Goal: Task Accomplishment & Management: Manage account settings

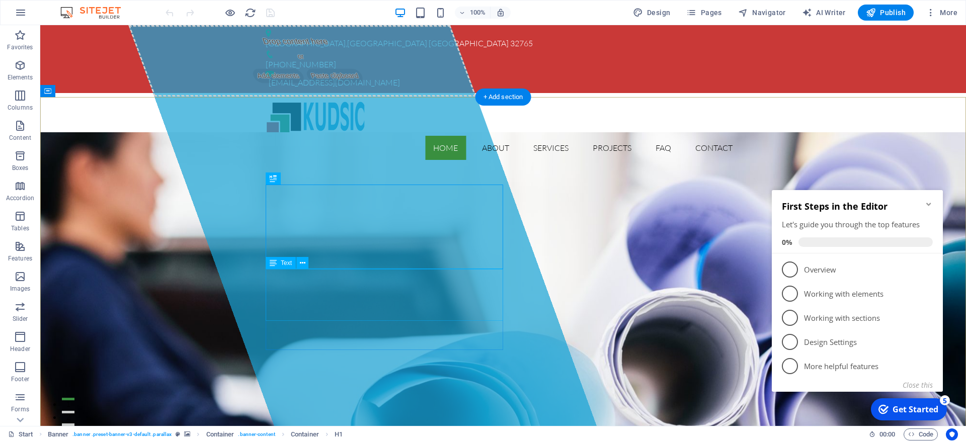
click at [302, 265] on icon at bounding box center [303, 263] width 6 height 11
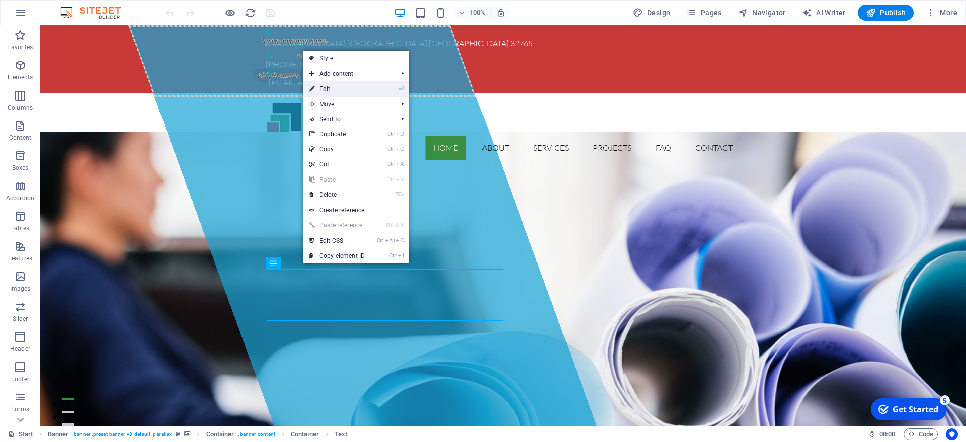
click at [336, 88] on link "⏎ Edit" at bounding box center [336, 89] width 67 height 15
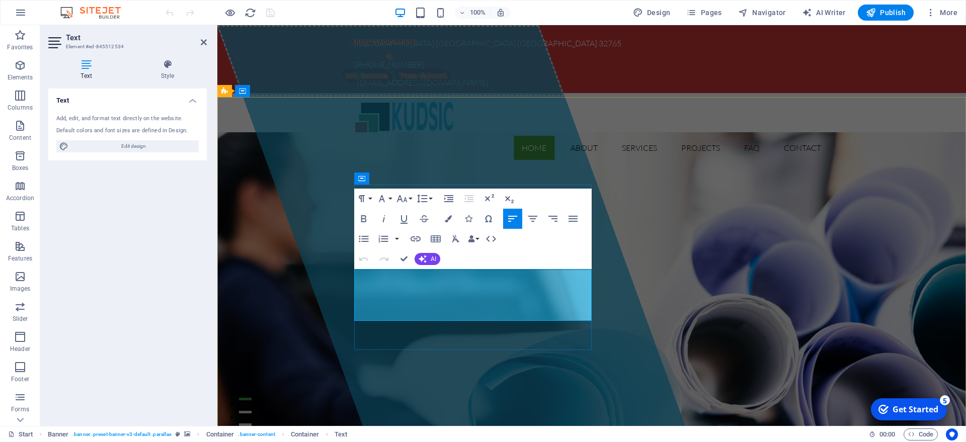
drag, startPoint x: 462, startPoint y: 314, endPoint x: 356, endPoint y: 274, distance: 114.0
click at [25, 130] on icon "button" at bounding box center [20, 126] width 12 height 12
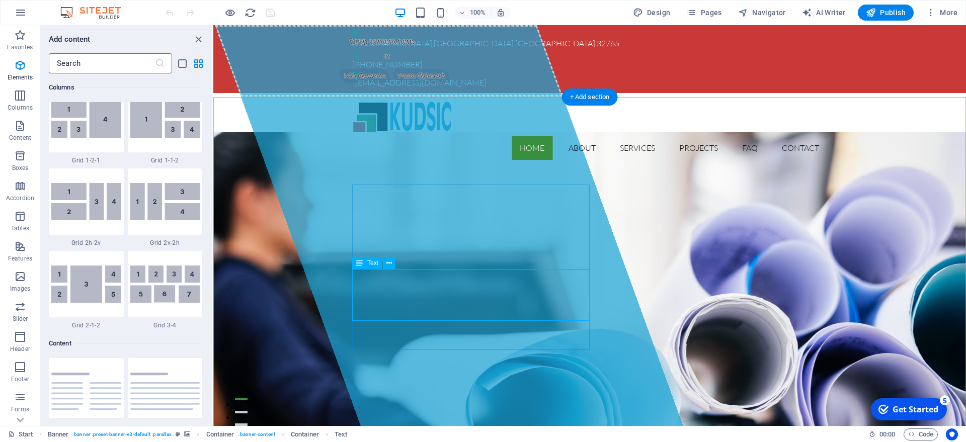
scroll to position [1760, 0]
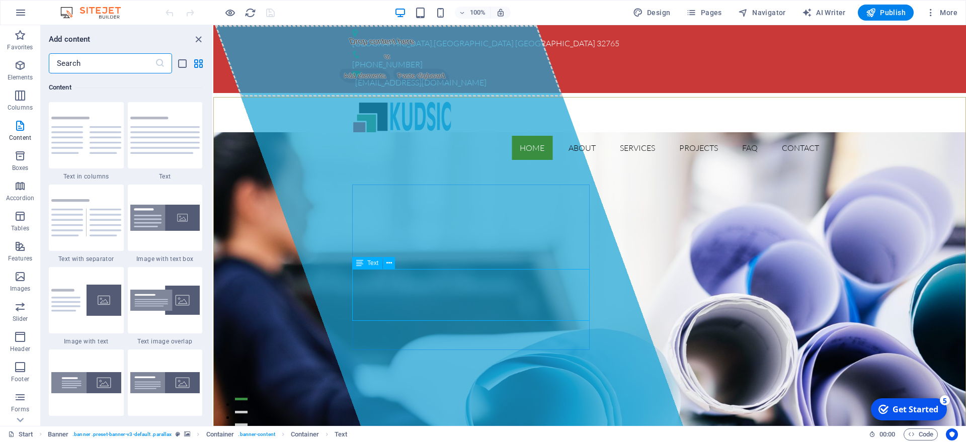
click at [377, 263] on span "Text" at bounding box center [372, 263] width 11 height 6
click at [371, 265] on span "Text" at bounding box center [372, 263] width 11 height 6
click at [391, 261] on icon at bounding box center [389, 263] width 6 height 11
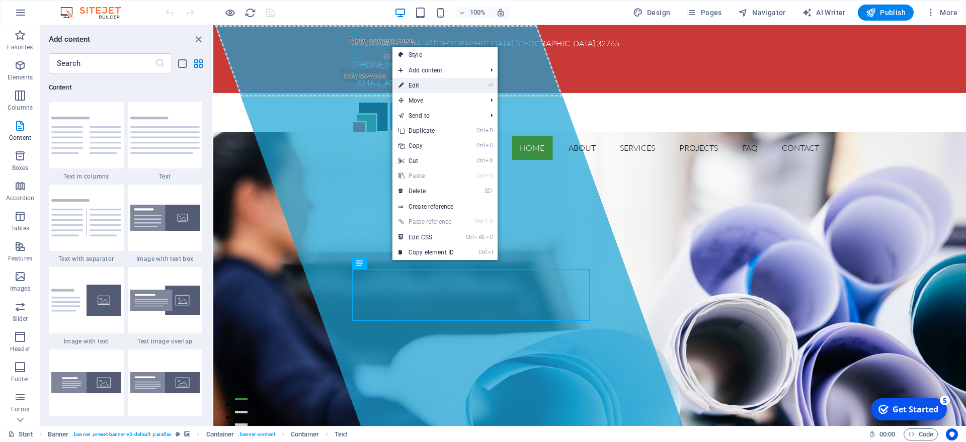
click at [428, 87] on link "⏎ Edit" at bounding box center [425, 85] width 67 height 15
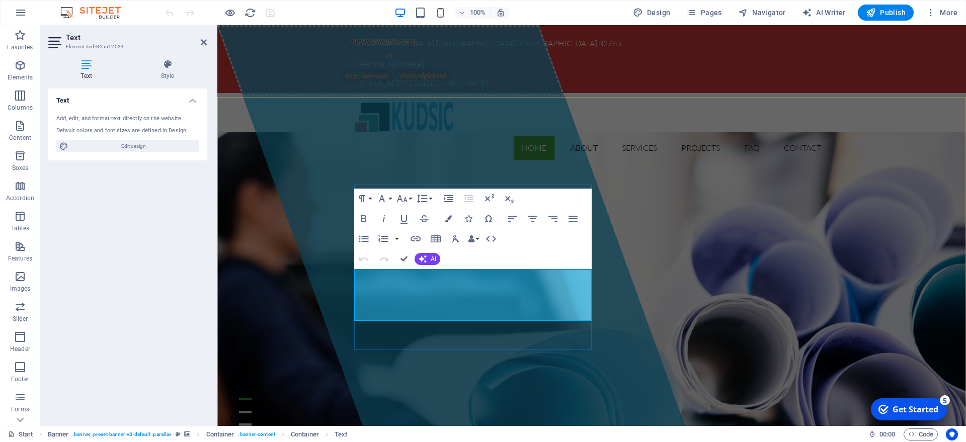
drag, startPoint x: 471, startPoint y: 314, endPoint x: 354, endPoint y: 273, distance: 124.1
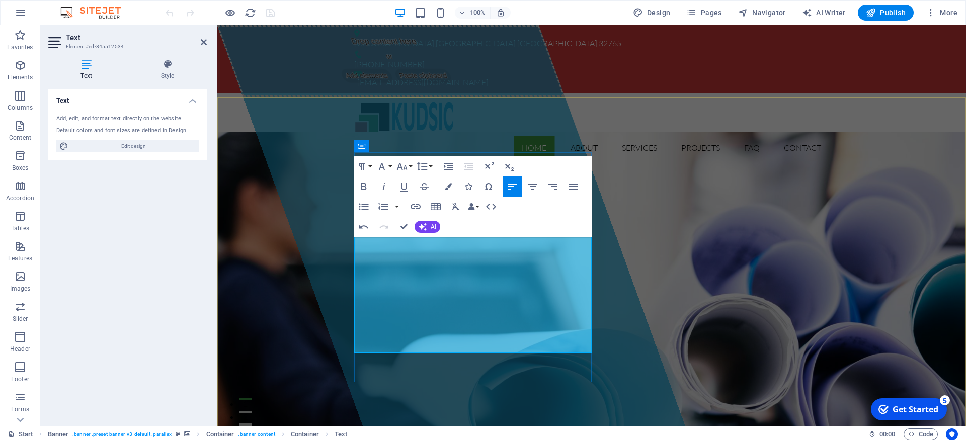
scroll to position [2878, 5]
drag, startPoint x: 562, startPoint y: 347, endPoint x: 369, endPoint y: 327, distance: 193.7
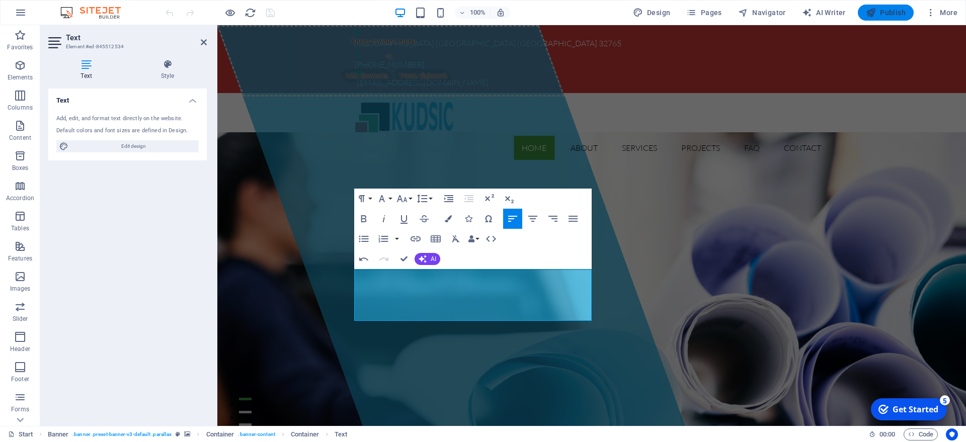
click at [893, 10] on span "Publish" at bounding box center [886, 13] width 40 height 10
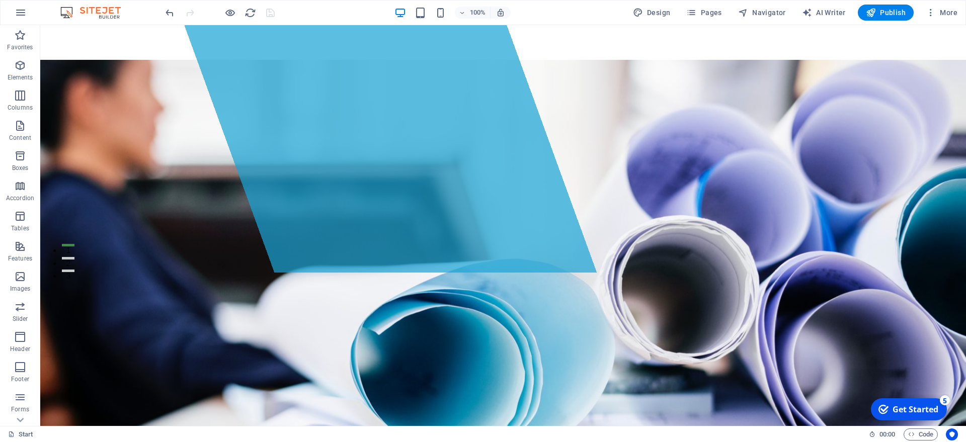
scroll to position [257, 0]
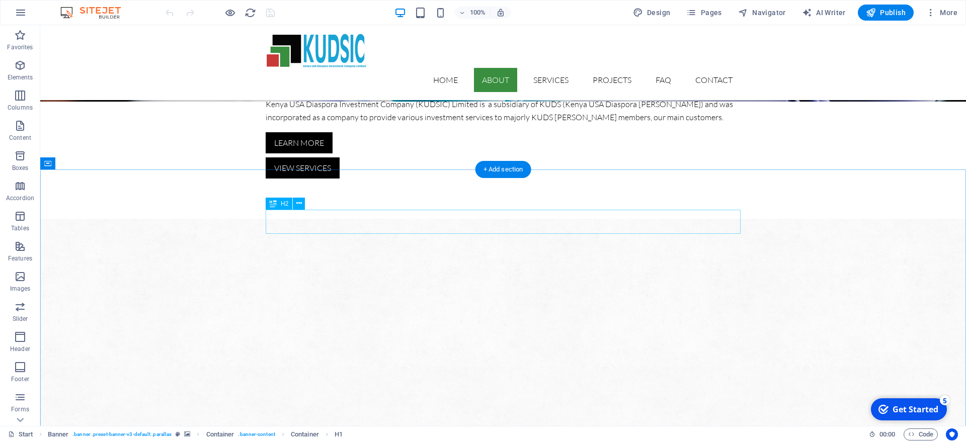
scroll to position [308, 0]
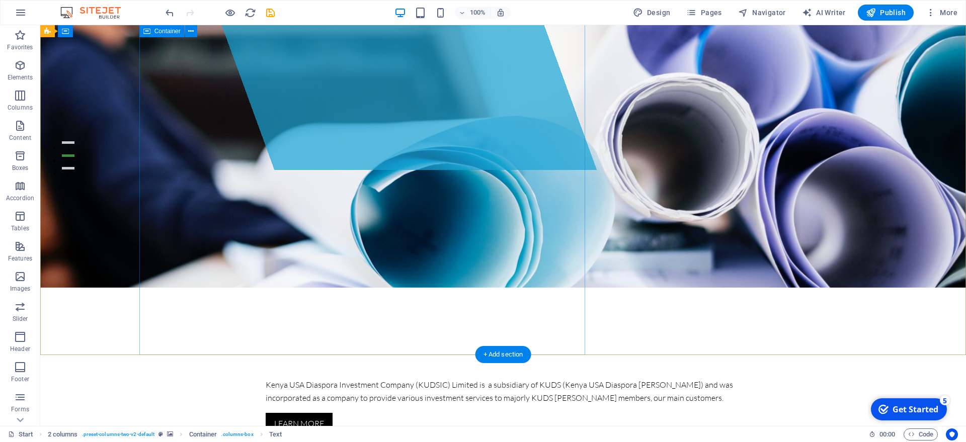
scroll to position [0, 0]
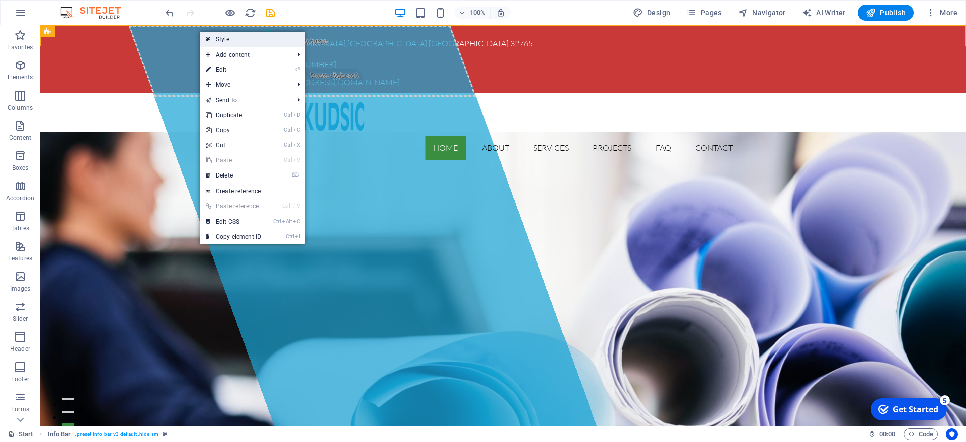
click at [237, 41] on link "Style" at bounding box center [252, 39] width 105 height 15
select select "rem"
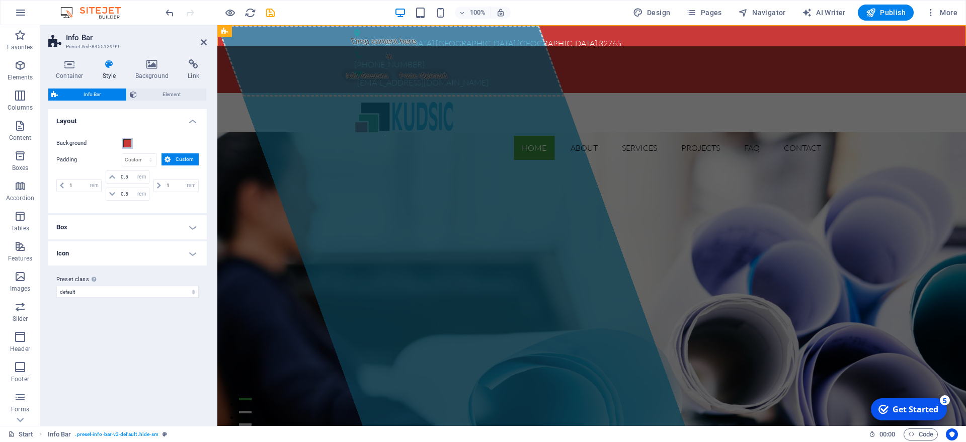
click at [126, 141] on span at bounding box center [127, 143] width 8 height 8
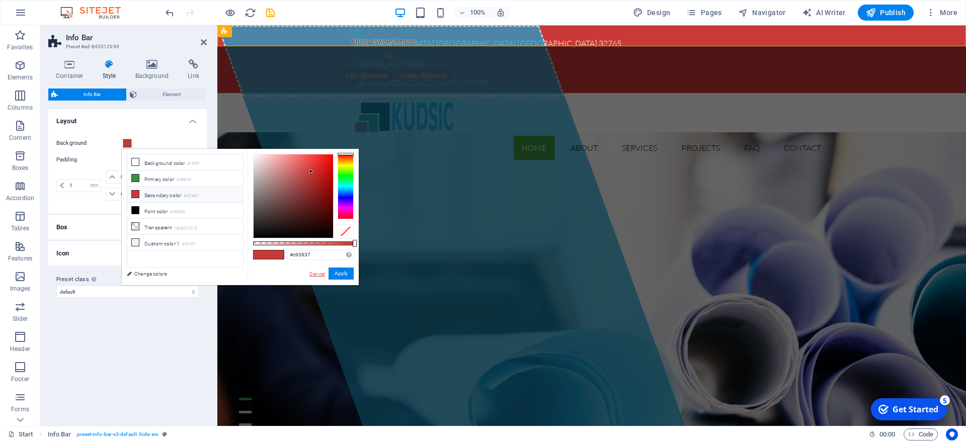
click at [317, 275] on link "Cancel" at bounding box center [317, 274] width 18 height 8
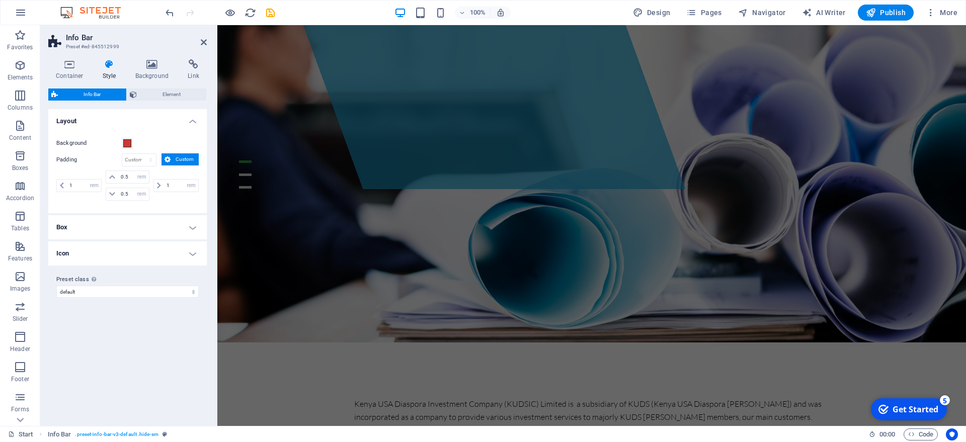
scroll to position [359, 0]
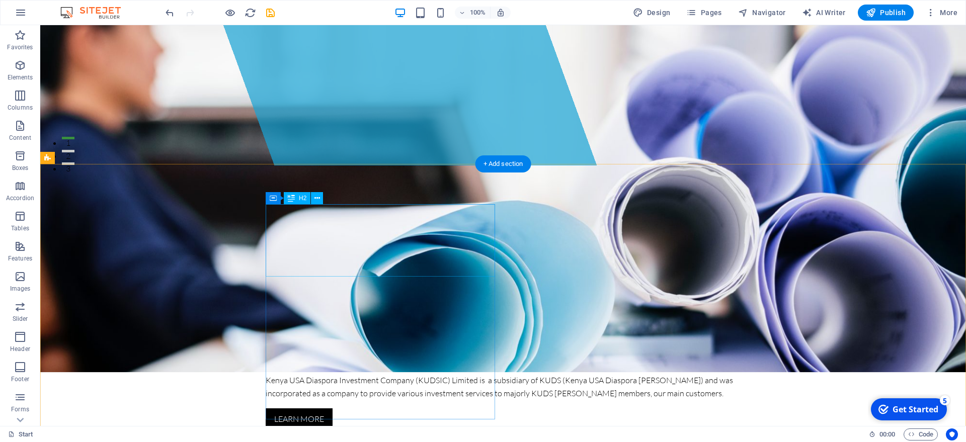
scroll to position [308, 0]
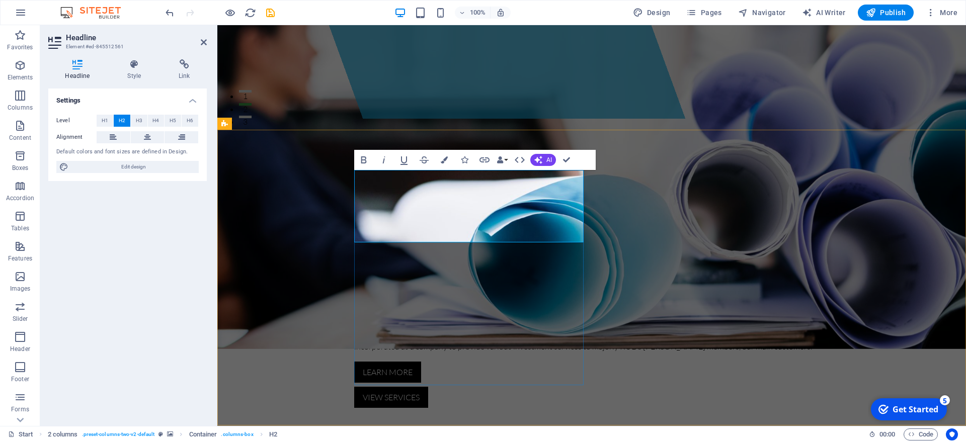
drag, startPoint x: 443, startPoint y: 218, endPoint x: 453, endPoint y: 218, distance: 10.6
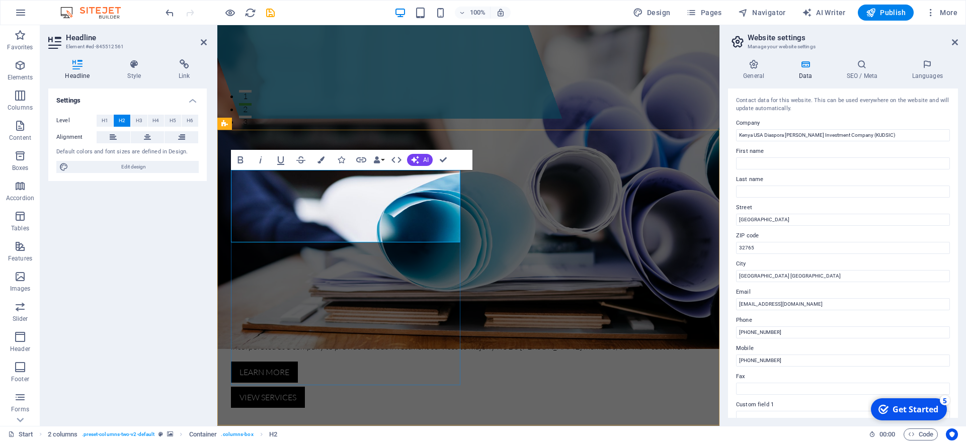
drag, startPoint x: 954, startPoint y: 42, endPoint x: 736, endPoint y: 17, distance: 219.8
click at [954, 42] on icon at bounding box center [955, 42] width 6 height 8
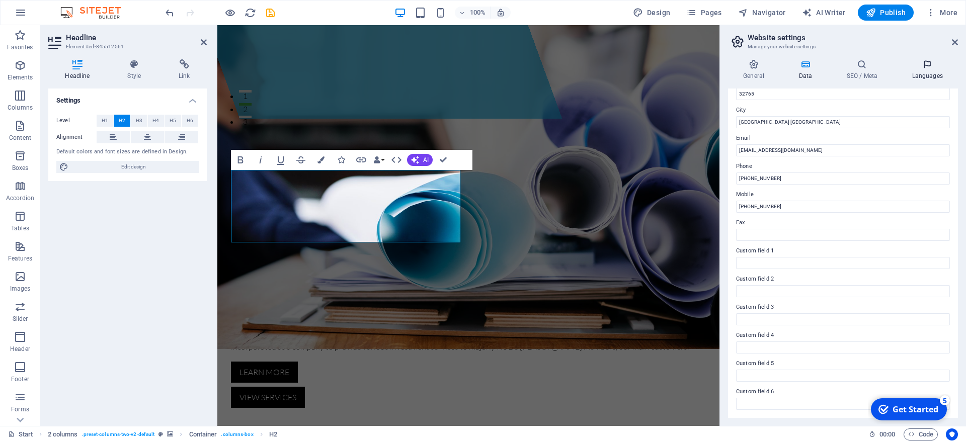
scroll to position [0, 0]
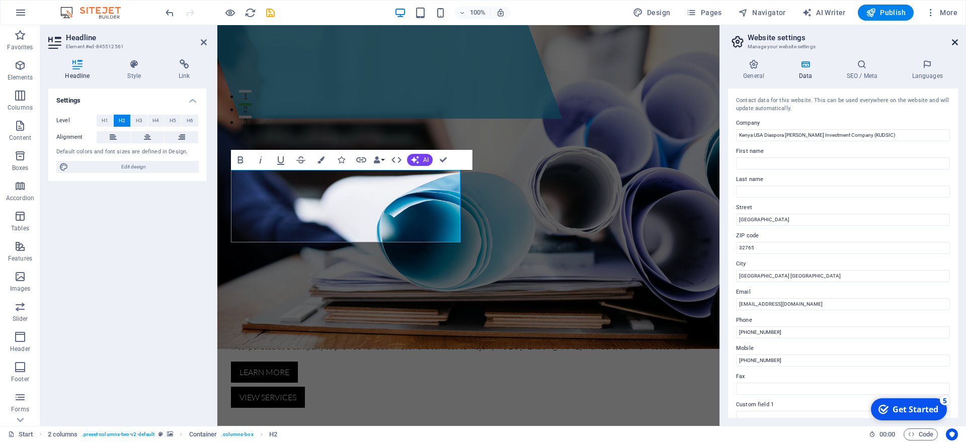
drag, startPoint x: 742, startPoint y: 17, endPoint x: 955, endPoint y: 41, distance: 214.7
click at [955, 41] on icon at bounding box center [955, 42] width 6 height 8
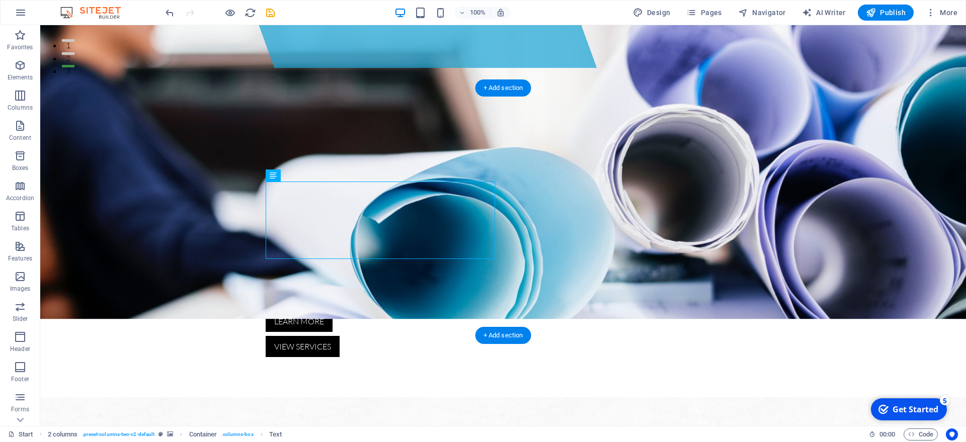
scroll to position [359, 0]
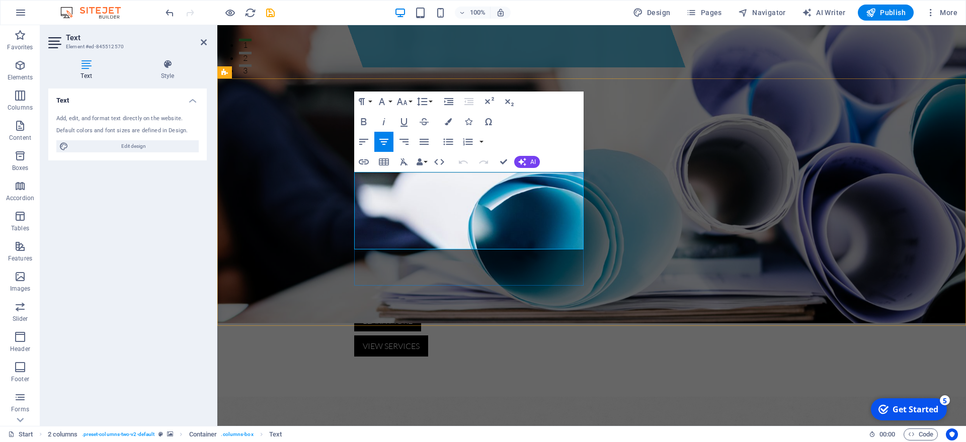
drag, startPoint x: 360, startPoint y: 183, endPoint x: 554, endPoint y: 242, distance: 203.3
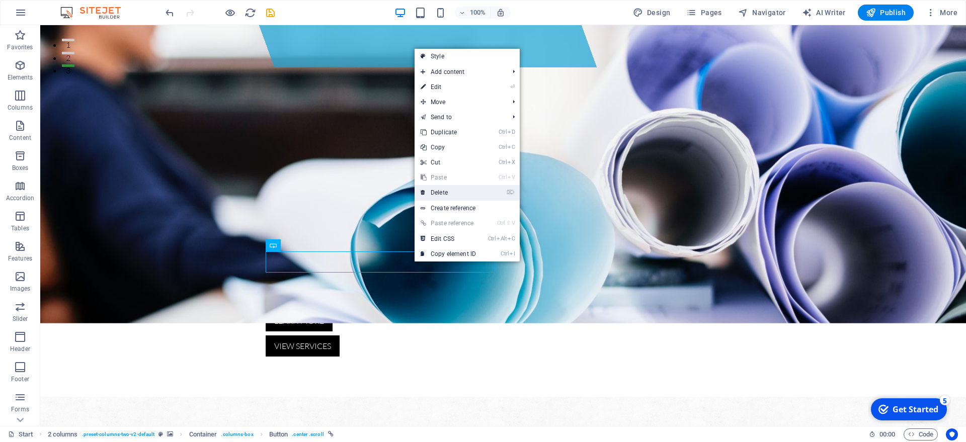
click at [440, 195] on link "⌦ Delete" at bounding box center [448, 192] width 67 height 15
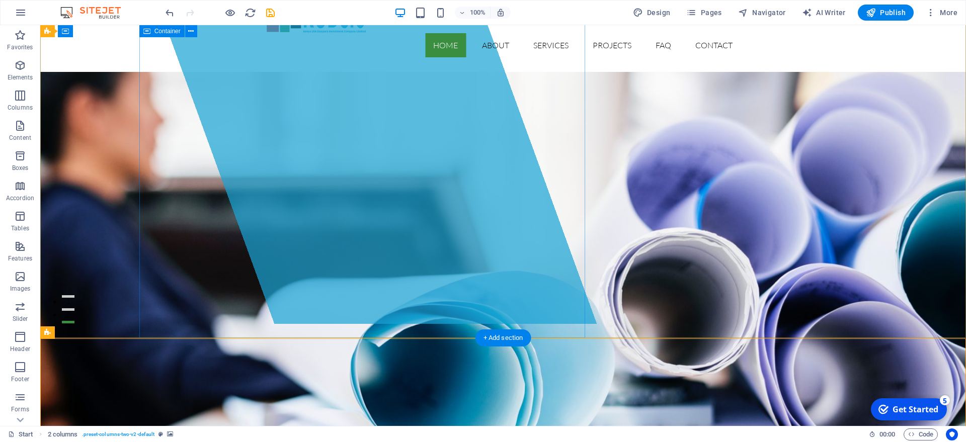
scroll to position [0, 0]
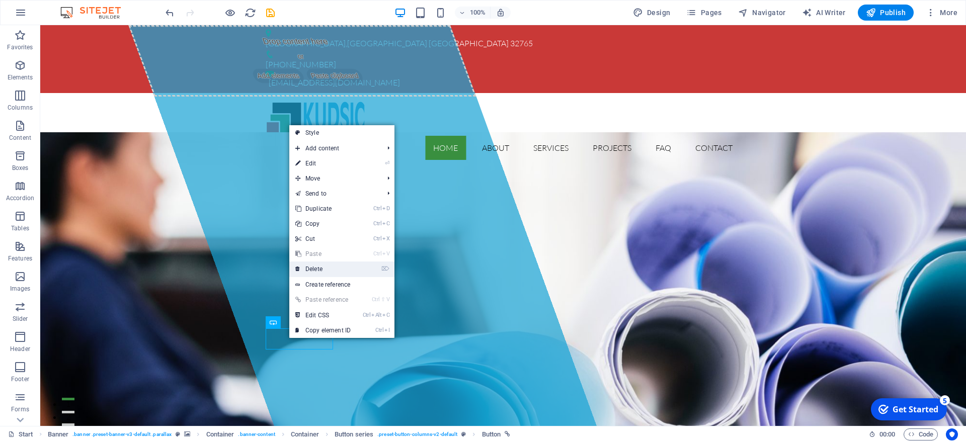
click at [323, 264] on link "⌦ Delete" at bounding box center [322, 269] width 67 height 15
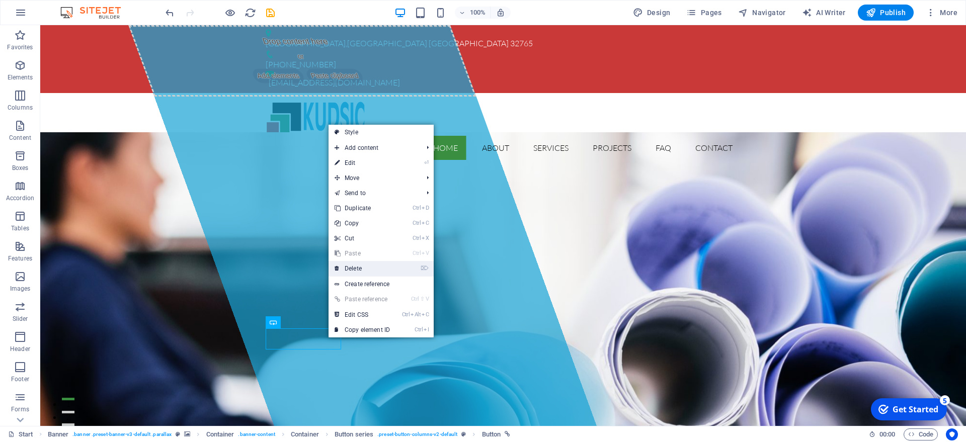
click at [362, 267] on link "⌦ Delete" at bounding box center [362, 268] width 67 height 15
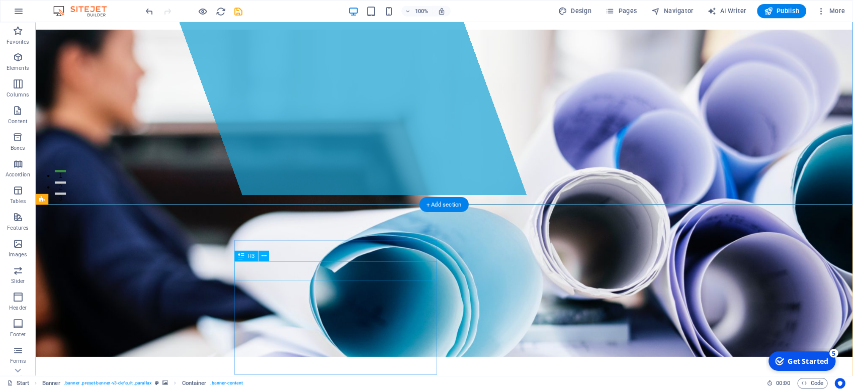
scroll to position [257, 0]
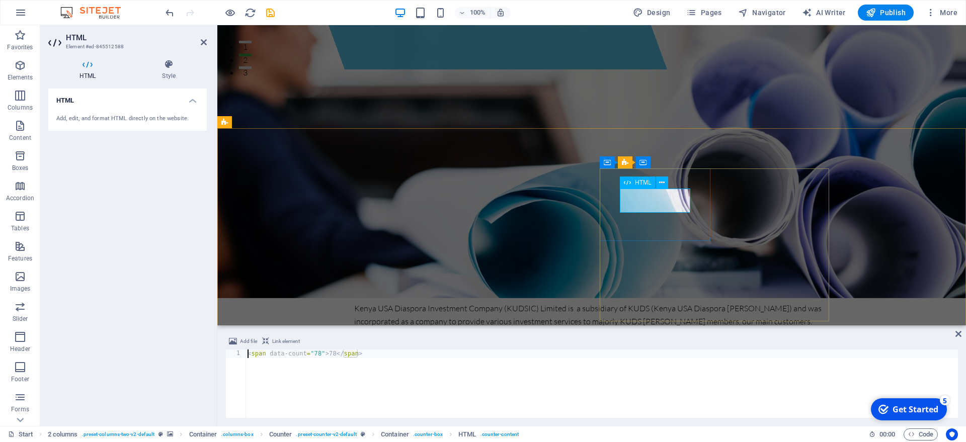
click at [645, 184] on span "HTML" at bounding box center [643, 183] width 17 height 6
click at [626, 184] on icon at bounding box center [627, 183] width 7 height 12
click at [661, 182] on icon at bounding box center [662, 183] width 6 height 11
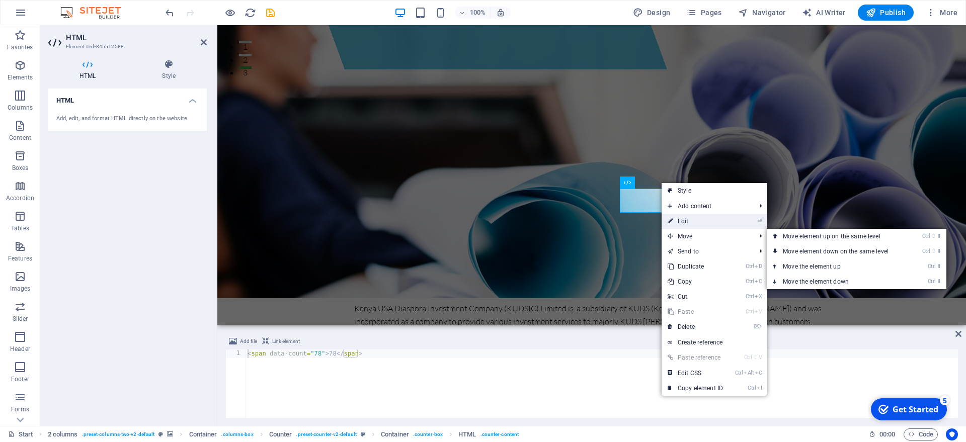
click at [690, 219] on link "⏎ Edit" at bounding box center [695, 221] width 67 height 15
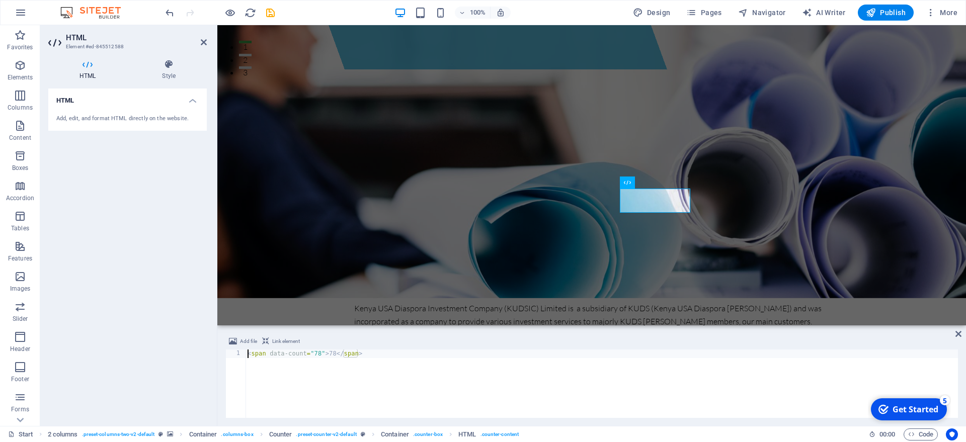
click at [94, 68] on icon at bounding box center [87, 64] width 78 height 10
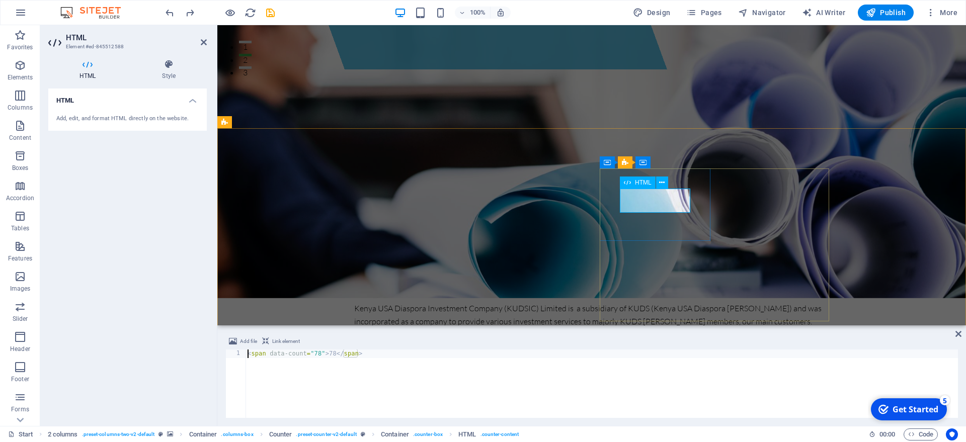
click at [89, 68] on icon at bounding box center [87, 64] width 78 height 10
click at [87, 122] on div "Add, edit, and format HTML directly on the website." at bounding box center [127, 119] width 142 height 9
click at [70, 117] on div "Add, edit, and format HTML directly on the website." at bounding box center [127, 119] width 142 height 9
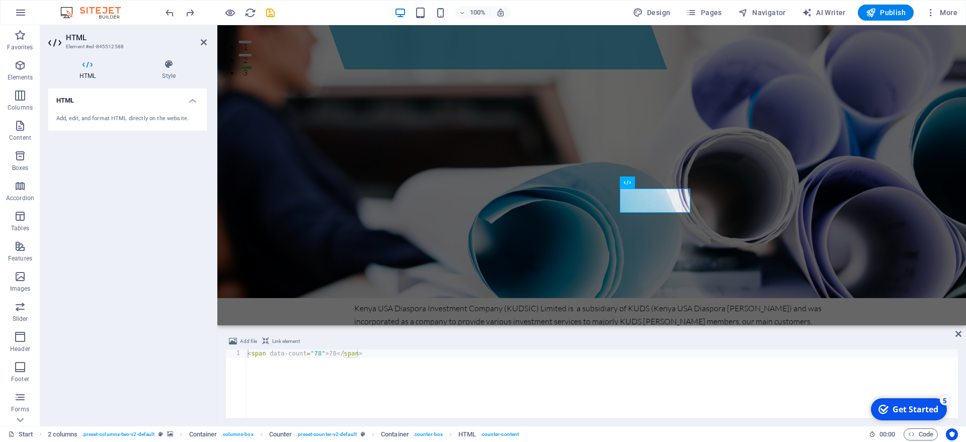
click at [194, 101] on h4 "HTML" at bounding box center [127, 98] width 158 height 18
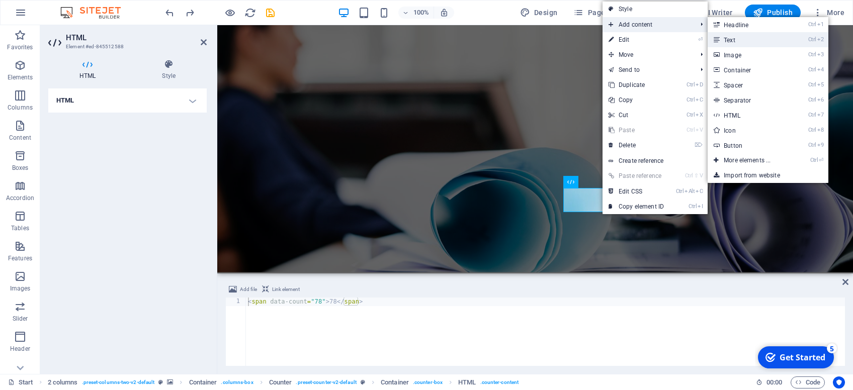
click at [729, 40] on link "Ctrl 2 Text" at bounding box center [749, 39] width 83 height 15
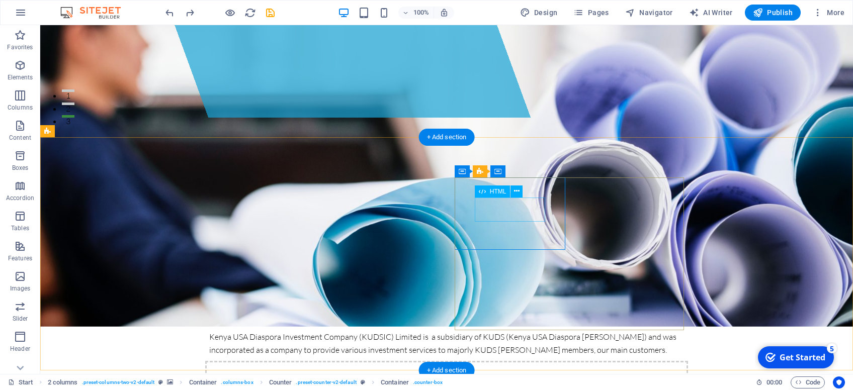
click at [516, 191] on icon at bounding box center [517, 191] width 6 height 11
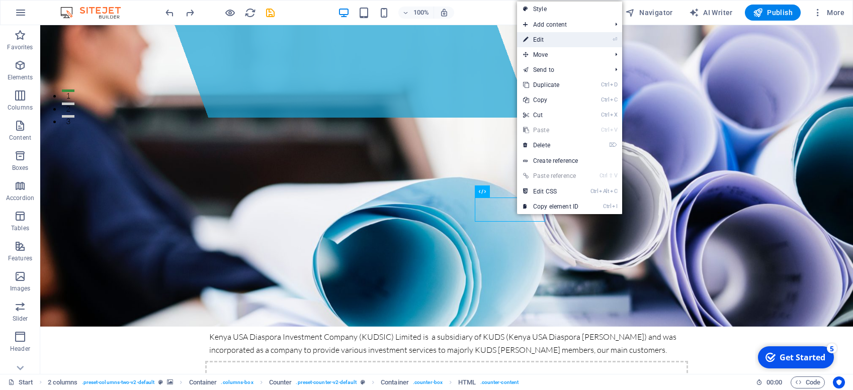
click at [557, 42] on link "⏎ Edit" at bounding box center [550, 39] width 67 height 15
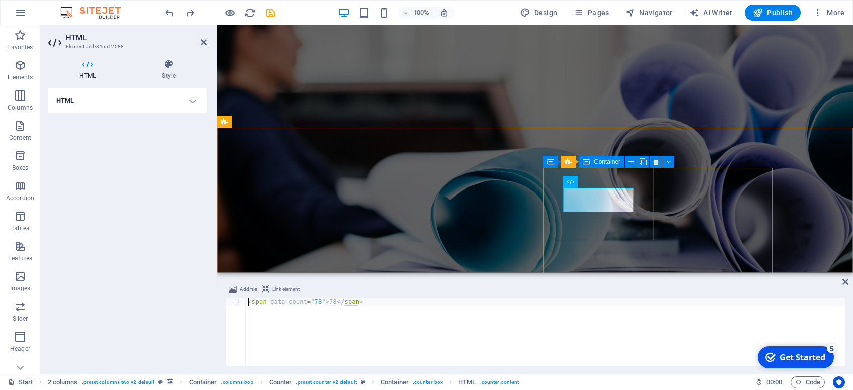
scroll to position [0, 0]
drag, startPoint x: 321, startPoint y: 303, endPoint x: 316, endPoint y: 303, distance: 5.5
click at [316, 303] on div "< span data-count = "78" > 78 </ span >" at bounding box center [545, 341] width 599 height 86
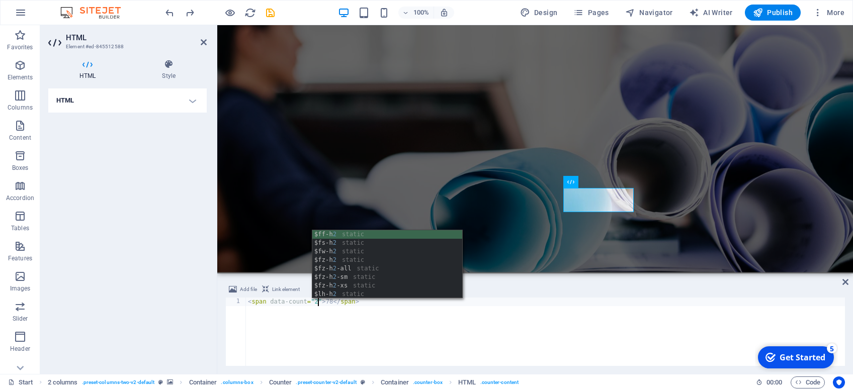
scroll to position [0, 5]
click at [336, 313] on div "< span data-count = "2" > 78 </ span >" at bounding box center [545, 341] width 599 height 86
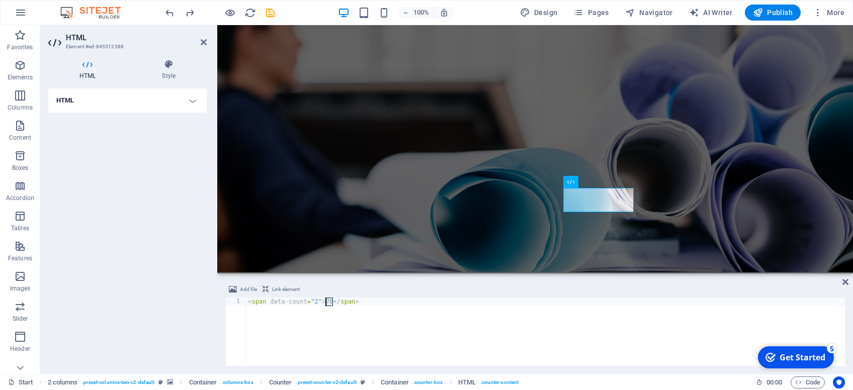
drag, startPoint x: 333, startPoint y: 304, endPoint x: 327, endPoint y: 303, distance: 6.1
click at [327, 303] on div "< span data-count = "2" > 78 </ span >" at bounding box center [545, 341] width 599 height 86
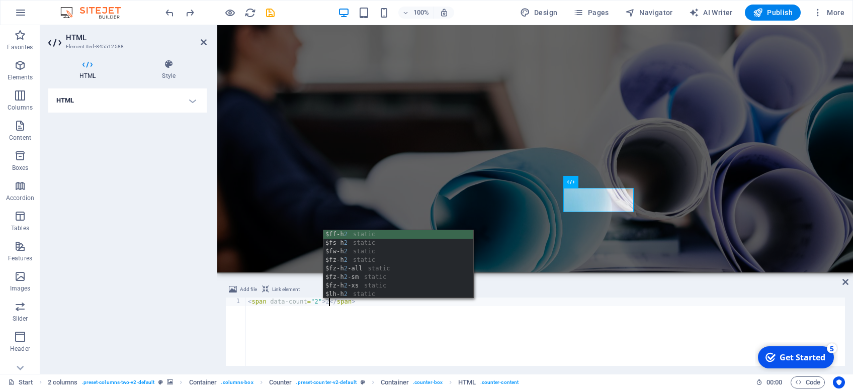
click at [403, 315] on div "< span data-count = "2" > 2 </ span >" at bounding box center [545, 341] width 599 height 86
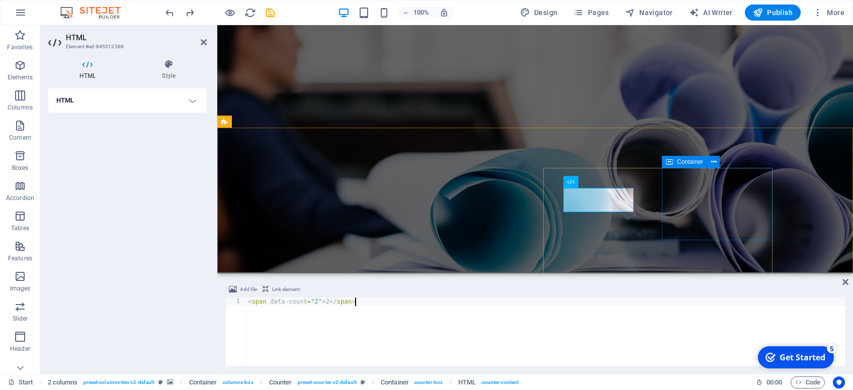
type textarea "<span data-count="2">2</span>"
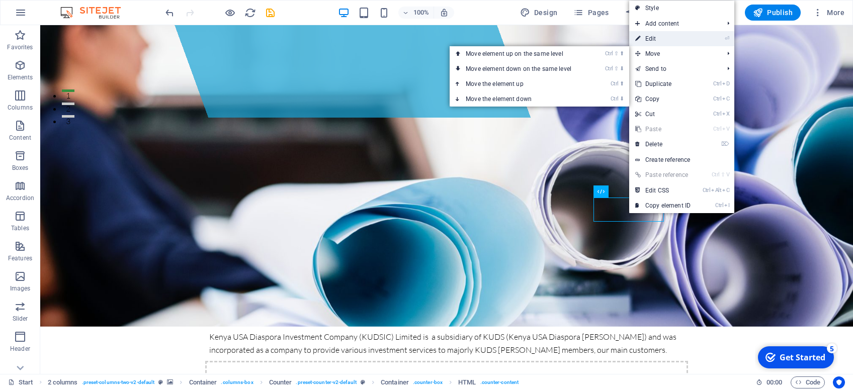
click at [660, 39] on link "⏎ Edit" at bounding box center [662, 38] width 67 height 15
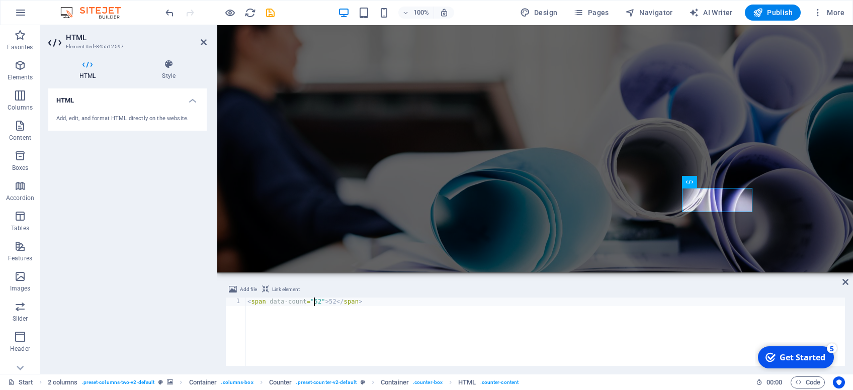
click at [314, 303] on div "< span data-count = "52" > 52 </ span >" at bounding box center [546, 341] width 600 height 86
click at [333, 303] on div "< span data-count = "252" > 52 </ span >" at bounding box center [546, 341] width 600 height 86
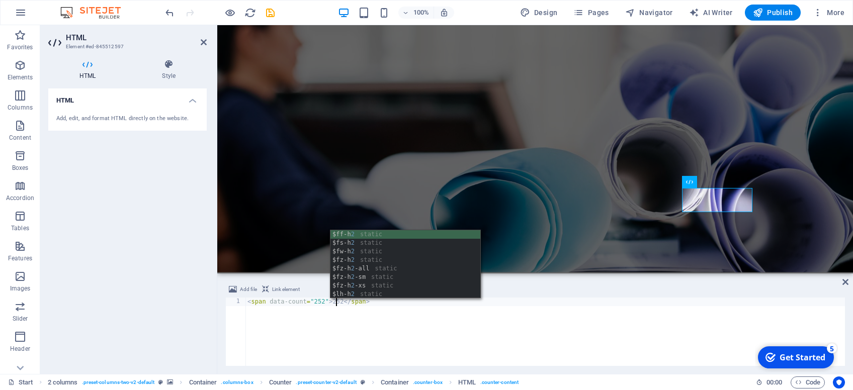
drag, startPoint x: 463, startPoint y: 339, endPoint x: 498, endPoint y: 326, distance: 37.1
click at [463, 339] on div "< span data-count = "252" > 252 </ span >" at bounding box center [546, 341] width 600 height 86
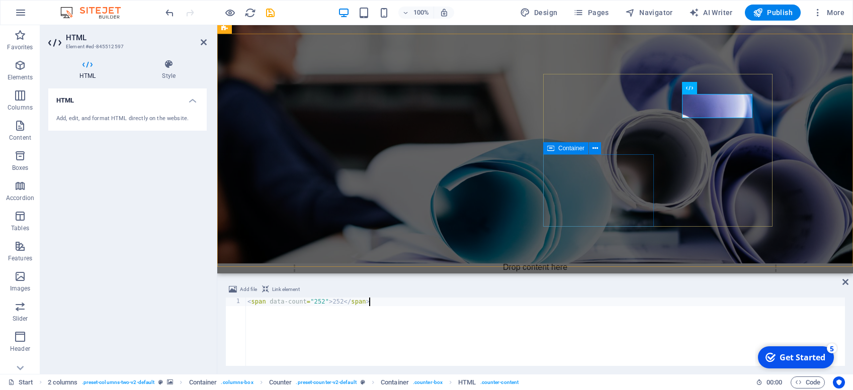
scroll to position [363, 0]
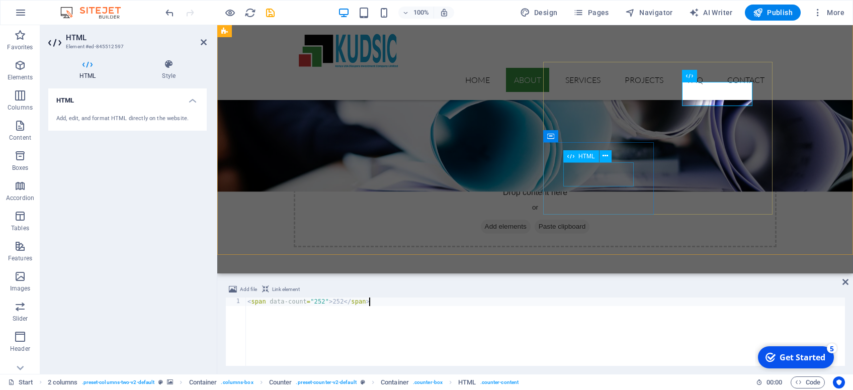
type textarea "<span data-count="252">252</span>"
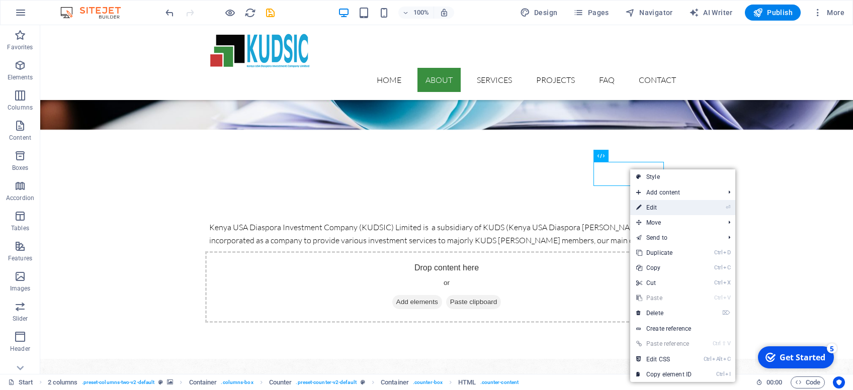
click at [662, 208] on link "⏎ Edit" at bounding box center [663, 207] width 67 height 15
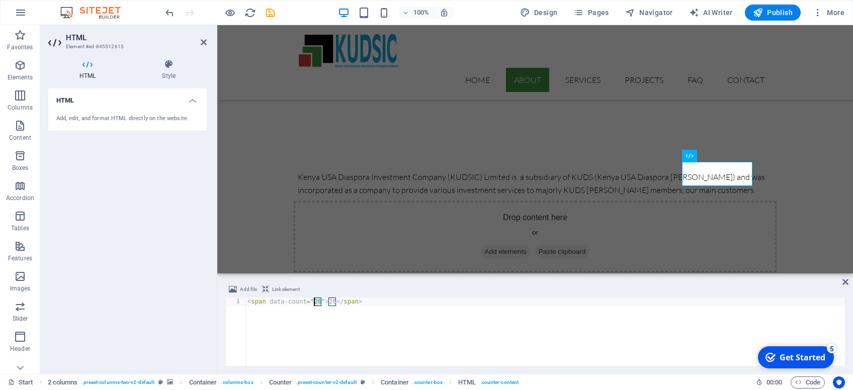
drag, startPoint x: 321, startPoint y: 302, endPoint x: 314, endPoint y: 304, distance: 7.2
click at [314, 304] on div "< span data-count = "26" > 26 </ span >" at bounding box center [546, 341] width 600 height 86
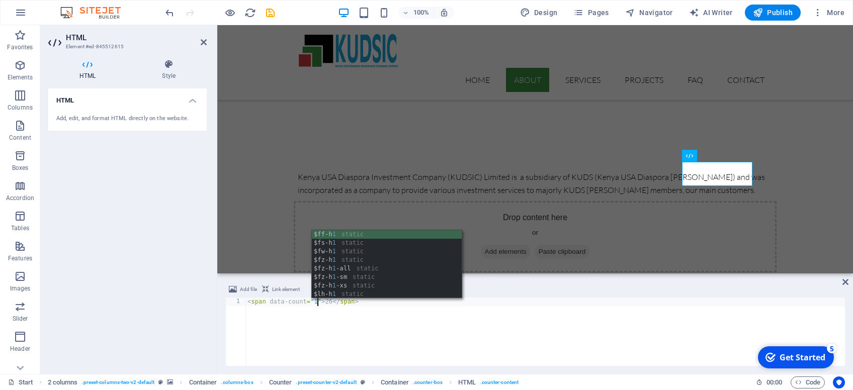
scroll to position [0, 5]
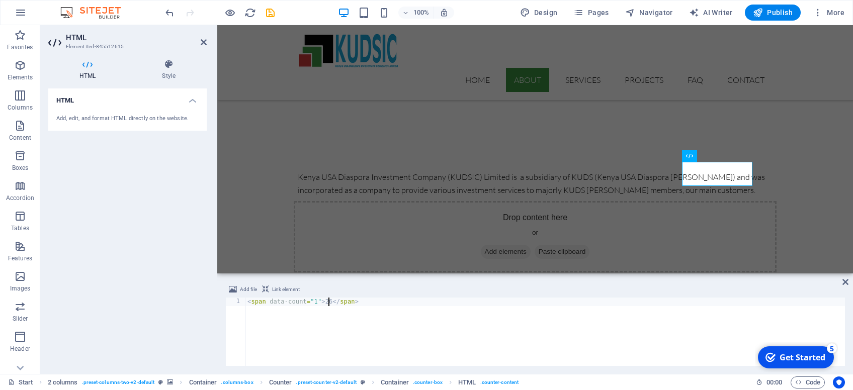
click at [331, 305] on div "< span data-count = "1" > 26 </ span >" at bounding box center [546, 341] width 600 height 86
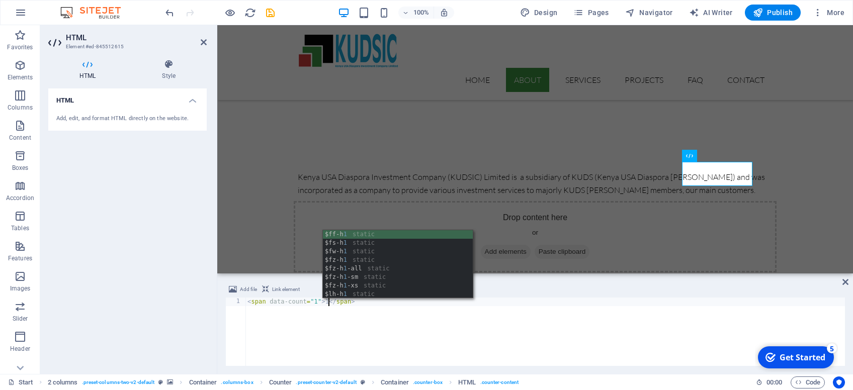
scroll to position [0, 6]
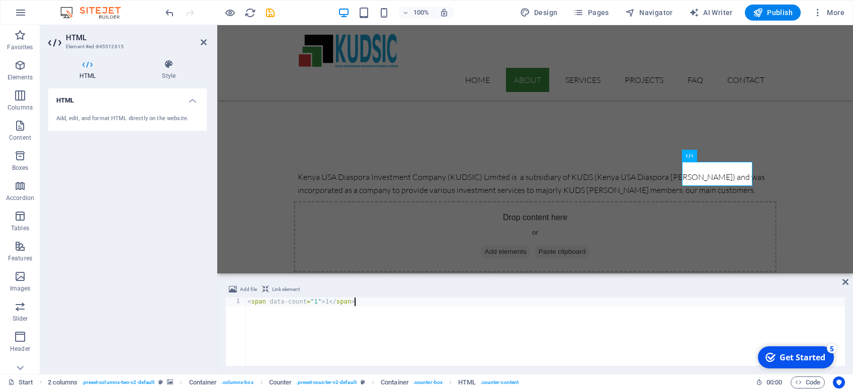
click at [445, 314] on div "< span data-count = "1" > 1 </ span >" at bounding box center [546, 341] width 600 height 86
type textarea "<span data-count="1">1</span>"
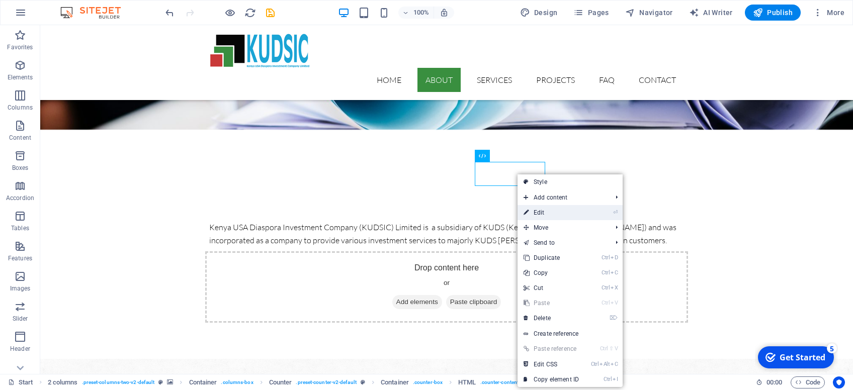
click at [552, 213] on link "⏎ Edit" at bounding box center [551, 212] width 67 height 15
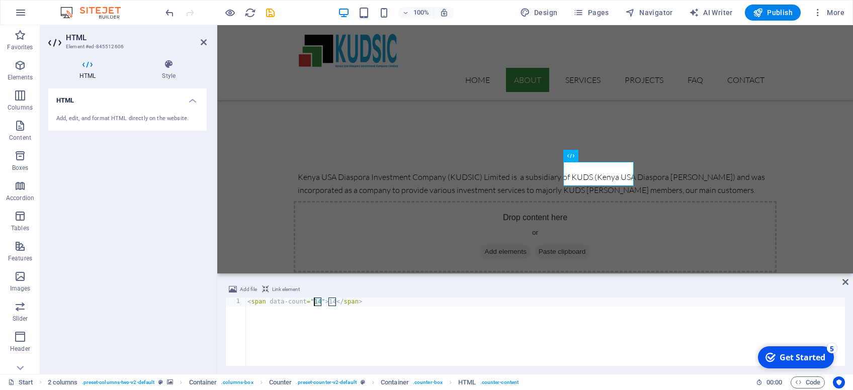
drag, startPoint x: 321, startPoint y: 303, endPoint x: 314, endPoint y: 303, distance: 6.5
click at [314, 303] on div "< span data-count = "14" > 14 </ span >" at bounding box center [546, 341] width 600 height 86
drag, startPoint x: 339, startPoint y: 303, endPoint x: 333, endPoint y: 303, distance: 5.5
click at [333, 303] on div "< span data-count = "437" > 14 </ span >" at bounding box center [546, 341] width 600 height 86
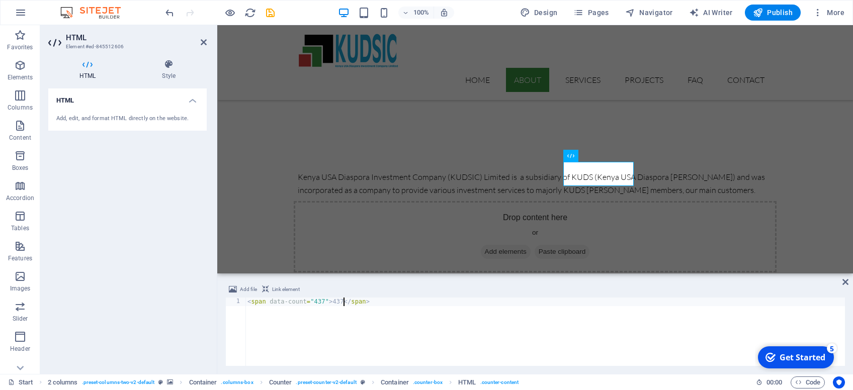
click at [418, 335] on div "< span data-count = "437" > 437 </ span >" at bounding box center [546, 341] width 600 height 86
type textarea "<span data-count="437">437</span>"
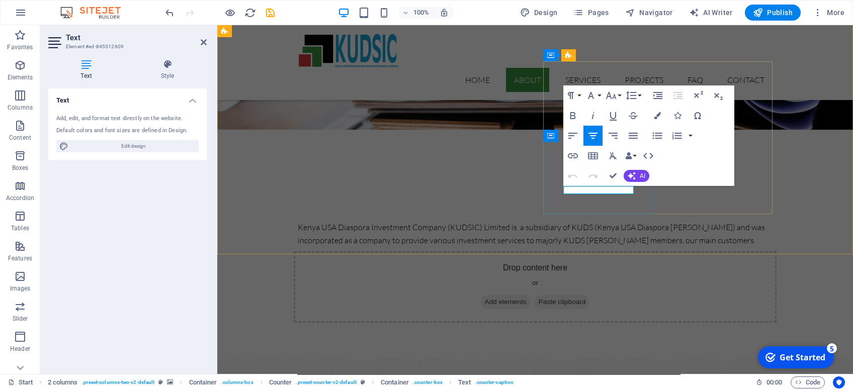
drag, startPoint x: 612, startPoint y: 191, endPoint x: 585, endPoint y: 193, distance: 27.2
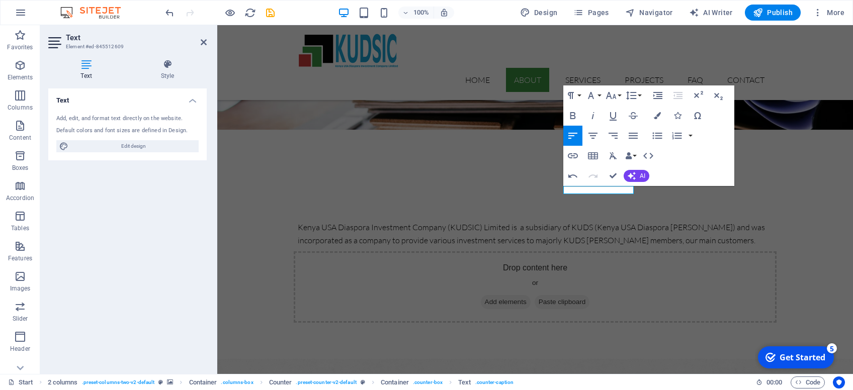
click at [592, 137] on icon "button" at bounding box center [593, 136] width 12 height 12
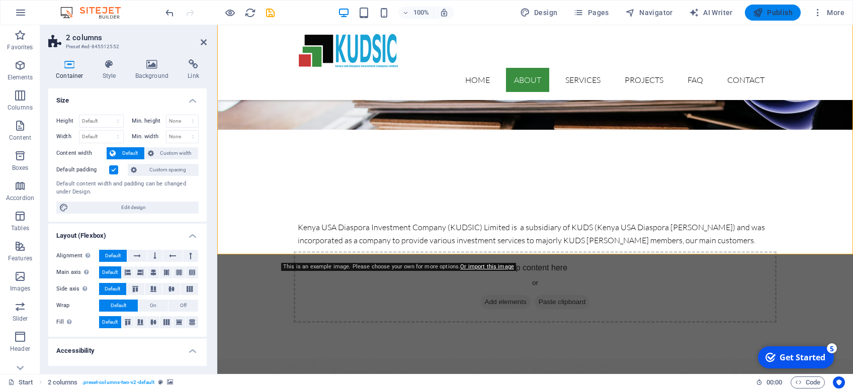
click at [779, 14] on span "Publish" at bounding box center [773, 13] width 40 height 10
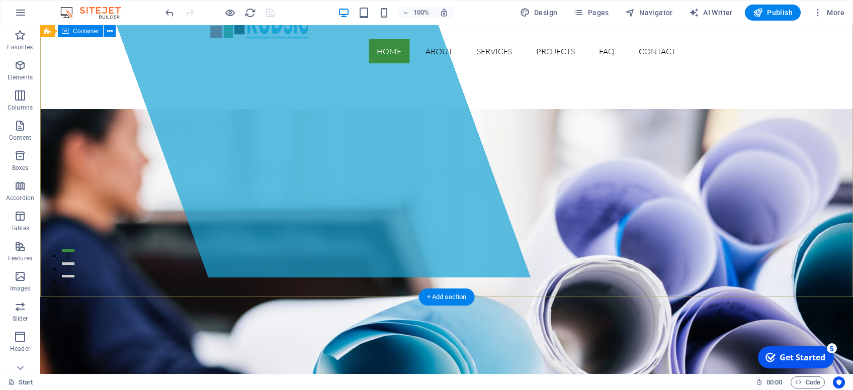
scroll to position [97, 0]
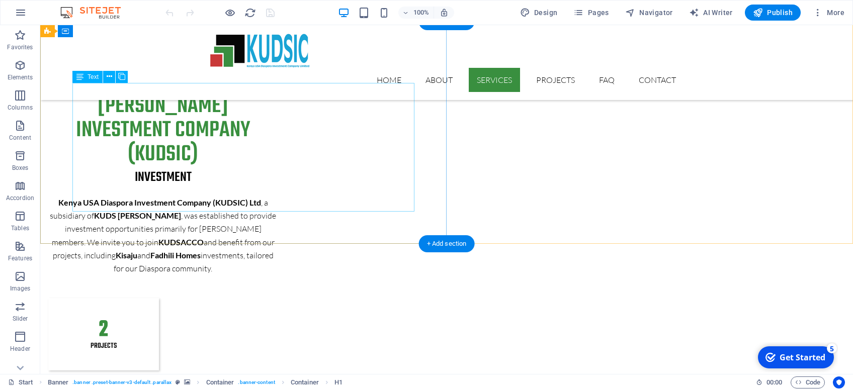
scroll to position [907, 0]
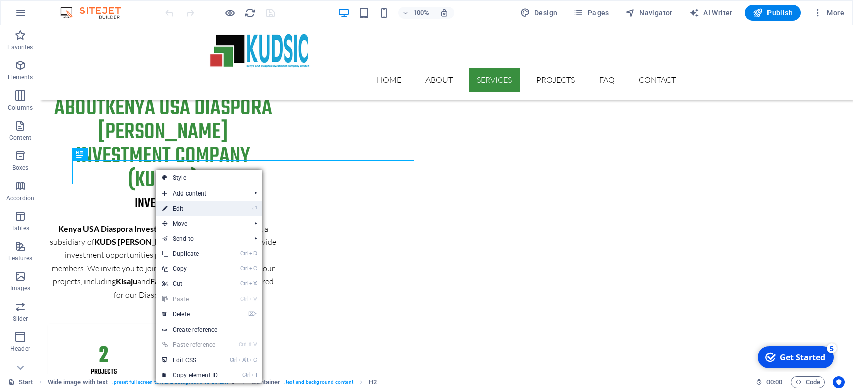
click at [180, 208] on link "⏎ Edit" at bounding box center [189, 208] width 67 height 15
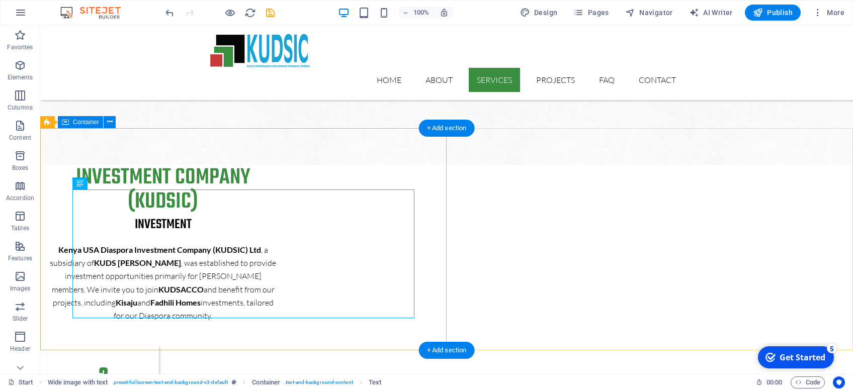
scroll to position [1067, 0]
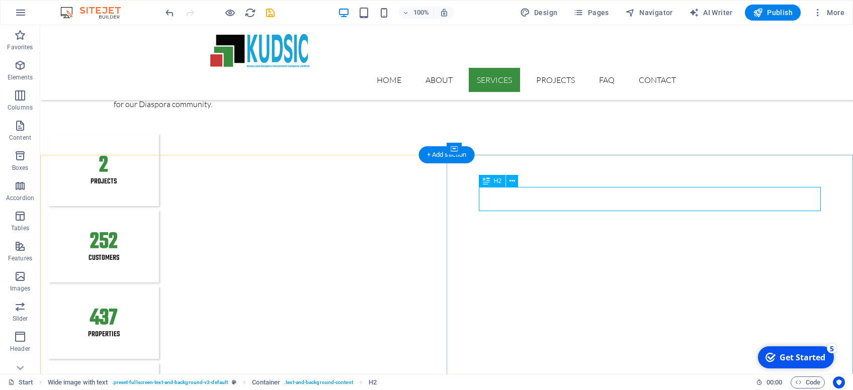
scroll to position [1120, 0]
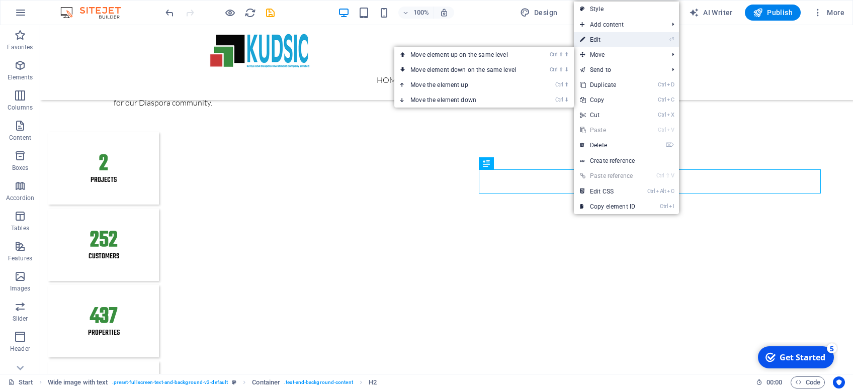
click at [611, 43] on link "⏎ Edit" at bounding box center [607, 39] width 67 height 15
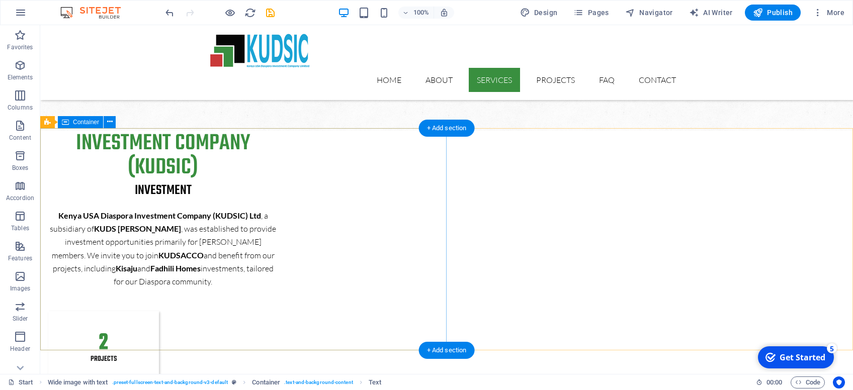
scroll to position [907, 0]
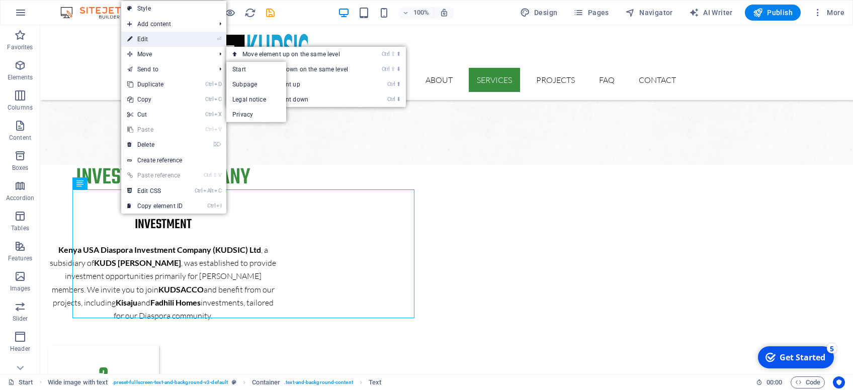
click at [154, 39] on link "⏎ Edit" at bounding box center [154, 39] width 67 height 15
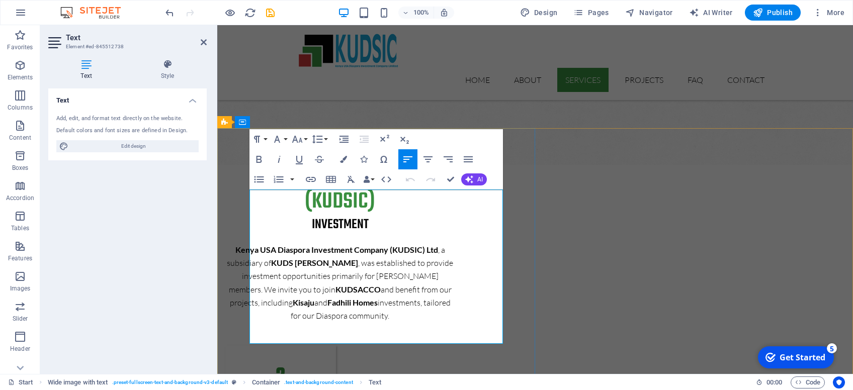
drag, startPoint x: 371, startPoint y: 337, endPoint x: 256, endPoint y: 199, distance: 179.7
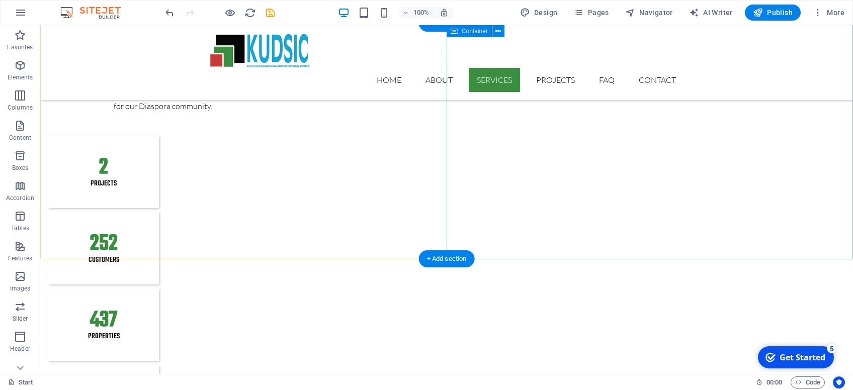
scroll to position [1067, 0]
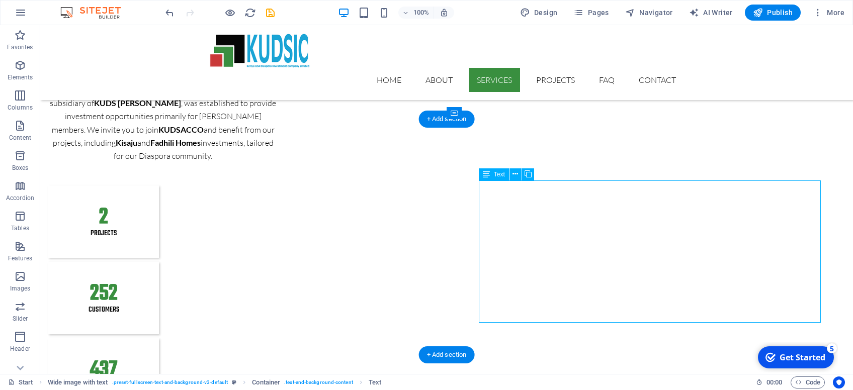
drag, startPoint x: 681, startPoint y: 315, endPoint x: 528, endPoint y: 231, distance: 175.0
click at [494, 177] on div "Text" at bounding box center [494, 175] width 30 height 12
click at [497, 177] on span "Text" at bounding box center [499, 175] width 11 height 6
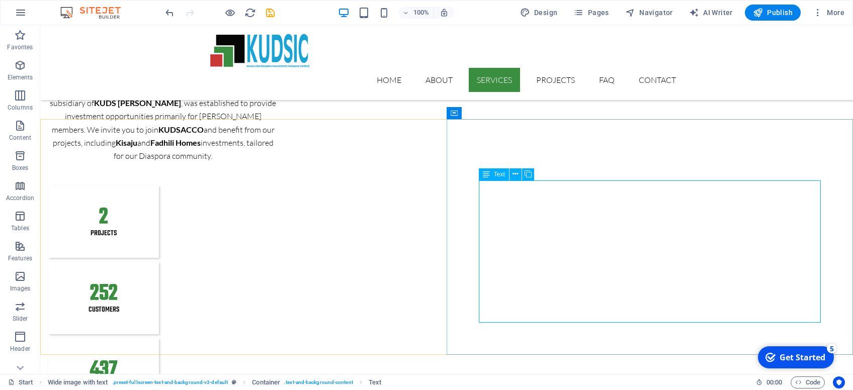
drag, startPoint x: 499, startPoint y: 174, endPoint x: 285, endPoint y: 150, distance: 215.6
click at [499, 174] on span "Text" at bounding box center [499, 175] width 11 height 6
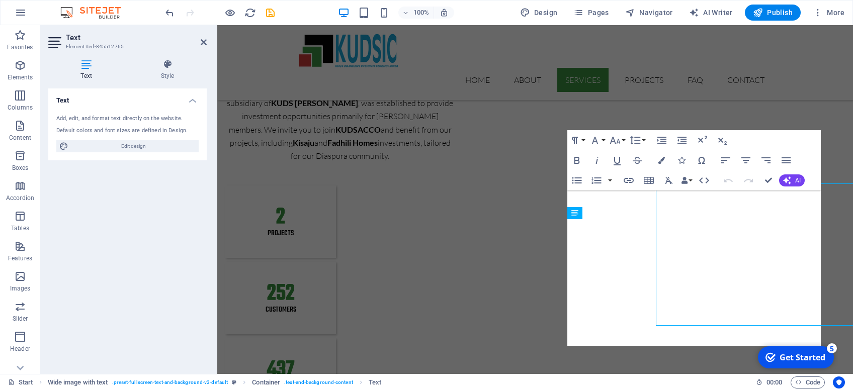
scroll to position [1064, 0]
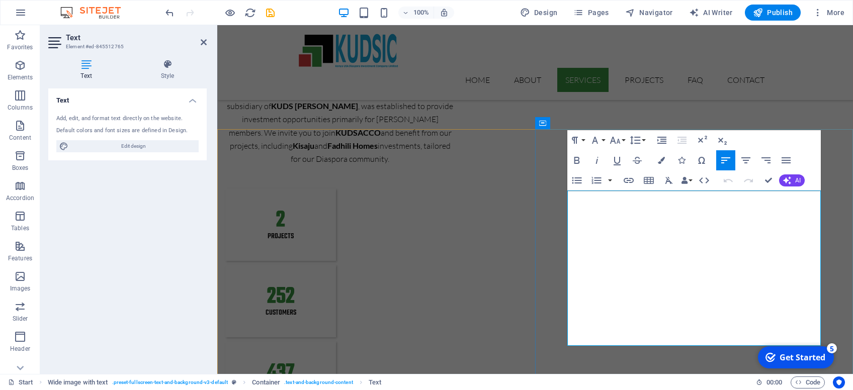
drag, startPoint x: 570, startPoint y: 197, endPoint x: 781, endPoint y: 337, distance: 253.8
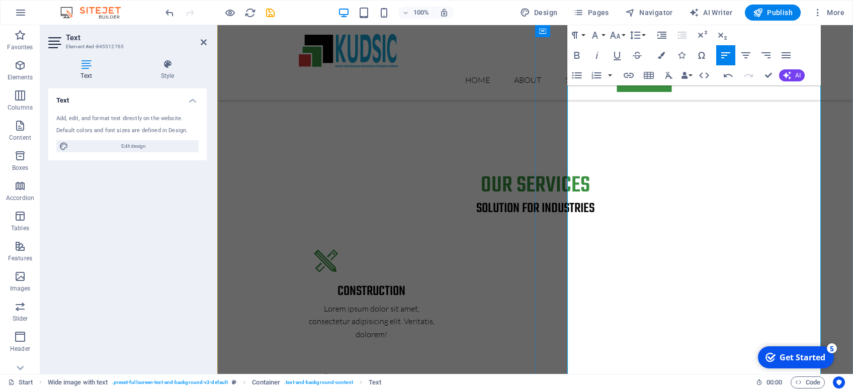
scroll to position [1544, 0]
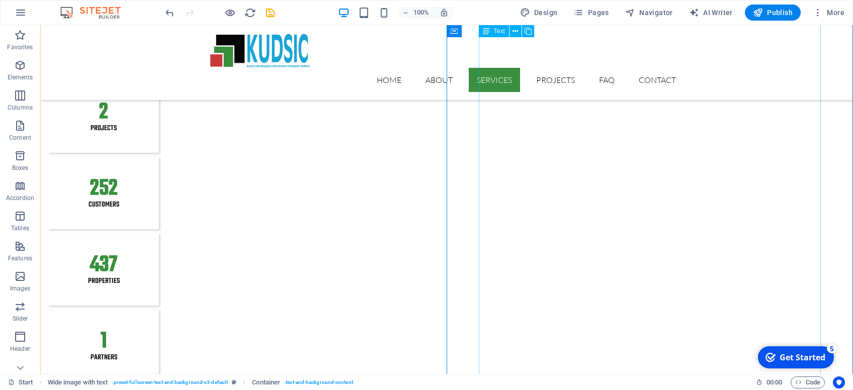
scroll to position [1117, 0]
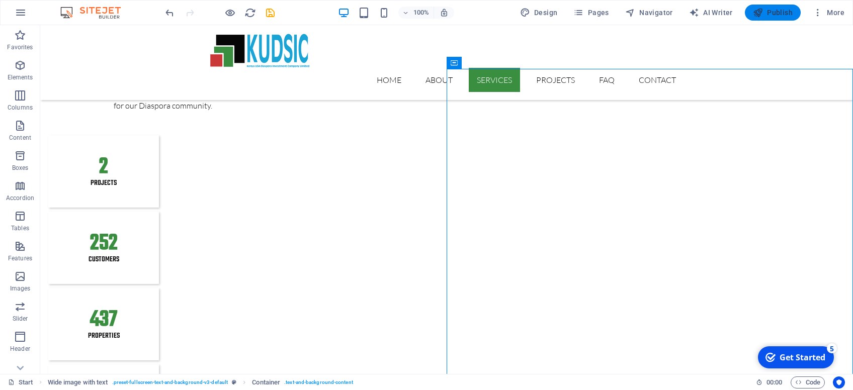
click at [772, 13] on span "Publish" at bounding box center [773, 13] width 40 height 10
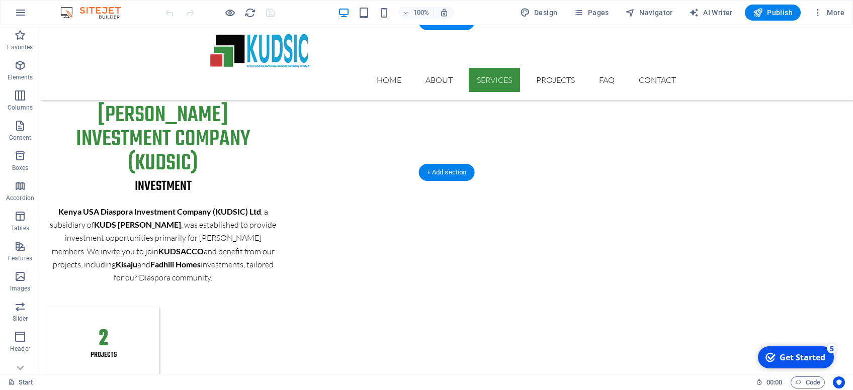
scroll to position [853, 0]
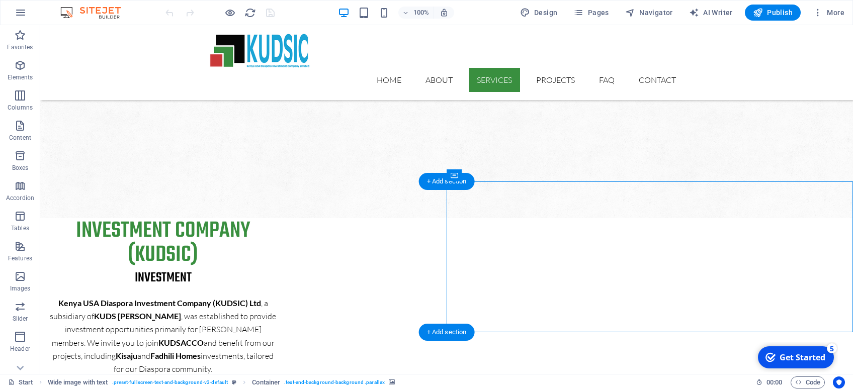
select select "px"
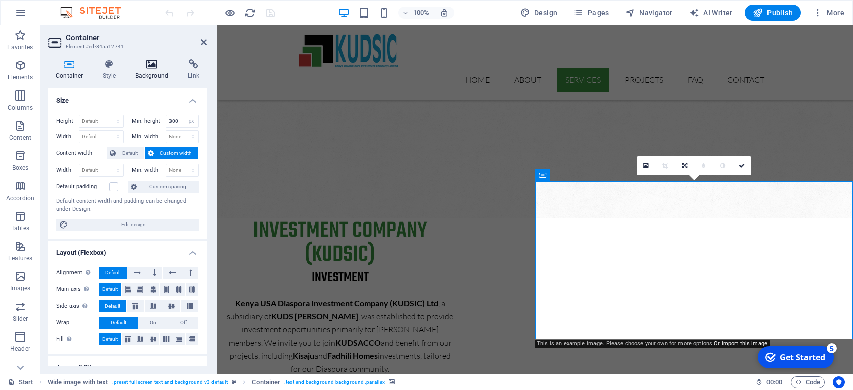
click at [157, 69] on icon at bounding box center [152, 64] width 49 height 10
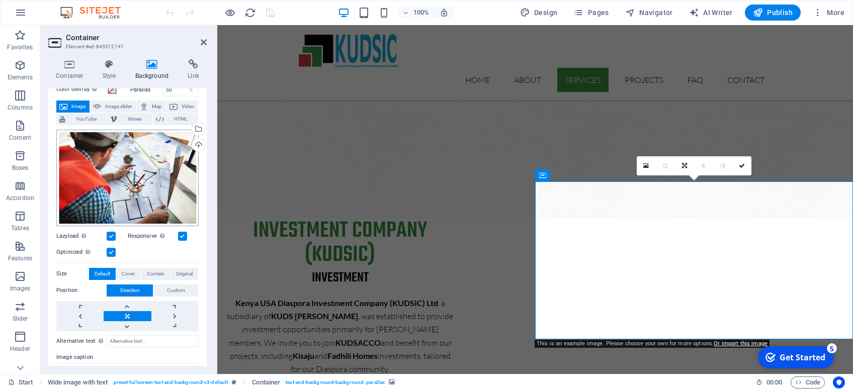
scroll to position [0, 0]
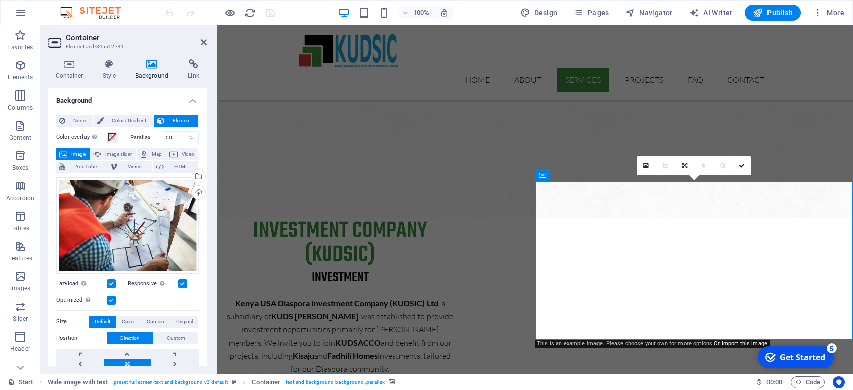
click at [154, 65] on icon at bounding box center [152, 64] width 49 height 10
click at [76, 151] on span "Image" at bounding box center [78, 154] width 16 height 12
click at [71, 156] on span "Image" at bounding box center [78, 154] width 16 height 12
click at [135, 227] on div "Drag files here, click to choose files or select files from Files or our free s…" at bounding box center [127, 226] width 142 height 97
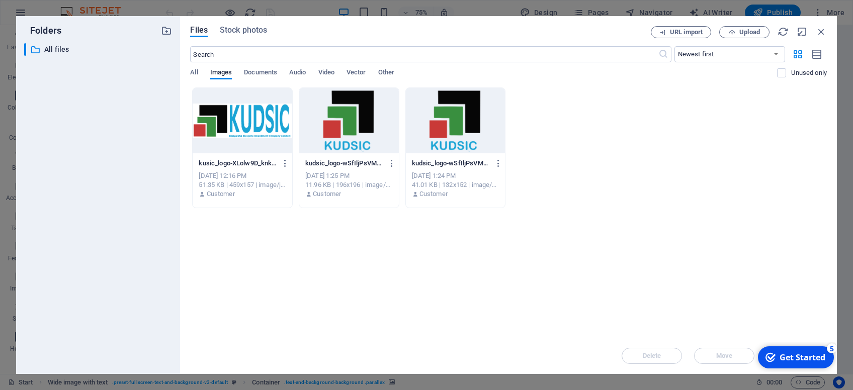
scroll to position [911, 0]
click at [135, 227] on div "​ All files All files" at bounding box center [98, 204] width 148 height 323
click at [749, 32] on span "Upload" at bounding box center [750, 32] width 21 height 6
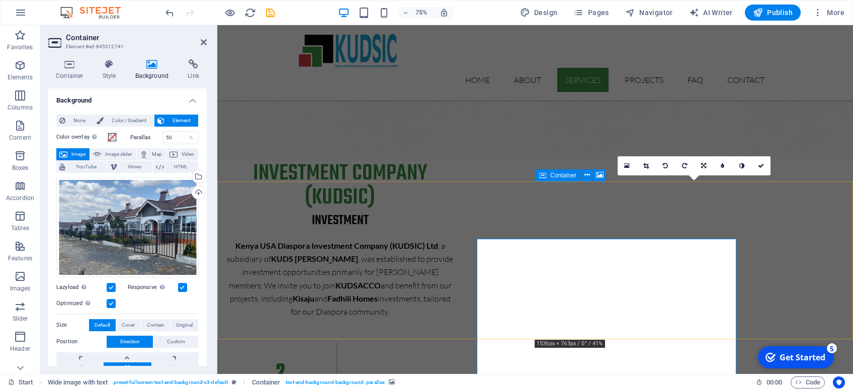
scroll to position [853, 0]
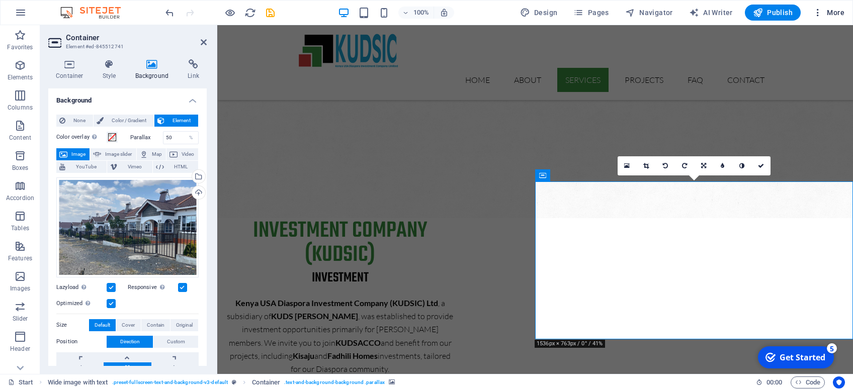
click at [840, 12] on span "More" at bounding box center [829, 13] width 32 height 10
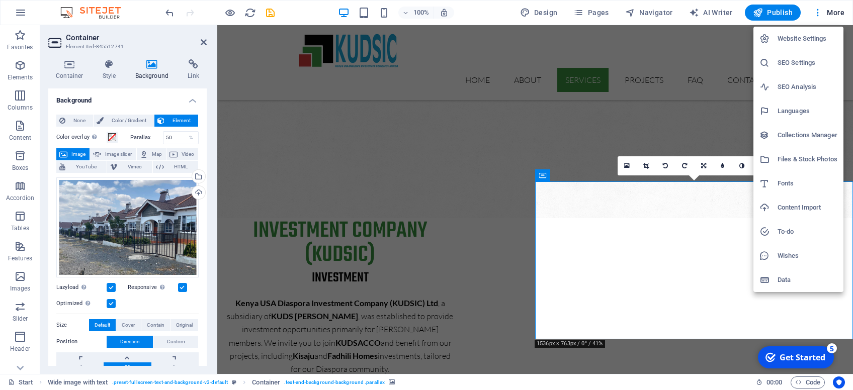
click at [785, 12] on div at bounding box center [426, 195] width 853 height 390
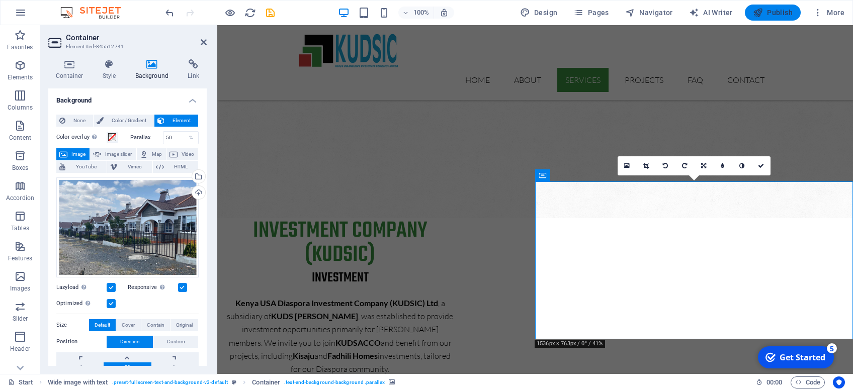
click at [782, 12] on span "Publish" at bounding box center [773, 13] width 40 height 10
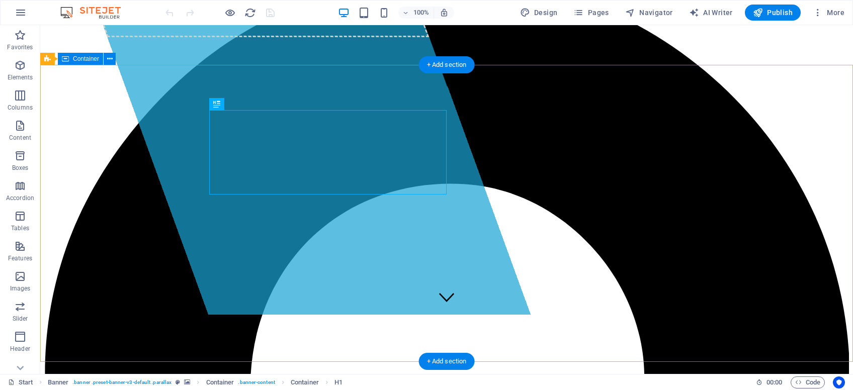
scroll to position [107, 0]
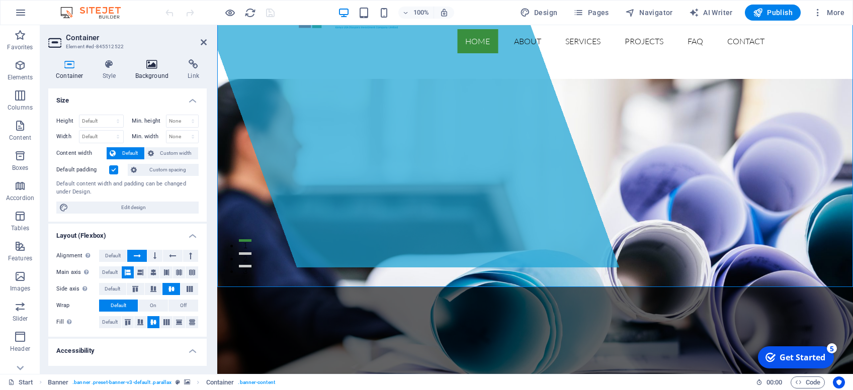
click at [147, 68] on icon at bounding box center [152, 64] width 49 height 10
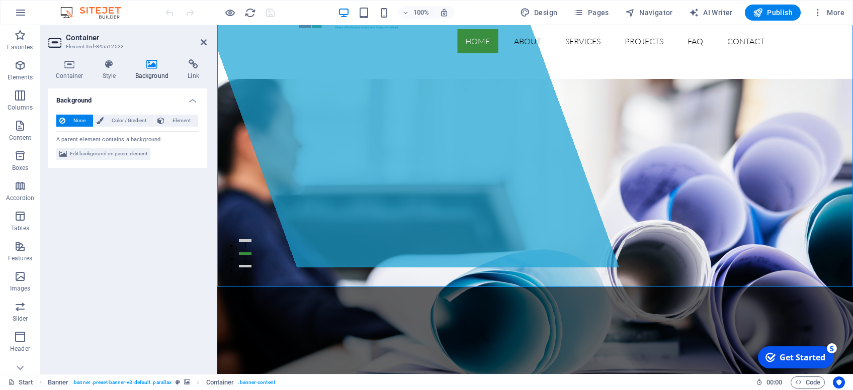
click at [150, 70] on h4 "Background" at bounding box center [154, 69] width 53 height 21
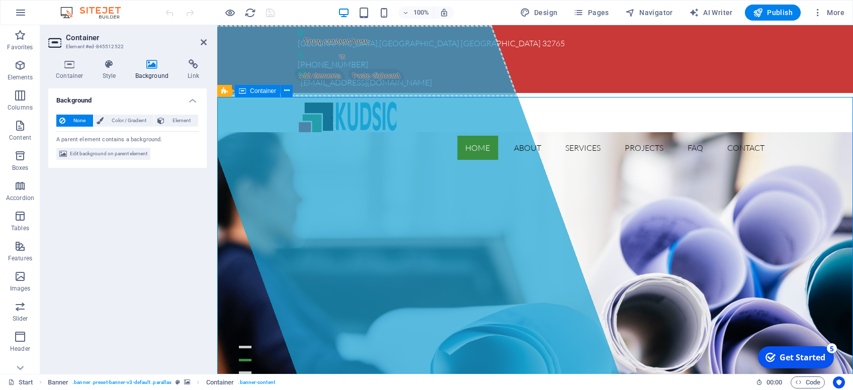
click at [69, 77] on h4 "Container" at bounding box center [71, 69] width 47 height 21
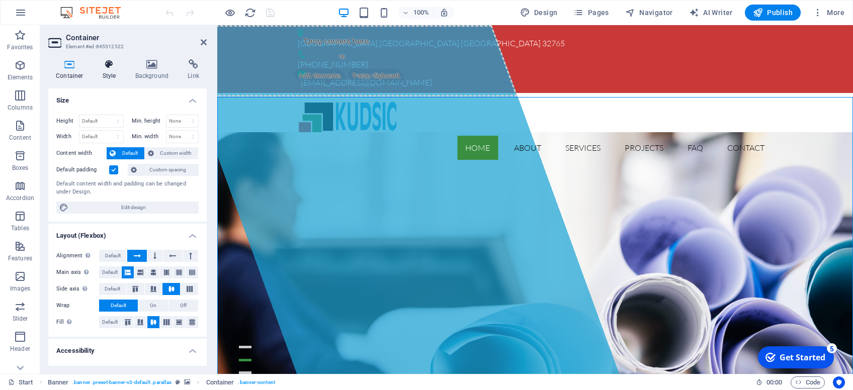
click at [108, 74] on h4 "Style" at bounding box center [111, 69] width 33 height 21
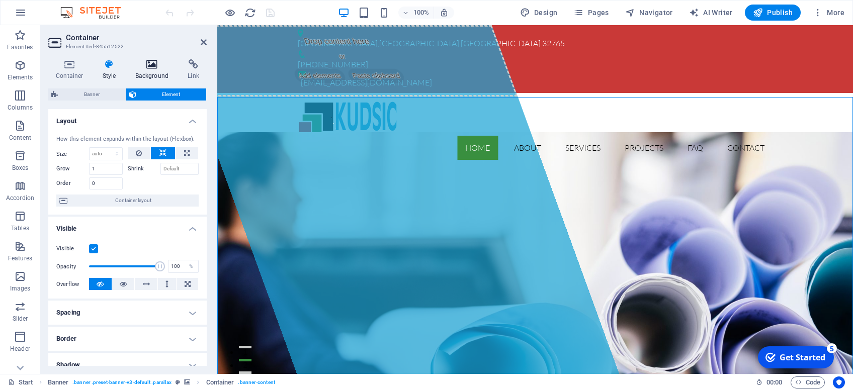
click at [139, 70] on h4 "Background" at bounding box center [154, 69] width 53 height 21
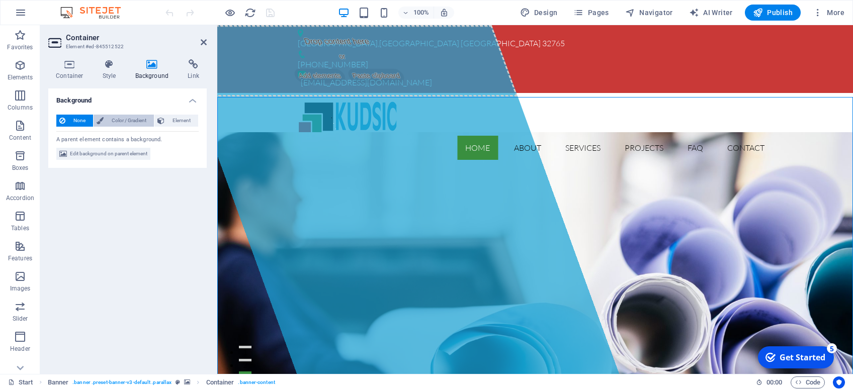
click at [118, 122] on span "Color / Gradient" at bounding box center [129, 121] width 44 height 12
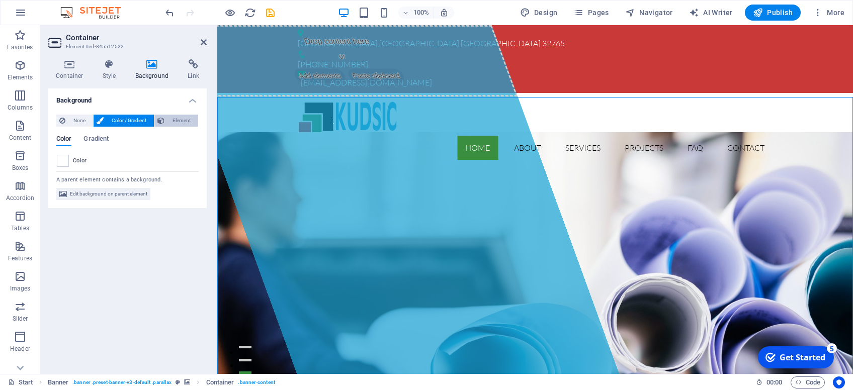
click at [182, 121] on span "Element" at bounding box center [182, 121] width 28 height 12
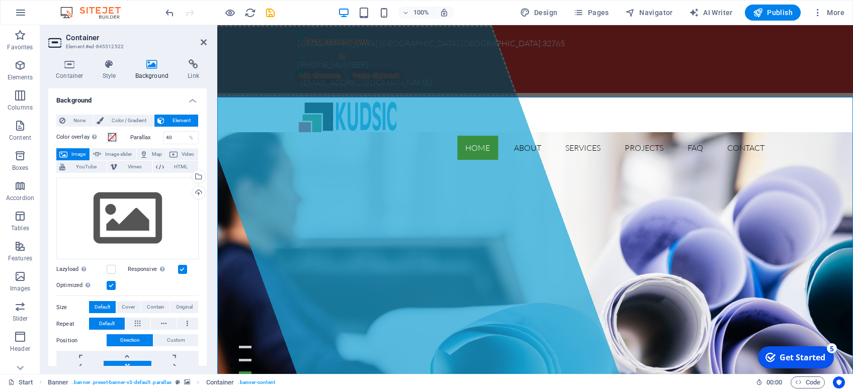
click at [199, 37] on h2 "Container" at bounding box center [136, 37] width 141 height 9
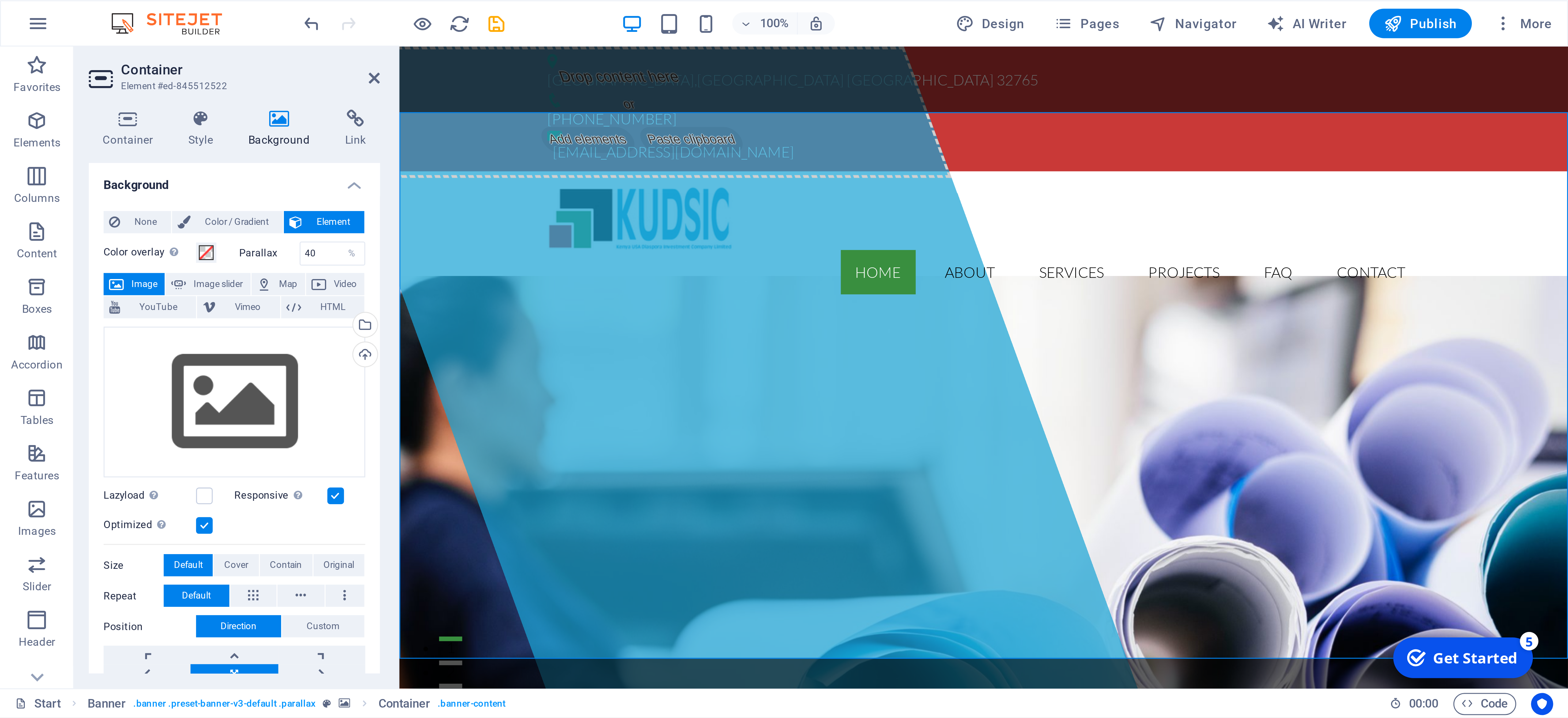
scroll to position [65, 0]
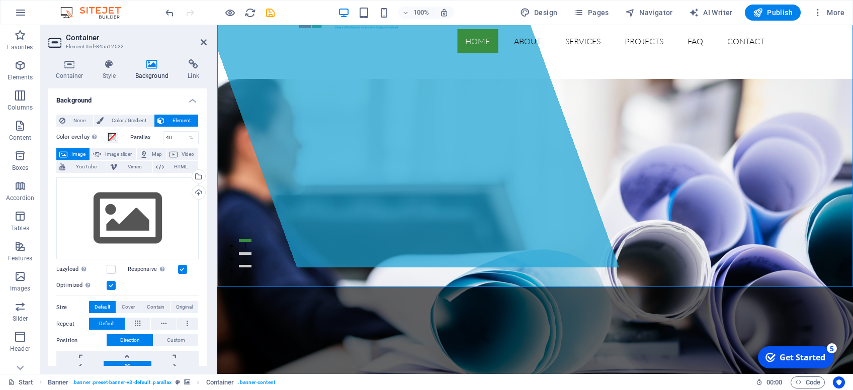
click at [203, 41] on icon at bounding box center [204, 42] width 6 height 8
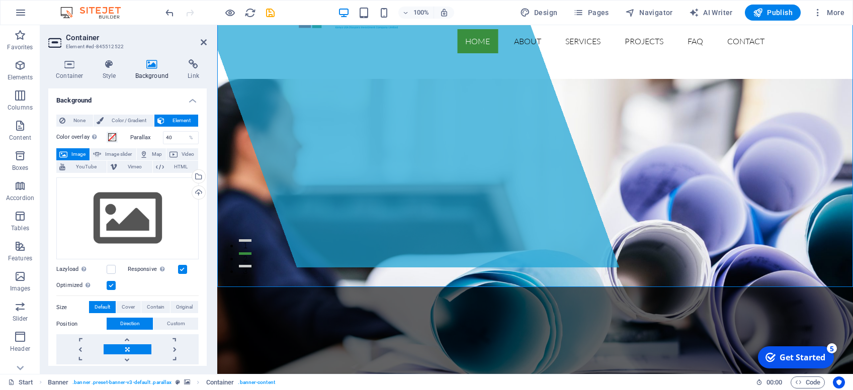
click at [142, 73] on h4 "Background" at bounding box center [154, 69] width 53 height 21
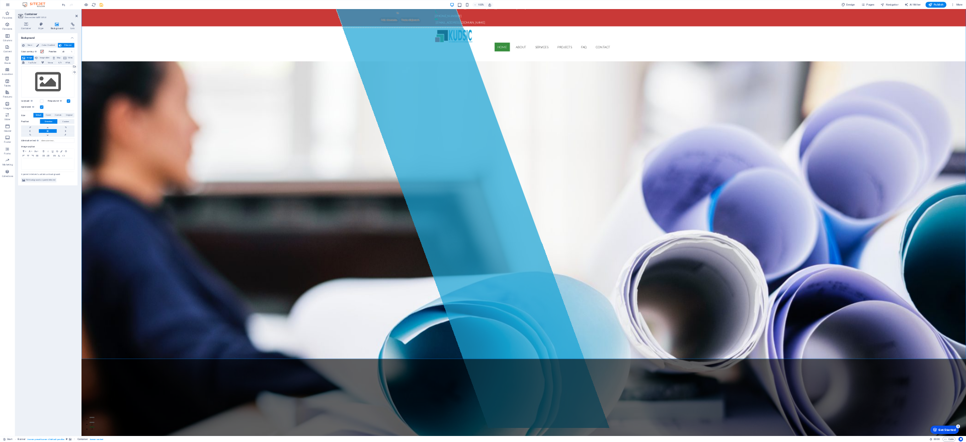
scroll to position [0, 0]
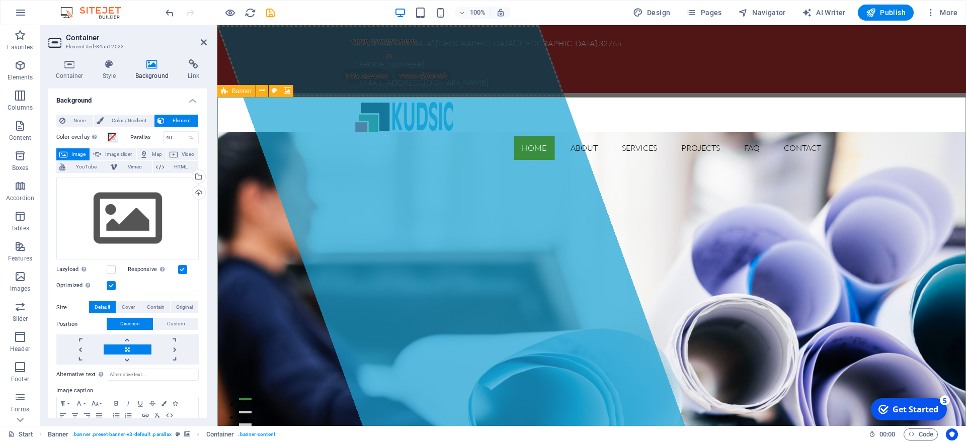
click at [223, 96] on icon at bounding box center [224, 91] width 7 height 12
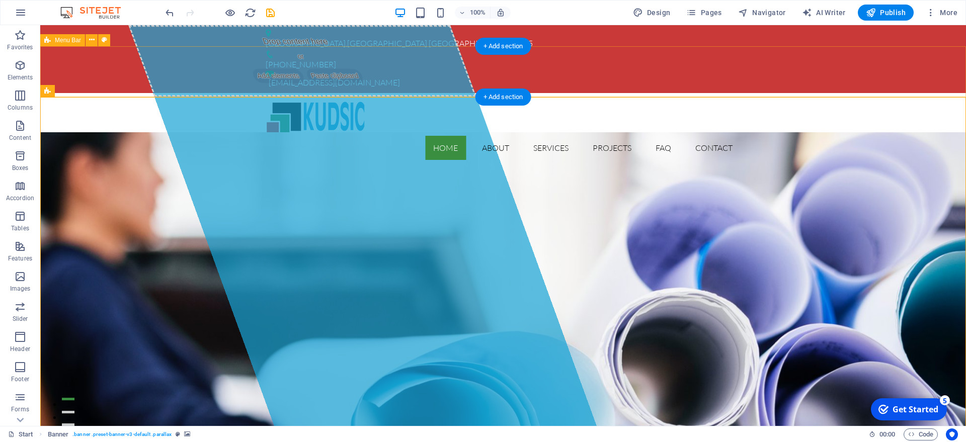
click at [242, 93] on div "Home About Services Projects FAQ Contact" at bounding box center [503, 130] width 926 height 75
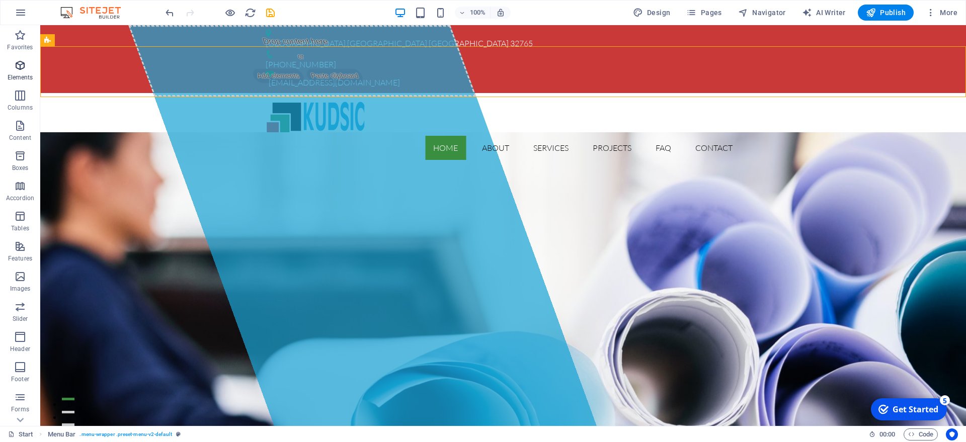
click at [16, 71] on icon "button" at bounding box center [20, 65] width 12 height 12
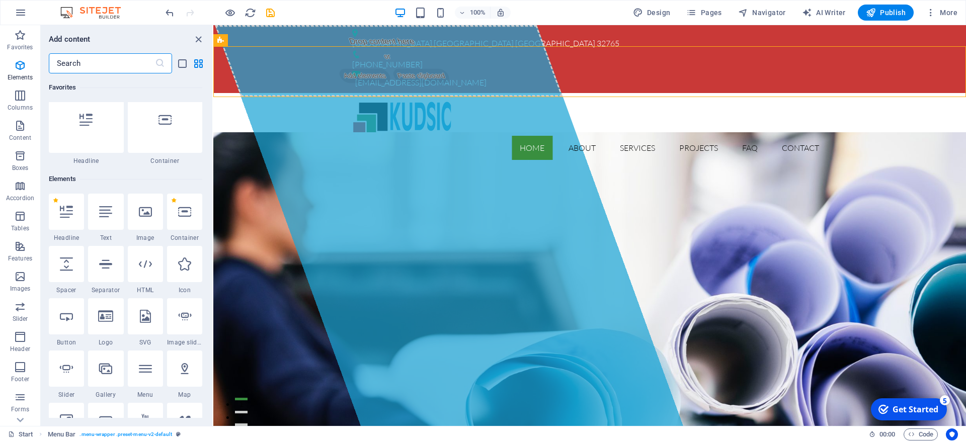
scroll to position [107, 0]
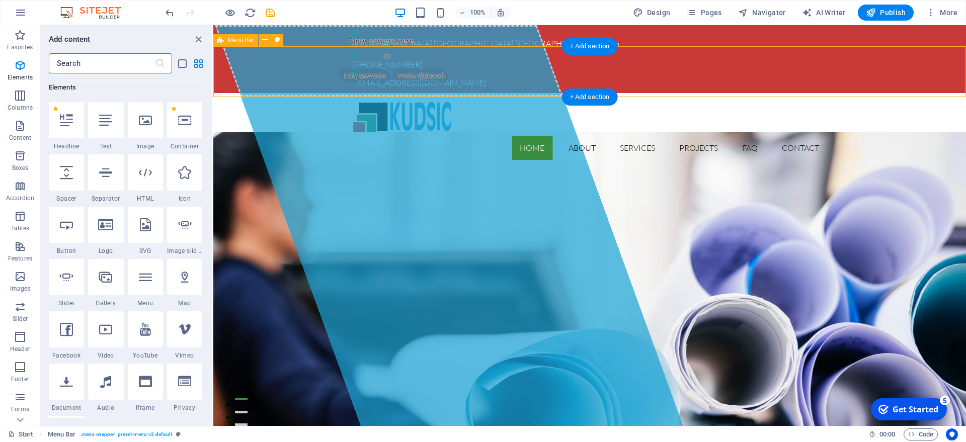
click at [275, 93] on div "Home About Services Projects FAQ Contact" at bounding box center [589, 130] width 753 height 75
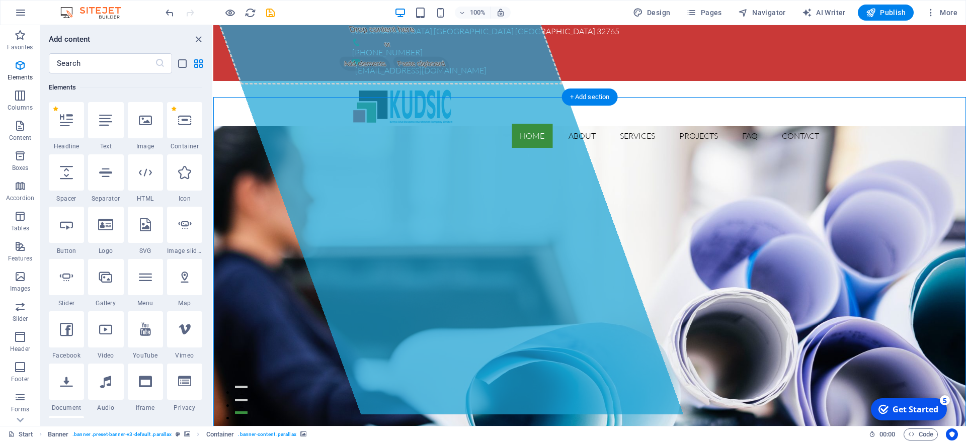
scroll to position [0, 0]
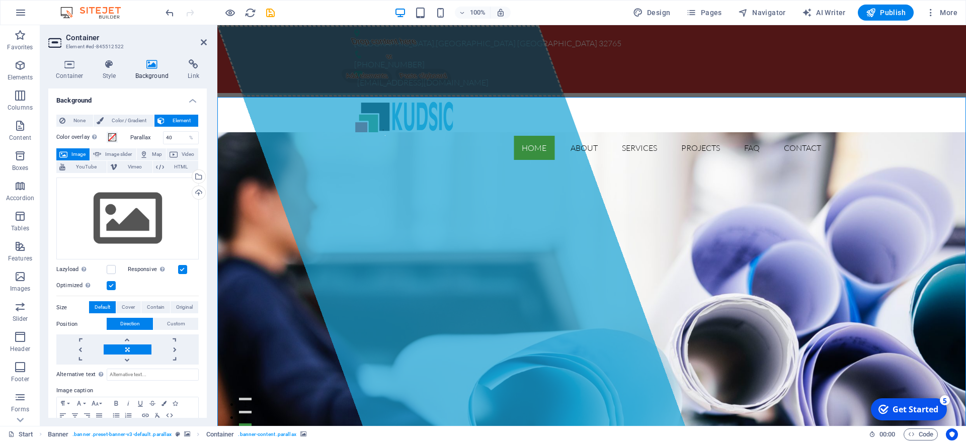
click at [220, 97] on div "Home About Services Projects FAQ Contact" at bounding box center [591, 130] width 749 height 75
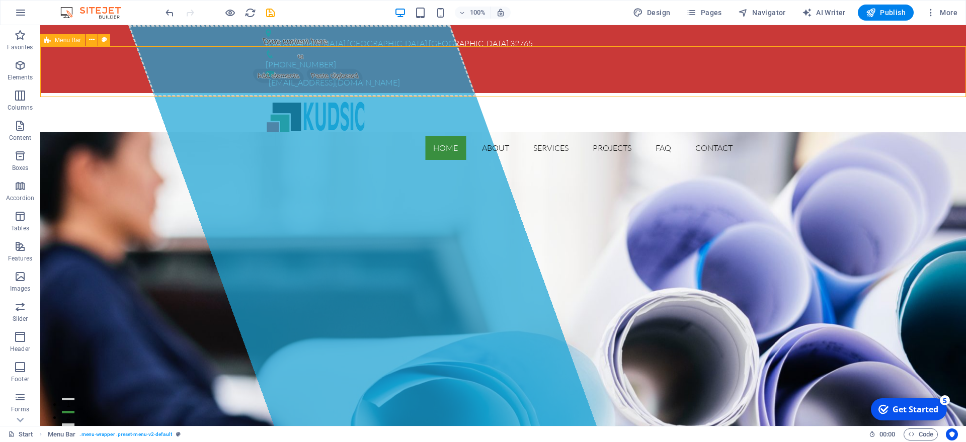
click at [66, 39] on span "Menu Bar" at bounding box center [68, 40] width 26 height 6
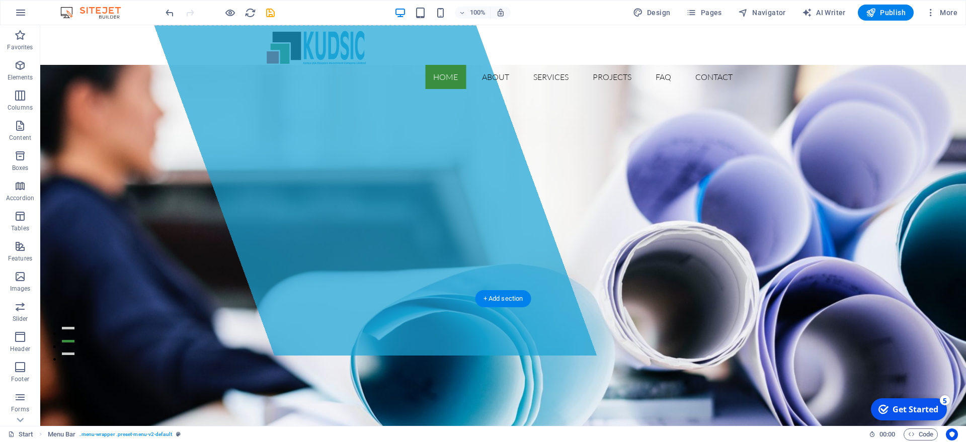
scroll to position [205, 0]
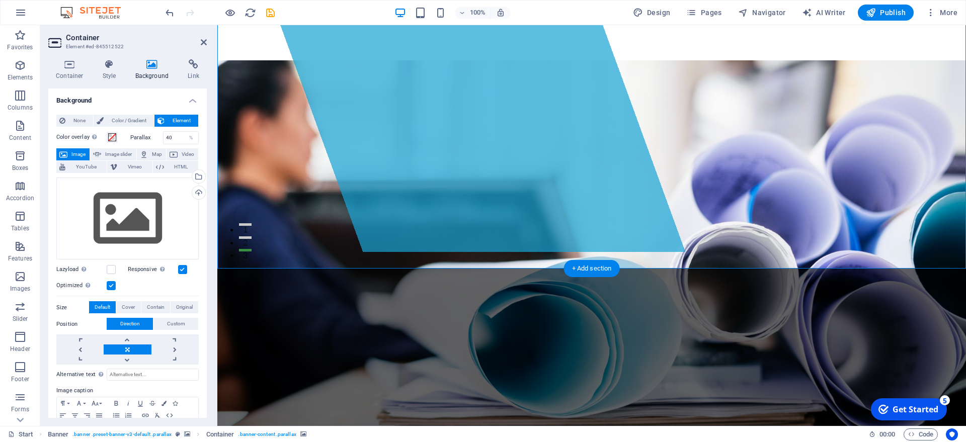
scroll to position [154, 0]
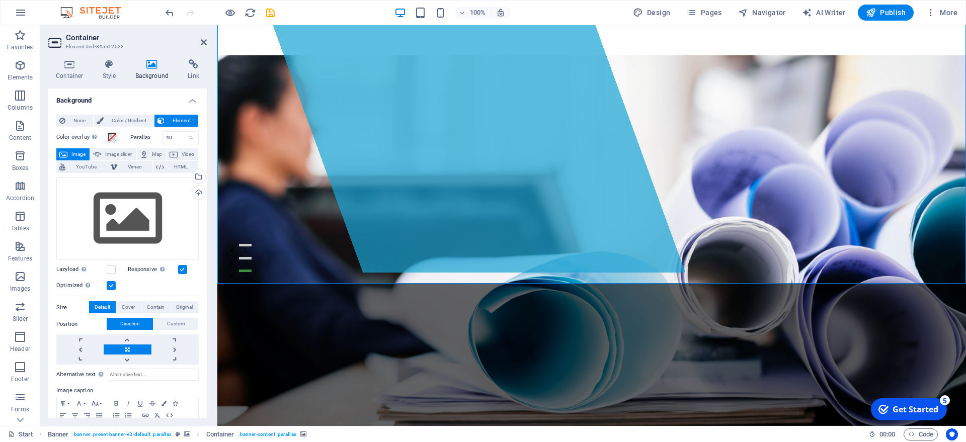
click at [151, 74] on h4 "Background" at bounding box center [154, 69] width 53 height 21
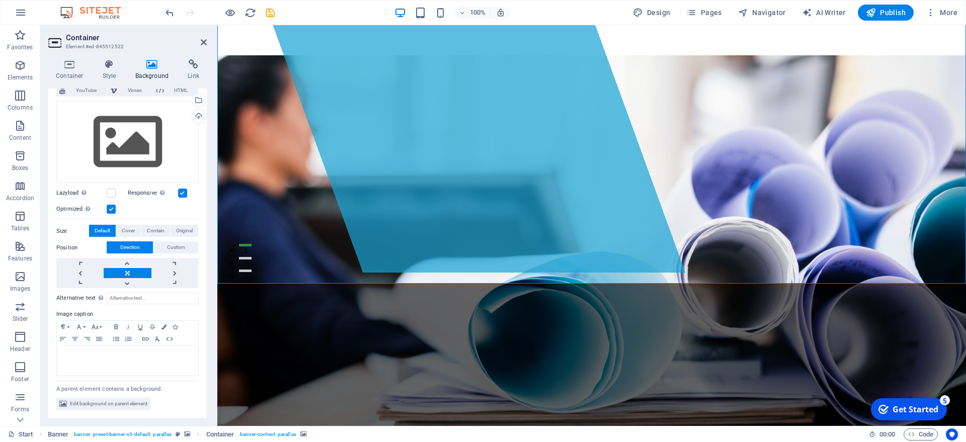
scroll to position [31, 0]
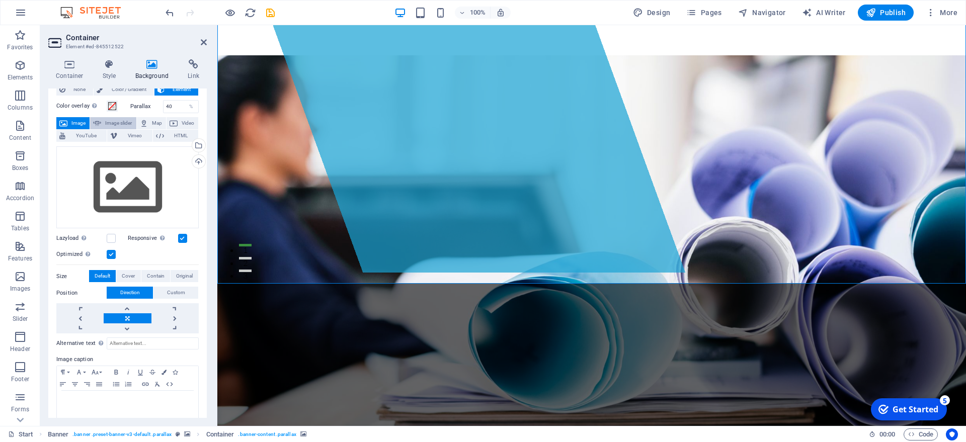
click at [118, 121] on span "Image slider" at bounding box center [118, 123] width 29 height 12
select select "ms"
select select "s"
select select "progressive"
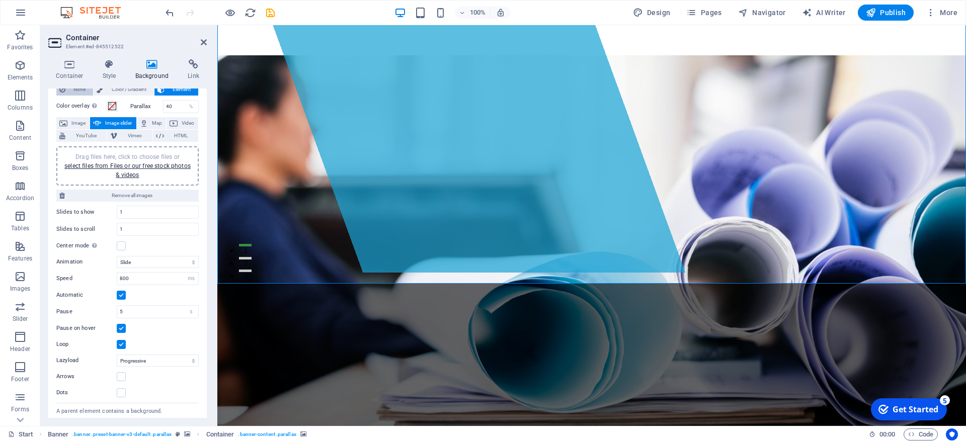
click at [72, 121] on span "Image" at bounding box center [78, 123] width 16 height 12
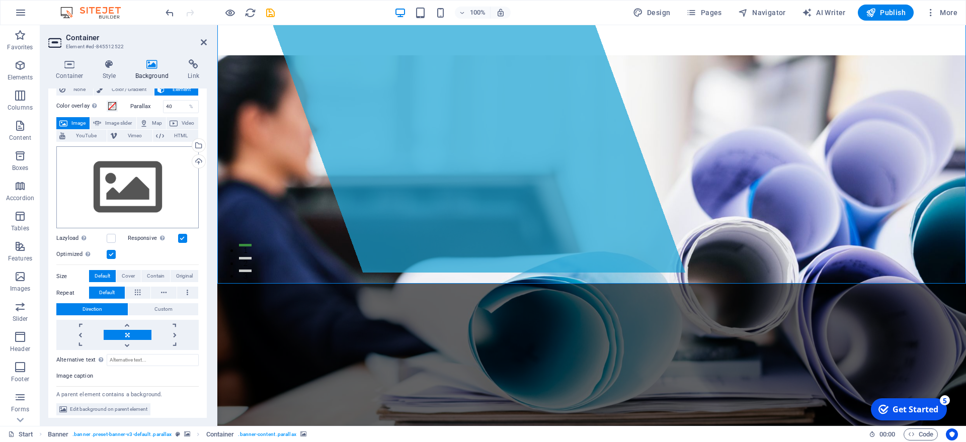
scroll to position [0, 0]
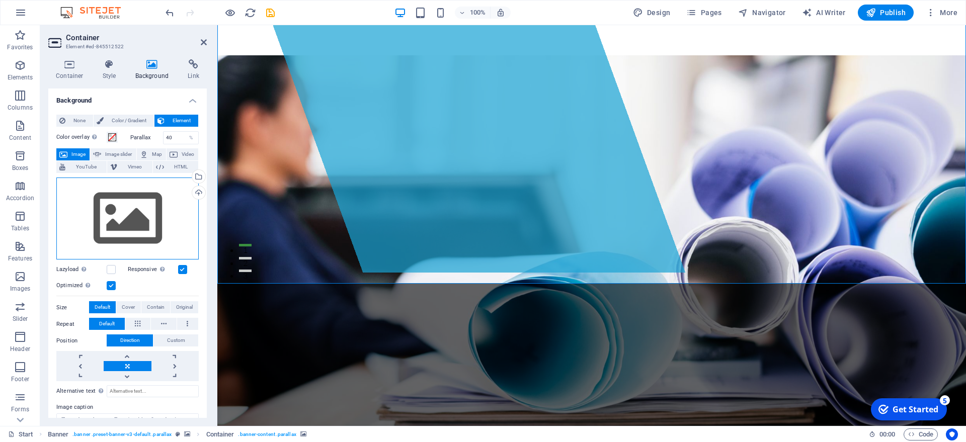
click at [125, 218] on div "Drag files here, click to choose files or select files from Files or our free s…" at bounding box center [127, 219] width 142 height 83
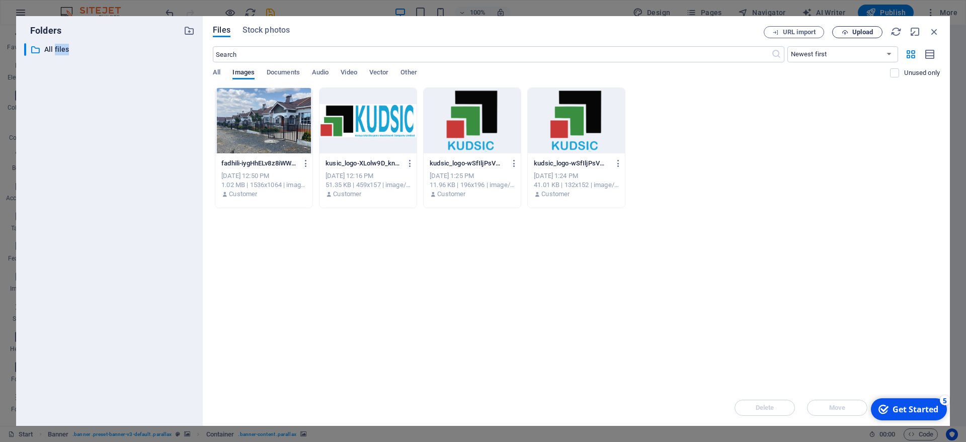
click at [853, 29] on span "Upload" at bounding box center [862, 32] width 21 height 6
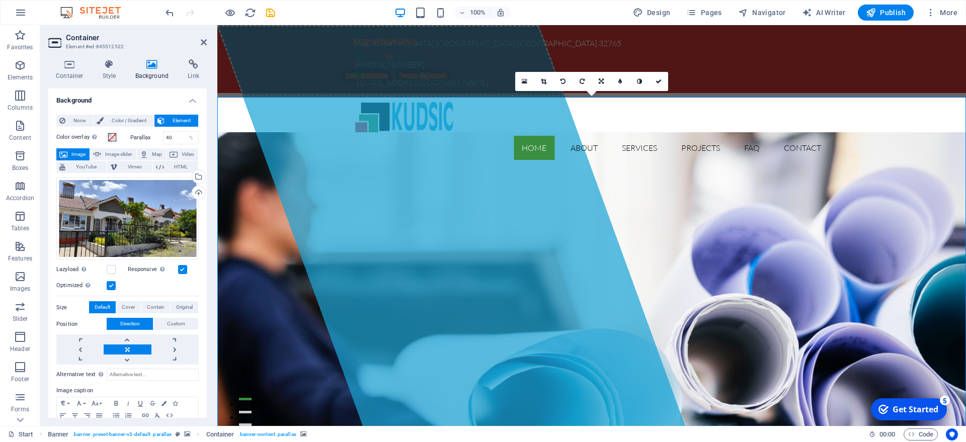
drag, startPoint x: 816, startPoint y: 305, endPoint x: 817, endPoint y: 251, distance: 53.9
click at [853, 9] on span "Publish" at bounding box center [886, 13] width 40 height 10
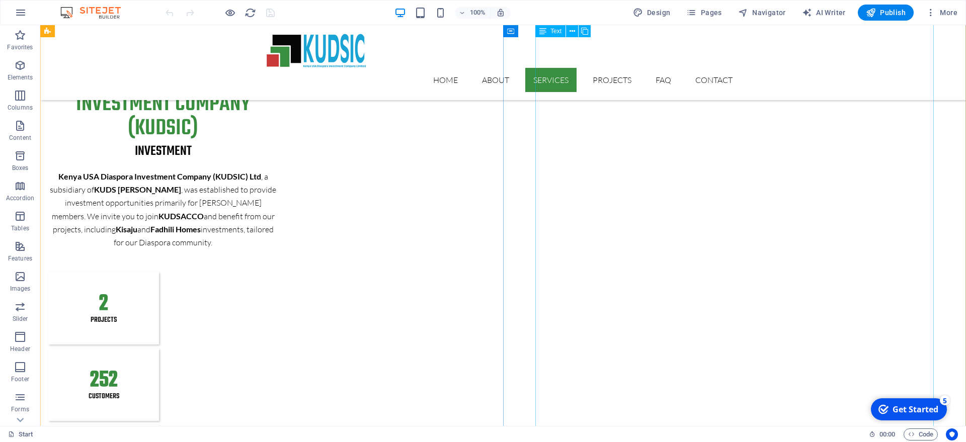
scroll to position [1437, 0]
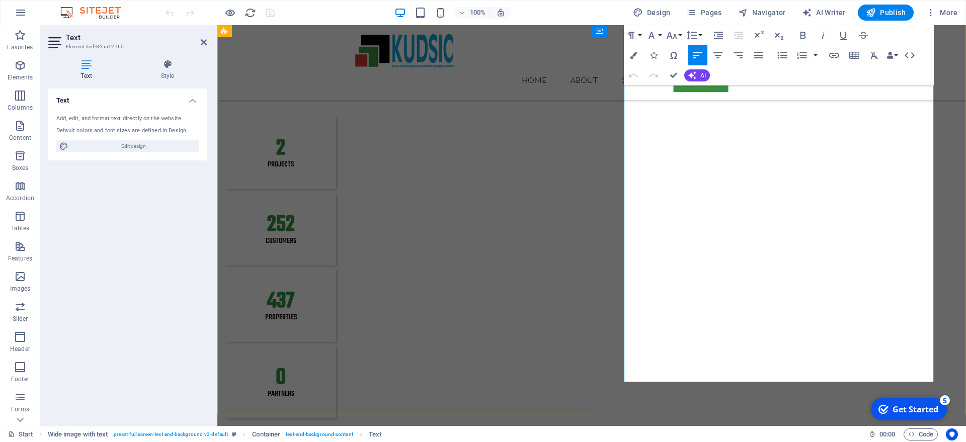
scroll to position [1514, 0]
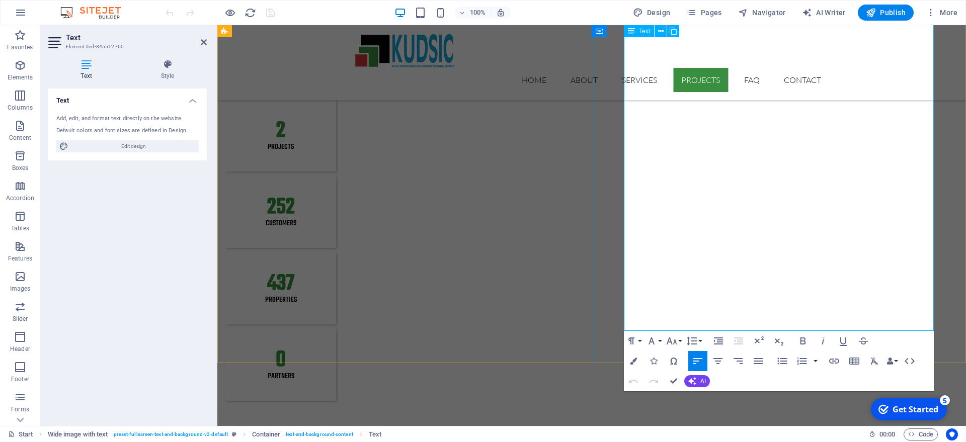
drag, startPoint x: 625, startPoint y: 235, endPoint x: 930, endPoint y: 323, distance: 317.2
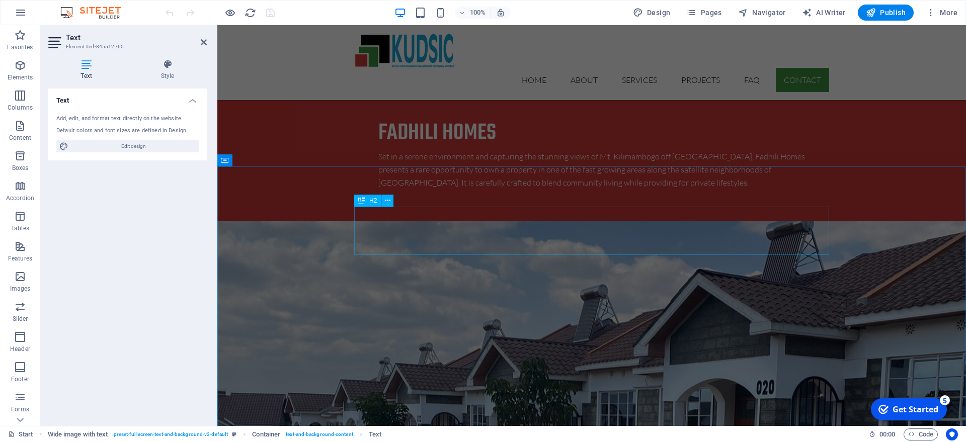
scroll to position [2900, 0]
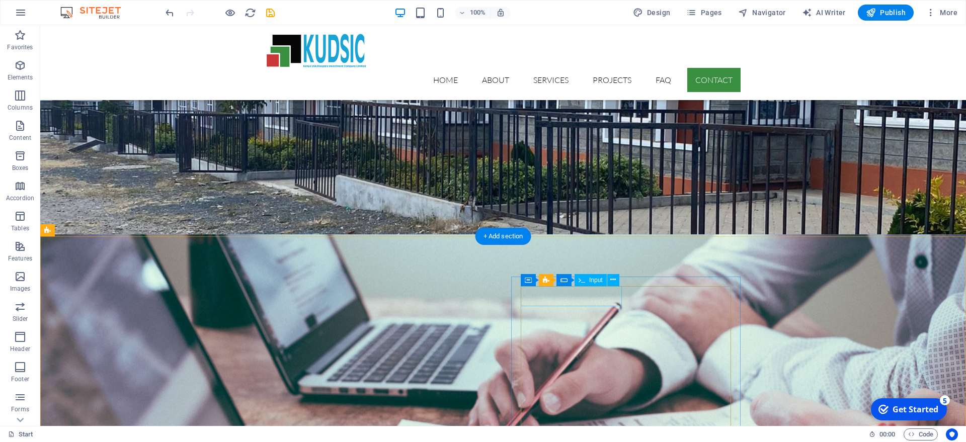
scroll to position [3124, 0]
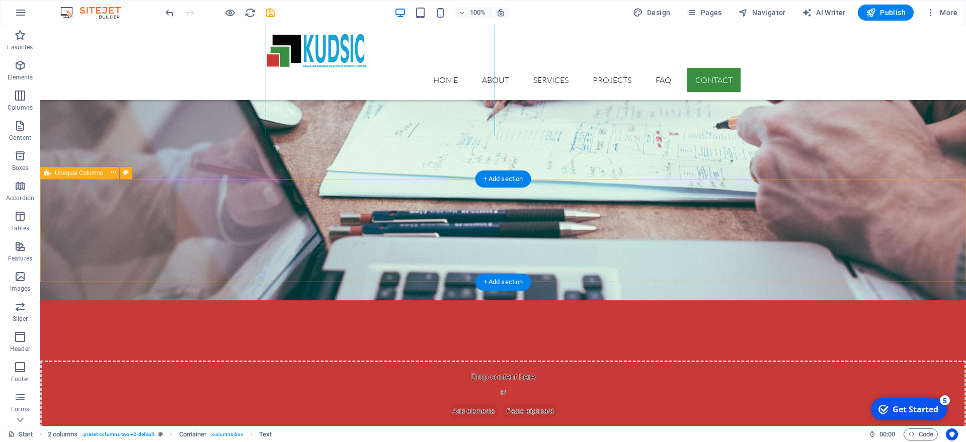
scroll to position [3419, 0]
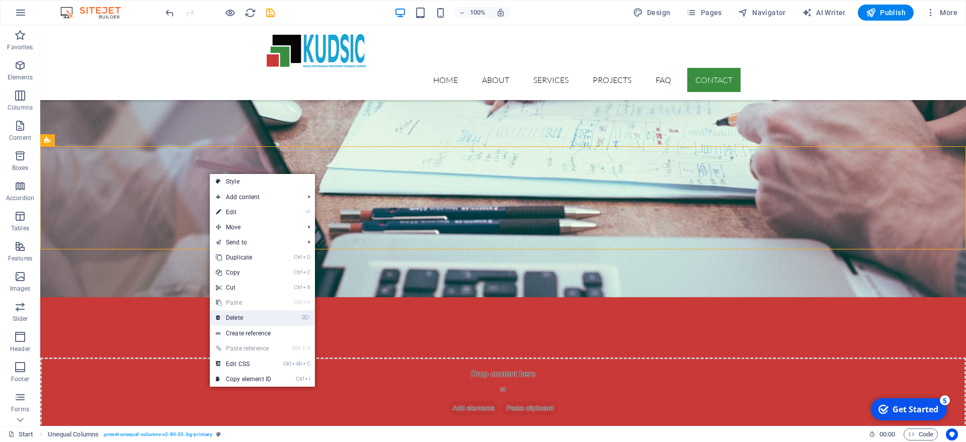
click at [234, 315] on link "⌦ Delete" at bounding box center [243, 317] width 67 height 15
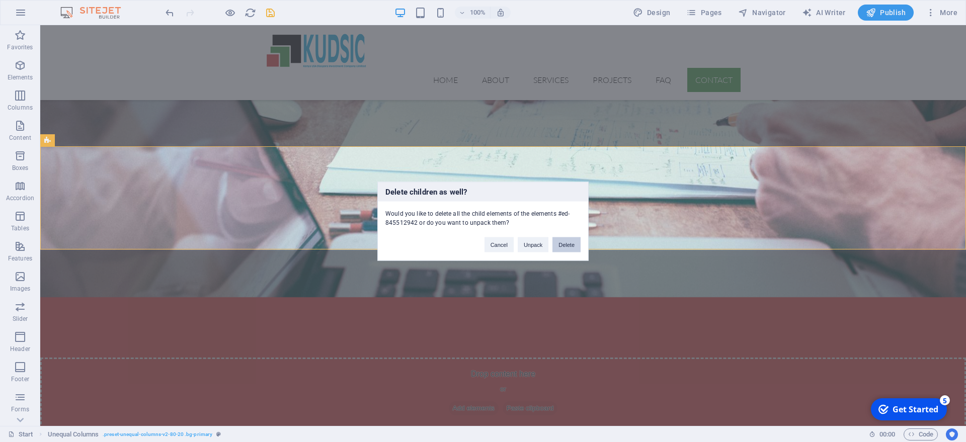
click at [564, 244] on button "Delete" at bounding box center [566, 244] width 28 height 15
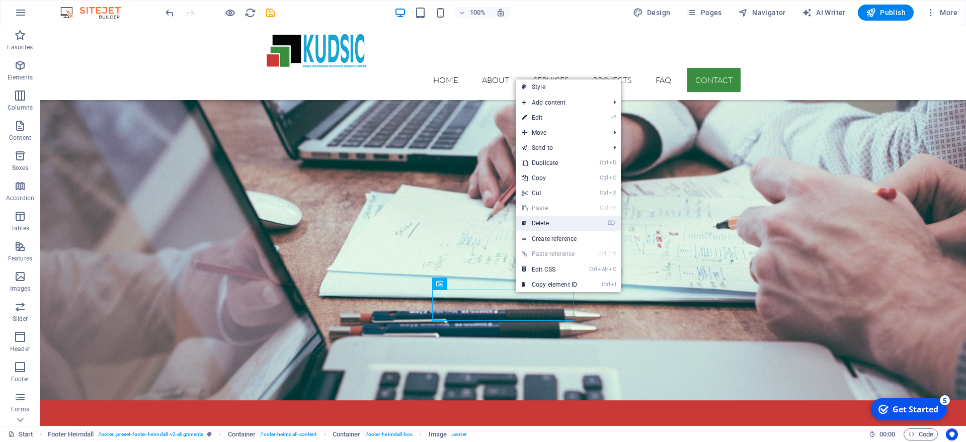
click at [555, 222] on link "⌦ Delete" at bounding box center [549, 223] width 67 height 15
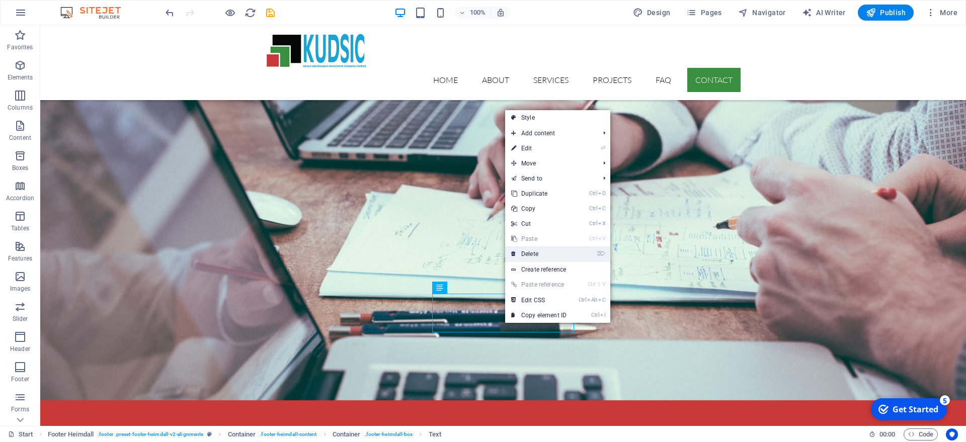
drag, startPoint x: 540, startPoint y: 255, endPoint x: 500, endPoint y: 231, distance: 46.9
click at [540, 255] on link "⌦ Delete" at bounding box center [538, 254] width 67 height 15
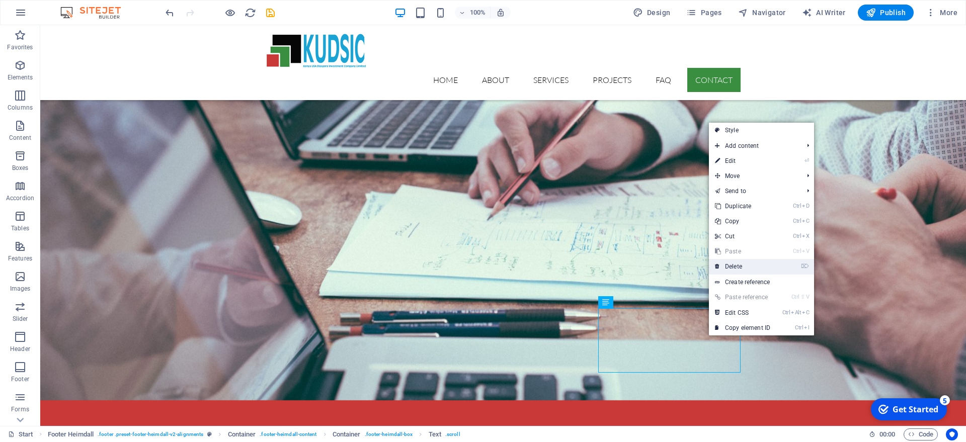
click at [743, 261] on link "⌦ Delete" at bounding box center [742, 266] width 67 height 15
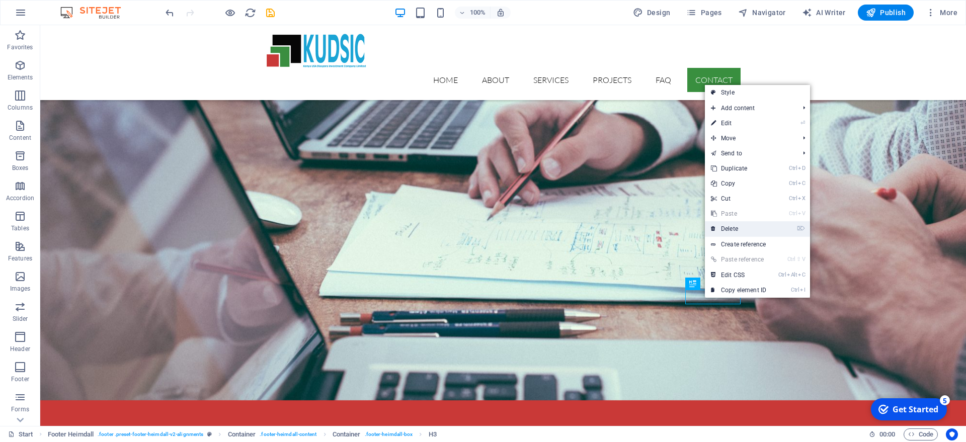
click at [736, 224] on link "⌦ Delete" at bounding box center [738, 228] width 67 height 15
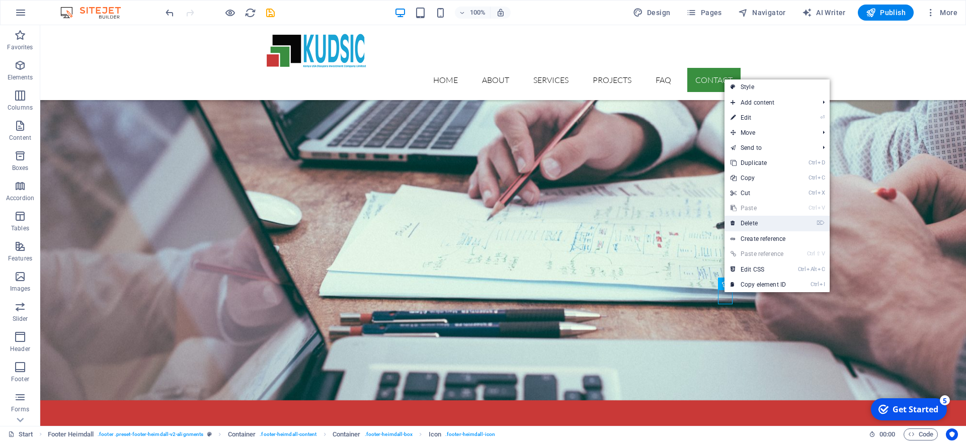
click at [755, 223] on link "⌦ Delete" at bounding box center [758, 223] width 67 height 15
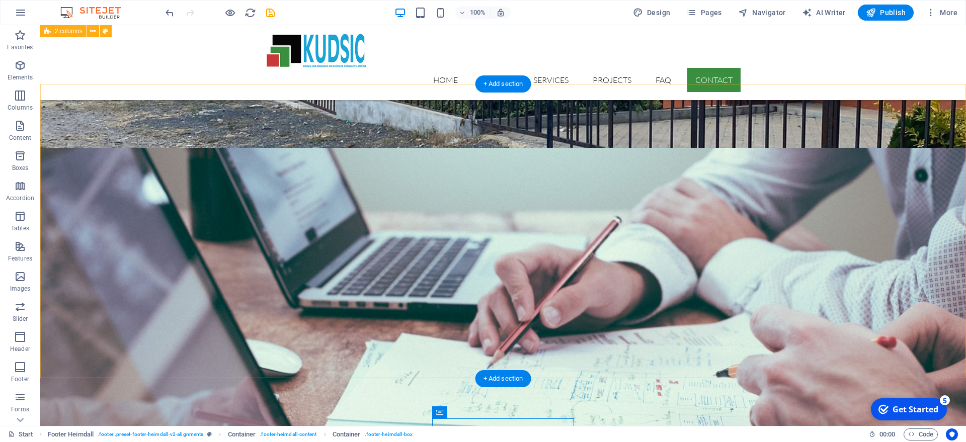
scroll to position [3162, 0]
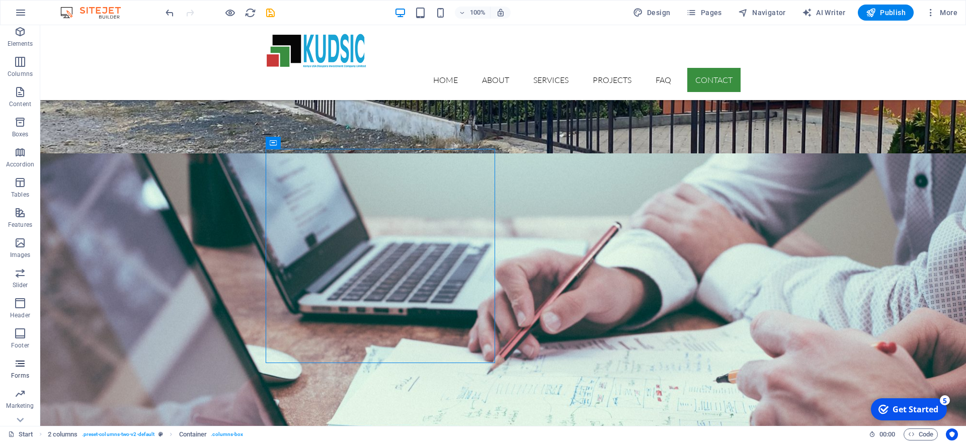
scroll to position [52, 0]
click at [23, 202] on span "Features" at bounding box center [20, 201] width 40 height 24
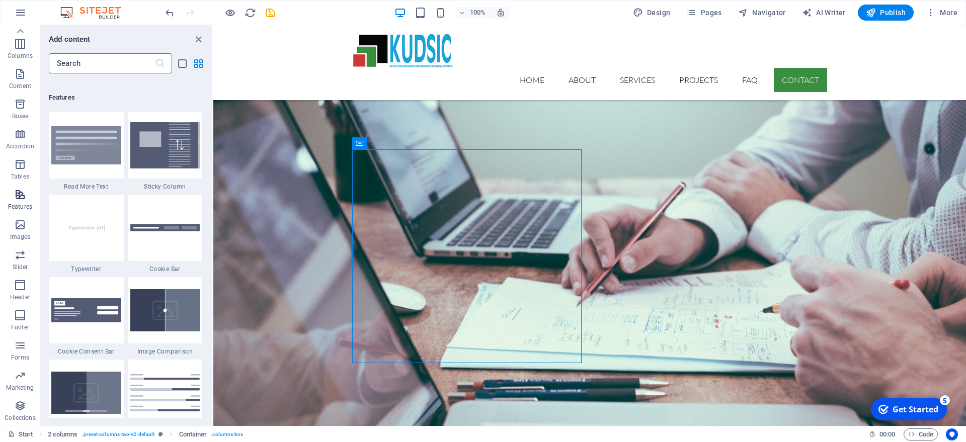
scroll to position [3922, 0]
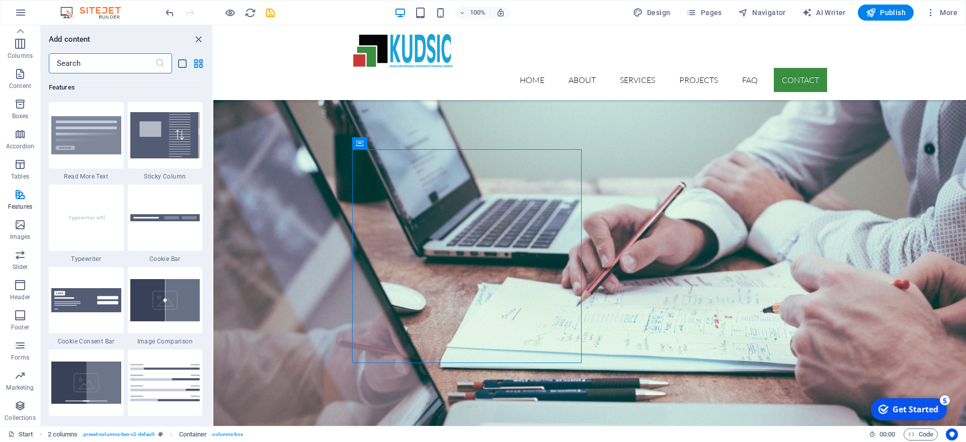
click at [106, 66] on input "text" at bounding box center [102, 63] width 106 height 20
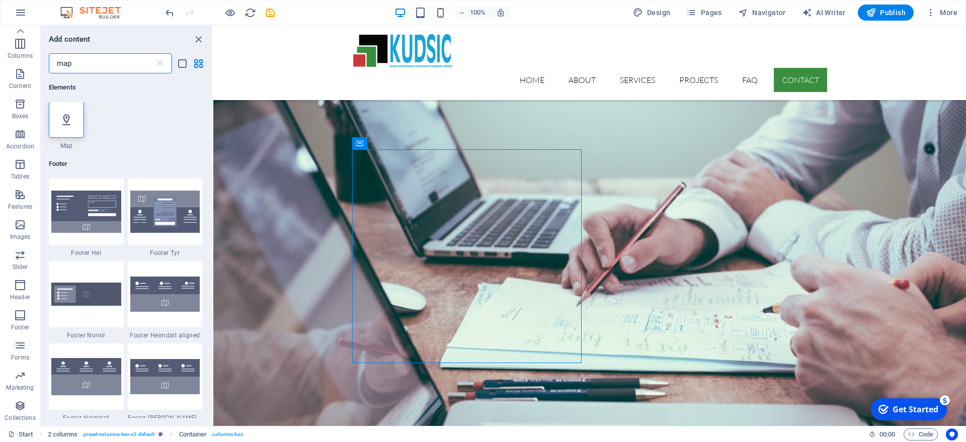
scroll to position [0, 0]
type input "map"
click at [68, 123] on icon at bounding box center [66, 120] width 13 height 13
select select "1"
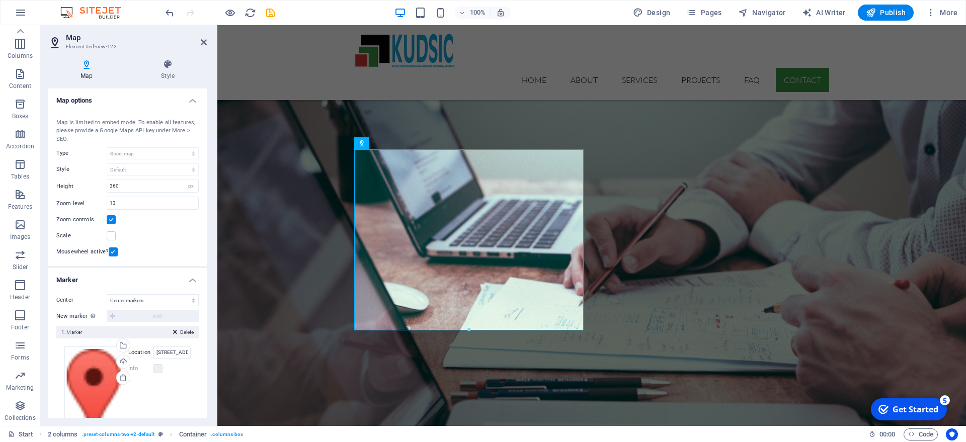
scroll to position [52, 0]
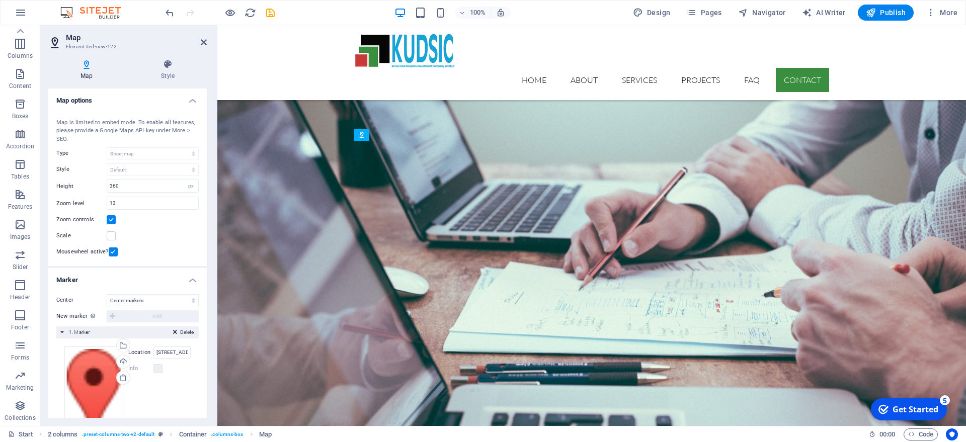
drag, startPoint x: 436, startPoint y: 220, endPoint x: 435, endPoint y: 368, distance: 147.9
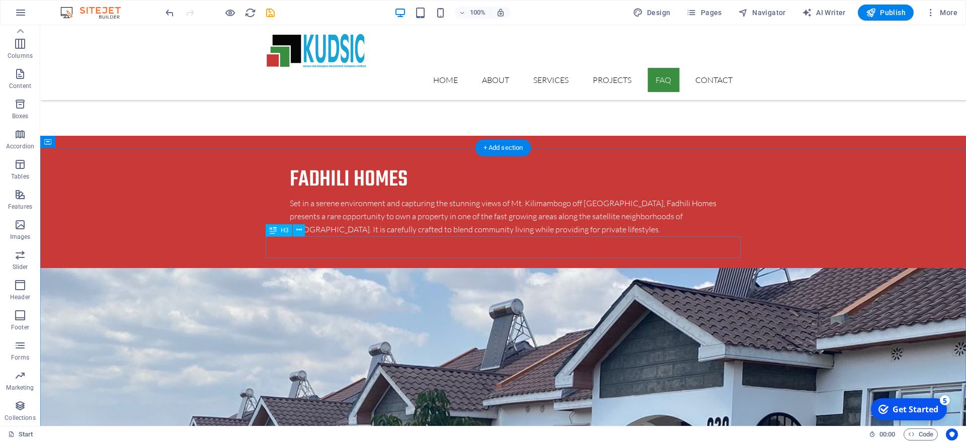
scroll to position [2717, 0]
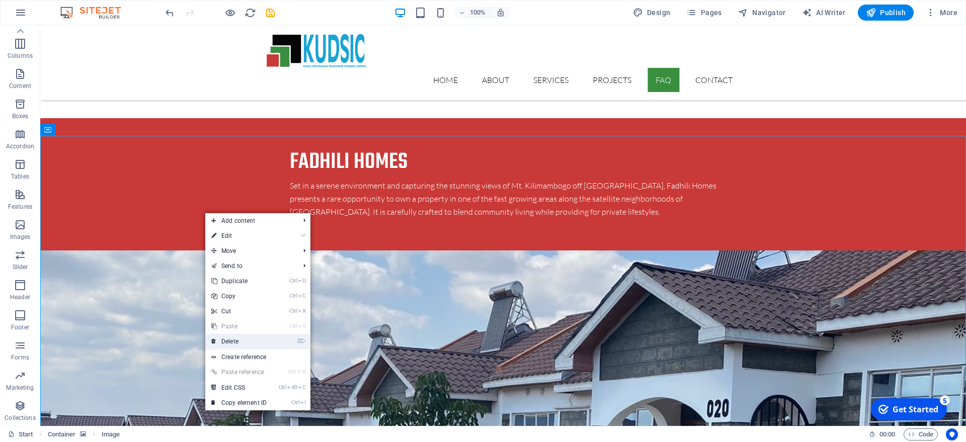
click at [255, 339] on link "⌦ Delete" at bounding box center [238, 341] width 67 height 15
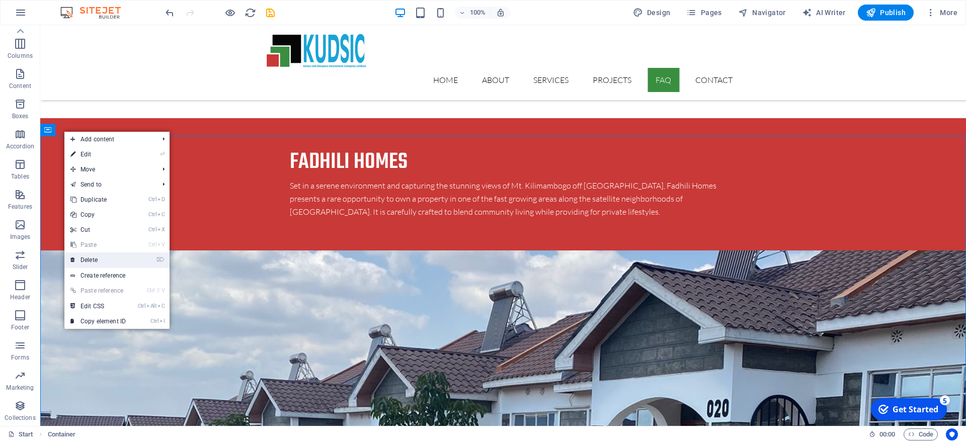
click at [109, 260] on link "⌦ Delete" at bounding box center [97, 260] width 67 height 15
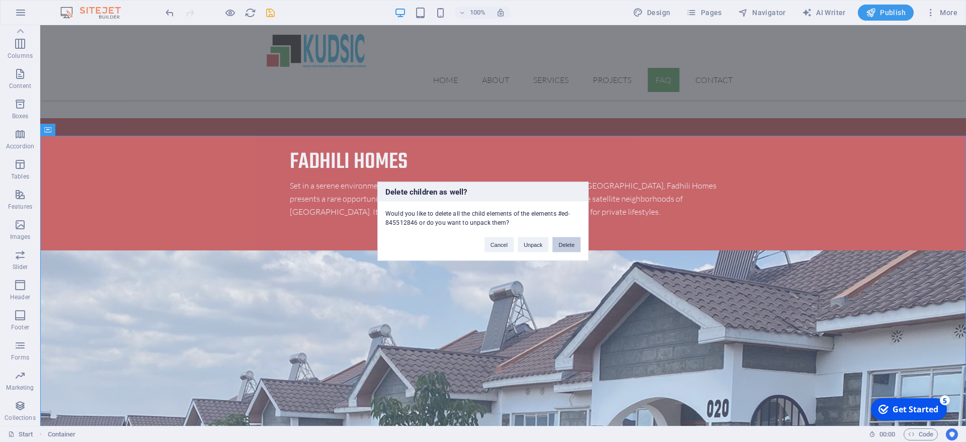
click at [564, 241] on button "Delete" at bounding box center [566, 244] width 28 height 15
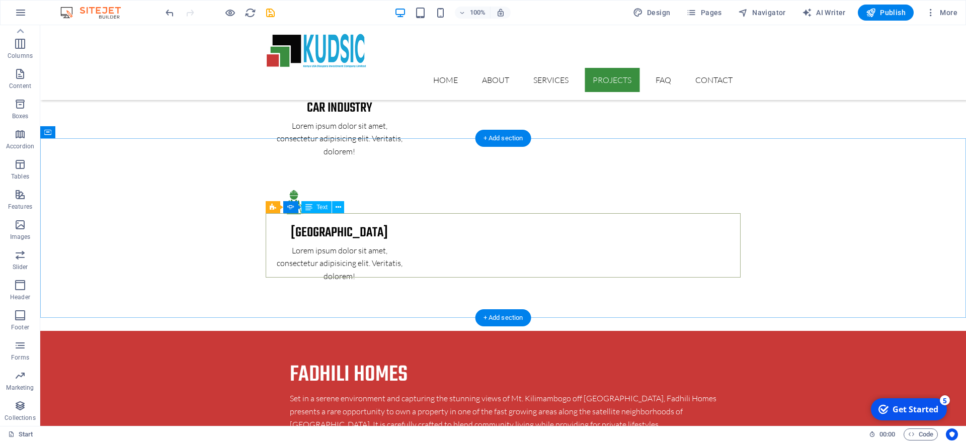
scroll to position [2460, 0]
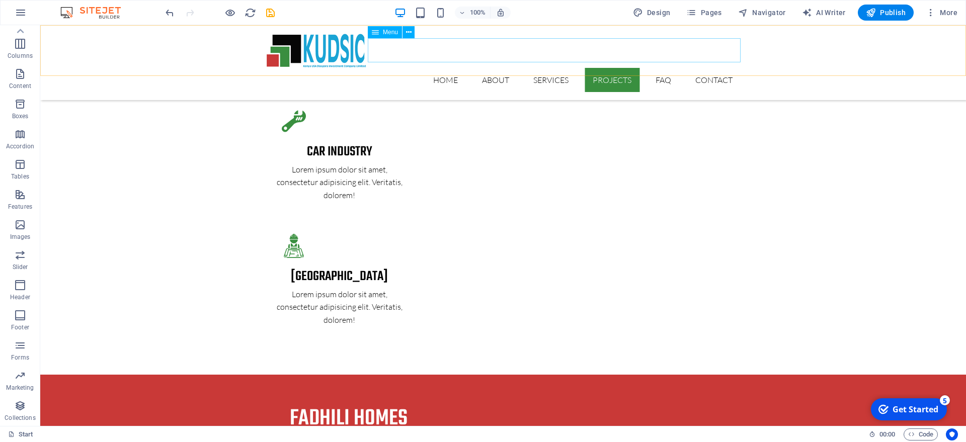
click at [667, 68] on nav "Home About Services Projects FAQ Contact" at bounding box center [503, 80] width 475 height 24
click at [407, 31] on icon at bounding box center [409, 32] width 6 height 11
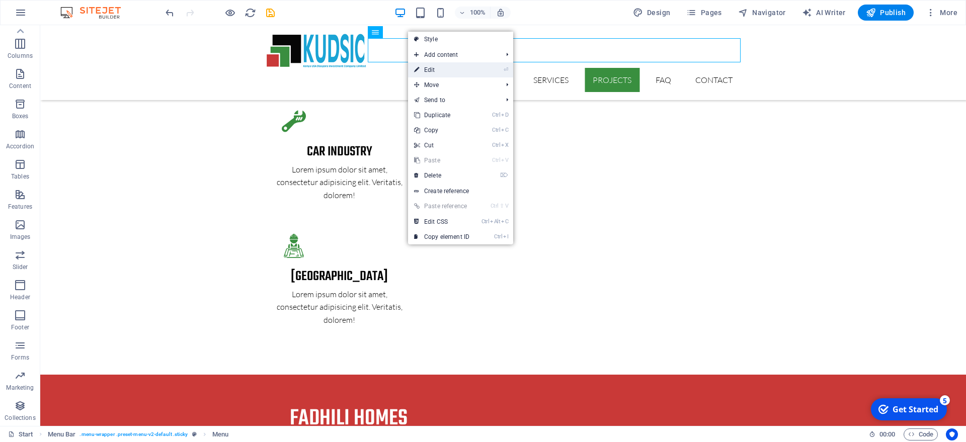
click at [430, 64] on link "⏎ Edit" at bounding box center [441, 69] width 67 height 15
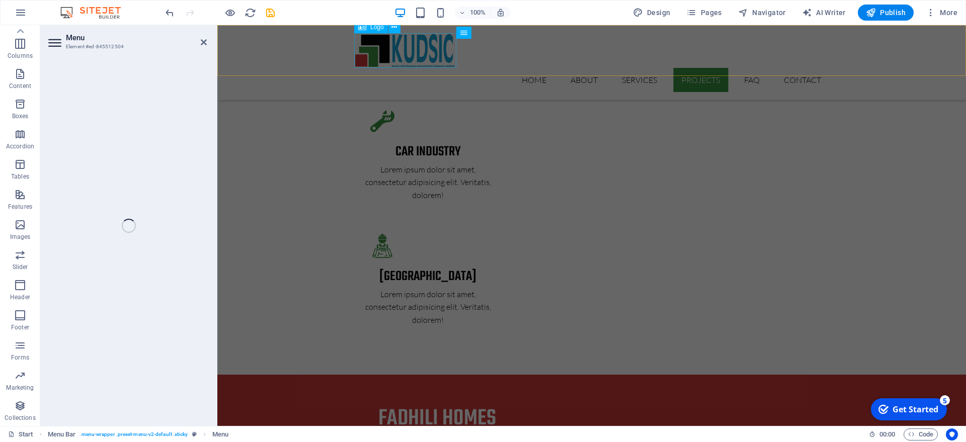
select select
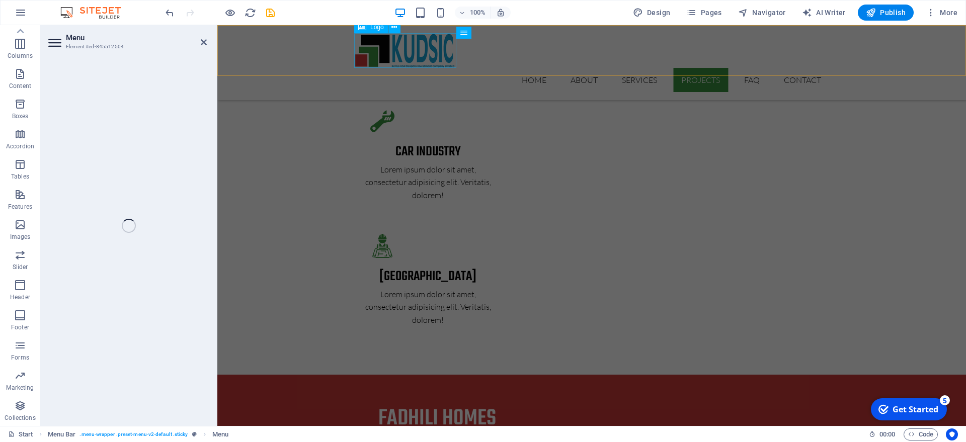
select select
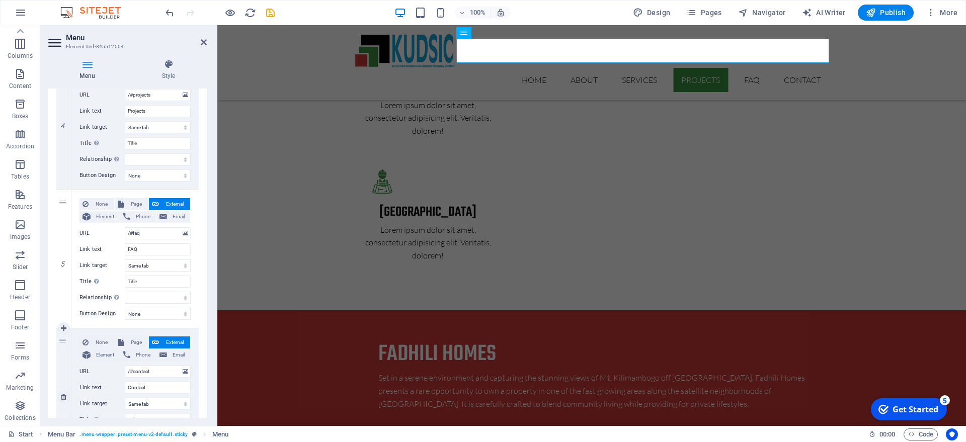
scroll to position [534, 0]
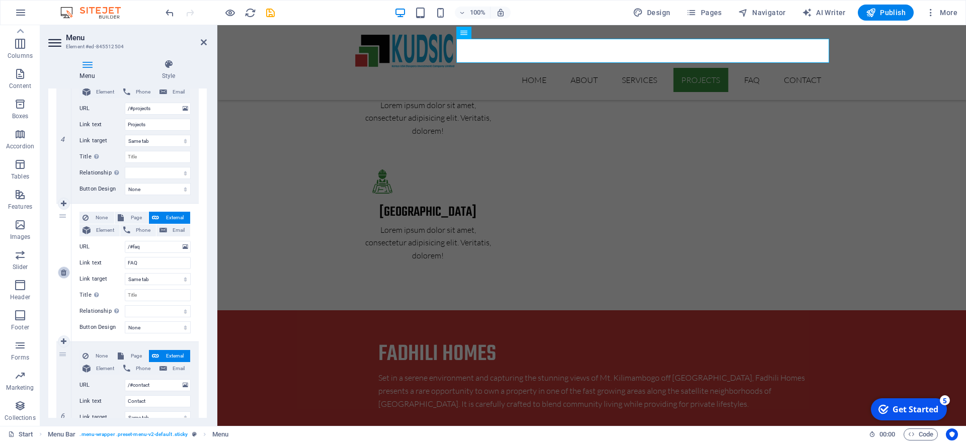
click at [63, 271] on icon at bounding box center [64, 272] width 6 height 7
select select
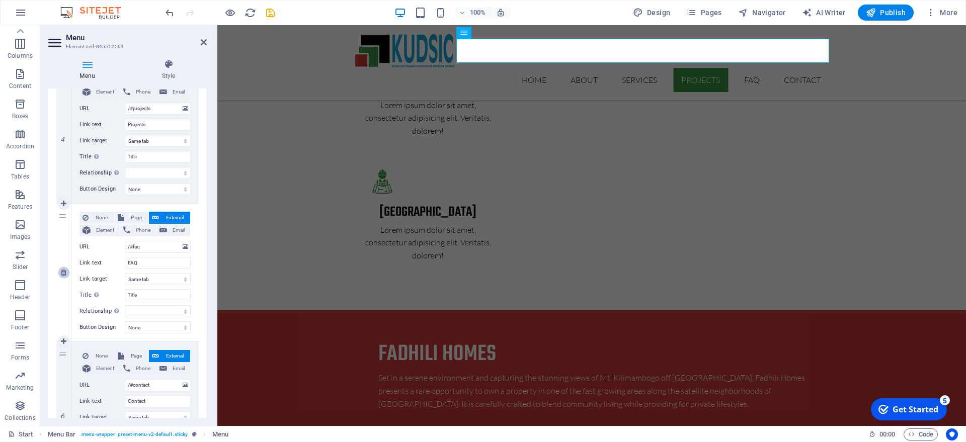
type input "/#contact"
type input "Contact"
select select
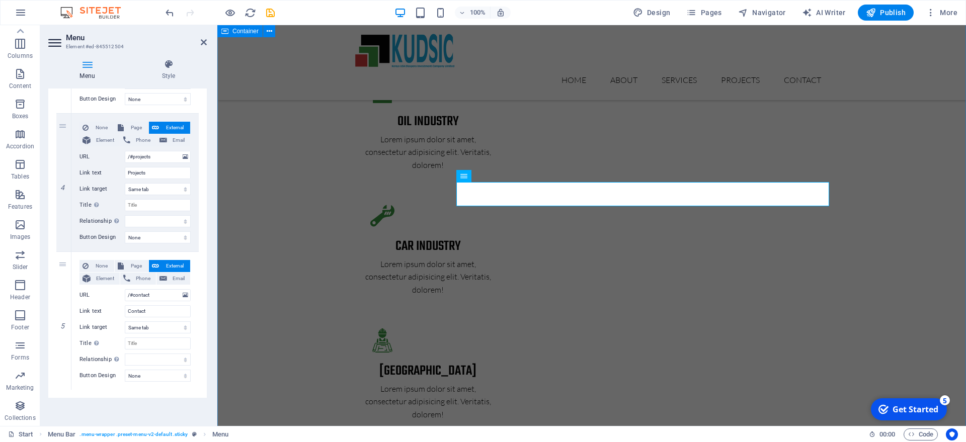
scroll to position [2268, 0]
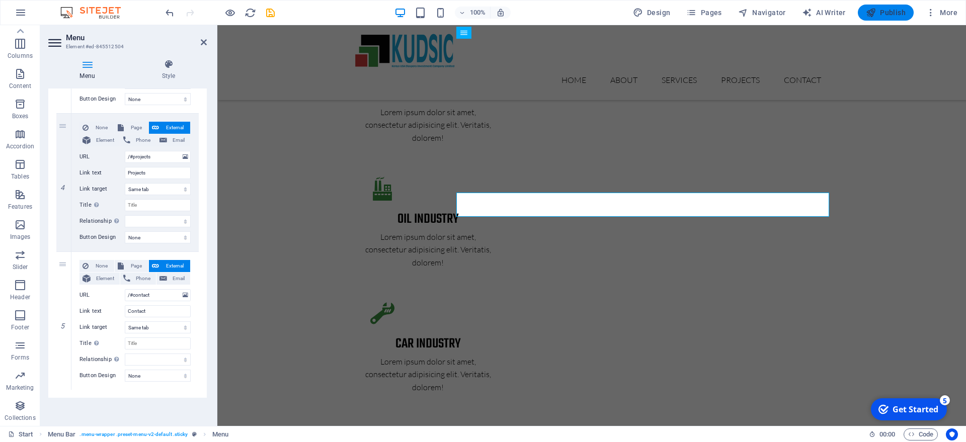
click at [895, 12] on span "Publish" at bounding box center [886, 13] width 40 height 10
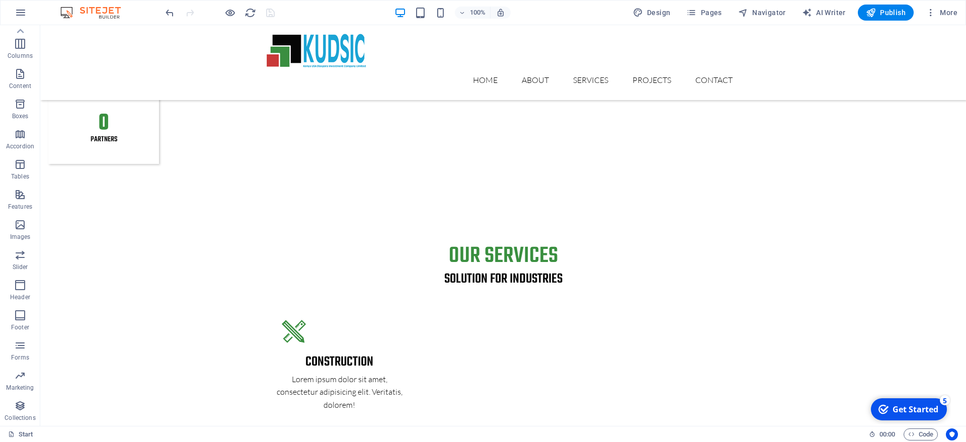
scroll to position [1742, 0]
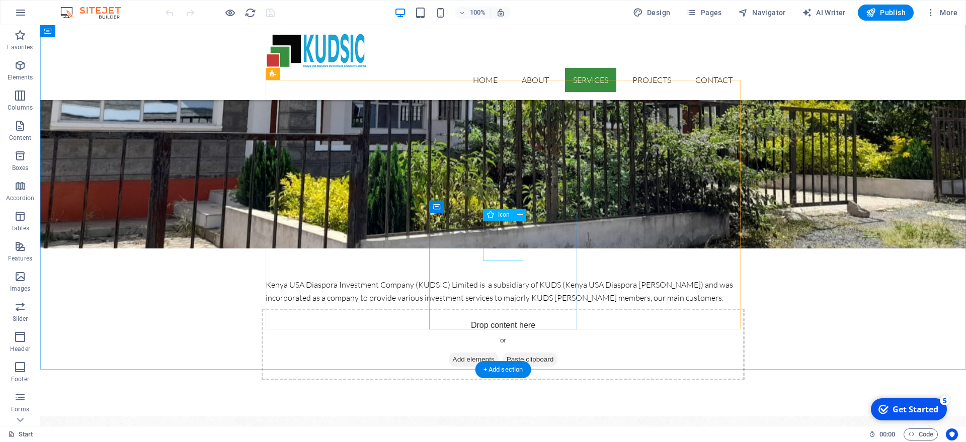
scroll to position [513, 0]
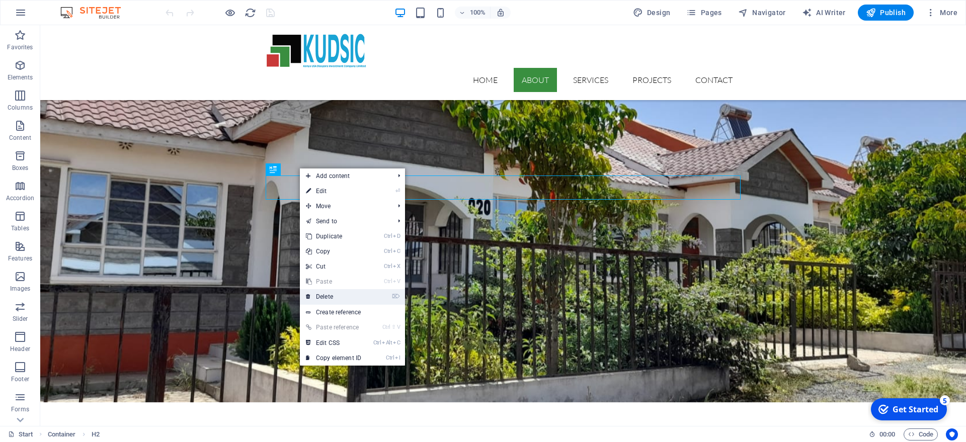
click at [328, 294] on link "⌦ Delete" at bounding box center [333, 296] width 67 height 15
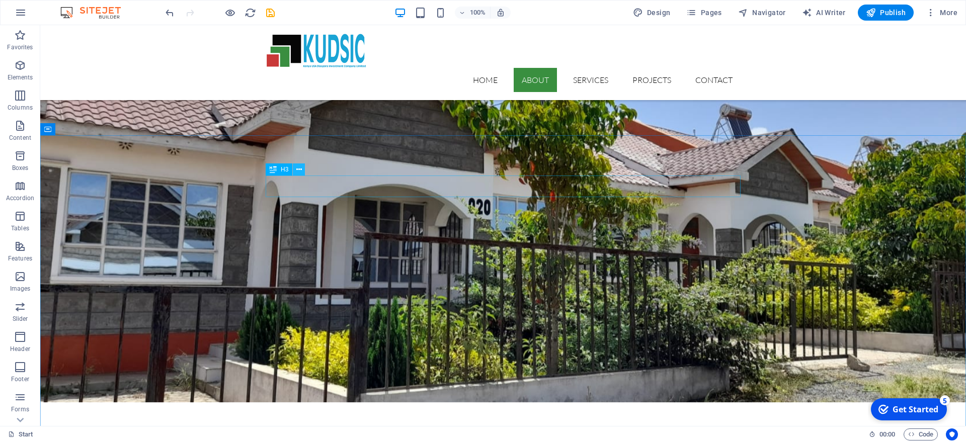
click at [298, 170] on icon at bounding box center [299, 170] width 6 height 11
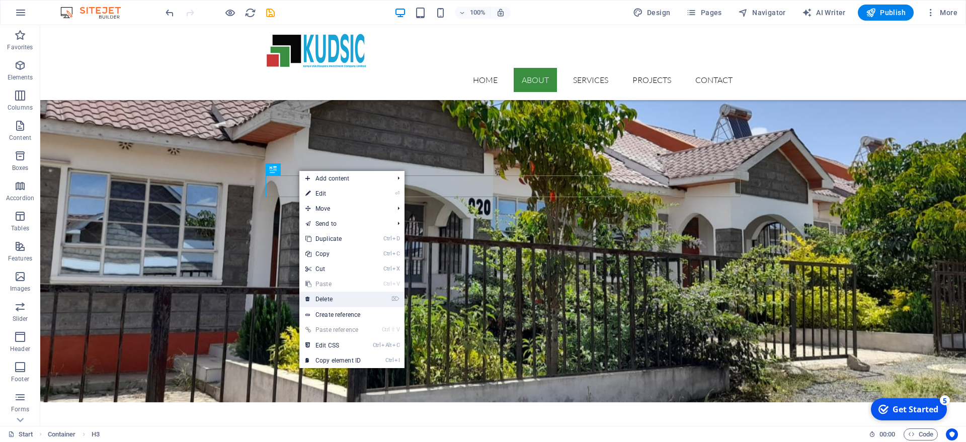
click at [328, 299] on link "⌦ Delete" at bounding box center [332, 299] width 67 height 15
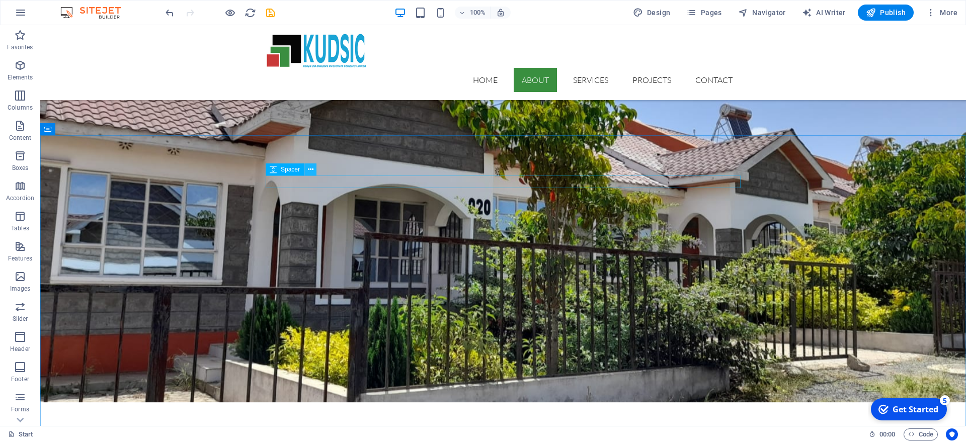
click at [306, 170] on button at bounding box center [310, 170] width 12 height 12
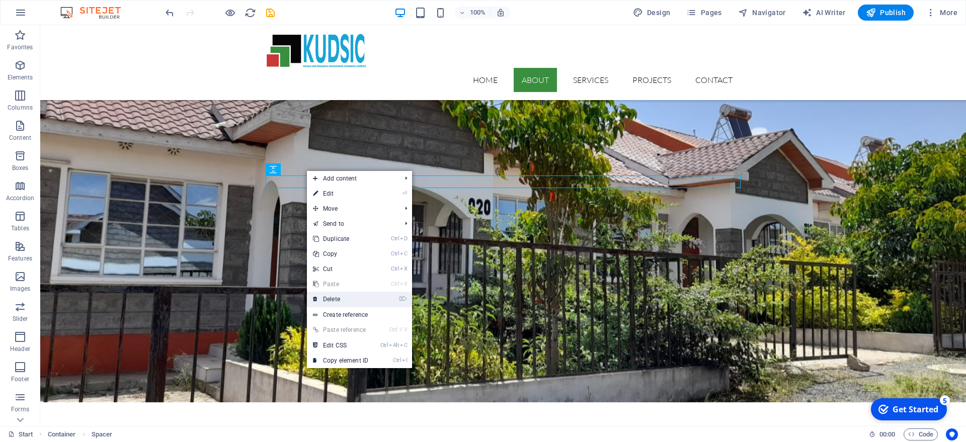
click at [327, 300] on link "⌦ Delete" at bounding box center [340, 299] width 67 height 15
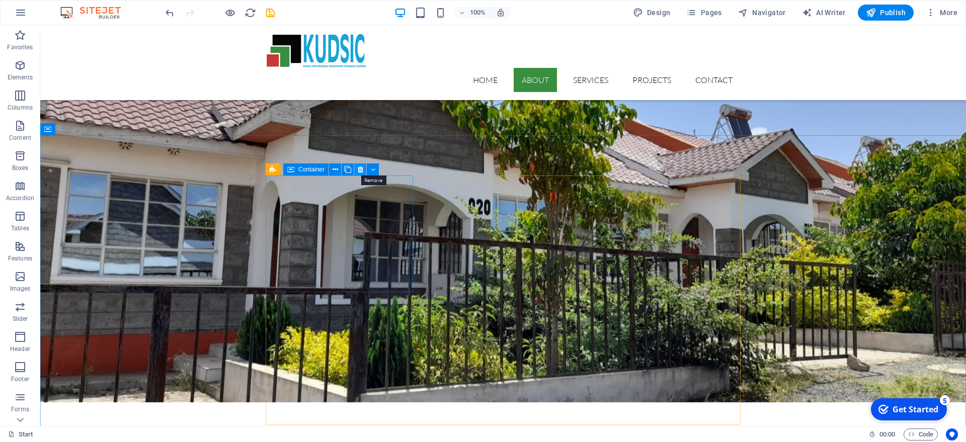
click at [361, 169] on icon at bounding box center [361, 170] width 6 height 11
click at [307, 169] on icon at bounding box center [308, 170] width 6 height 11
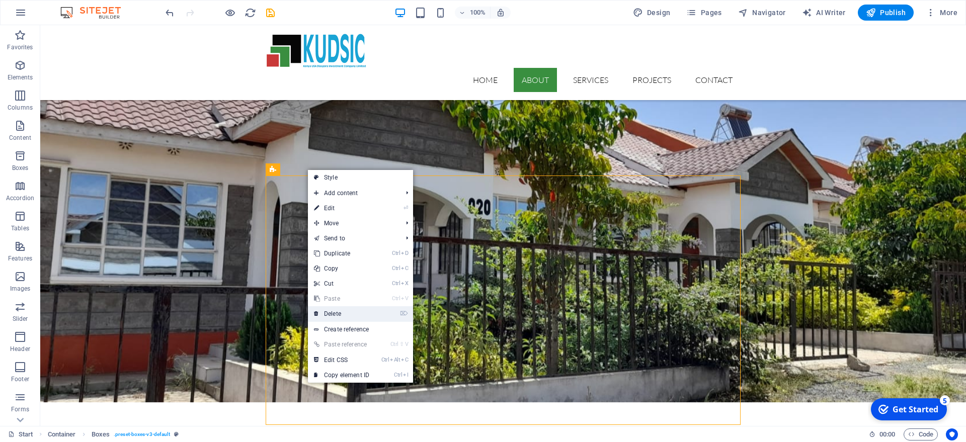
click at [336, 313] on link "⌦ Delete" at bounding box center [341, 313] width 67 height 15
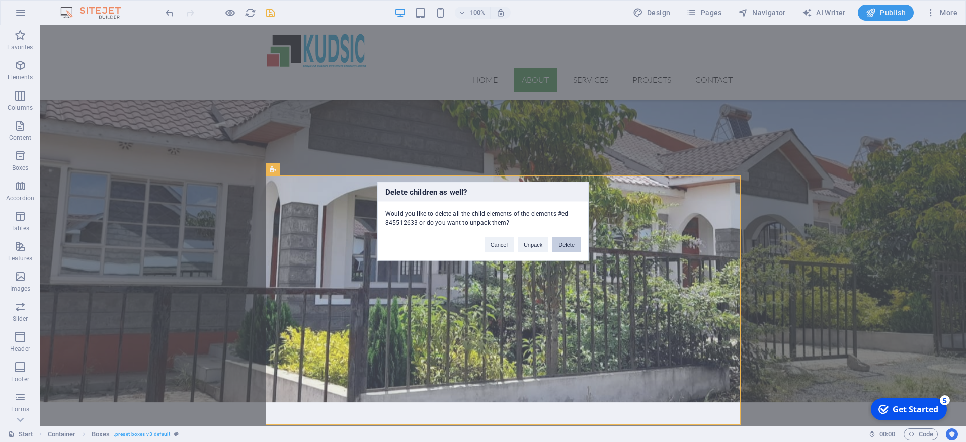
click at [572, 245] on button "Delete" at bounding box center [566, 244] width 28 height 15
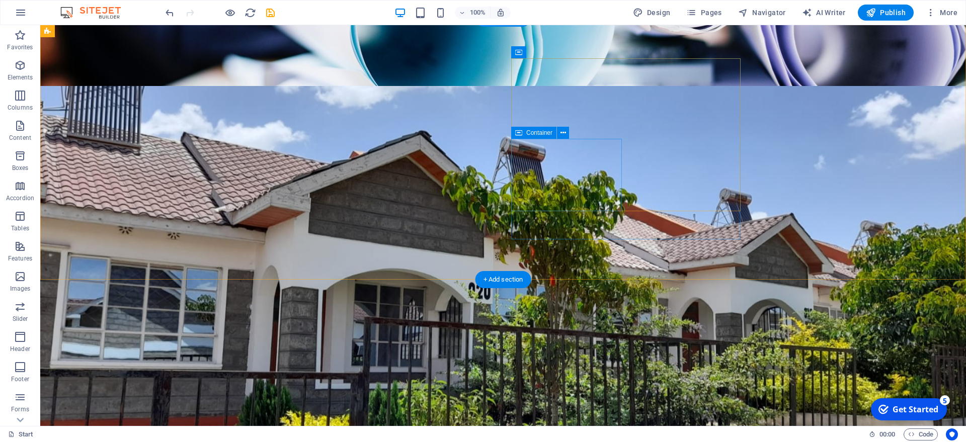
scroll to position [411, 0]
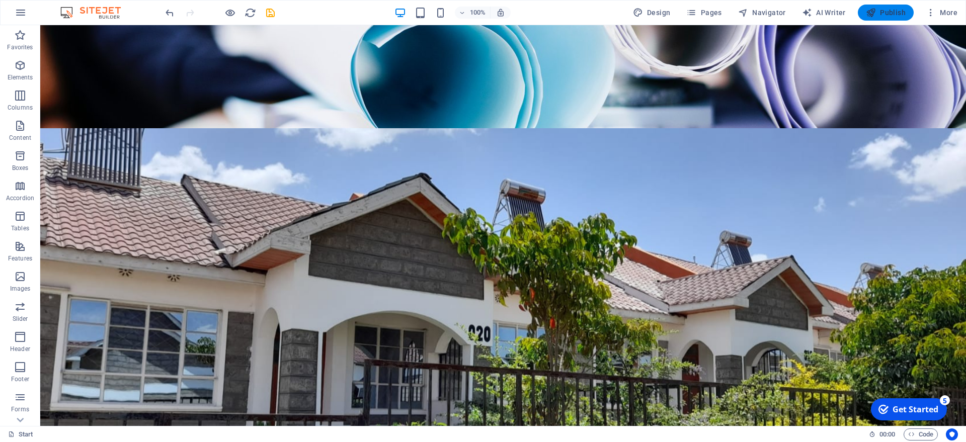
click at [892, 14] on span "Publish" at bounding box center [886, 13] width 40 height 10
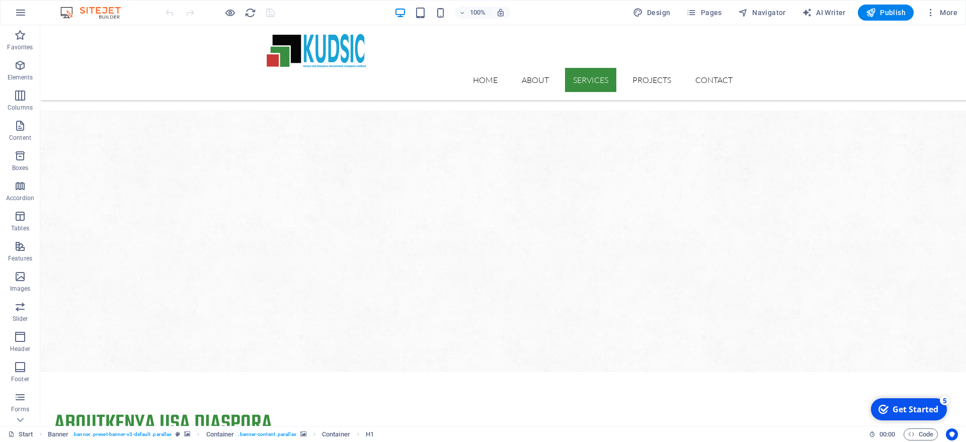
scroll to position [1026, 0]
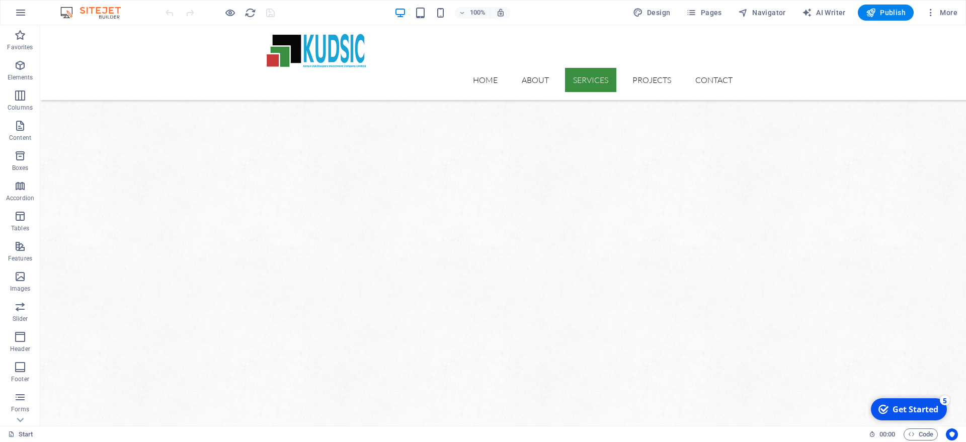
select select "px"
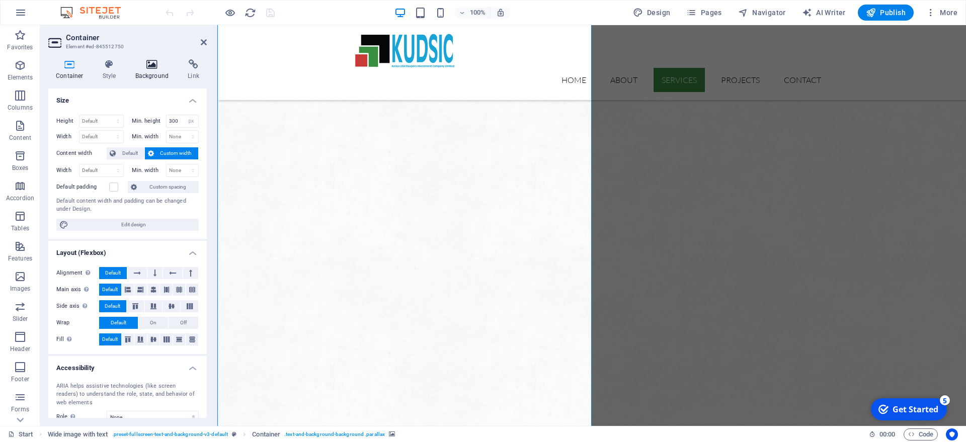
click at [150, 74] on h4 "Background" at bounding box center [154, 69] width 53 height 21
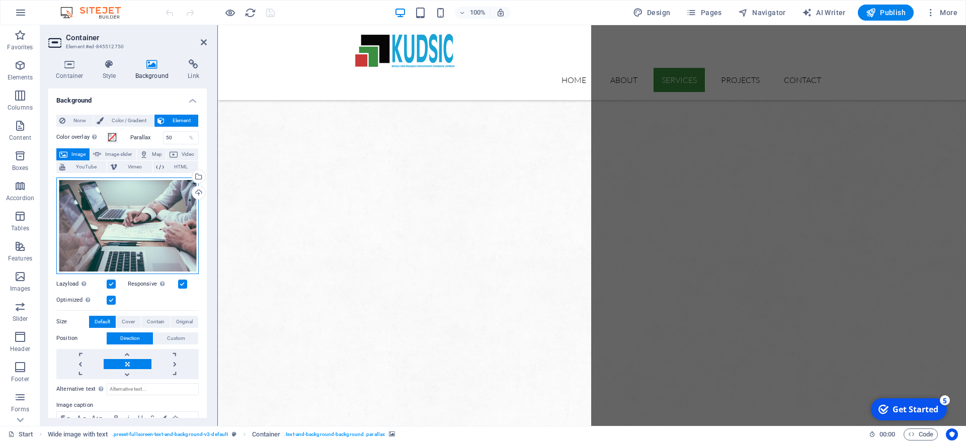
click at [151, 231] on div "Drag files here, click to choose files or select files from Files or our free s…" at bounding box center [127, 226] width 142 height 97
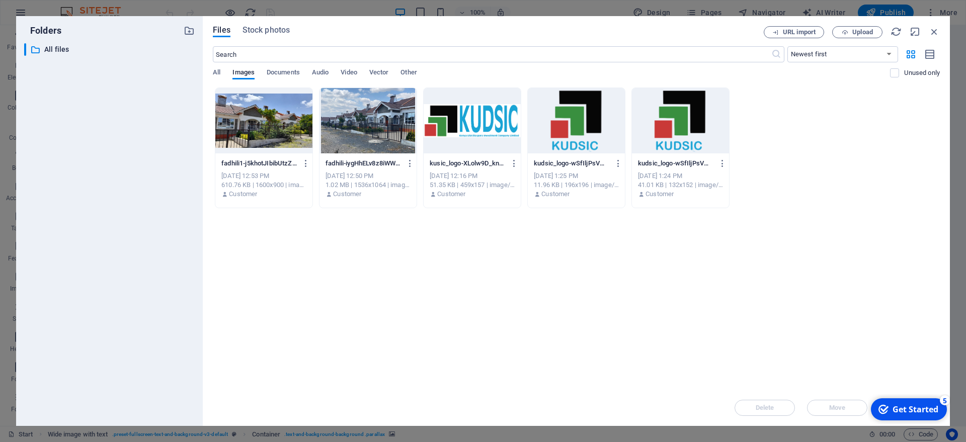
scroll to position [1059, 0]
click at [870, 33] on span "Upload" at bounding box center [862, 32] width 21 height 6
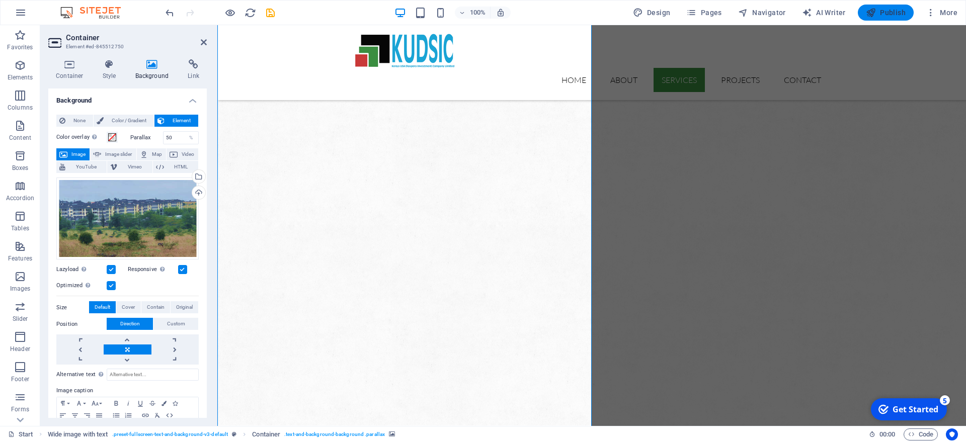
click at [895, 11] on span "Publish" at bounding box center [886, 13] width 40 height 10
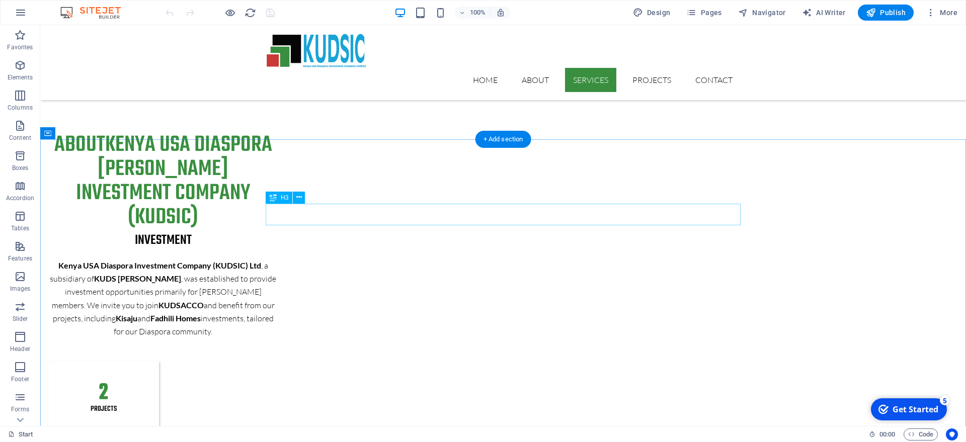
scroll to position [1232, 0]
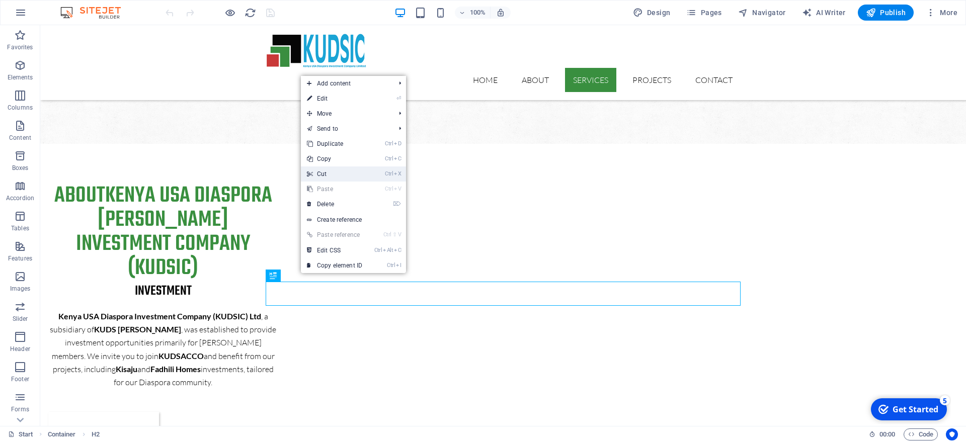
click at [335, 177] on link "Ctrl X Cut" at bounding box center [334, 174] width 67 height 15
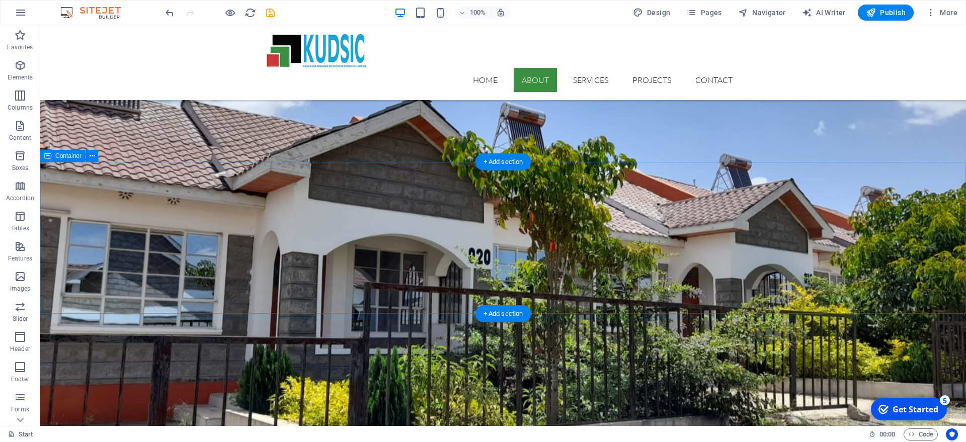
scroll to position [462, 0]
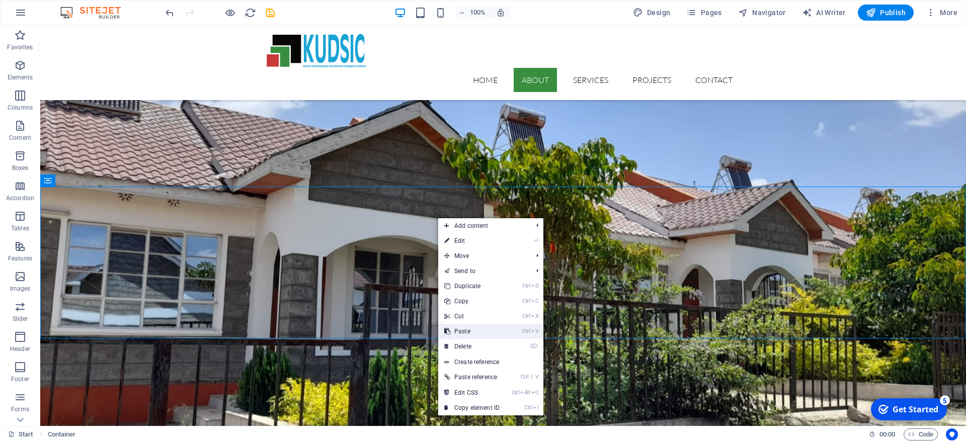
click at [468, 329] on link "Ctrl V Paste" at bounding box center [471, 331] width 67 height 15
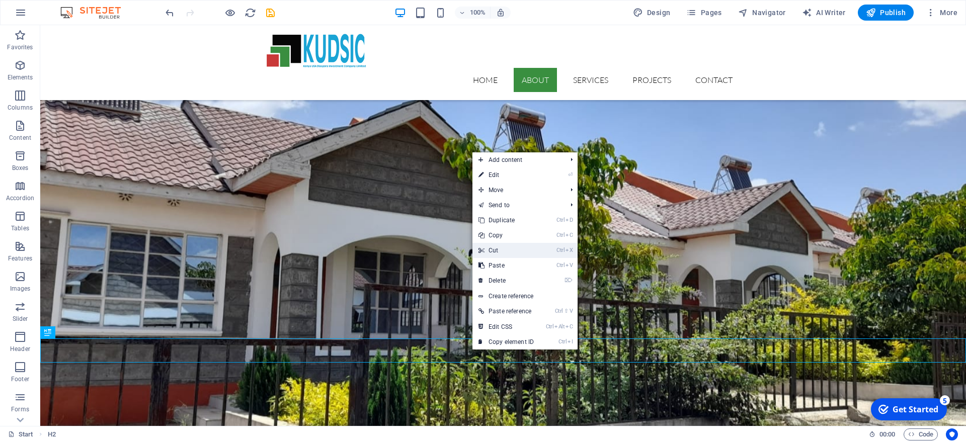
click at [507, 252] on link "Ctrl X Cut" at bounding box center [505, 250] width 67 height 15
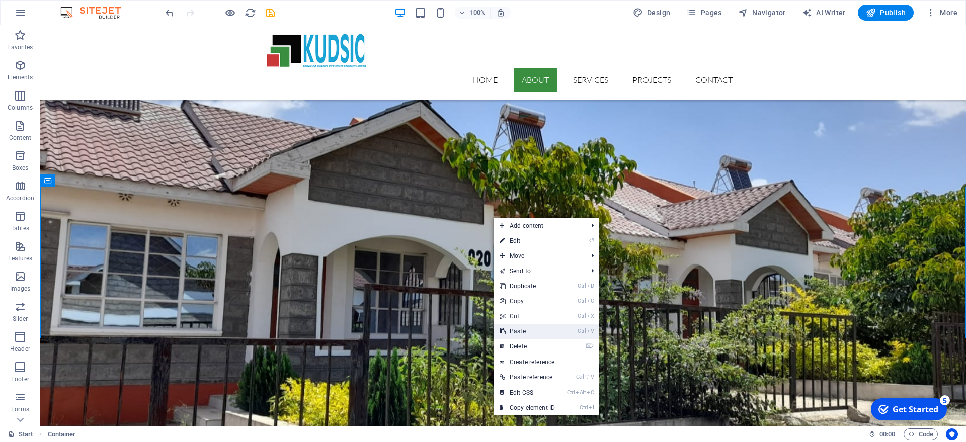
click at [518, 328] on link "Ctrl V Paste" at bounding box center [527, 331] width 67 height 15
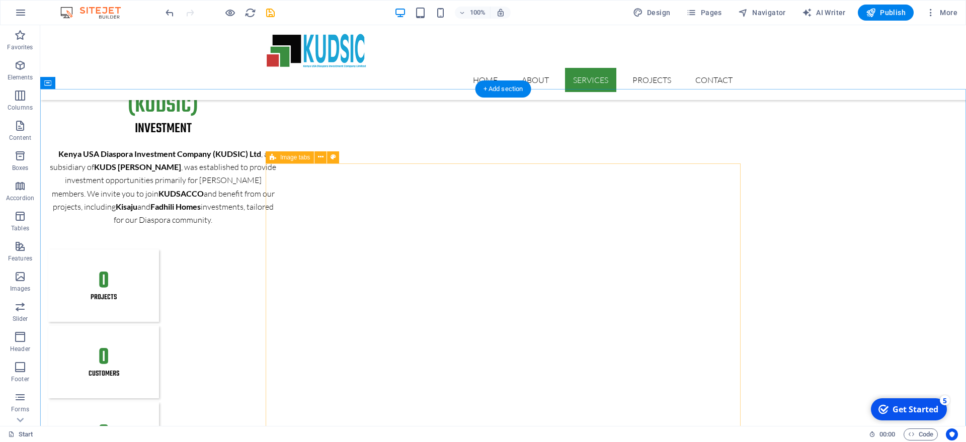
scroll to position [1334, 0]
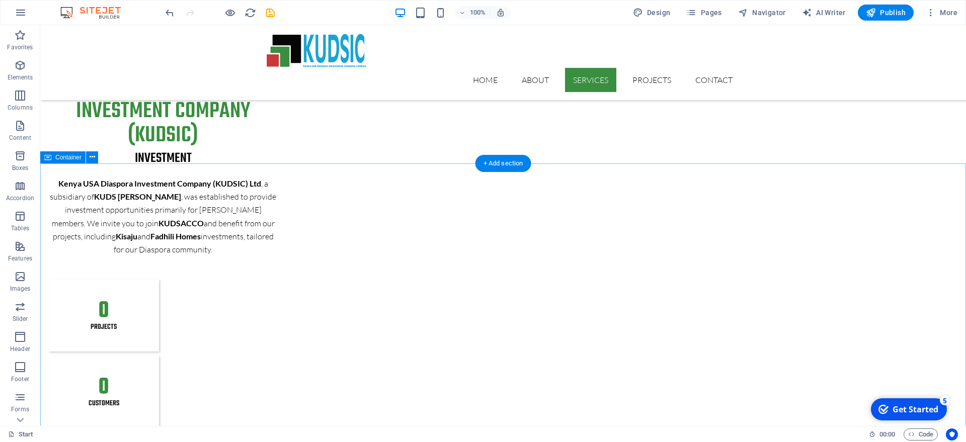
click at [298, 195] on icon at bounding box center [299, 197] width 6 height 11
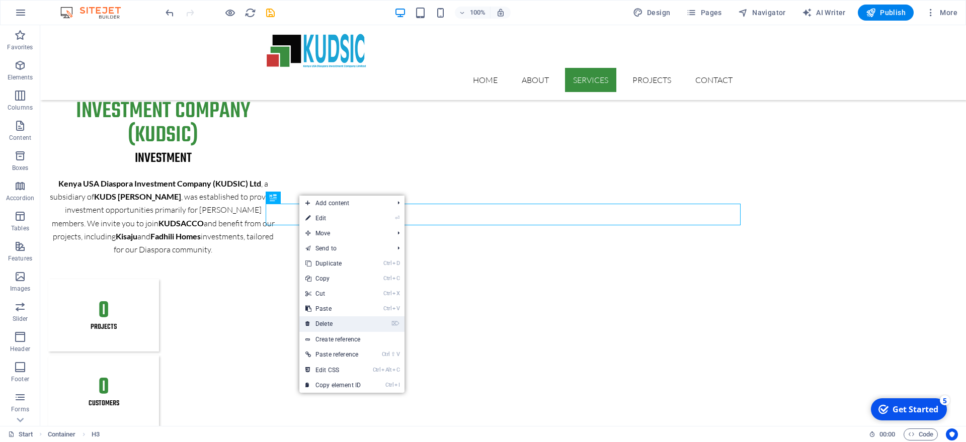
click at [328, 325] on link "⌦ Delete" at bounding box center [332, 323] width 67 height 15
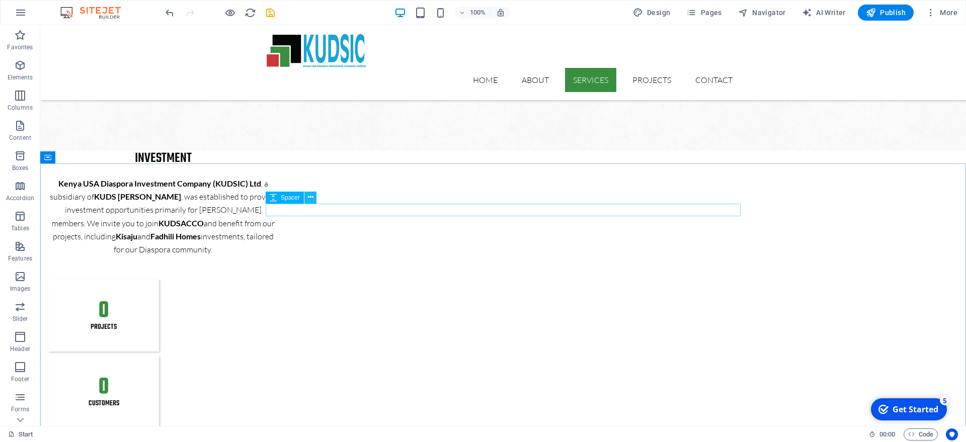
click at [309, 197] on icon at bounding box center [311, 197] width 6 height 11
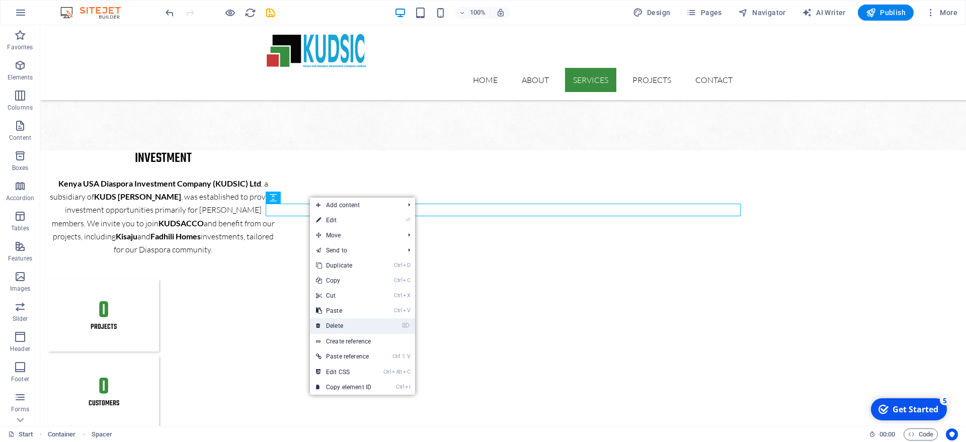
click at [339, 326] on link "⌦ Delete" at bounding box center [343, 325] width 67 height 15
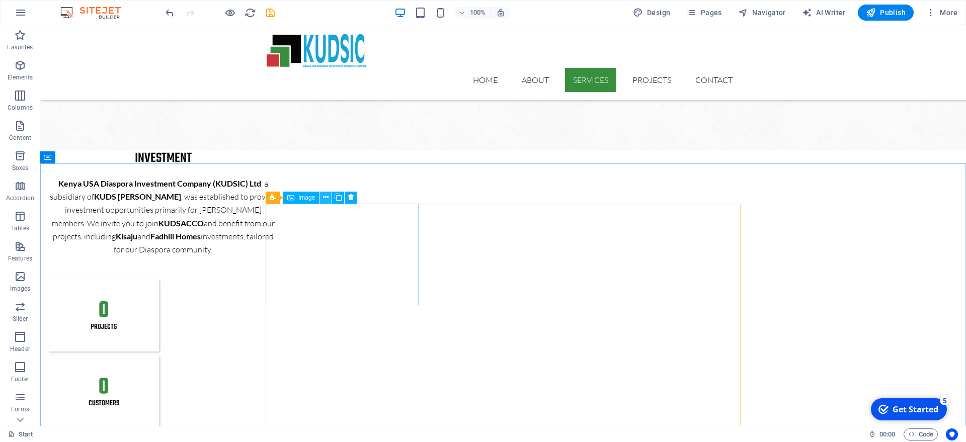
click at [324, 200] on icon at bounding box center [326, 197] width 6 height 11
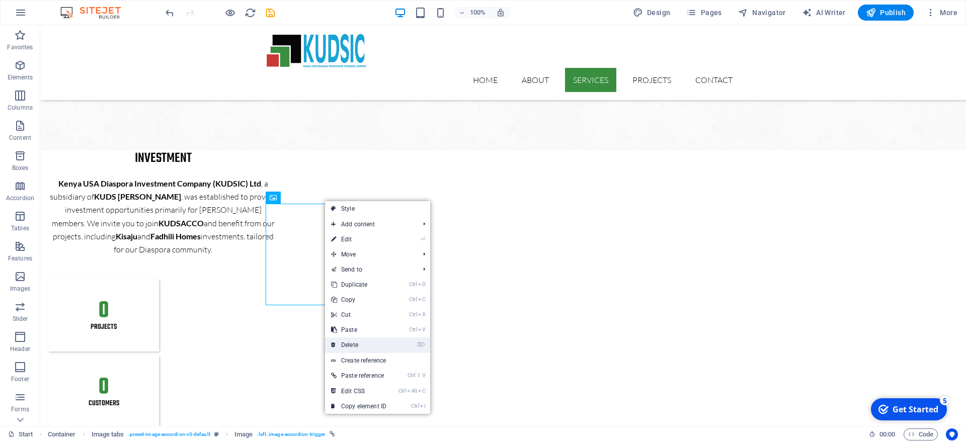
click at [359, 343] on link "⌦ Delete" at bounding box center [358, 345] width 67 height 15
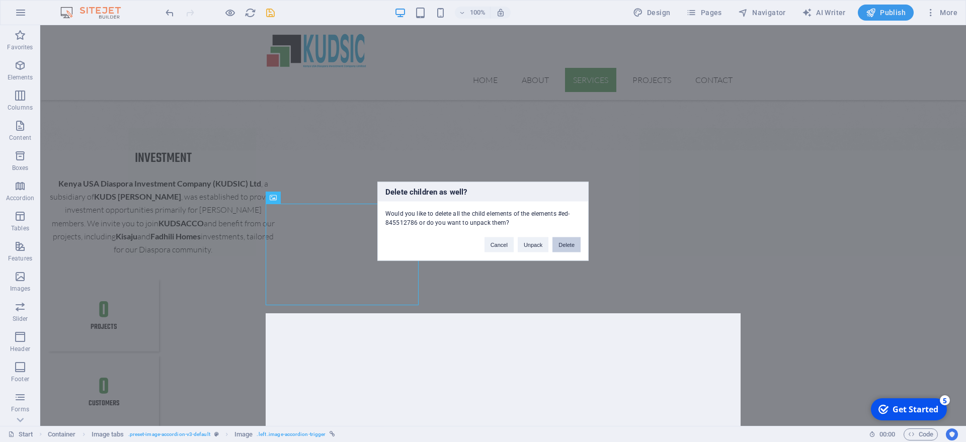
click at [564, 248] on button "Delete" at bounding box center [566, 244] width 28 height 15
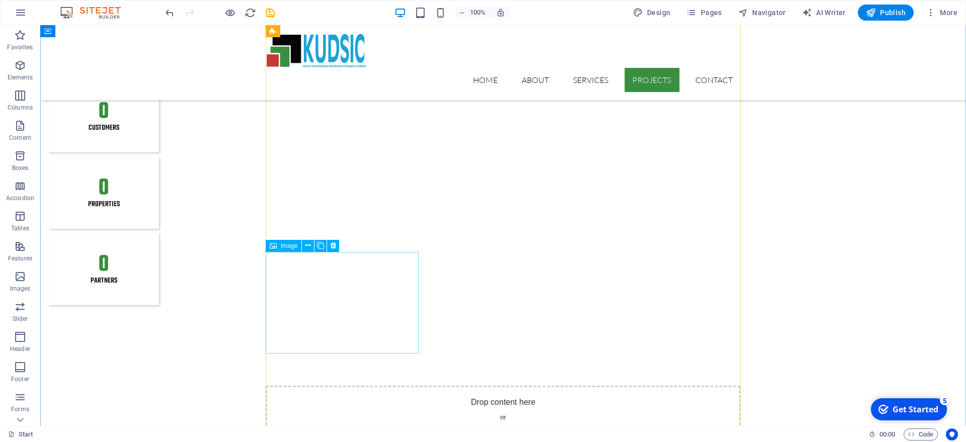
scroll to position [1642, 0]
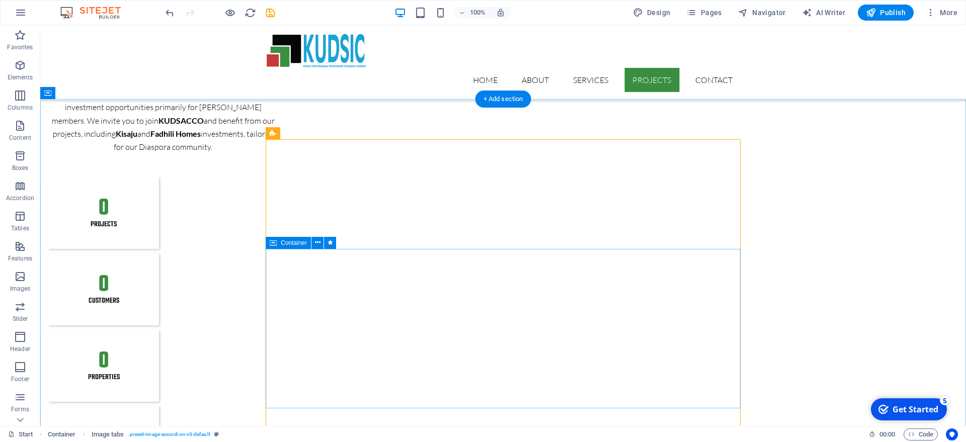
scroll to position [1283, 0]
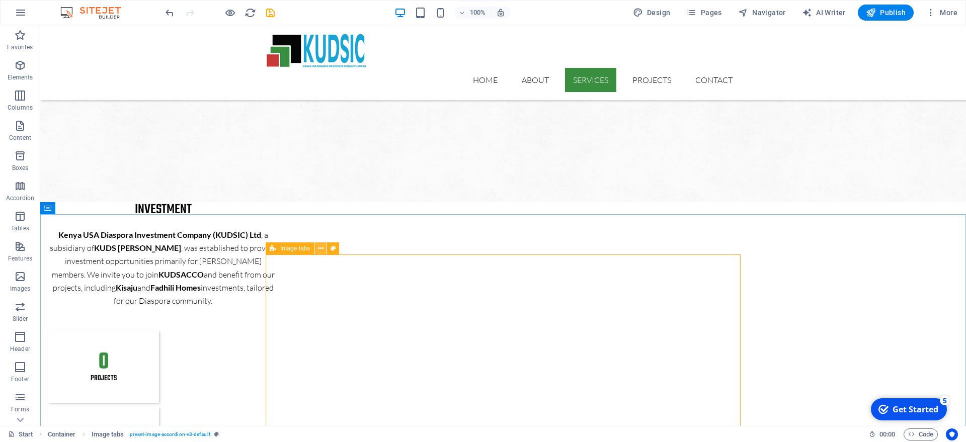
click at [322, 248] on icon at bounding box center [321, 249] width 6 height 11
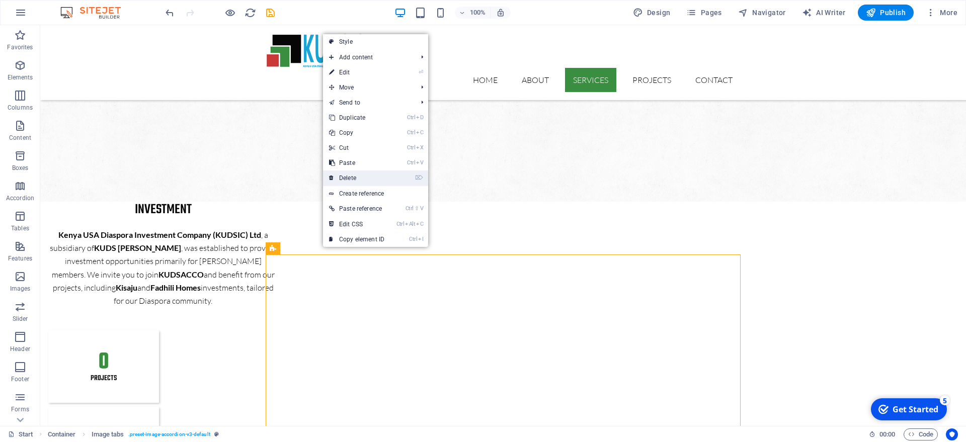
click at [351, 179] on link "⌦ Delete" at bounding box center [356, 178] width 67 height 15
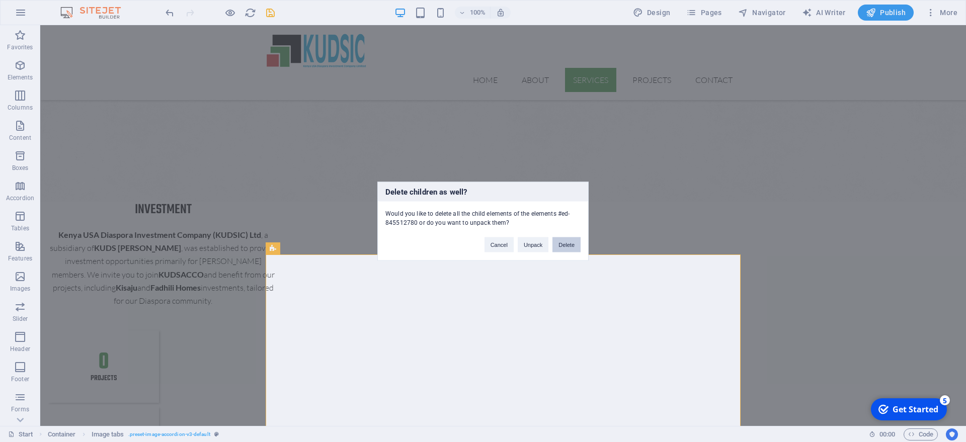
click at [570, 245] on button "Delete" at bounding box center [566, 244] width 28 height 15
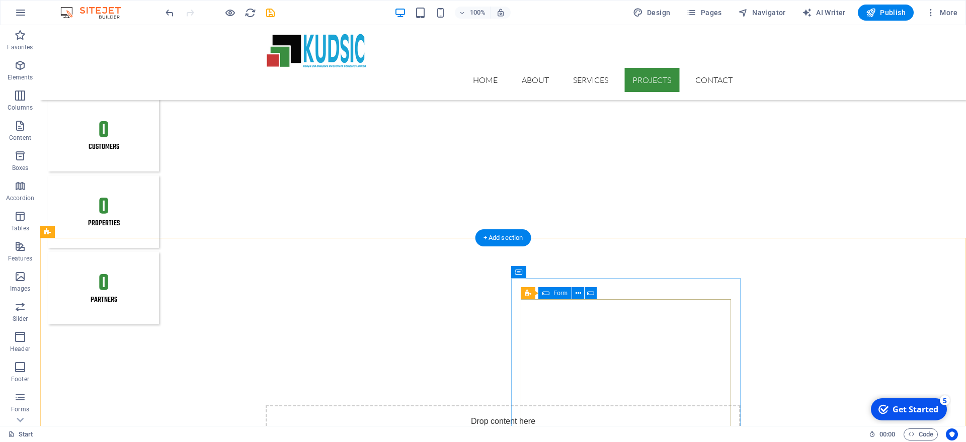
scroll to position [1334, 0]
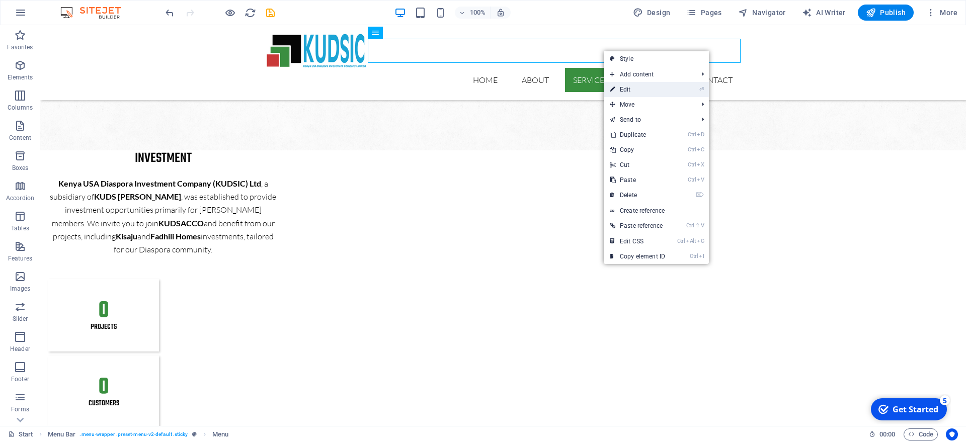
drag, startPoint x: 633, startPoint y: 92, endPoint x: 382, endPoint y: 66, distance: 252.8
click at [633, 92] on link "⏎ Edit" at bounding box center [637, 89] width 67 height 15
select select
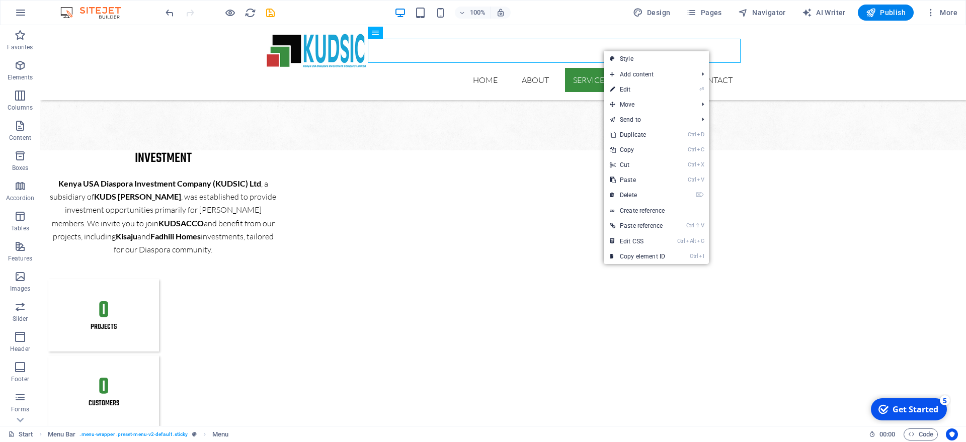
select select
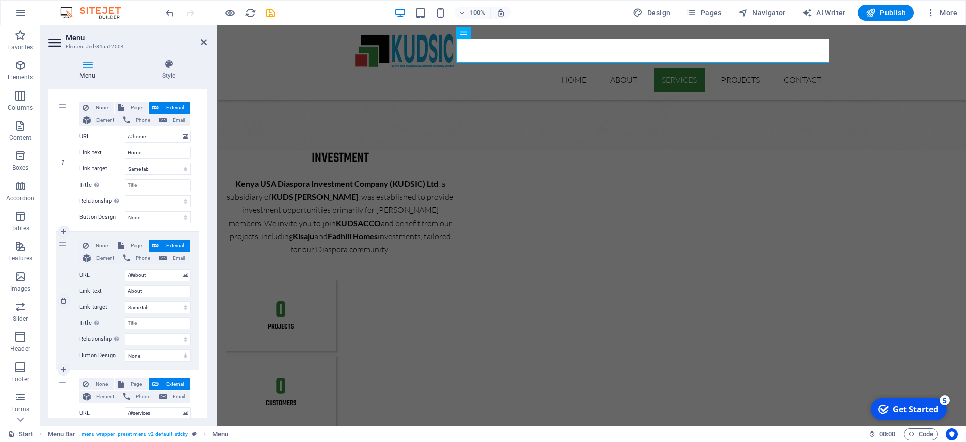
scroll to position [272, 0]
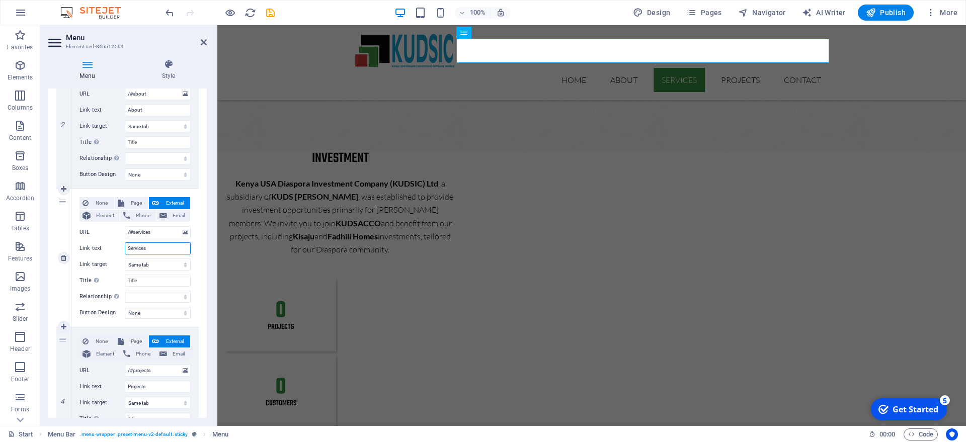
click at [161, 253] on input "Services" at bounding box center [158, 249] width 66 height 12
type input "Projest"
select select
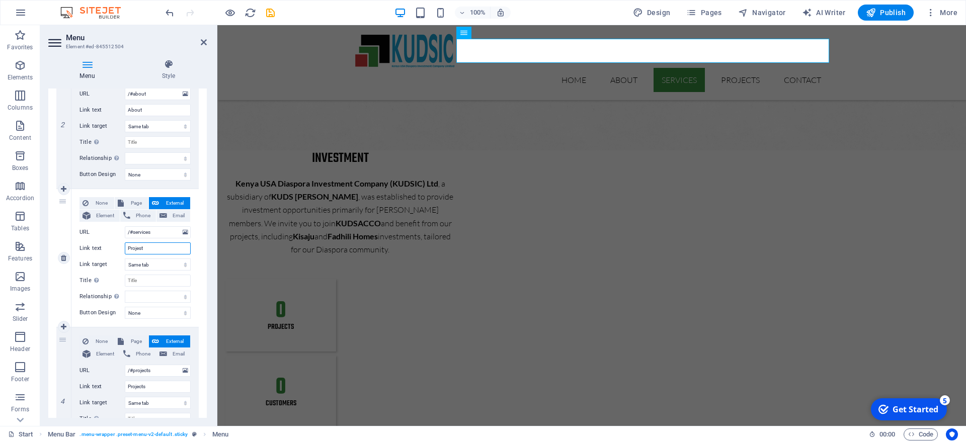
select select
type input "Proje"
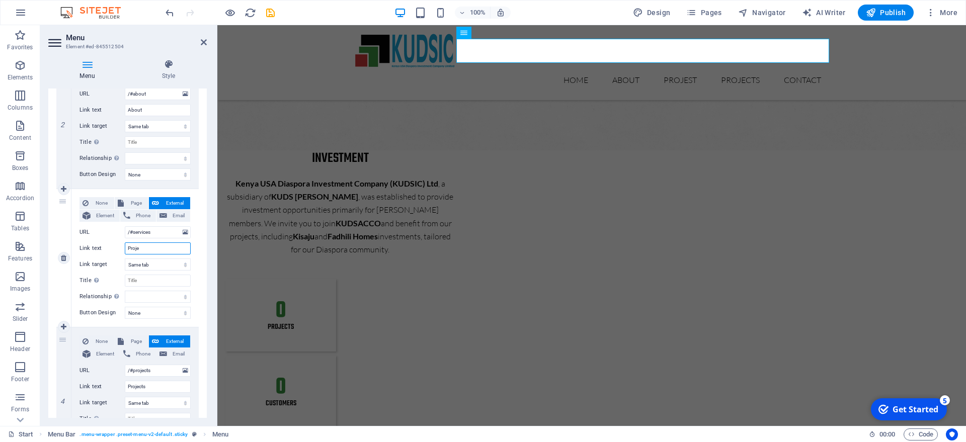
select select
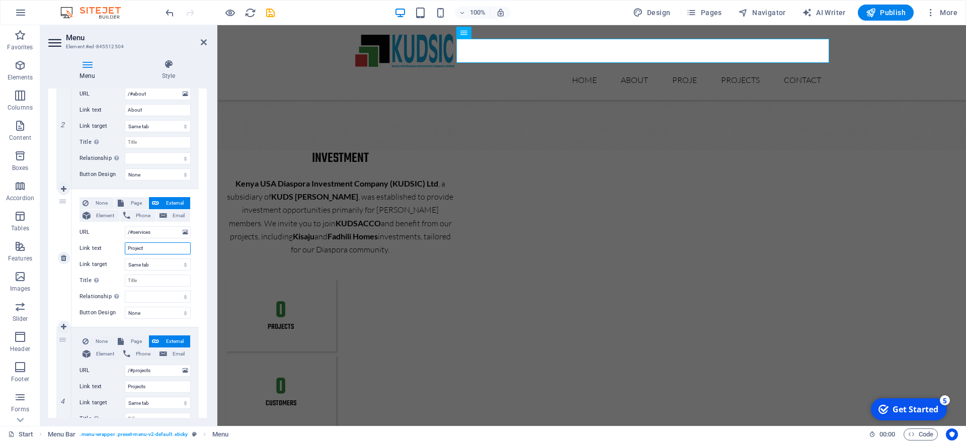
type input "Projects"
select select
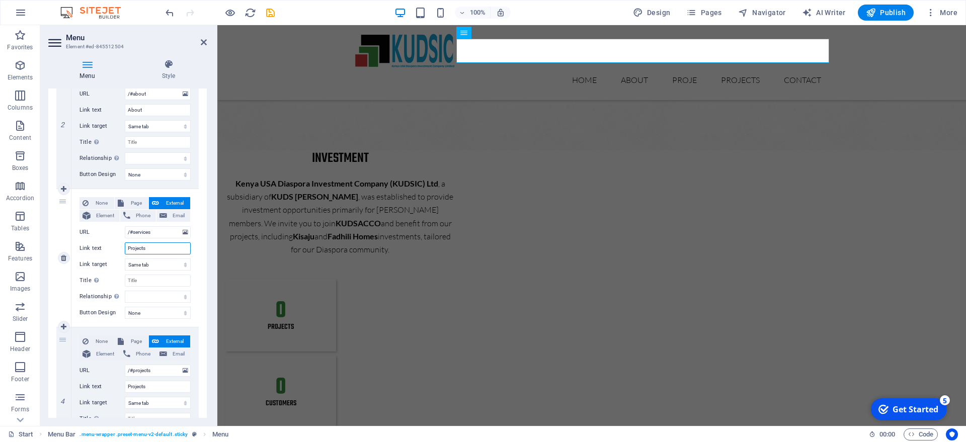
select select
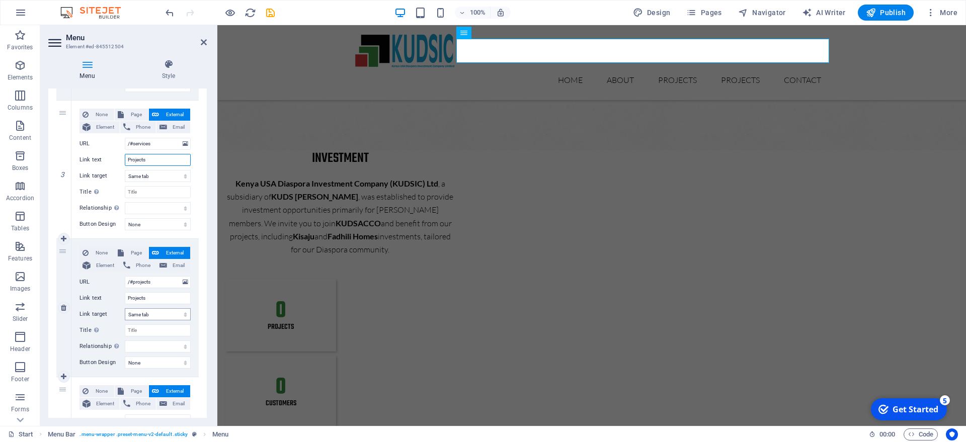
scroll to position [362, 0]
type input "Projects"
click at [64, 307] on icon at bounding box center [64, 305] width 6 height 7
select select
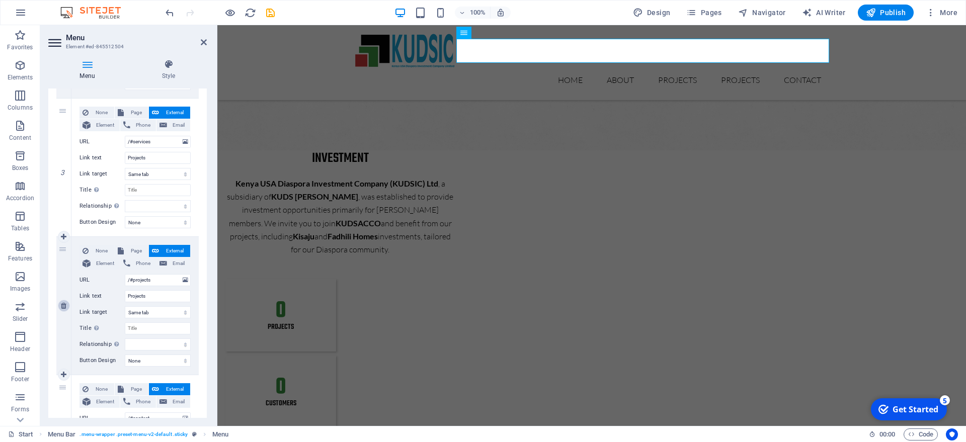
select select
type input "/#contact"
type input "Contact"
select select
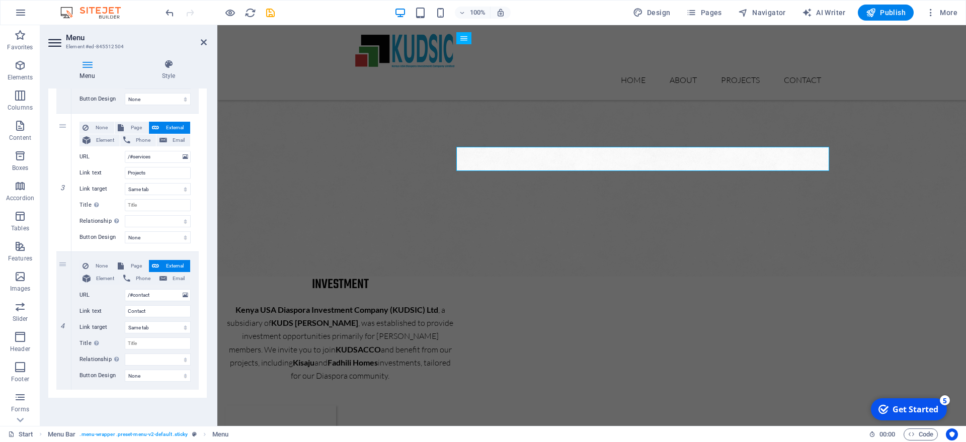
scroll to position [1180, 0]
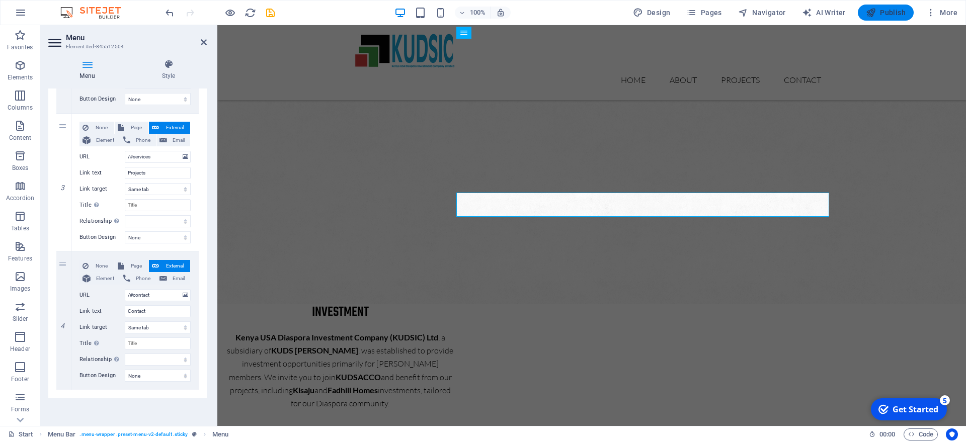
click at [890, 9] on span "Publish" at bounding box center [886, 13] width 40 height 10
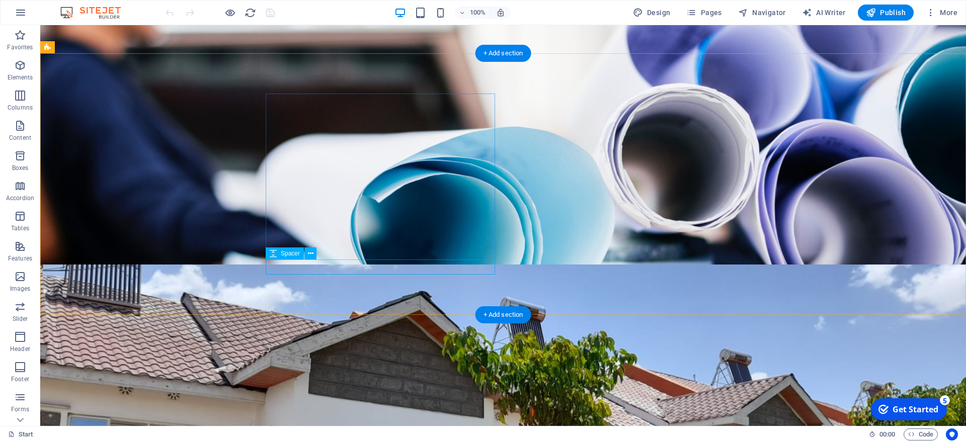
scroll to position [462, 0]
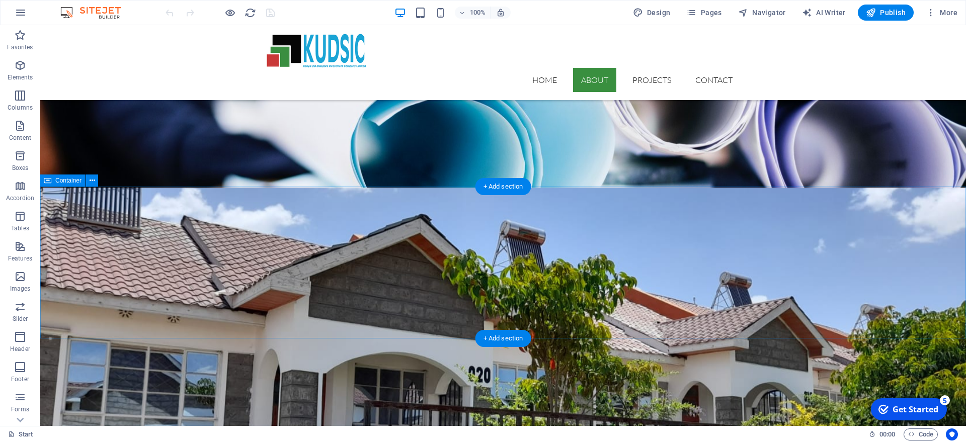
click at [93, 183] on icon at bounding box center [93, 181] width 6 height 11
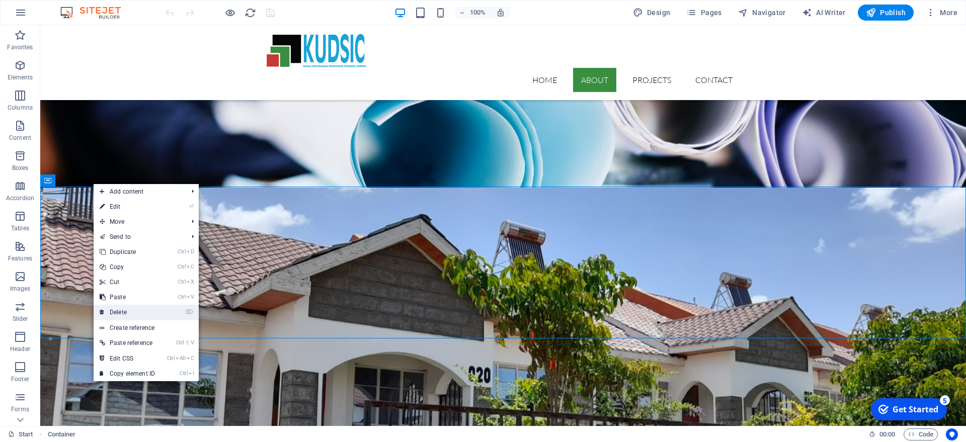
drag, startPoint x: 129, startPoint y: 307, endPoint x: 89, endPoint y: 282, distance: 47.9
click at [129, 307] on link "⌦ Delete" at bounding box center [127, 312] width 67 height 15
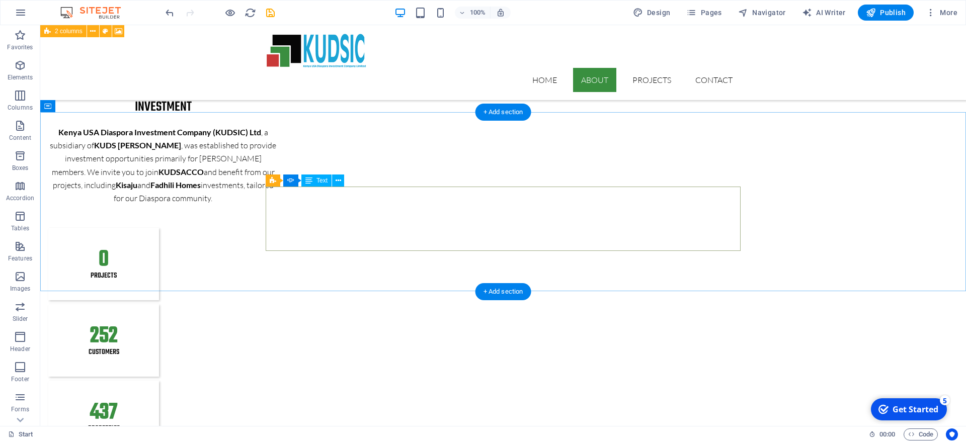
scroll to position [1180, 0]
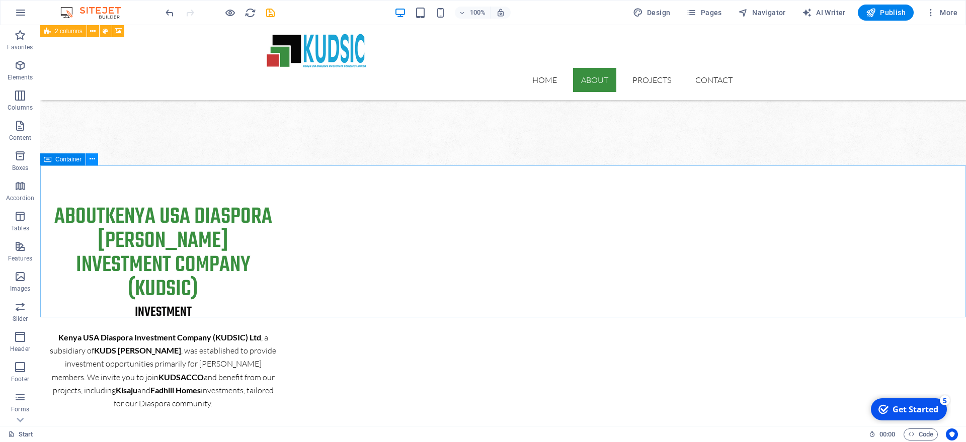
click at [91, 161] on icon at bounding box center [93, 159] width 6 height 11
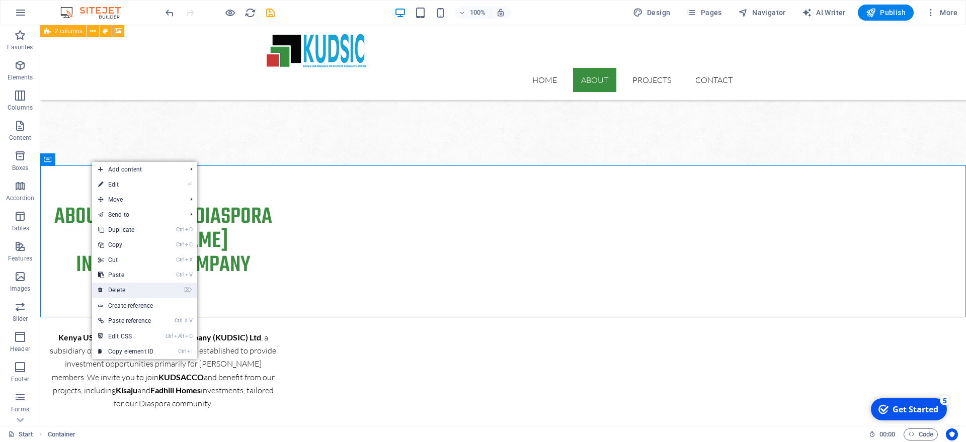
click at [129, 283] on link "⌦ Delete" at bounding box center [125, 290] width 67 height 15
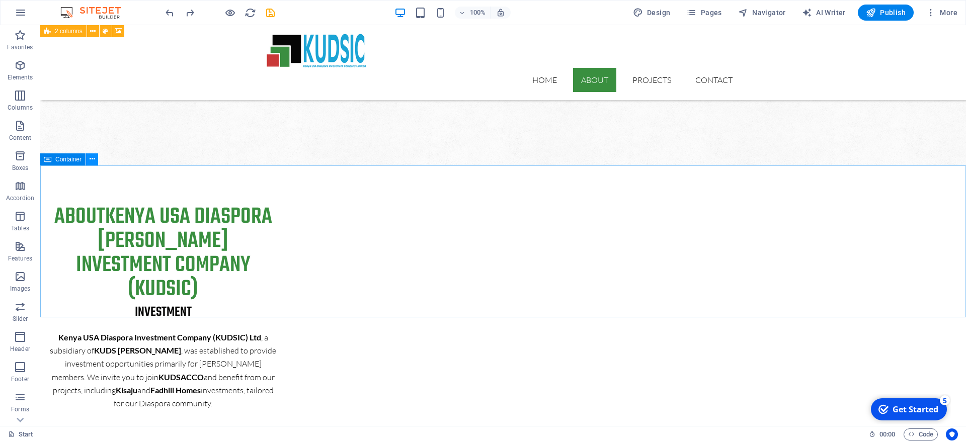
click at [93, 158] on icon at bounding box center [93, 159] width 6 height 11
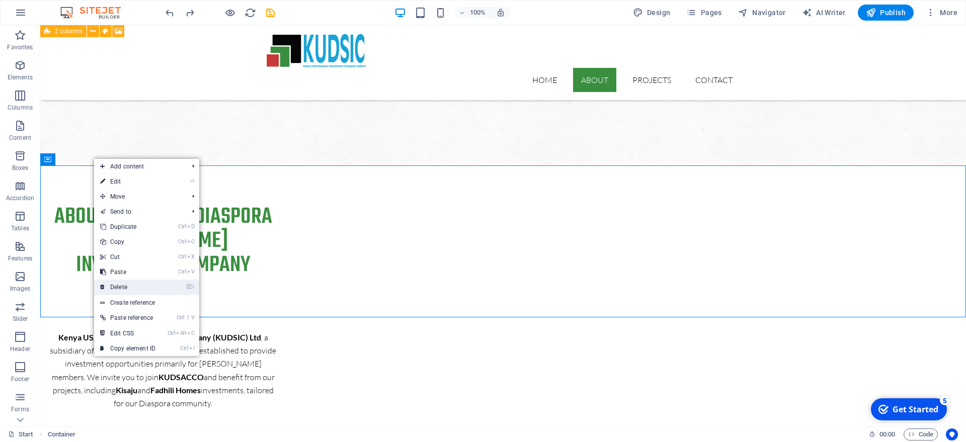
click at [113, 290] on link "⌦ Delete" at bounding box center [127, 287] width 67 height 15
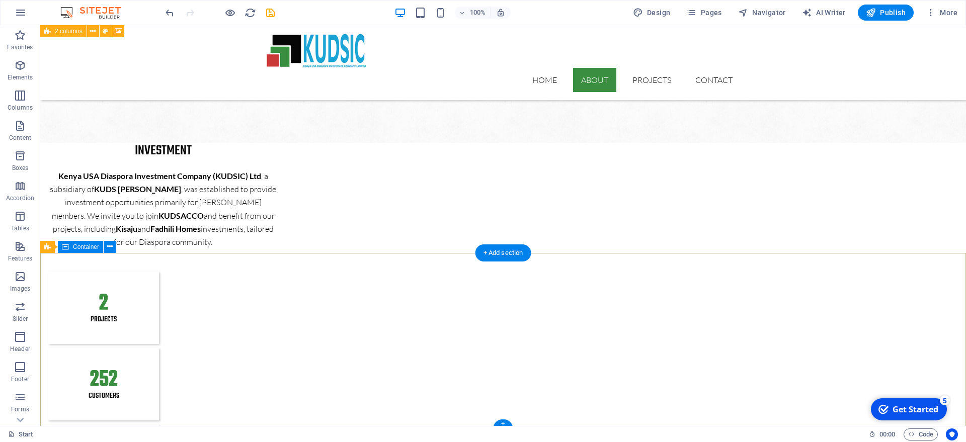
scroll to position [1336, 0]
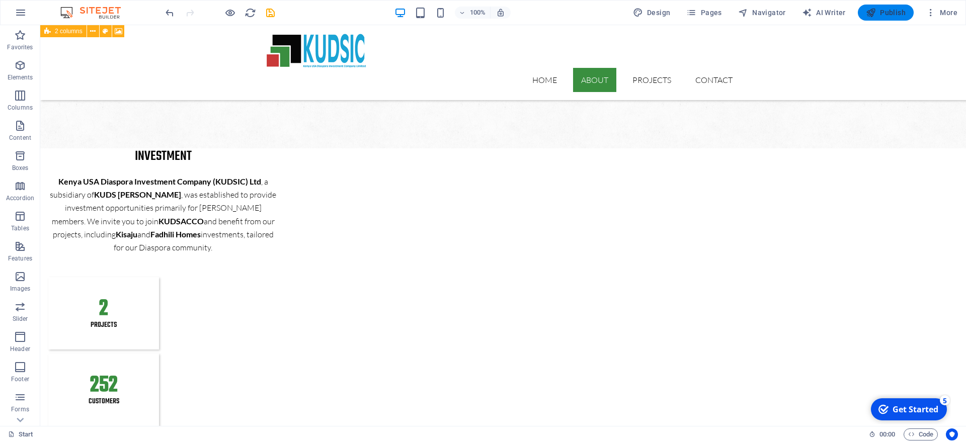
click at [883, 12] on span "Publish" at bounding box center [886, 13] width 40 height 10
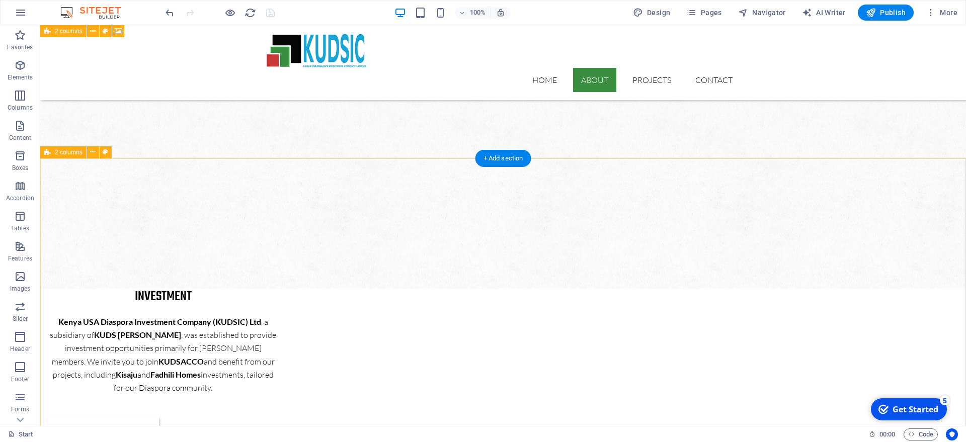
scroll to position [1182, 0]
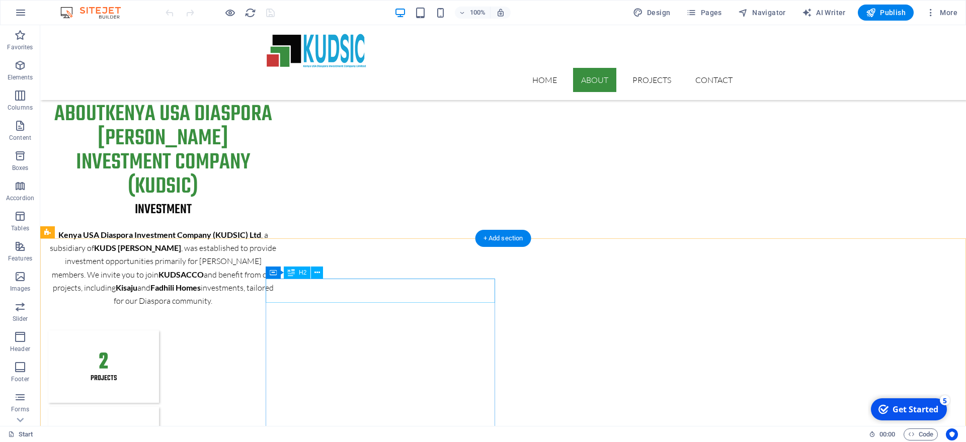
scroll to position [1488, 0]
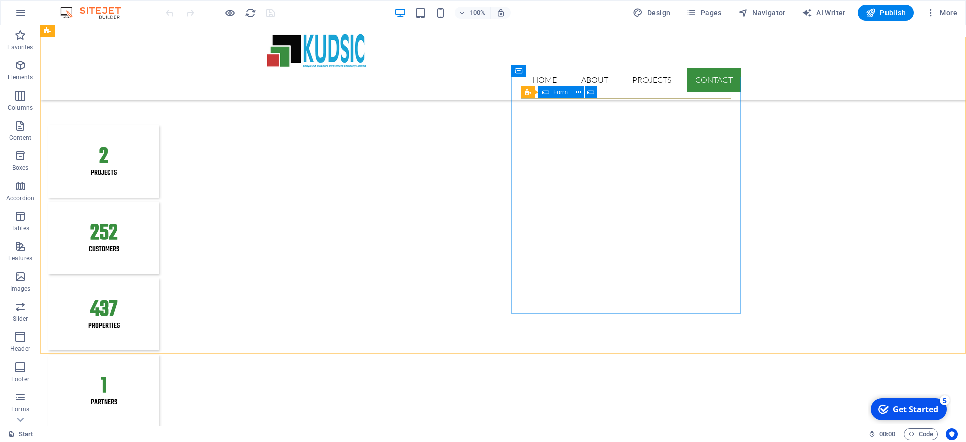
click at [559, 91] on span "Form" at bounding box center [560, 92] width 14 height 6
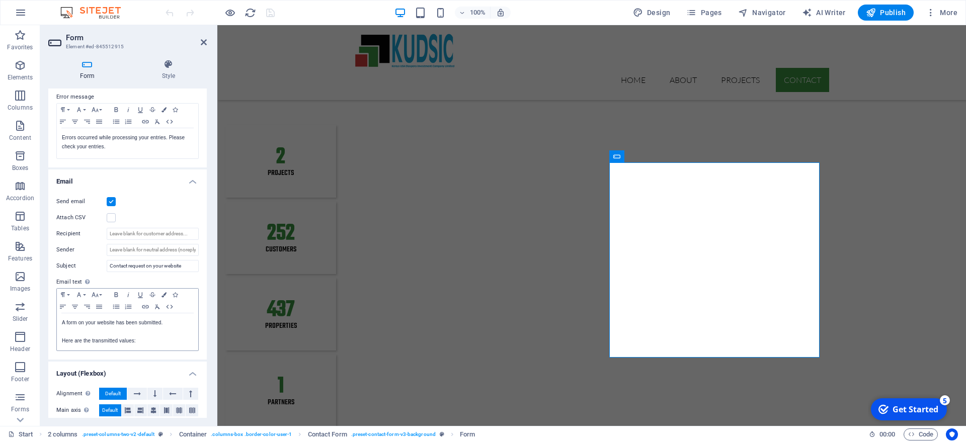
scroll to position [181, 0]
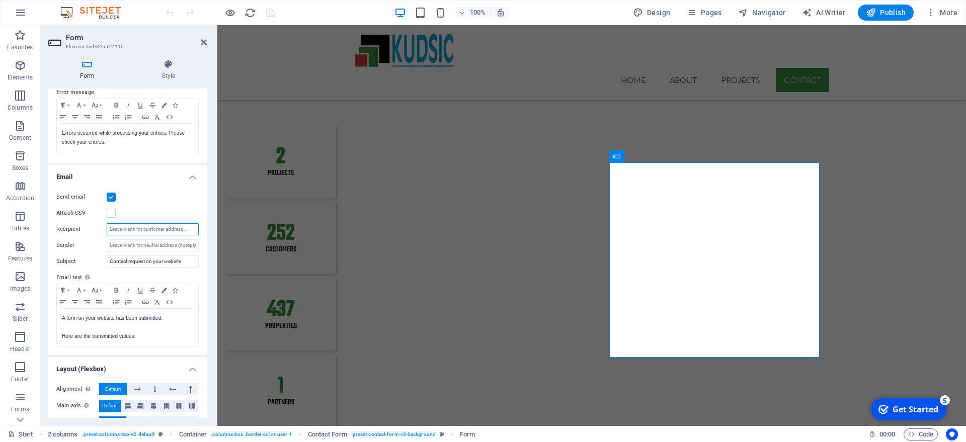
click at [132, 230] on input "Recipient" at bounding box center [153, 229] width 92 height 12
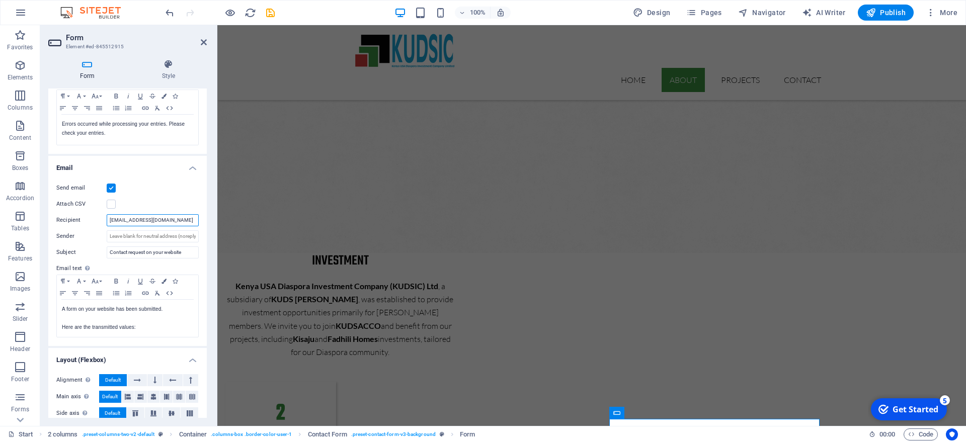
scroll to position [233, 0]
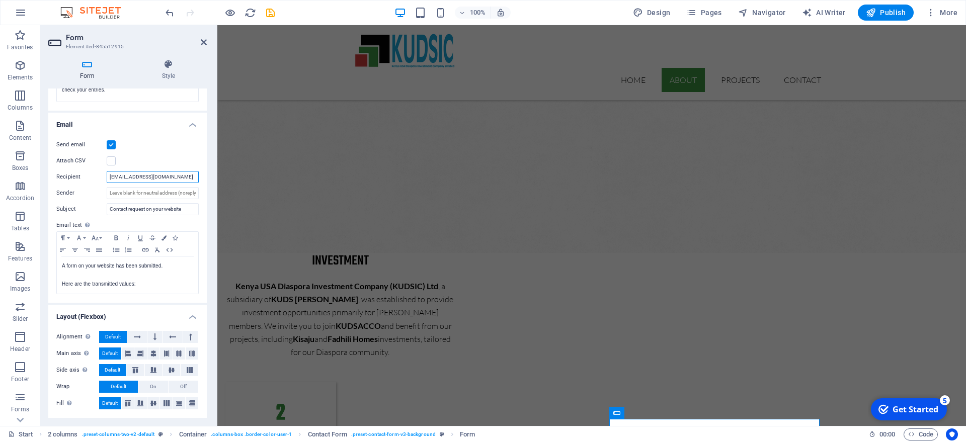
type input "[EMAIL_ADDRESS][DOMAIN_NAME]"
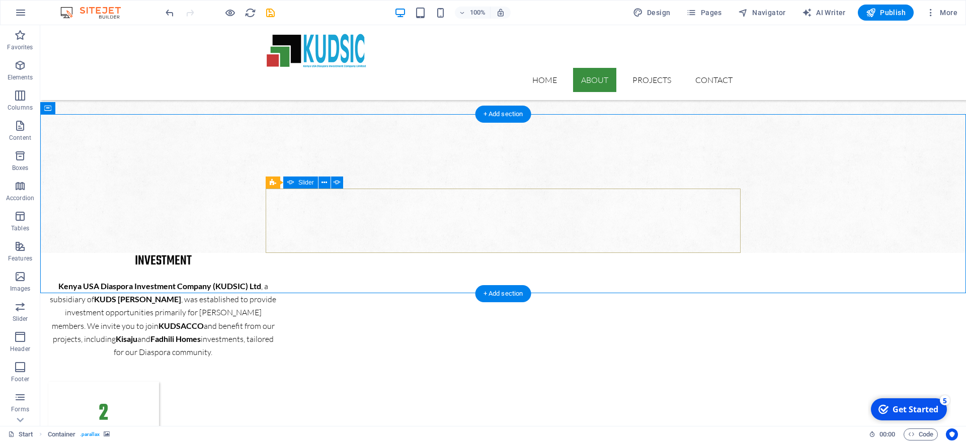
scroll to position [1129, 0]
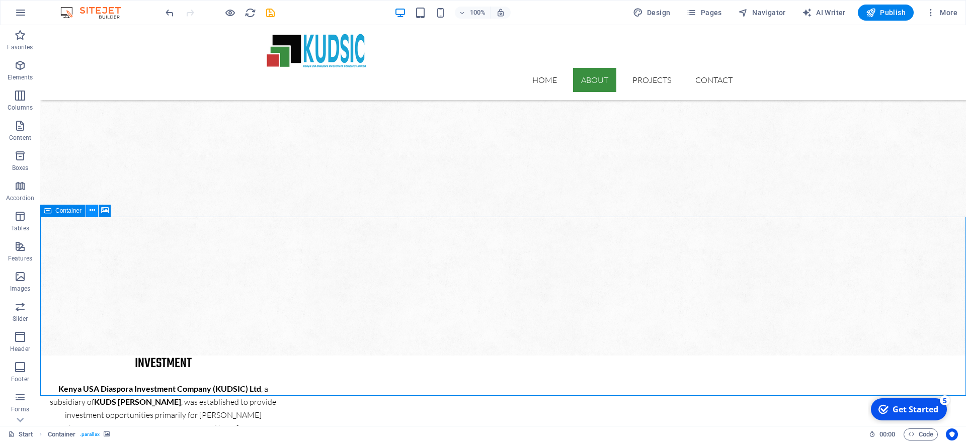
click at [90, 209] on icon at bounding box center [93, 210] width 6 height 11
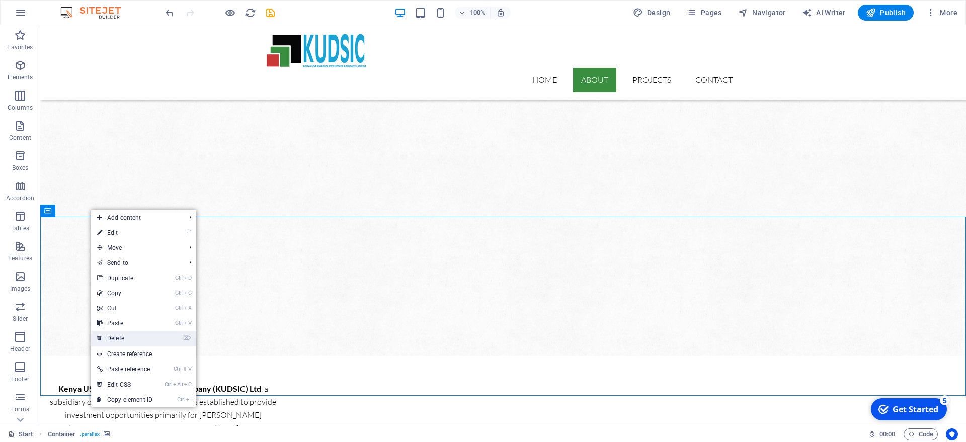
click at [130, 337] on link "⌦ Delete" at bounding box center [124, 338] width 67 height 15
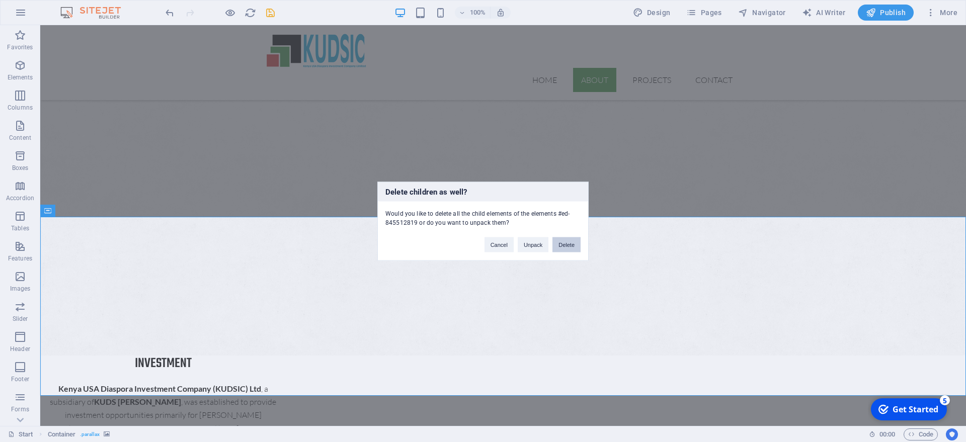
click at [571, 247] on button "Delete" at bounding box center [566, 244] width 28 height 15
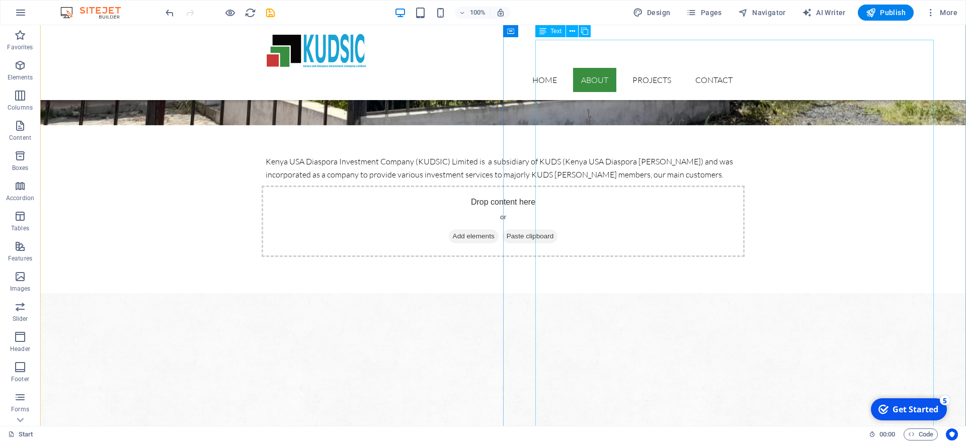
scroll to position [770, 0]
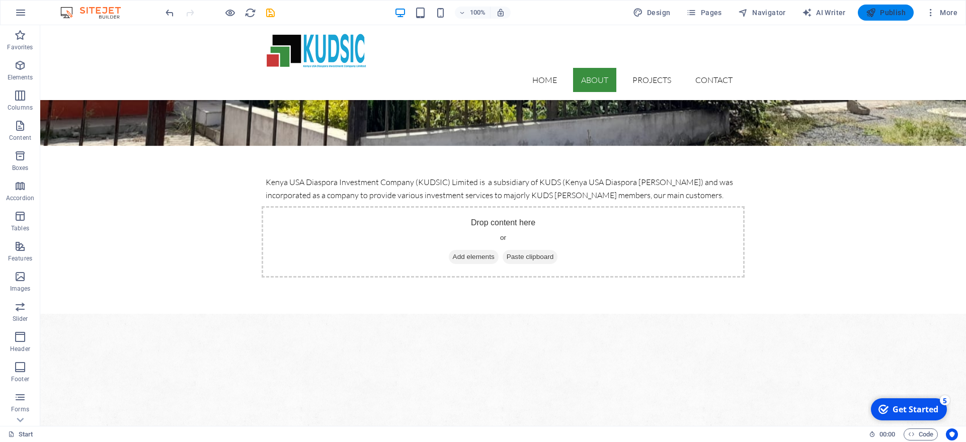
click at [899, 14] on span "Publish" at bounding box center [886, 13] width 40 height 10
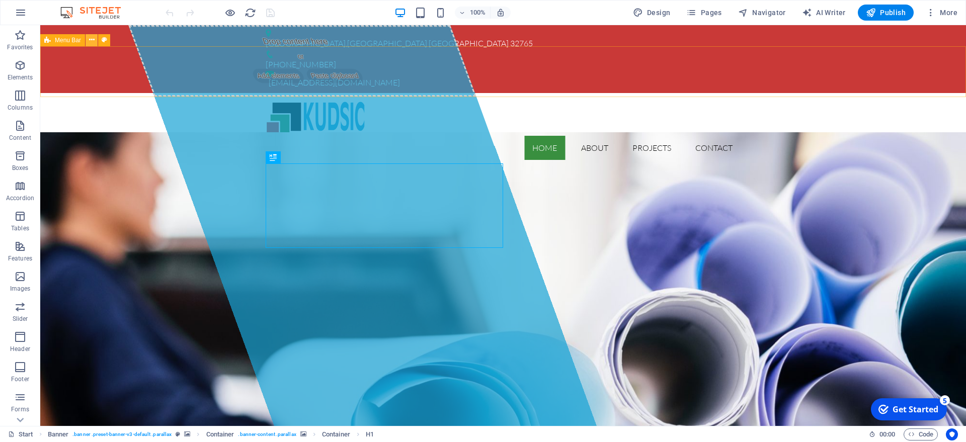
click at [91, 41] on icon at bounding box center [92, 40] width 6 height 11
click at [72, 41] on span "Menu Bar" at bounding box center [68, 40] width 26 height 6
click at [90, 41] on icon at bounding box center [92, 40] width 6 height 11
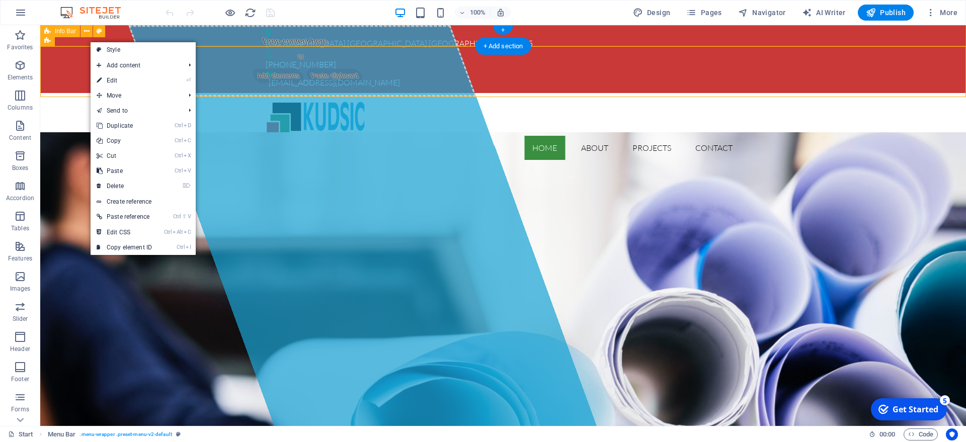
click at [128, 32] on div "[STREET_ADDRESS] [PHONE_NUMBER] [EMAIL_ADDRESS][DOMAIN_NAME]" at bounding box center [503, 59] width 926 height 68
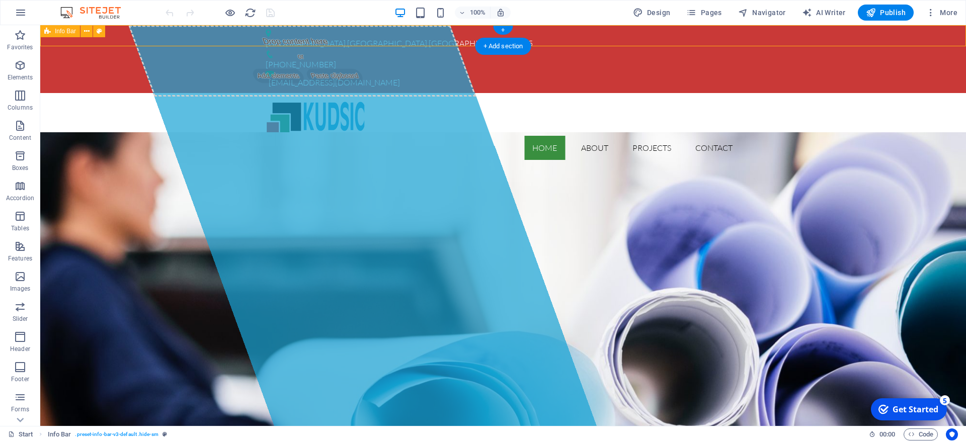
click at [118, 35] on div "[STREET_ADDRESS] [PHONE_NUMBER] [EMAIL_ADDRESS][DOMAIN_NAME]" at bounding box center [503, 59] width 926 height 68
click at [87, 40] on button at bounding box center [92, 40] width 12 height 12
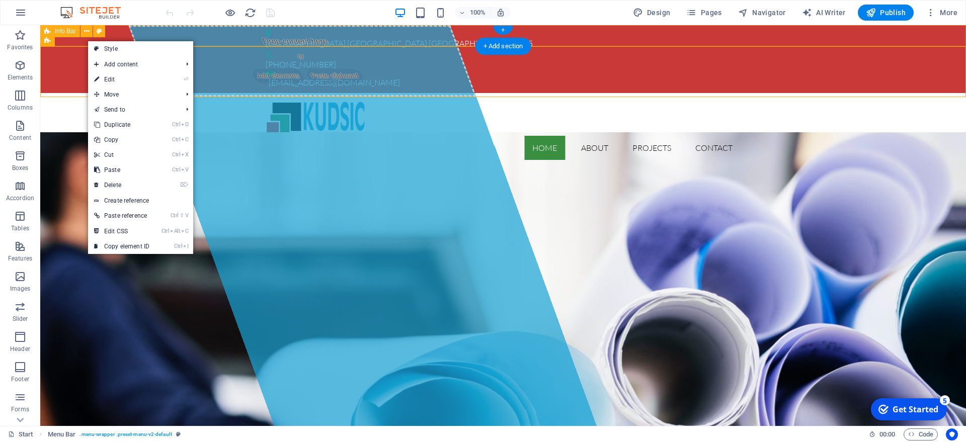
click at [149, 35] on div "[STREET_ADDRESS] [PHONE_NUMBER] [EMAIL_ADDRESS][DOMAIN_NAME]" at bounding box center [503, 59] width 926 height 68
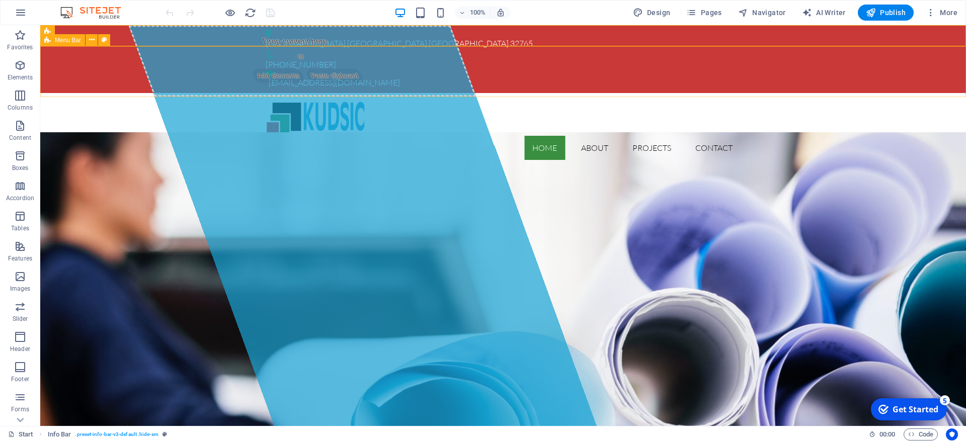
click at [47, 40] on icon at bounding box center [47, 40] width 7 height 12
select select "header"
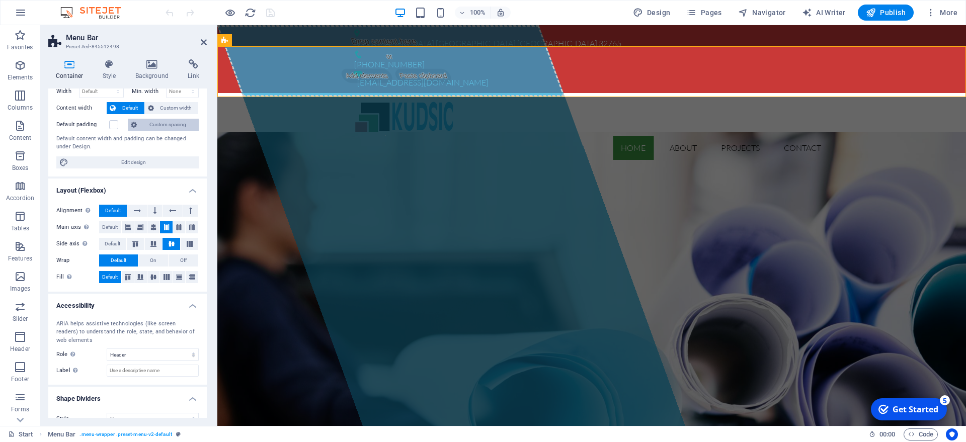
scroll to position [60, 0]
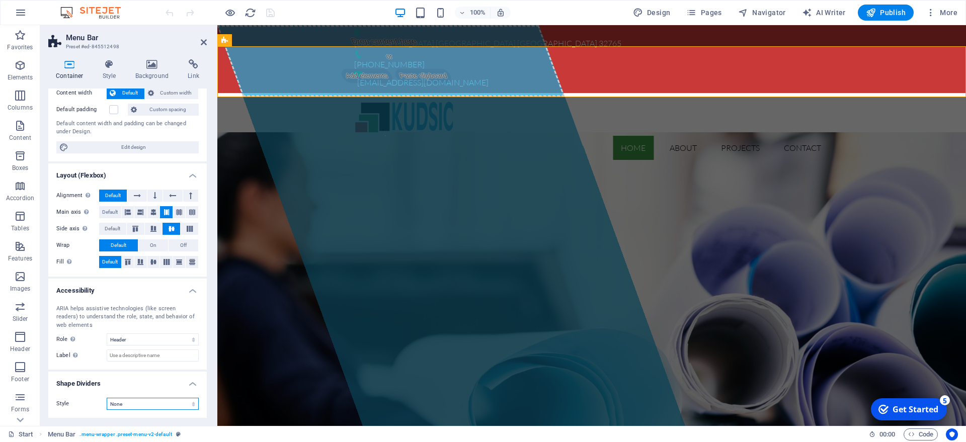
click at [107, 398] on select "None Triangle Square Diagonal Polygon 1 Polygon 2 Zigzag Multiple Zigzags Waves…" at bounding box center [153, 404] width 92 height 12
click at [78, 417] on div "Style None Triangle Square Diagonal Polygon 1 Polygon 2 Zigzag Multiple Zigzags…" at bounding box center [127, 404] width 158 height 28
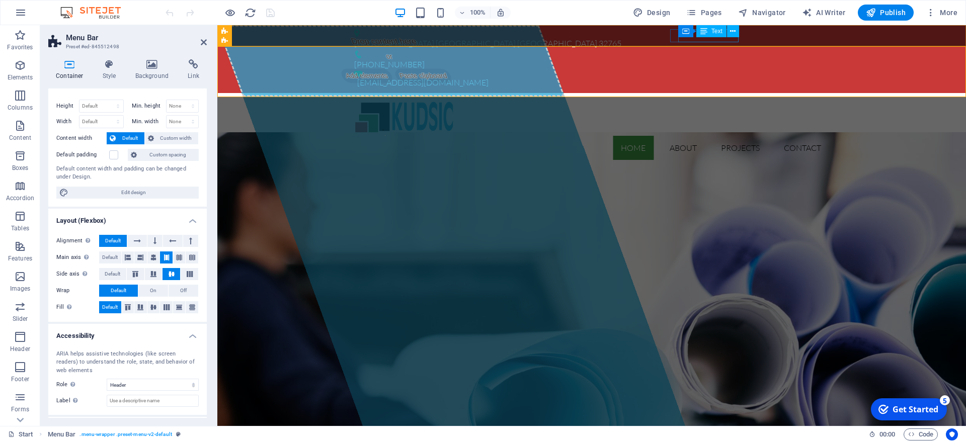
click at [698, 58] on div "[PHONE_NUMBER]" at bounding box center [587, 64] width 467 height 13
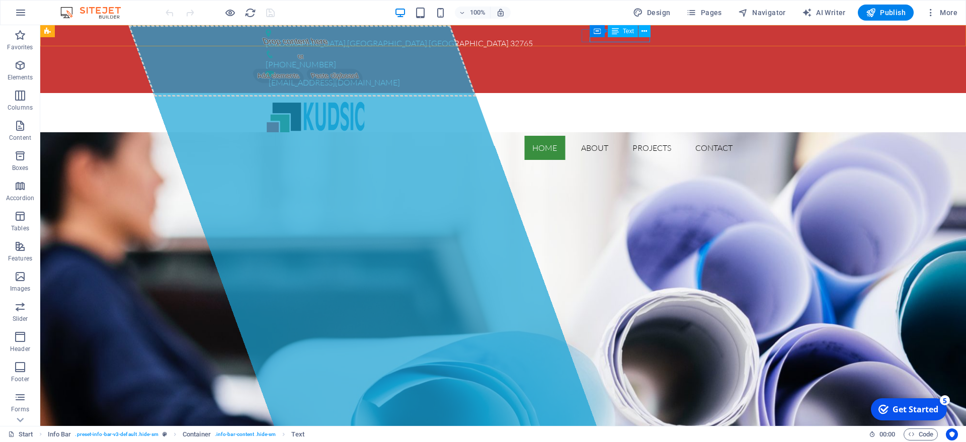
click at [615, 29] on icon at bounding box center [615, 31] width 7 height 12
click at [23, 18] on icon "button" at bounding box center [21, 13] width 12 height 12
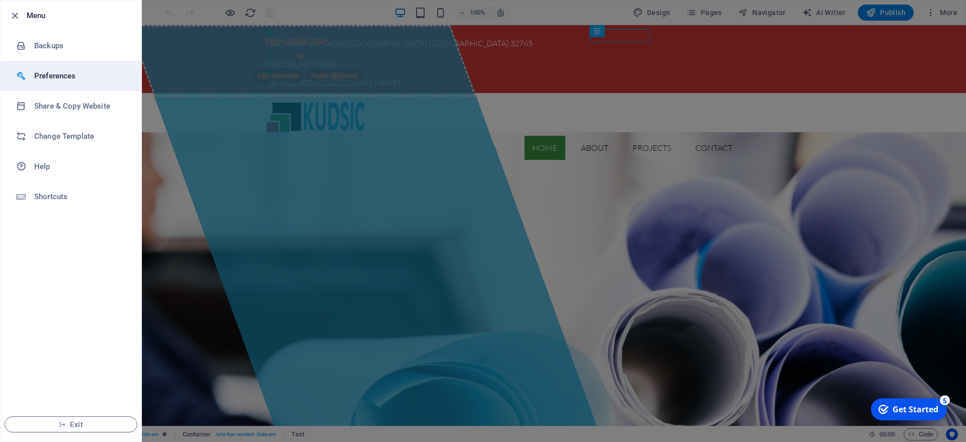
click at [60, 73] on h6 "Preferences" at bounding box center [80, 76] width 93 height 12
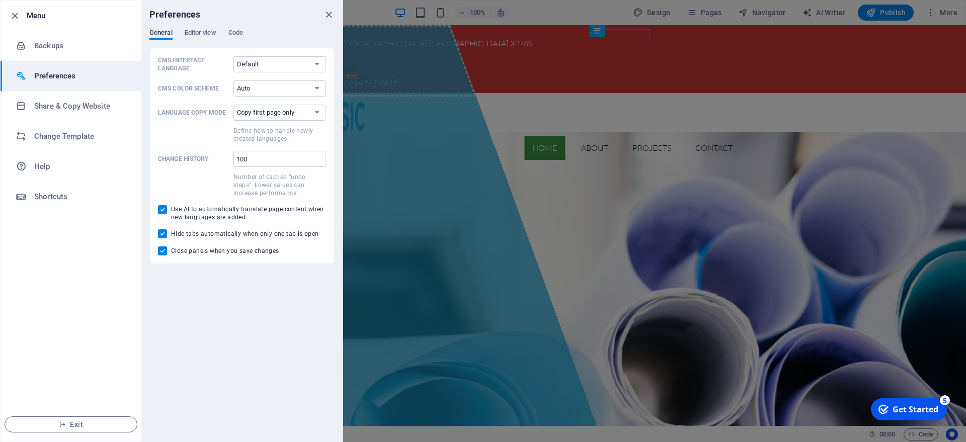
click at [43, 20] on h6 "Menu" at bounding box center [80, 16] width 107 height 12
click at [16, 20] on icon "button" at bounding box center [15, 16] width 12 height 12
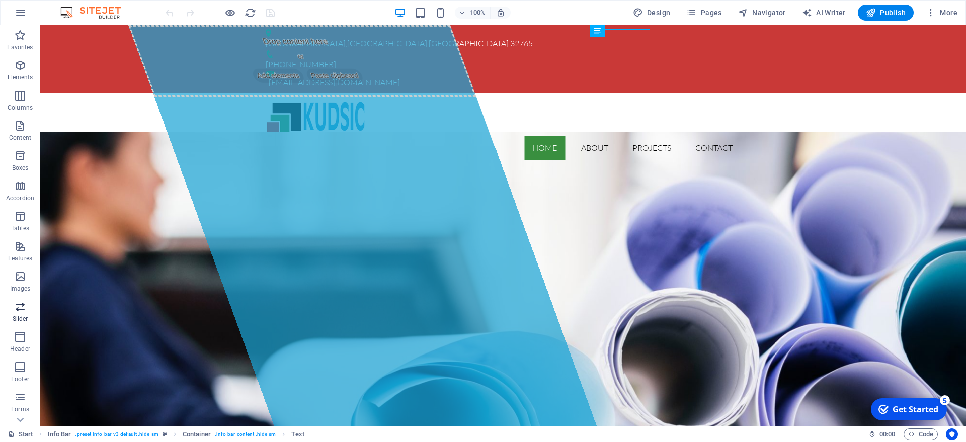
click at [0, 304] on span "Slider" at bounding box center [20, 313] width 40 height 24
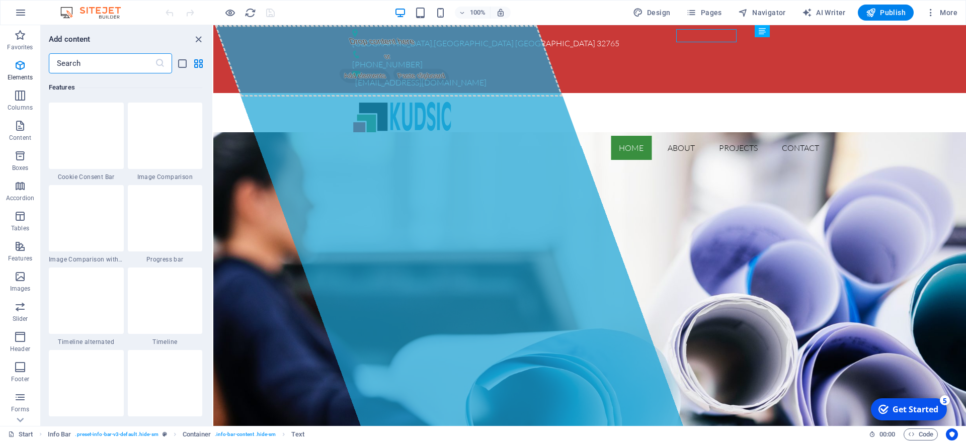
scroll to position [5704, 0]
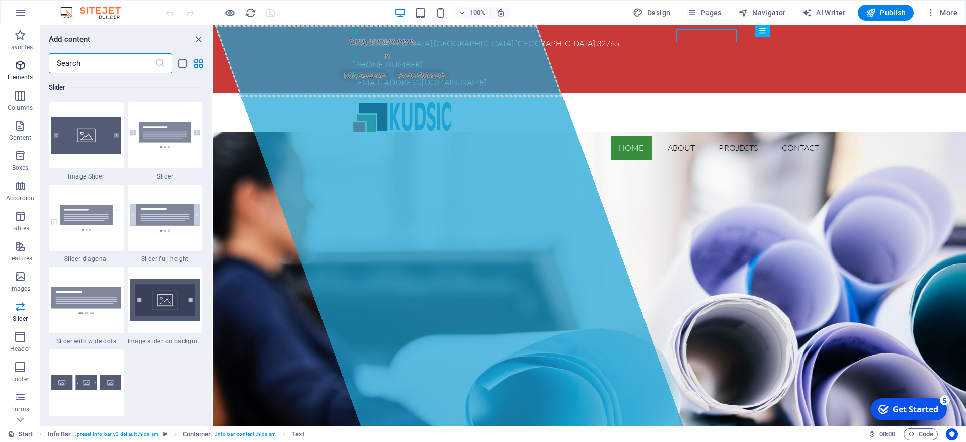
click at [24, 71] on icon "button" at bounding box center [20, 65] width 12 height 12
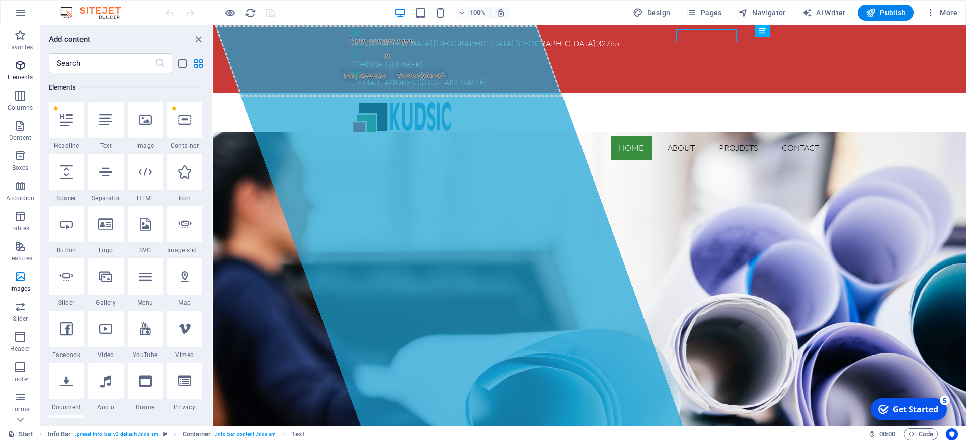
scroll to position [107, 0]
click at [28, 74] on p "Elements" at bounding box center [21, 77] width 26 height 8
click at [26, 99] on icon "button" at bounding box center [20, 96] width 12 height 12
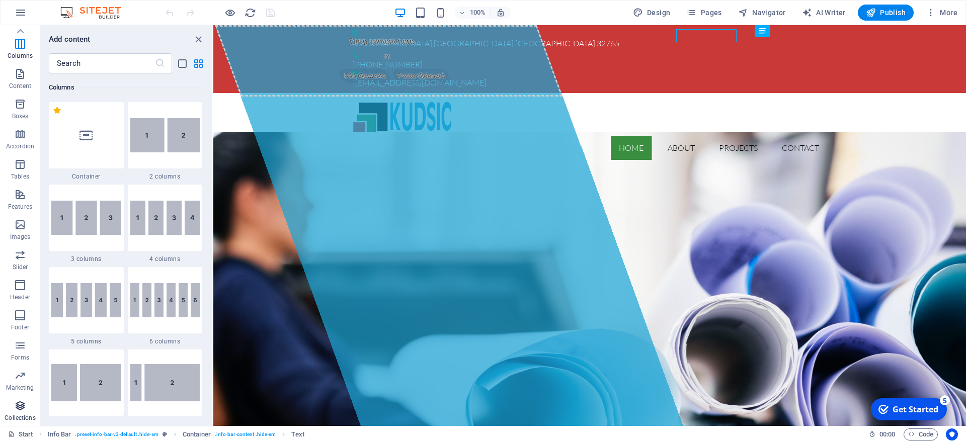
scroll to position [0, 0]
click at [21, 131] on icon "button" at bounding box center [20, 126] width 12 height 12
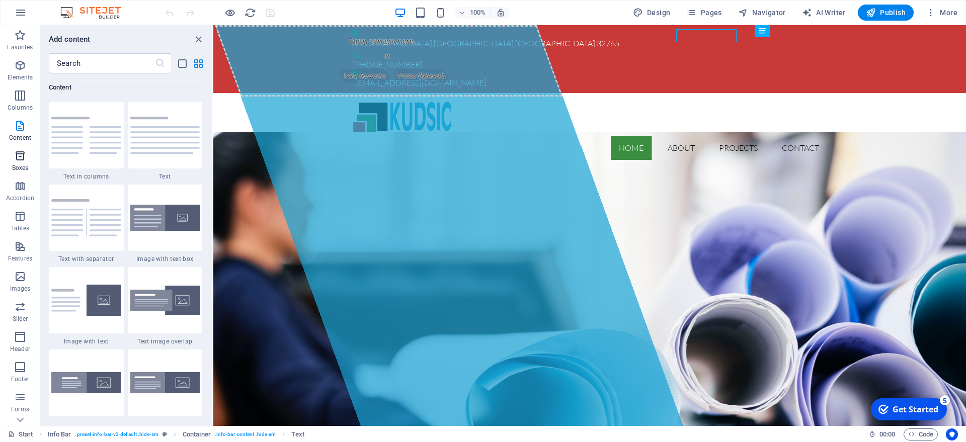
click at [14, 160] on span "Boxes" at bounding box center [20, 162] width 40 height 24
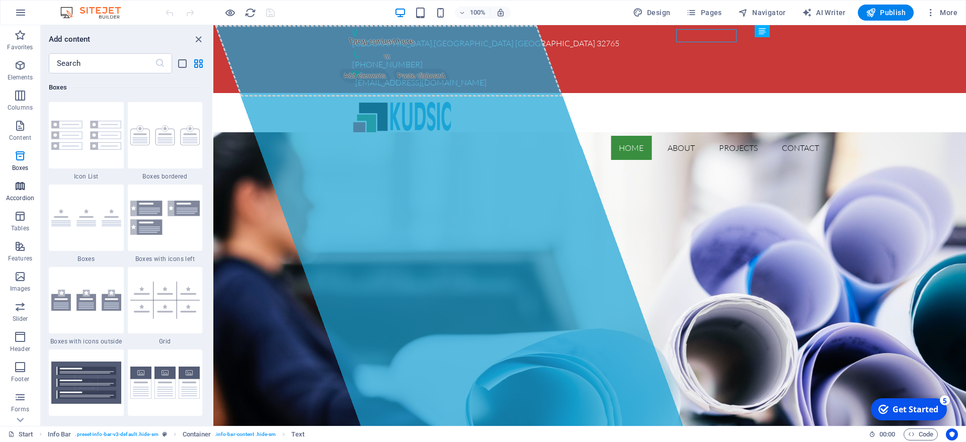
click at [22, 195] on p "Accordion" at bounding box center [20, 198] width 28 height 8
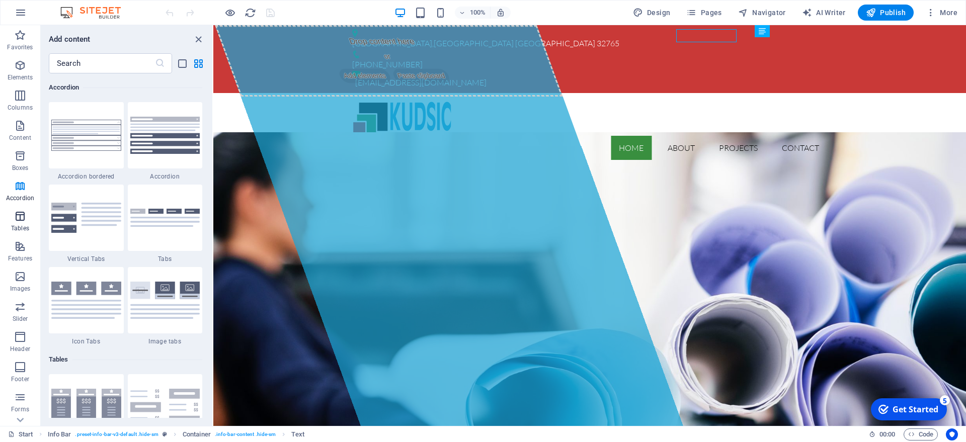
click at [25, 221] on icon "button" at bounding box center [20, 216] width 12 height 12
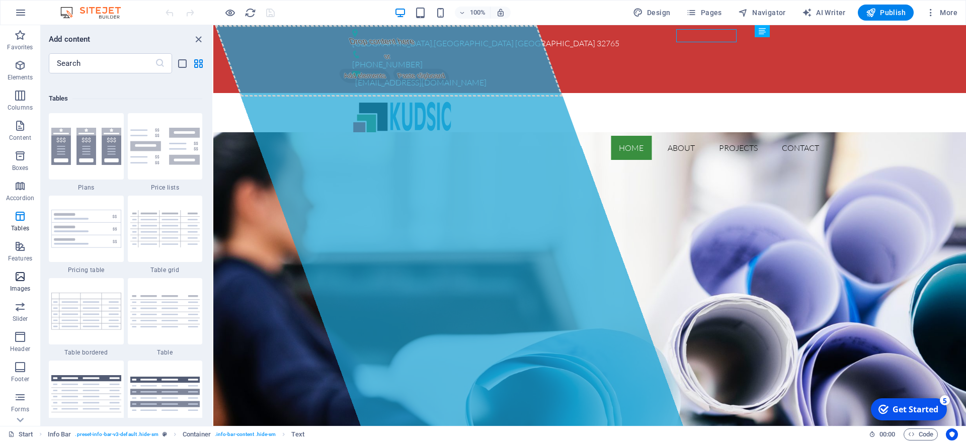
scroll to position [3485, 0]
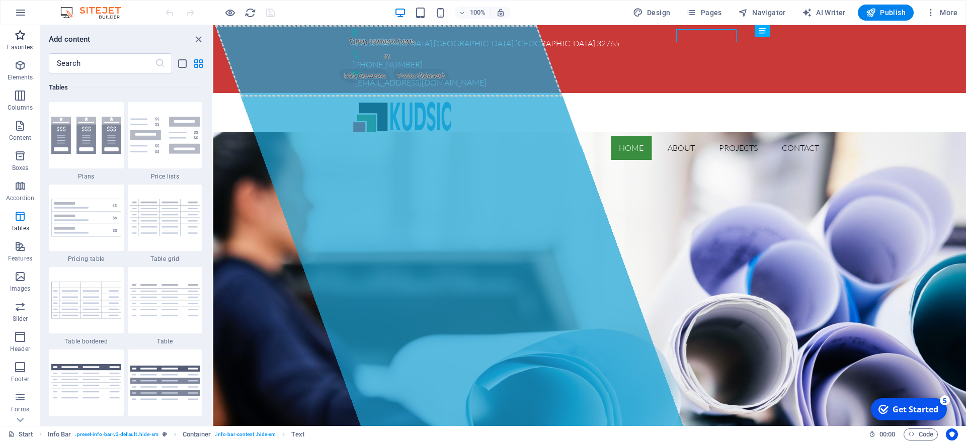
click at [19, 44] on p "Favorites" at bounding box center [20, 47] width 26 height 8
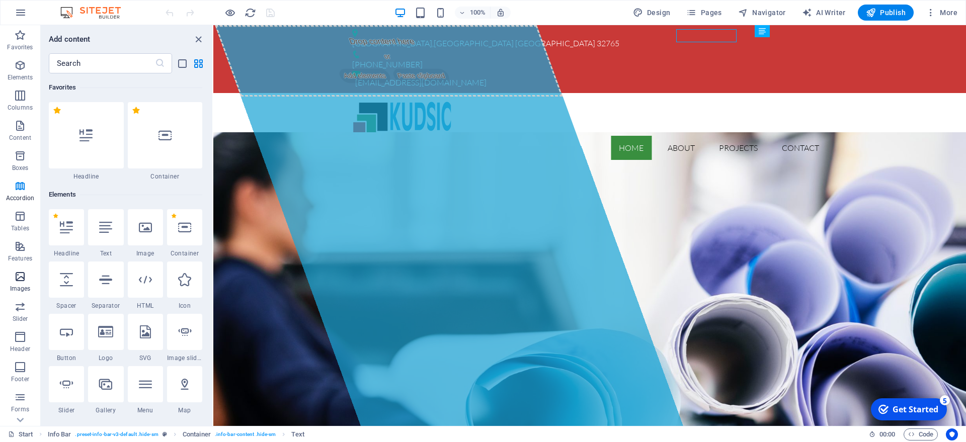
scroll to position [52, 0]
click at [21, 414] on p "Collections" at bounding box center [20, 418] width 31 height 8
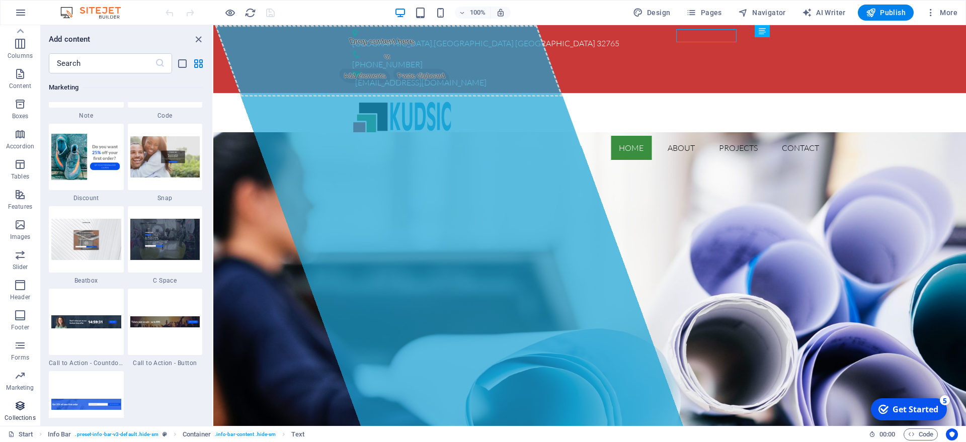
scroll to position [9210, 0]
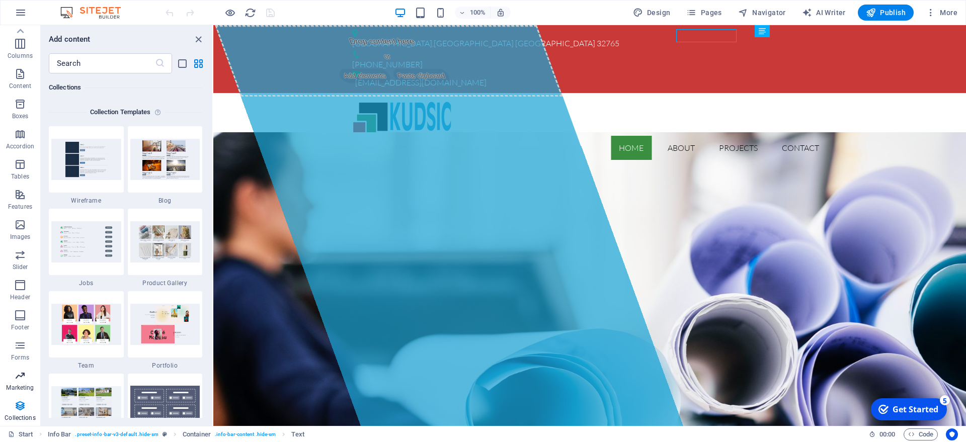
click at [19, 383] on span "Marketing" at bounding box center [20, 382] width 40 height 24
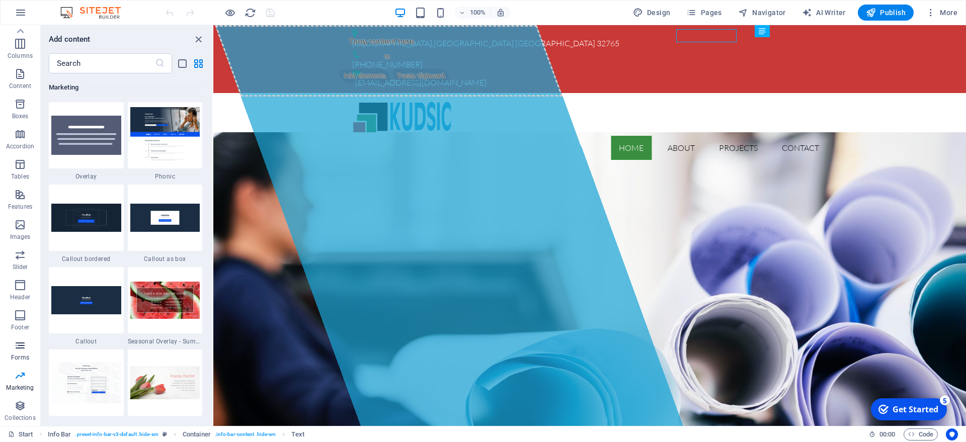
click at [17, 353] on span "Forms" at bounding box center [20, 352] width 40 height 24
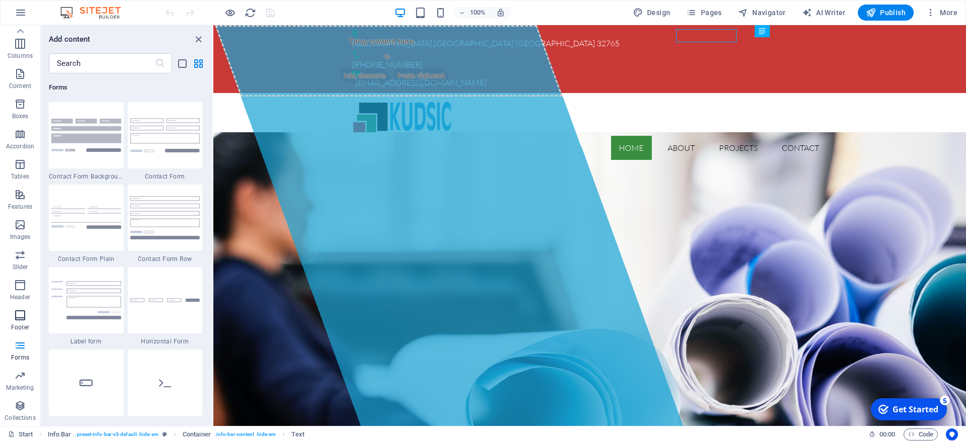
click at [23, 325] on p "Footer" at bounding box center [20, 328] width 18 height 8
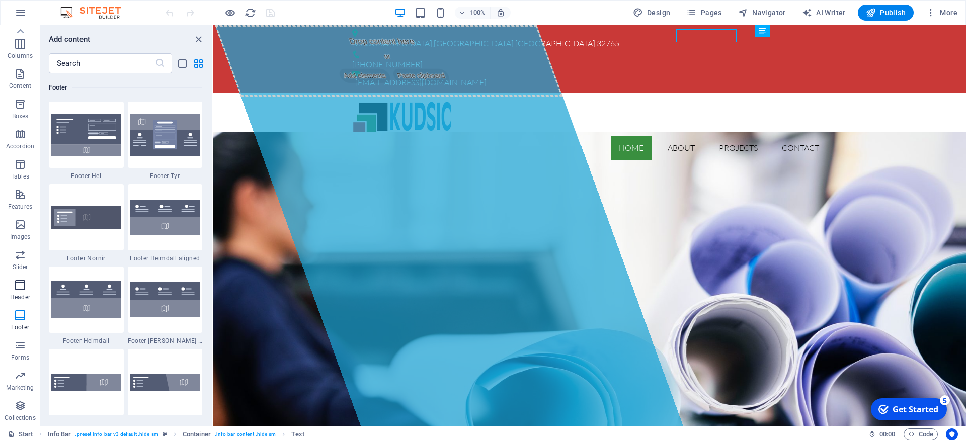
click at [20, 293] on span "Header" at bounding box center [20, 291] width 40 height 24
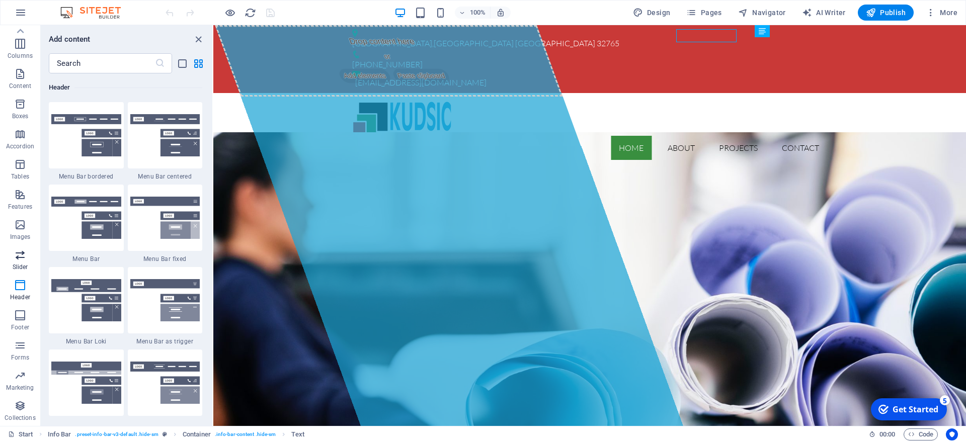
click at [19, 257] on icon "button" at bounding box center [20, 255] width 12 height 12
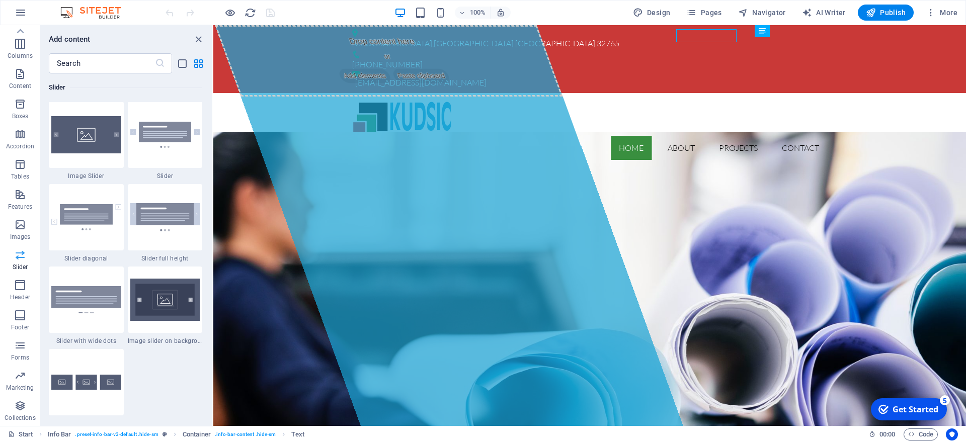
scroll to position [5704, 0]
click at [28, 231] on span "Images" at bounding box center [20, 231] width 40 height 24
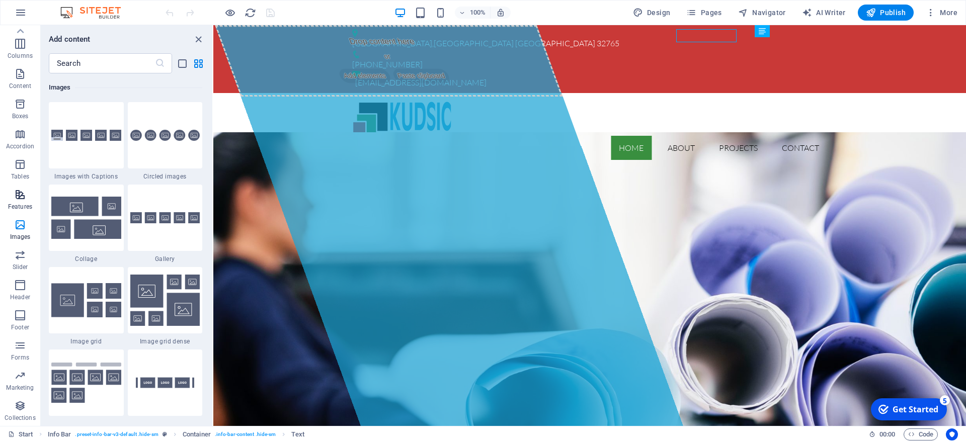
click at [22, 206] on p "Features" at bounding box center [20, 207] width 24 height 8
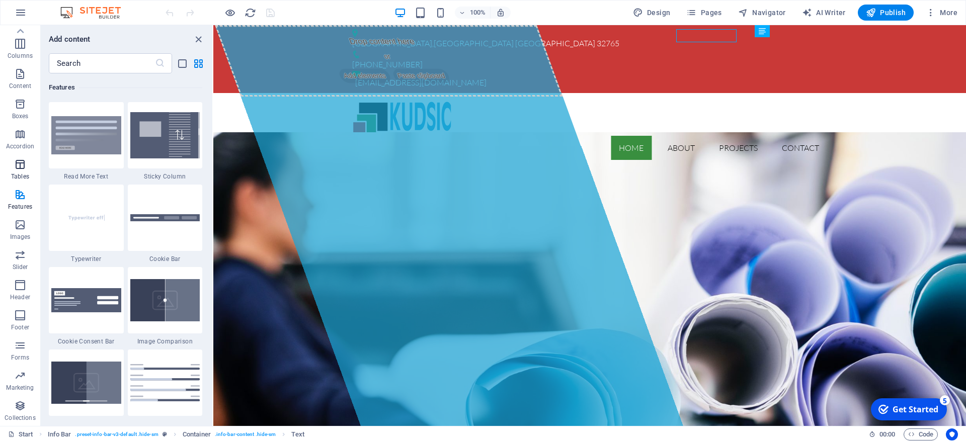
click at [22, 182] on span "Tables" at bounding box center [20, 170] width 40 height 24
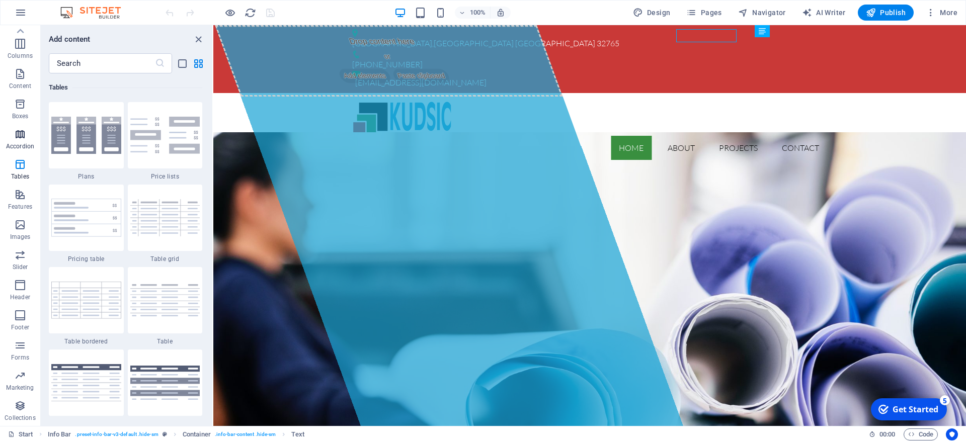
click at [22, 146] on p "Accordion" at bounding box center [20, 146] width 28 height 8
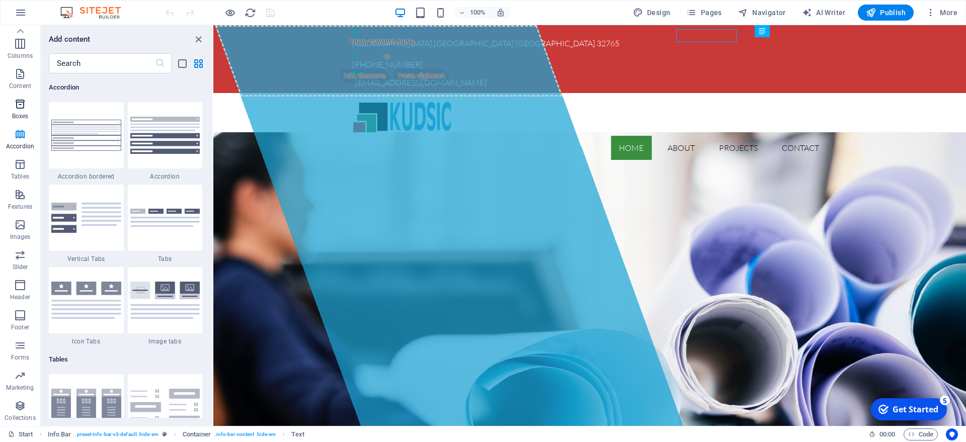
click at [24, 115] on p "Boxes" at bounding box center [20, 116] width 17 height 8
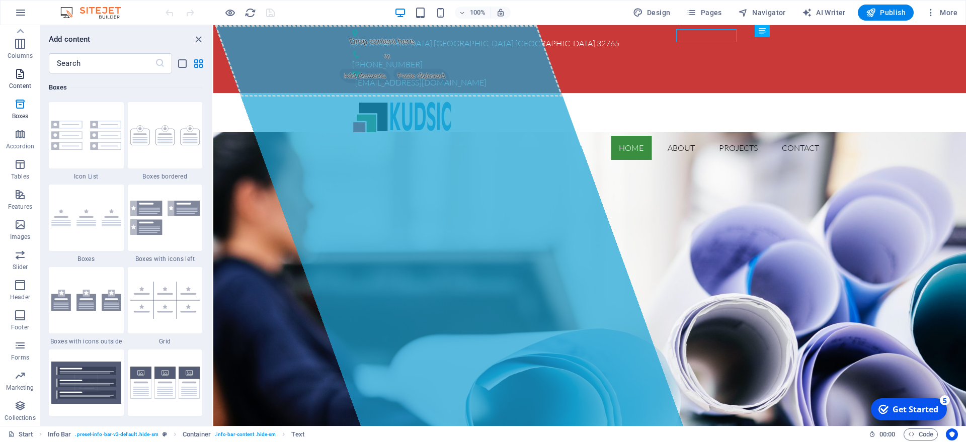
click at [25, 89] on p "Content" at bounding box center [20, 86] width 22 height 8
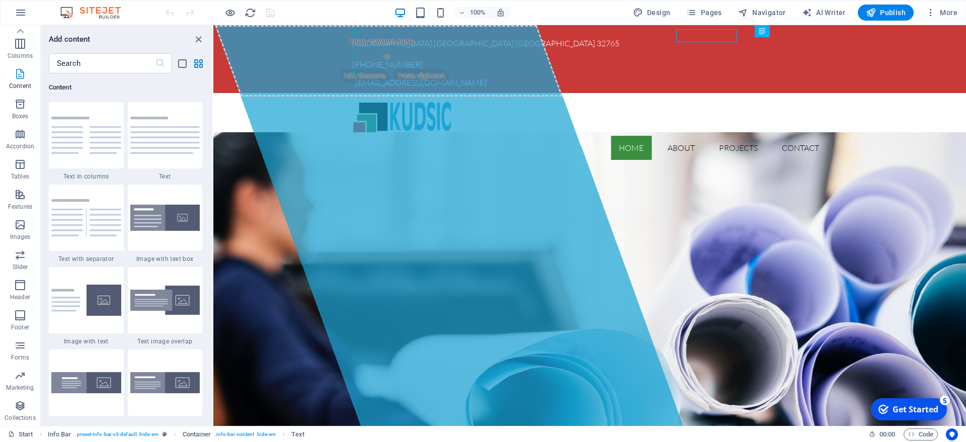
scroll to position [1760, 0]
click at [20, 54] on p "Columns" at bounding box center [20, 56] width 25 height 8
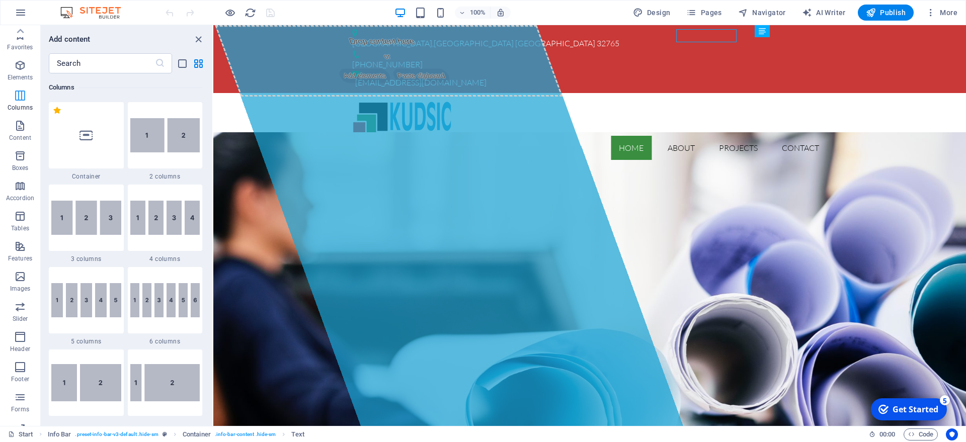
scroll to position [498, 0]
click at [26, 75] on p "Elements" at bounding box center [21, 77] width 26 height 8
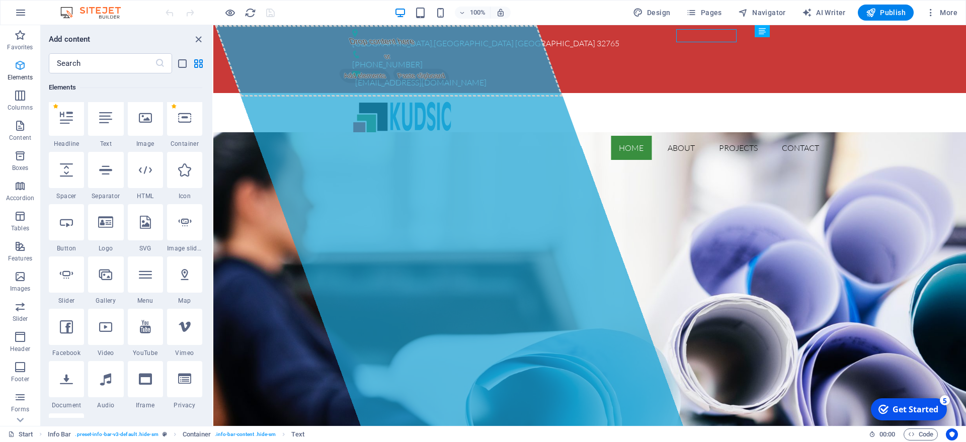
scroll to position [107, 0]
click at [942, 11] on span "More" at bounding box center [942, 13] width 32 height 10
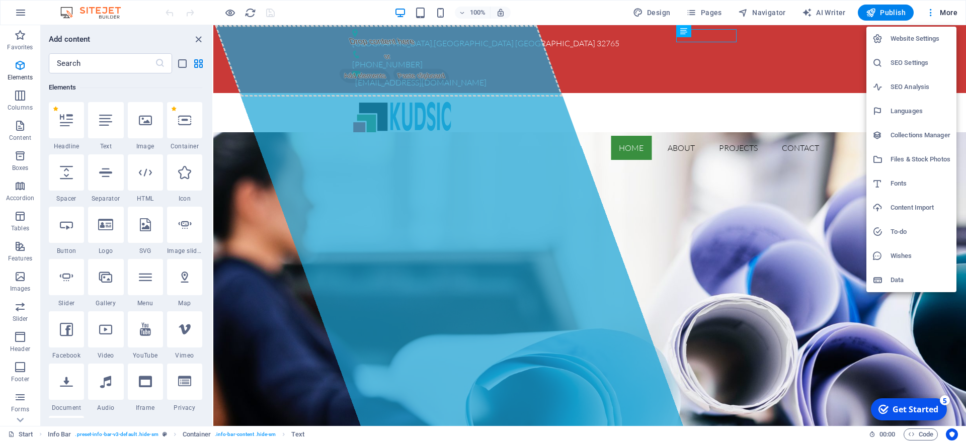
click at [907, 37] on h6 "Website Settings" at bounding box center [921, 39] width 60 height 12
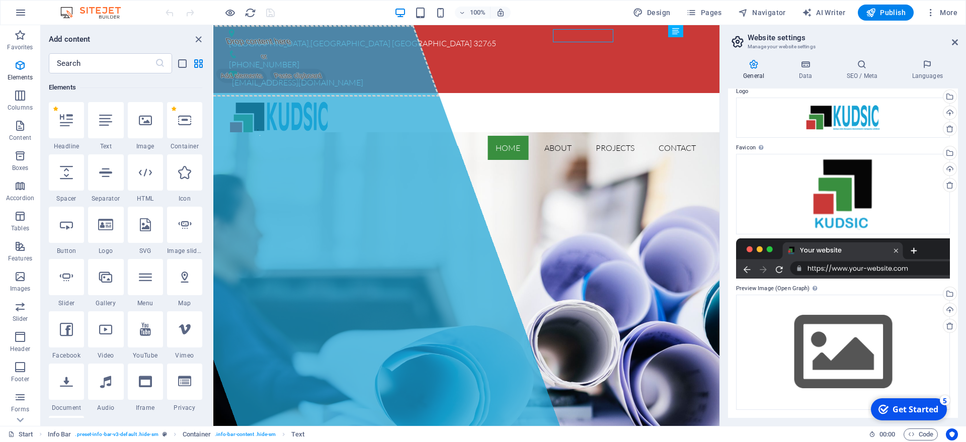
scroll to position [0, 0]
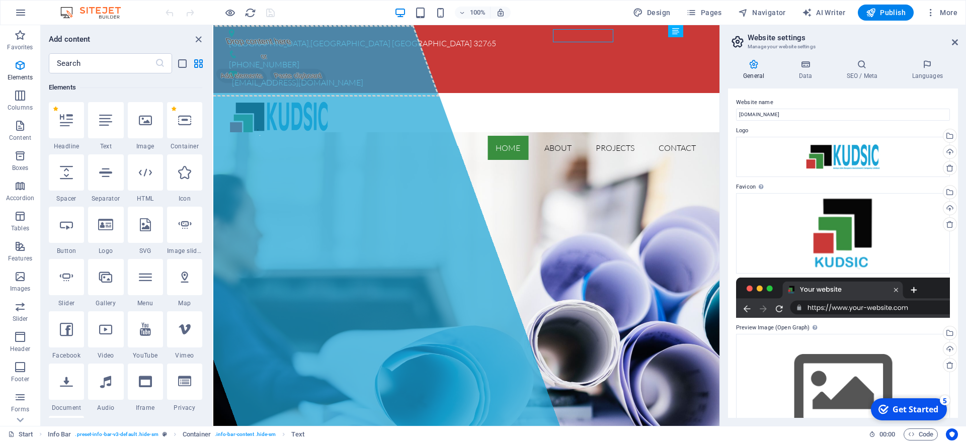
click at [755, 70] on h4 "General" at bounding box center [755, 69] width 55 height 21
click at [814, 73] on h4 "Data" at bounding box center [807, 69] width 48 height 21
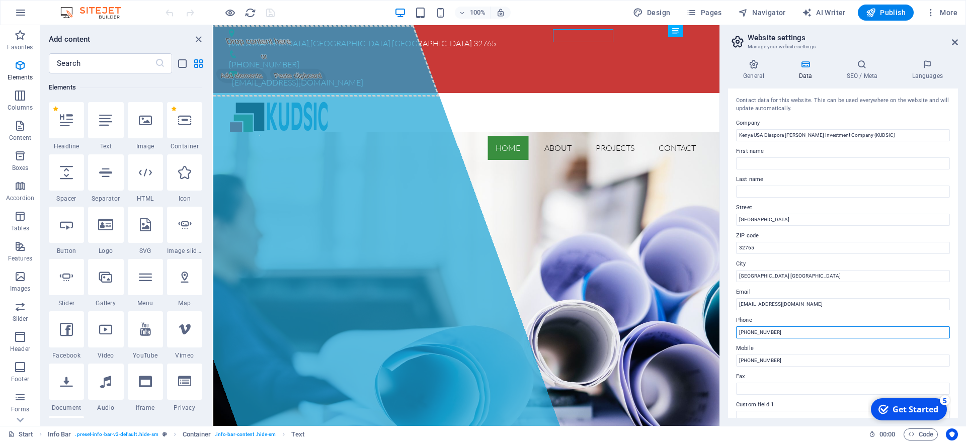
click at [815, 336] on input "[PHONE_NUMBER]" at bounding box center [843, 333] width 214 height 12
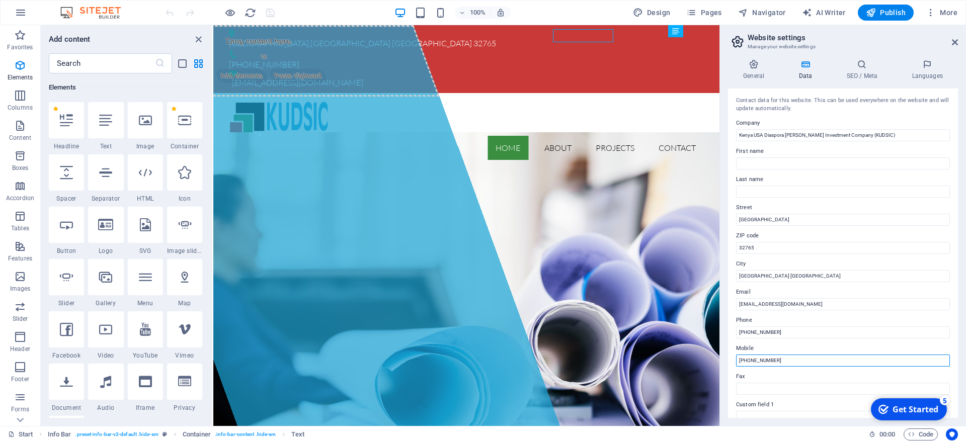
click at [806, 363] on input "[PHONE_NUMBER]" at bounding box center [843, 361] width 214 height 12
click at [806, 362] on input "[PHONE_NUMBER]" at bounding box center [843, 361] width 214 height 12
paste input "254790239"
click at [738, 362] on input "254790239753" at bounding box center [843, 361] width 214 height 12
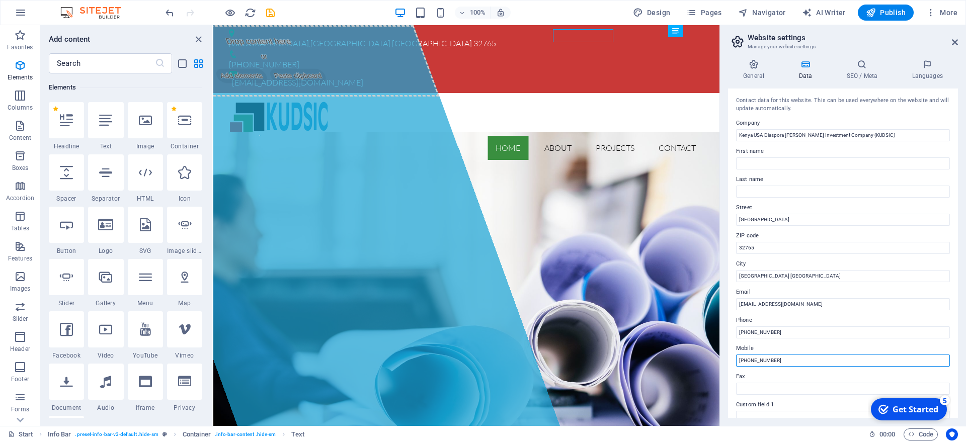
click at [751, 360] on input "[PHONE_NUMBER]" at bounding box center [843, 361] width 214 height 12
click at [760, 359] on input "[PHONE_NUMBER]" at bounding box center [843, 361] width 214 height 12
click at [769, 357] on input "[PHONE_NUMBER]" at bounding box center [843, 361] width 214 height 12
type input "[PHONE_NUMBER]"
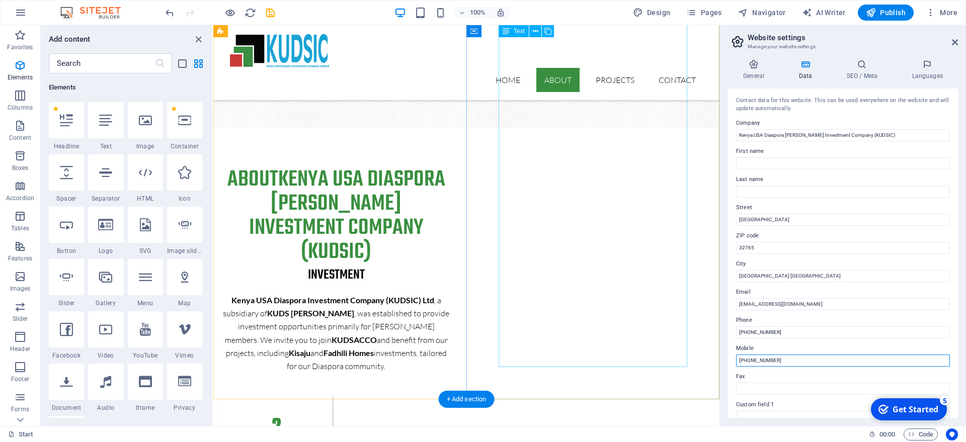
scroll to position [1232, 0]
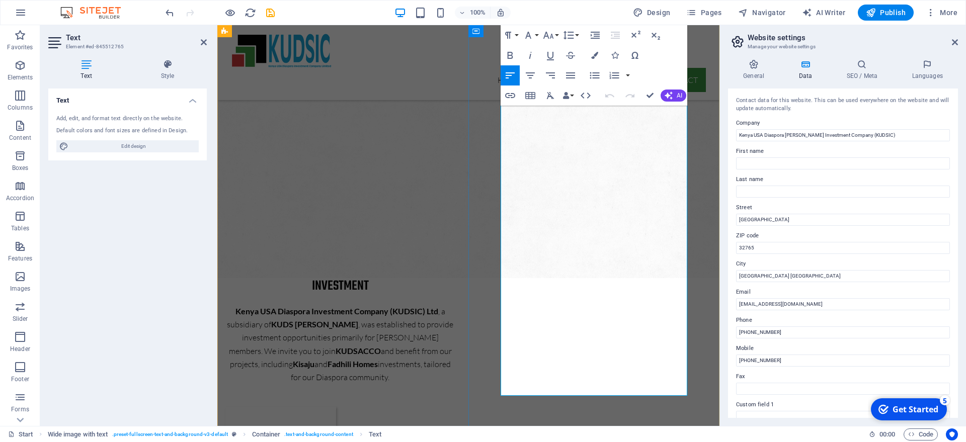
scroll to position [1246, 0]
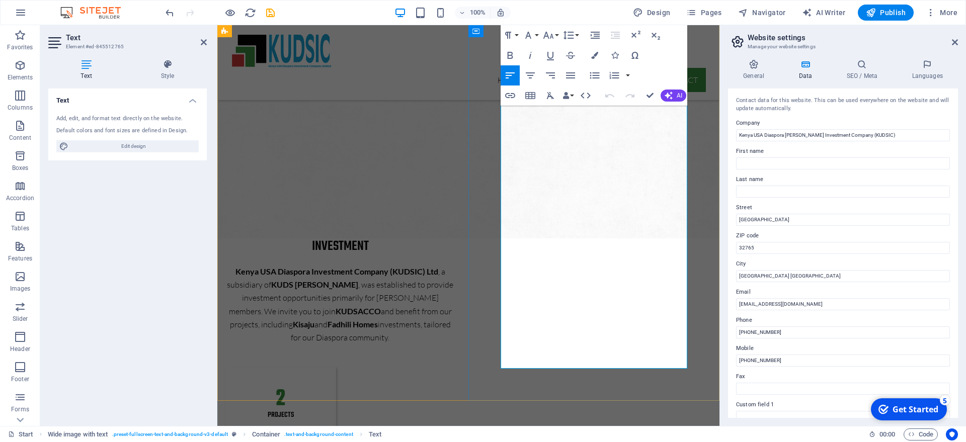
drag, startPoint x: 658, startPoint y: 234, endPoint x: 649, endPoint y: 236, distance: 9.3
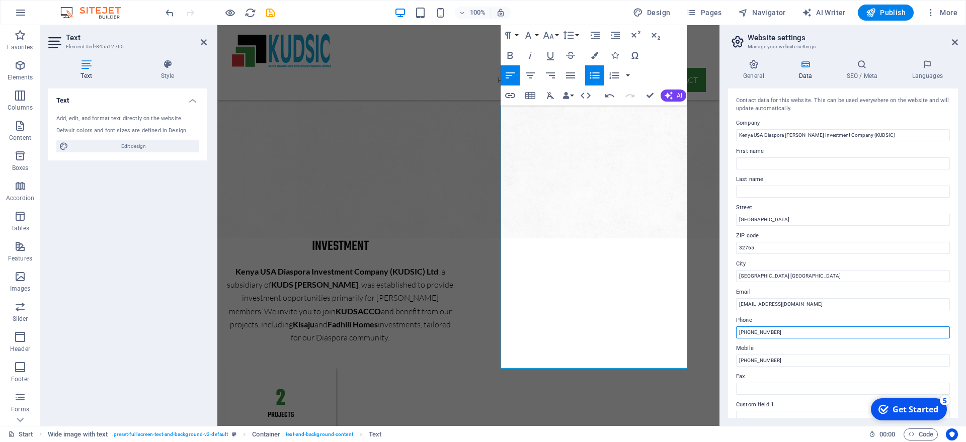
click at [812, 331] on input "[PHONE_NUMBER]" at bounding box center [843, 333] width 214 height 12
paste input "254790239753"
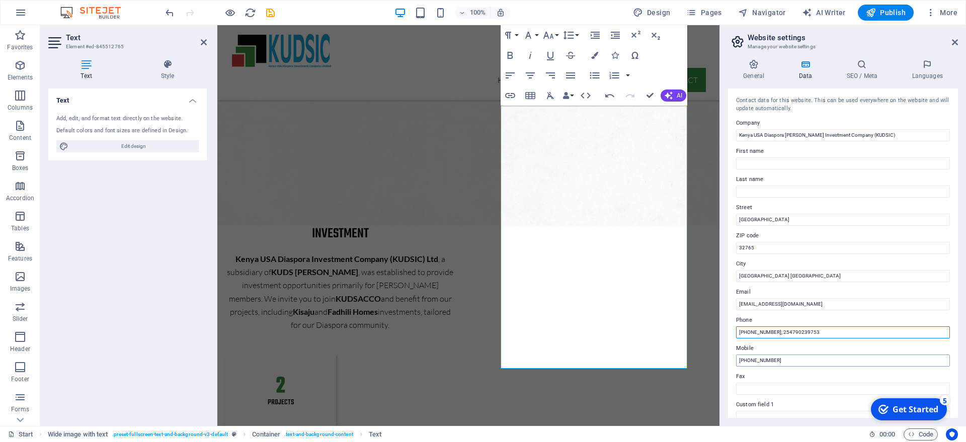
type input "[PHONE_NUMBER], 254790239753"
click at [789, 366] on input "[PHONE_NUMBER]" at bounding box center [843, 361] width 214 height 12
drag, startPoint x: 788, startPoint y: 364, endPoint x: 660, endPoint y: 366, distance: 128.8
click at [736, 366] on input "[PHONE_NUMBER]" at bounding box center [843, 361] width 214 height 12
drag, startPoint x: 779, startPoint y: 333, endPoint x: 883, endPoint y: 333, distance: 104.1
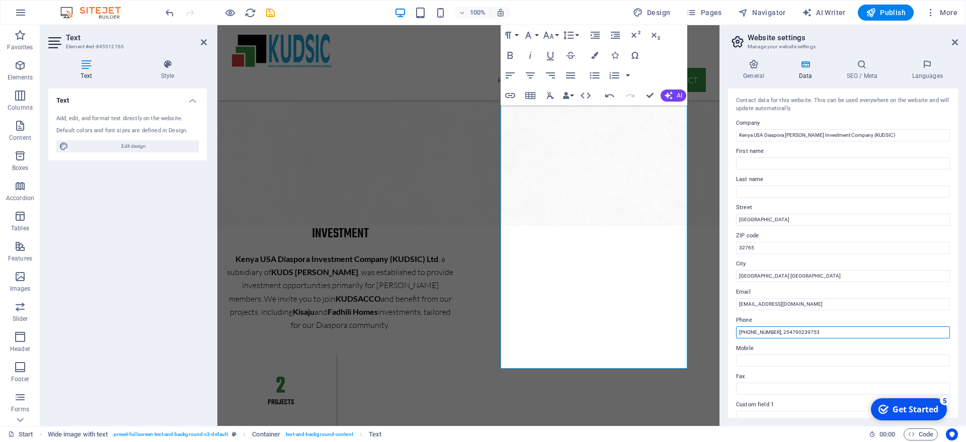
click at [883, 333] on input "[PHONE_NUMBER], 254790239753" at bounding box center [843, 333] width 214 height 12
paste input "[PHONE_NUMBER]"
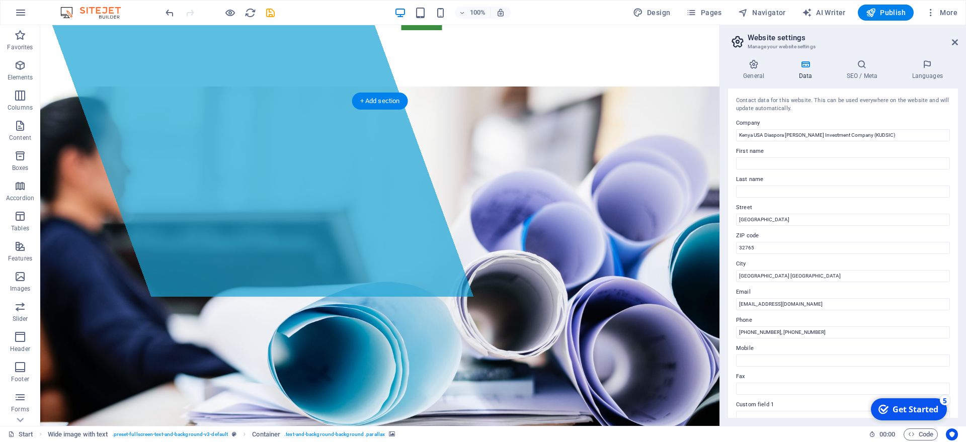
scroll to position [0, 0]
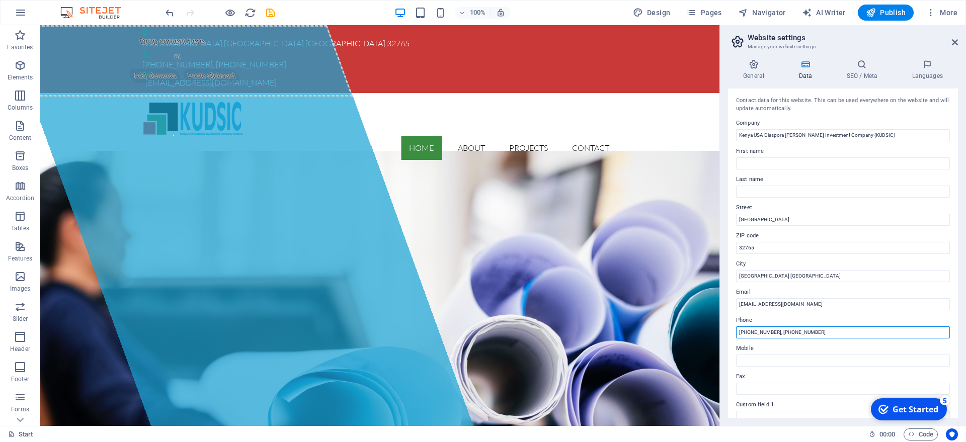
click at [779, 334] on input "[PHONE_NUMBER], [PHONE_NUMBER]" at bounding box center [843, 333] width 214 height 12
type input "[PHONE_NUMBER], [PHONE_NUMBER]"
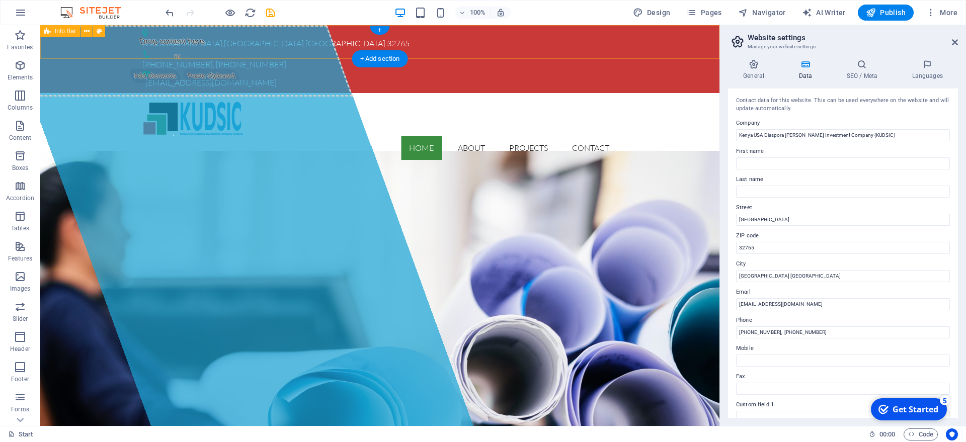
click at [655, 36] on div "[STREET_ADDRESS] [PHONE_NUMBER], [PHONE_NUMBER] [EMAIL_ADDRESS][DOMAIN_NAME]" at bounding box center [379, 59] width 679 height 68
click at [896, 34] on h2 "Website settings" at bounding box center [853, 37] width 210 height 9
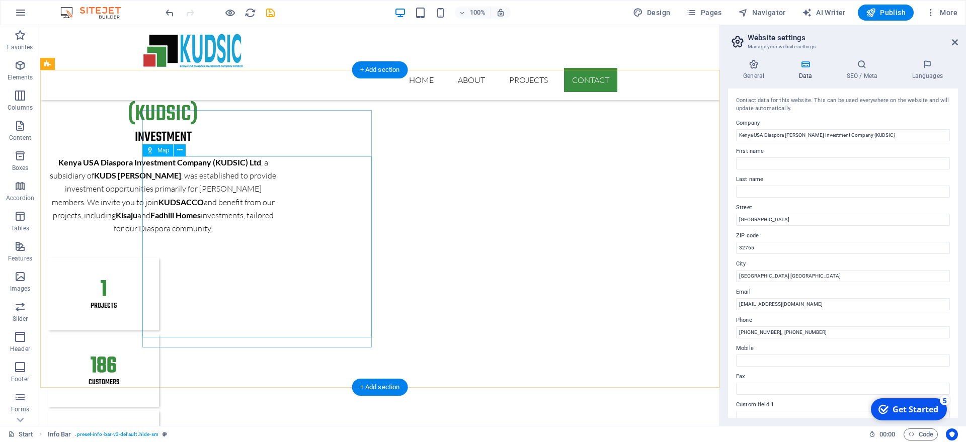
scroll to position [1537, 0]
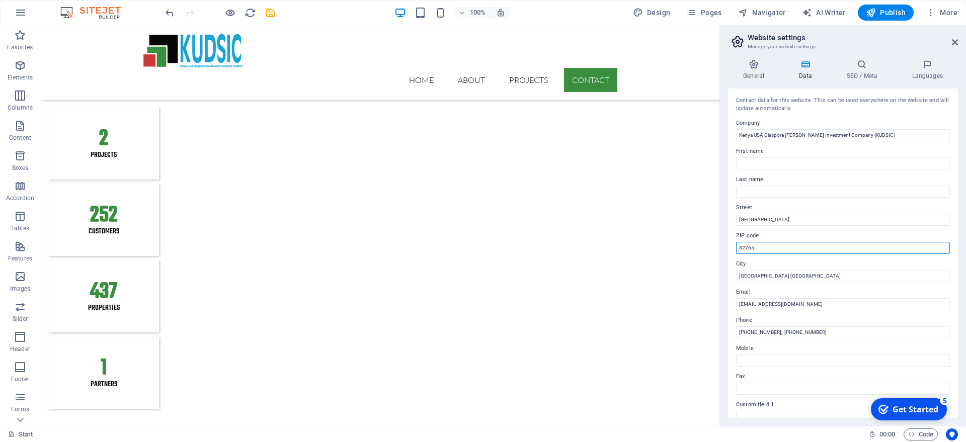
click at [770, 251] on input "32765" at bounding box center [843, 248] width 214 height 12
paste input "P.O Box 29800 - 00100 GPO [GEOGRAPHIC_DATA]"
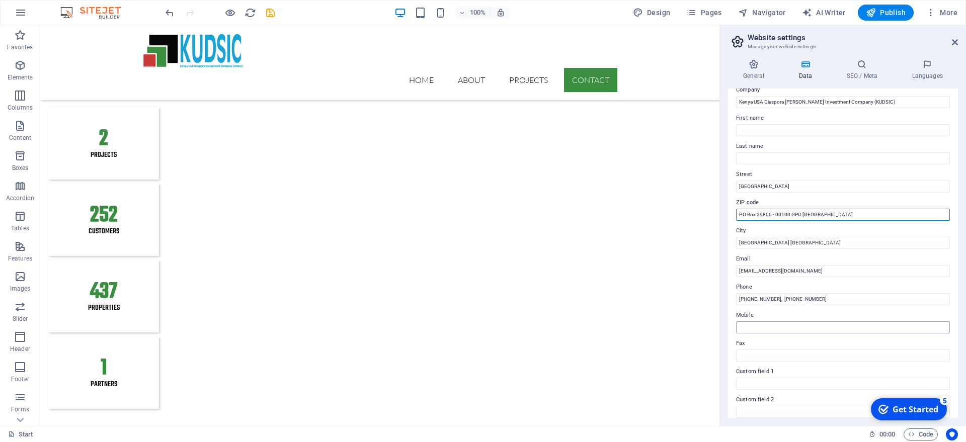
scroll to position [45, 0]
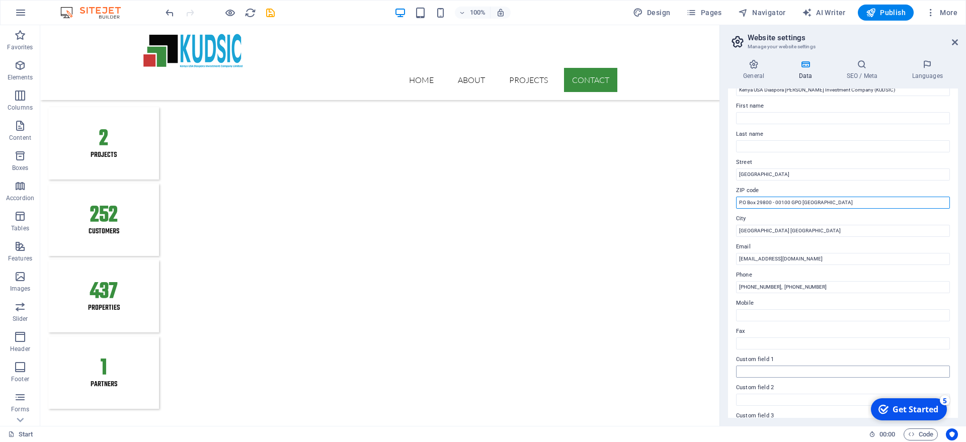
type input "P.O Box 29800 - 00100 GPO [GEOGRAPHIC_DATA]"
click at [763, 372] on input "Custom field 1" at bounding box center [843, 372] width 214 height 12
paste input "P.O Box 29800 - 00100 GPO [GEOGRAPHIC_DATA]"
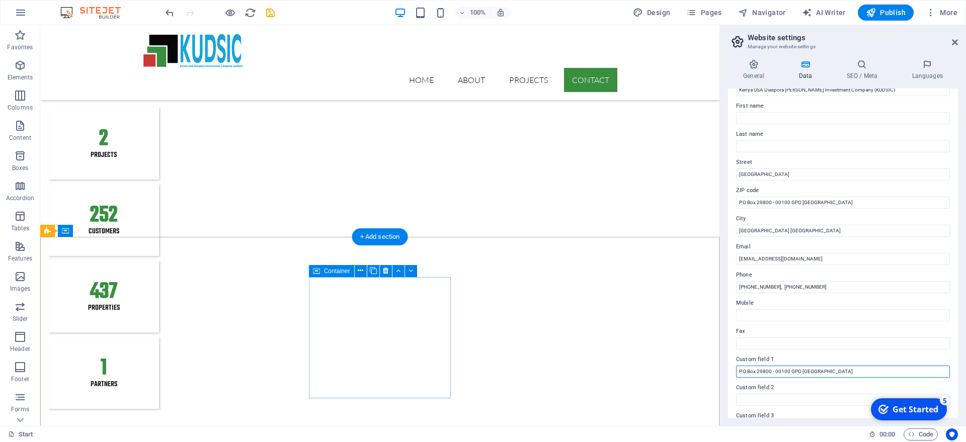
type input "P.O Box 29800 - 00100 GPO [GEOGRAPHIC_DATA]"
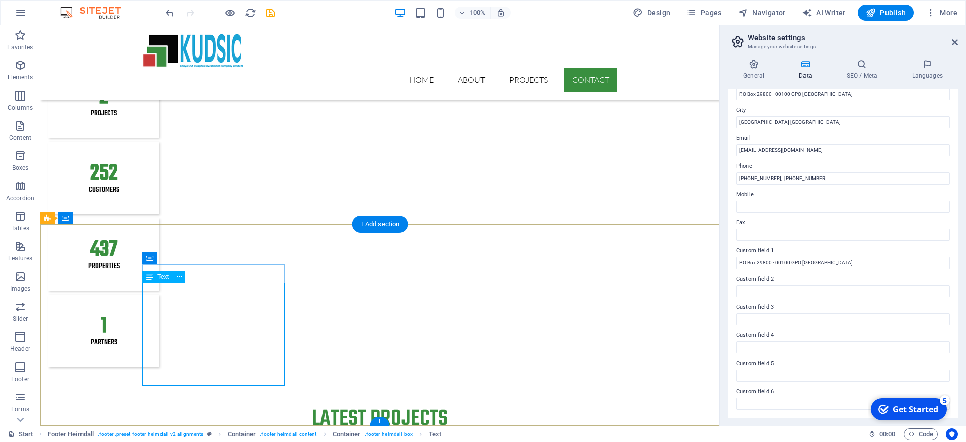
scroll to position [1549, 0]
click at [178, 277] on icon at bounding box center [180, 277] width 6 height 11
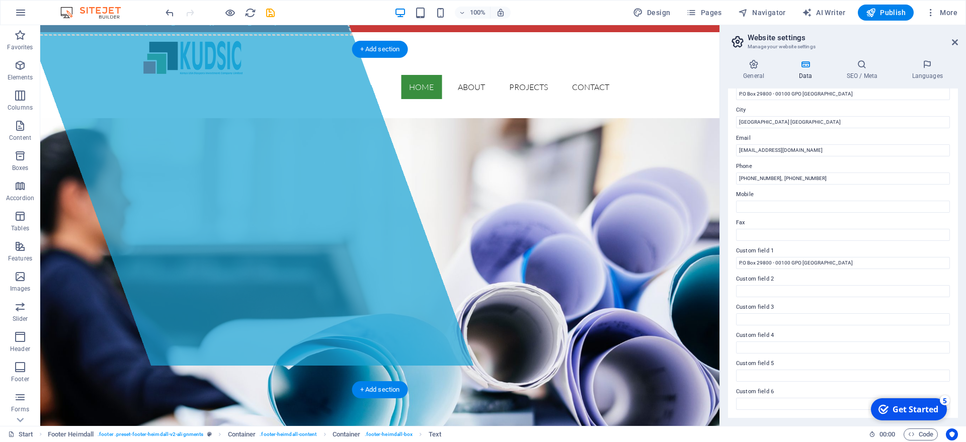
scroll to position [0, 0]
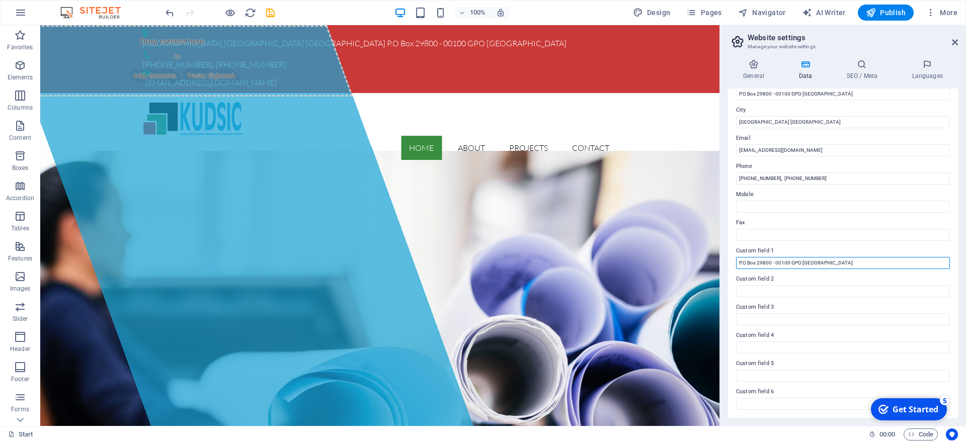
drag, startPoint x: 829, startPoint y: 263, endPoint x: 596, endPoint y: 263, distance: 233.5
click at [736, 263] on input "P.O Box 29800 - 00100 GPO [GEOGRAPHIC_DATA]" at bounding box center [843, 263] width 214 height 12
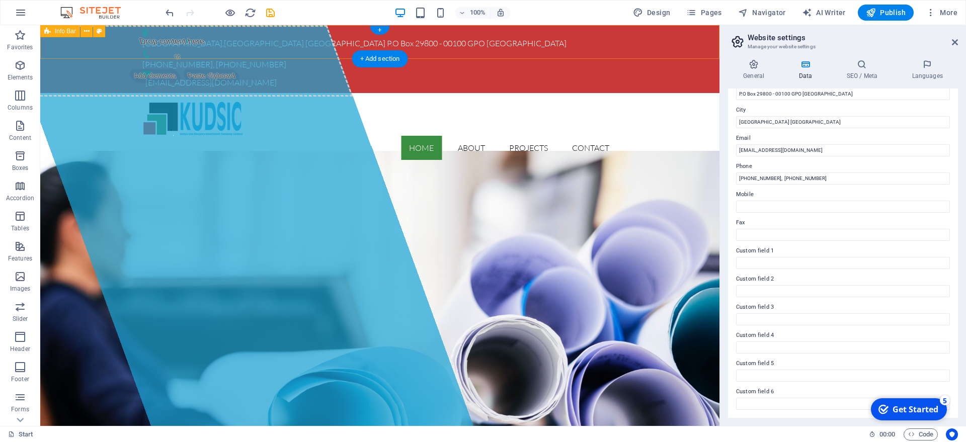
click at [673, 39] on div "[GEOGRAPHIC_DATA][STREET_ADDRESS] P.O Box 29800 - 00100 GPO [GEOGRAPHIC_DATA] […" at bounding box center [379, 59] width 679 height 68
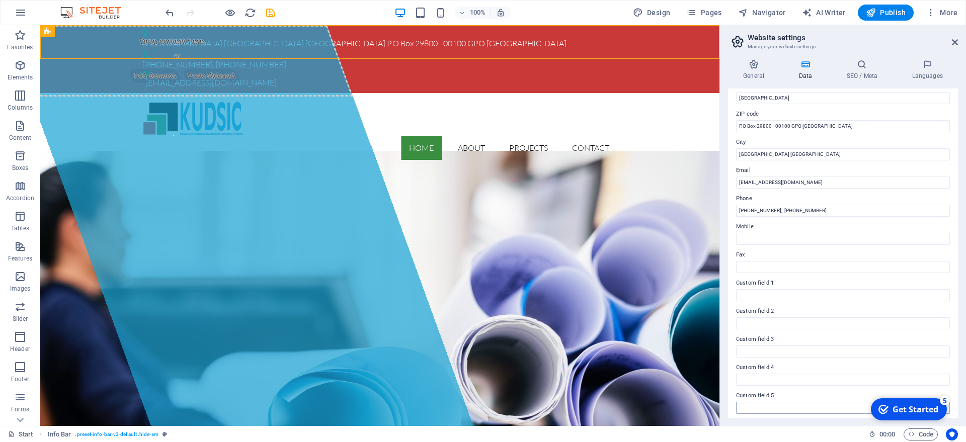
scroll to position [109, 0]
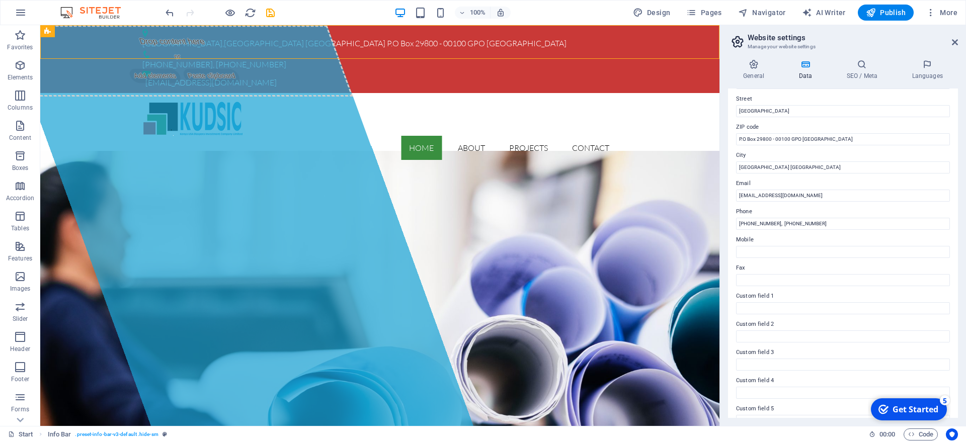
drag, startPoint x: 877, startPoint y: 157, endPoint x: 586, endPoint y: 137, distance: 292.5
drag, startPoint x: 832, startPoint y: 138, endPoint x: 576, endPoint y: 138, distance: 255.6
click at [736, 138] on input "P.O Box 29800 - 00100 GPO [GEOGRAPHIC_DATA]" at bounding box center [843, 139] width 214 height 12
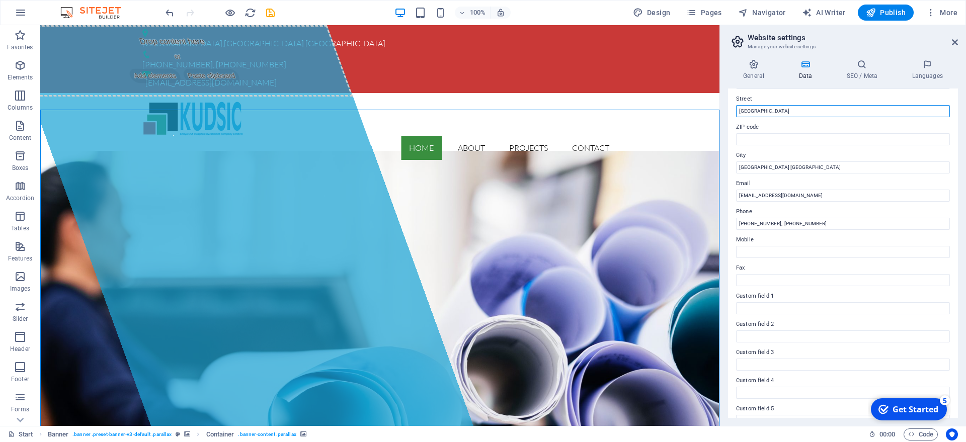
click at [818, 113] on input "[GEOGRAPHIC_DATA]" at bounding box center [843, 111] width 214 height 12
click at [816, 110] on input "[GEOGRAPHIC_DATA]" at bounding box center [843, 111] width 214 height 12
type input "[GEOGRAPHIC_DATA][STREET_ADDRESS]"
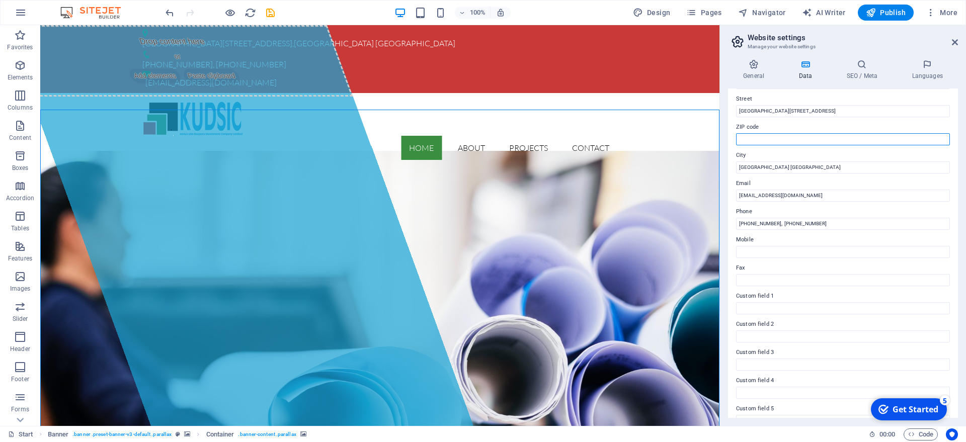
click at [847, 135] on input "ZIP code" at bounding box center [843, 139] width 214 height 12
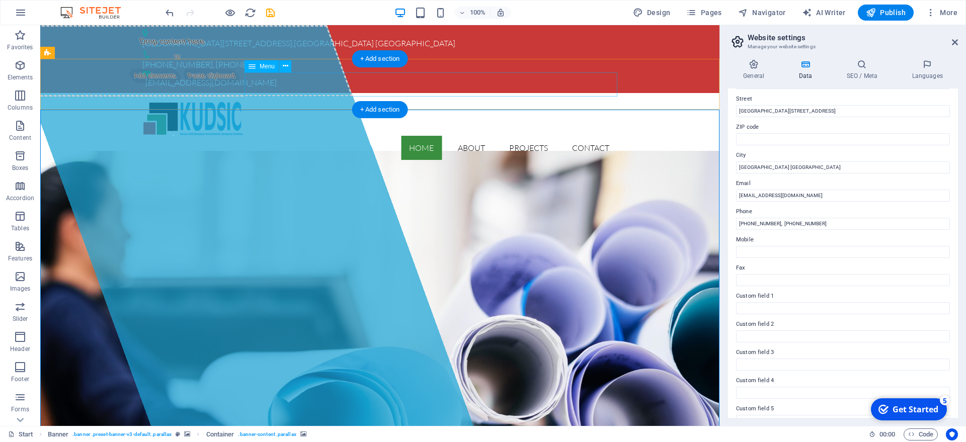
click at [324, 136] on nav "Home About Projects Contact" at bounding box center [379, 148] width 475 height 24
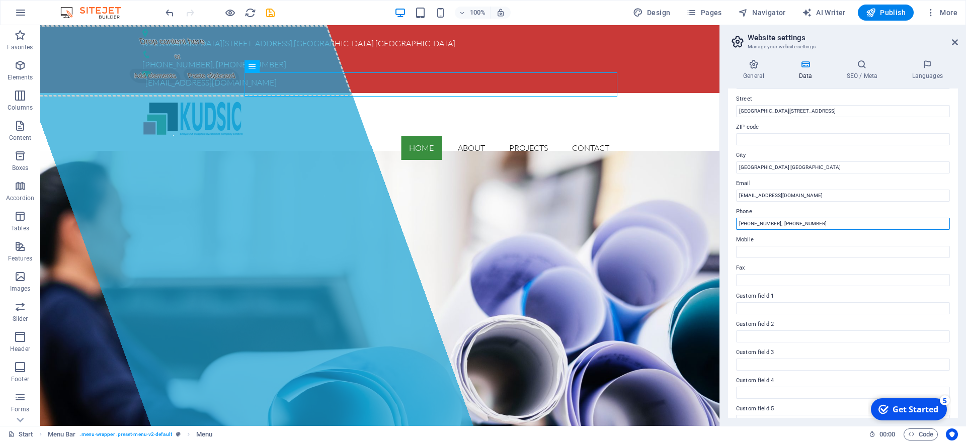
drag, startPoint x: 780, startPoint y: 222, endPoint x: 849, endPoint y: 225, distance: 69.0
click at [849, 225] on input "[PHONE_NUMBER], [PHONE_NUMBER]" at bounding box center [843, 224] width 214 height 12
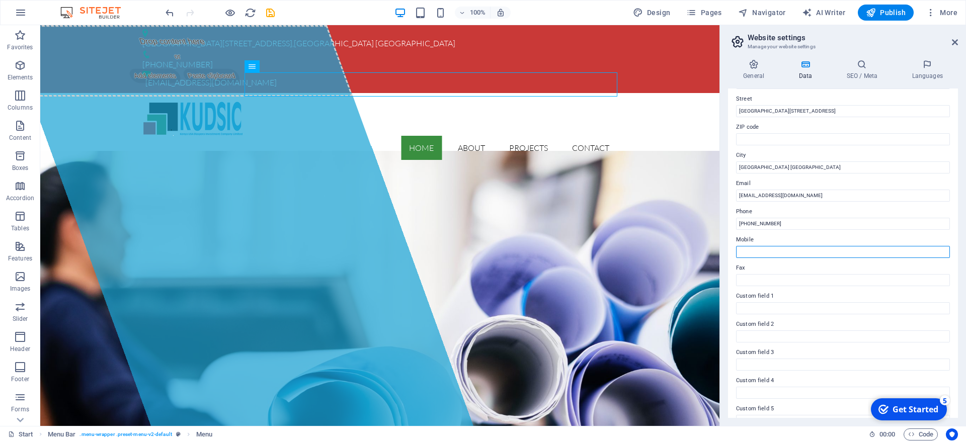
click at [775, 248] on input "Mobile" at bounding box center [843, 252] width 214 height 12
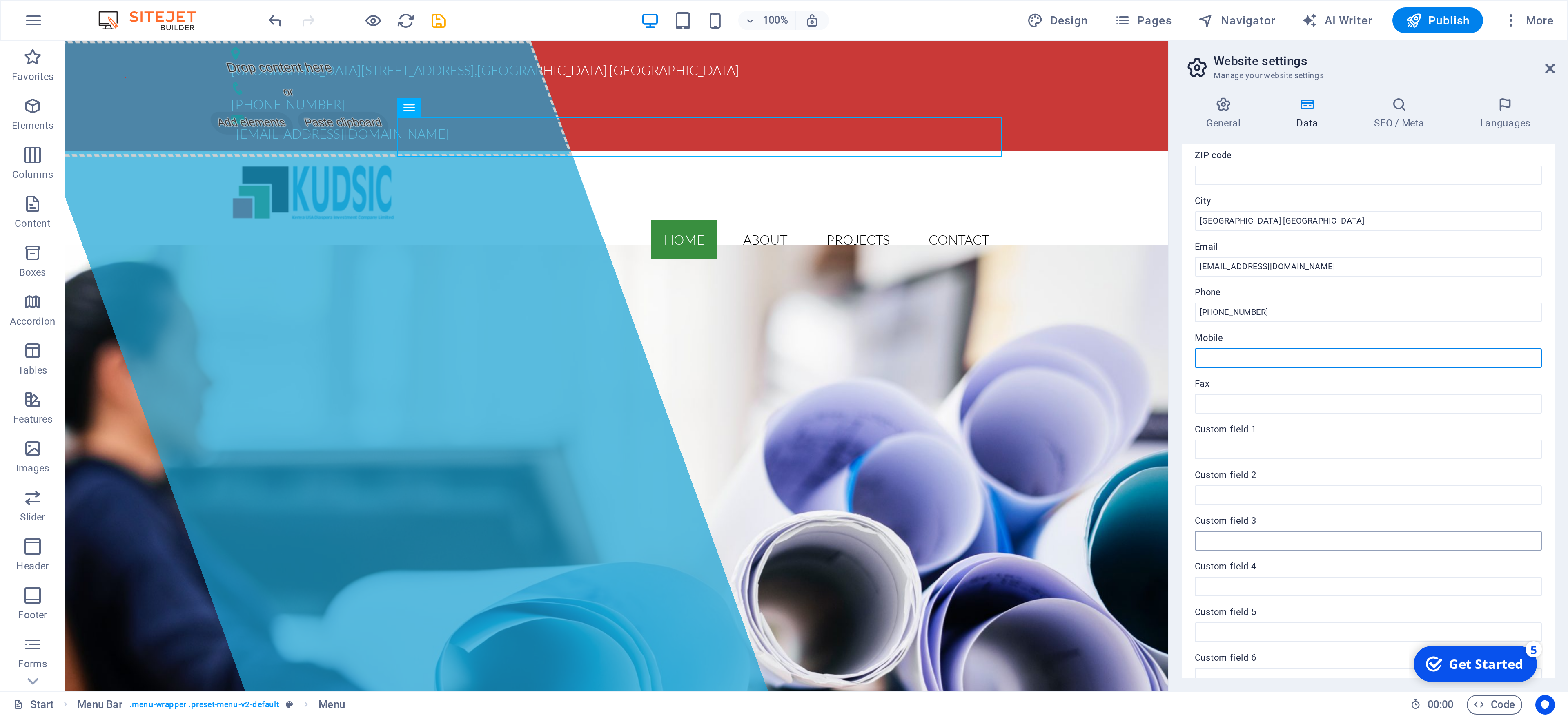
scroll to position [125, 0]
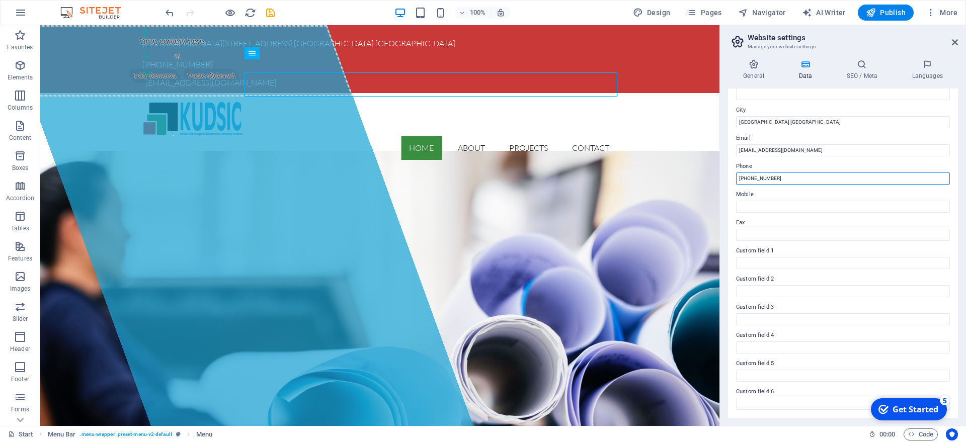
click at [790, 178] on input "[PHONE_NUMBER]" at bounding box center [843, 179] width 214 height 12
type input "[PHONE_NUMBER], [PHONE_NUMBER]"
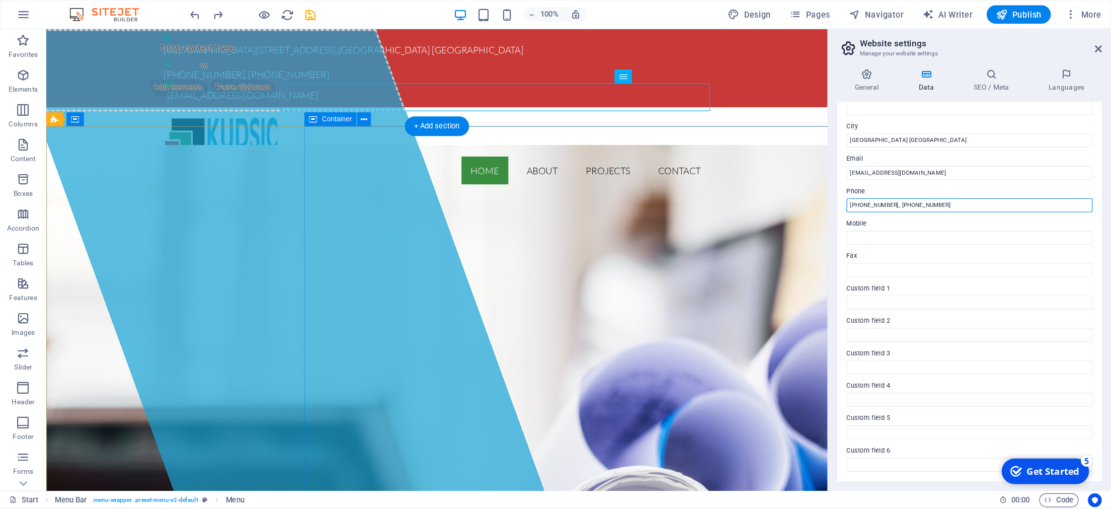
scroll to position [0, 0]
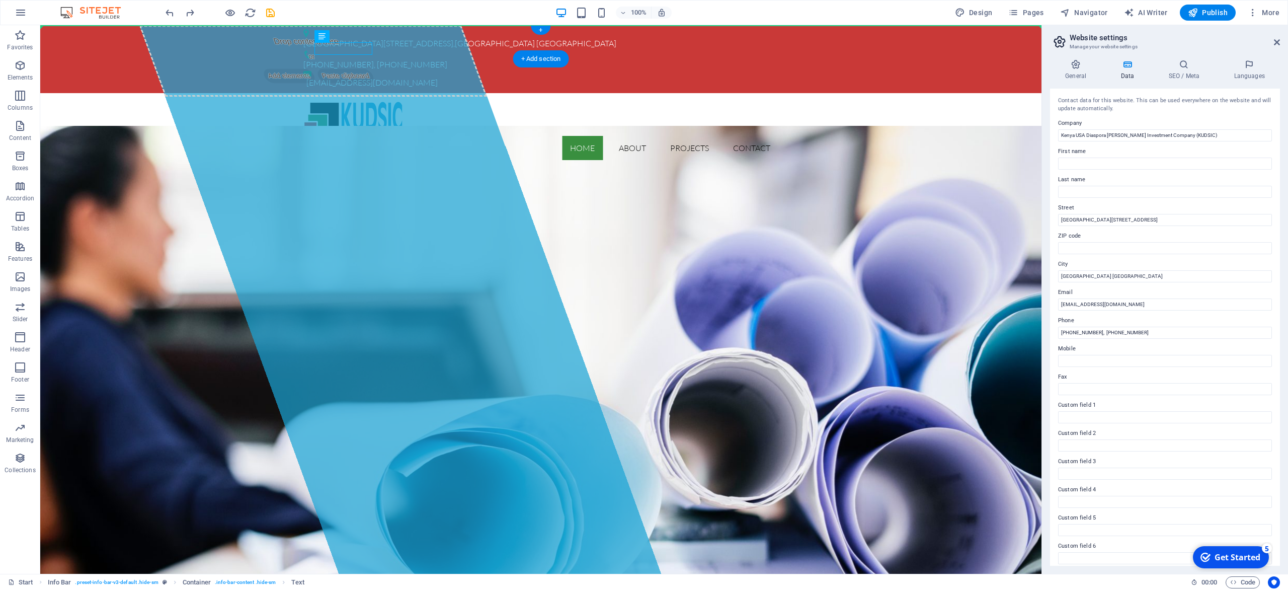
drag, startPoint x: 332, startPoint y: 50, endPoint x: 809, endPoint y: 39, distance: 477.1
click at [809, 39] on div "[GEOGRAPHIC_DATA][STREET_ADDRESS][GEOGRAPHIC_DATA] [PHONE_NUMBER], [PHONE_NUMBE…" at bounding box center [540, 59] width 1001 height 68
drag, startPoint x: 348, startPoint y: 61, endPoint x: 413, endPoint y: 38, distance: 68.9
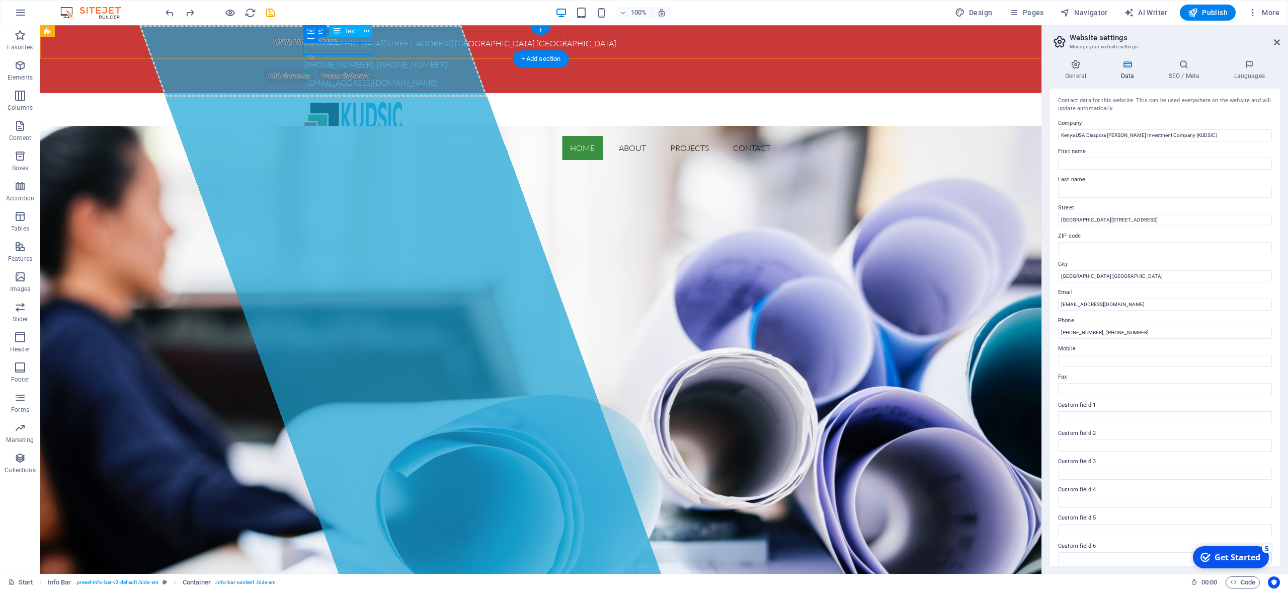
click at [487, 39] on div "[GEOGRAPHIC_DATA][STREET_ADDRESS][GEOGRAPHIC_DATA][GEOGRAPHIC_DATA]" at bounding box center [536, 43] width 467 height 13
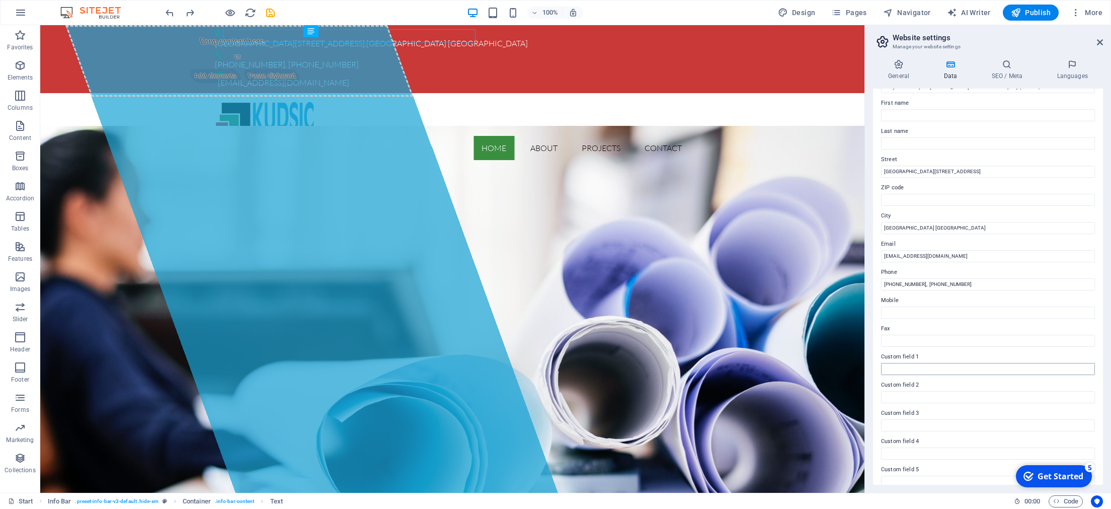
scroll to position [87, 0]
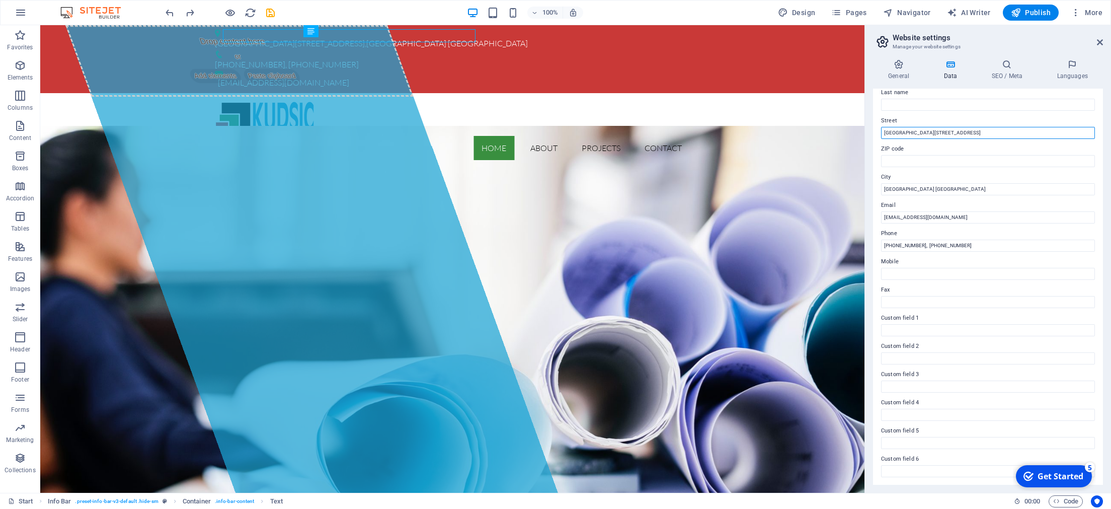
click at [965, 132] on input "[GEOGRAPHIC_DATA][STREET_ADDRESS]" at bounding box center [988, 133] width 214 height 12
type input "[GEOGRAPHIC_DATA]"
click at [757, 46] on div "[GEOGRAPHIC_DATA][STREET_ADDRESS] [PHONE_NUMBER], [PHONE_NUMBER] [EMAIL_ADDRESS…" at bounding box center [452, 59] width 824 height 68
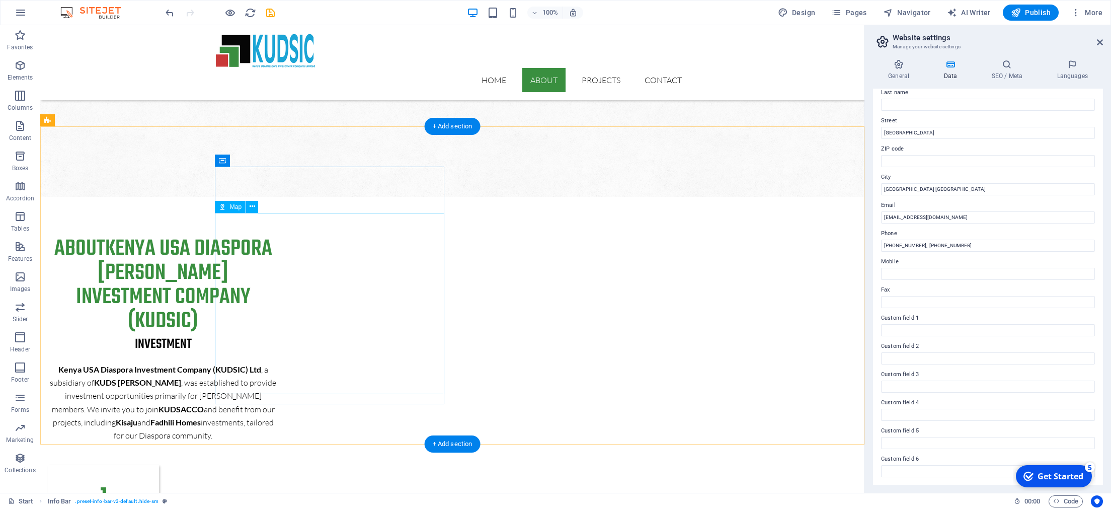
scroll to position [1442, 0]
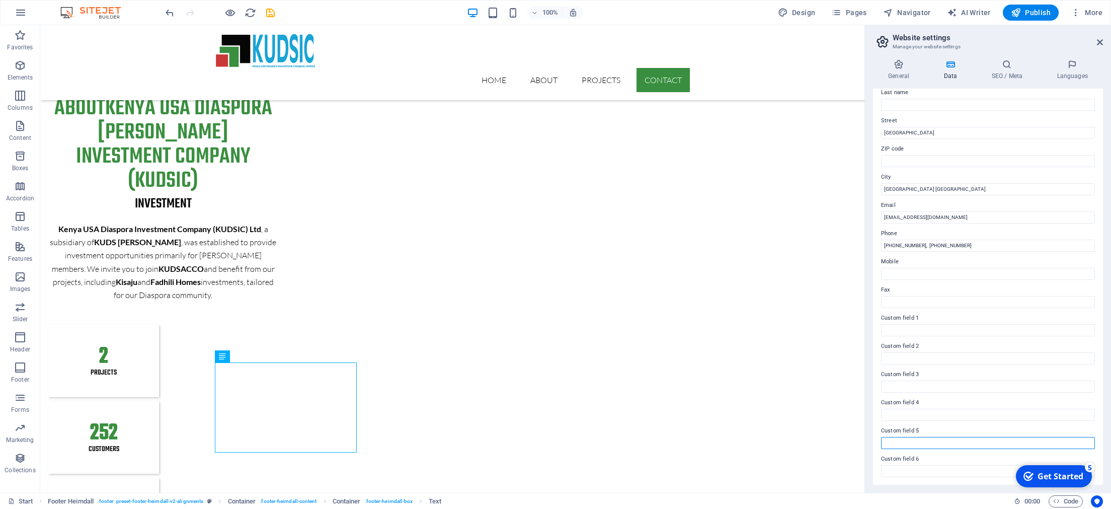
click at [898, 439] on input "Custom field 5" at bounding box center [988, 443] width 214 height 12
type input "P.O Box 29800 - 00100 GPO [GEOGRAPHIC_DATA]"
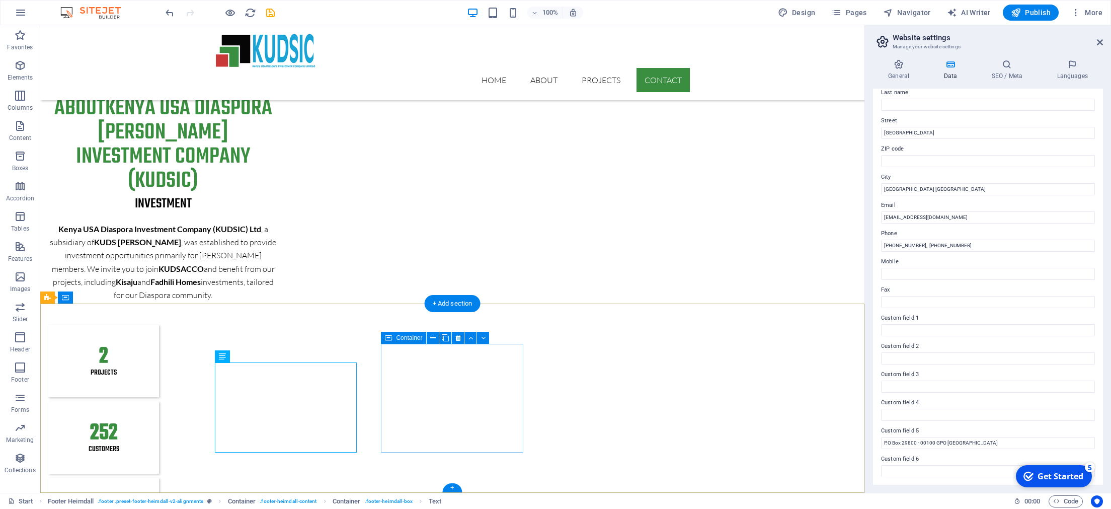
click at [249, 356] on button at bounding box center [252, 356] width 12 height 12
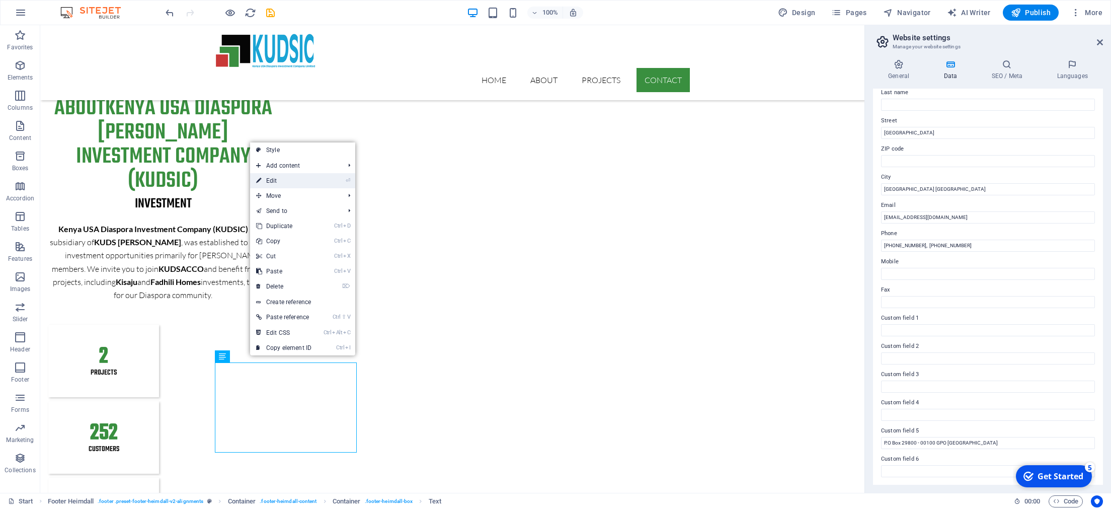
click at [296, 183] on link "⏎ Edit" at bounding box center [283, 180] width 67 height 15
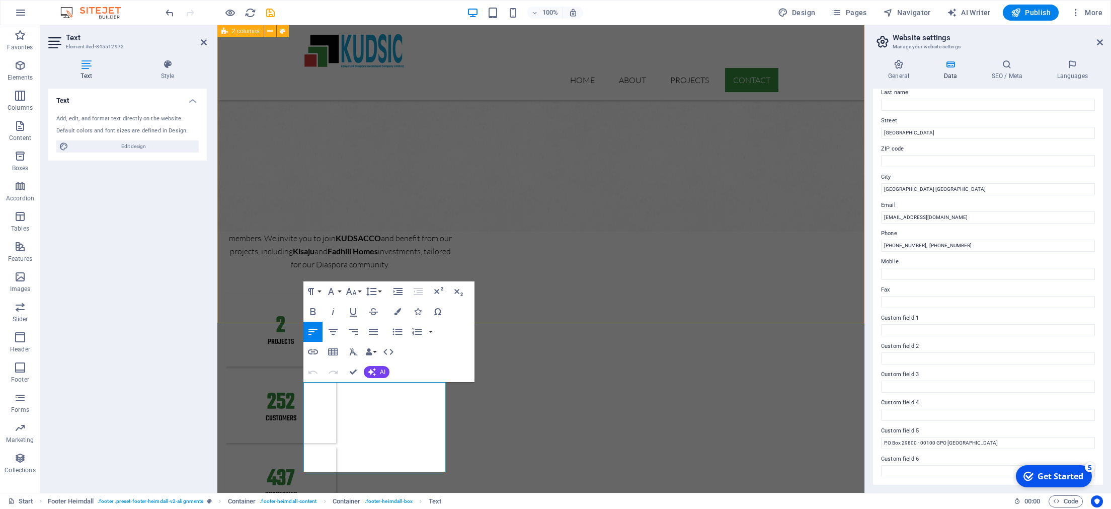
scroll to position [1520, 0]
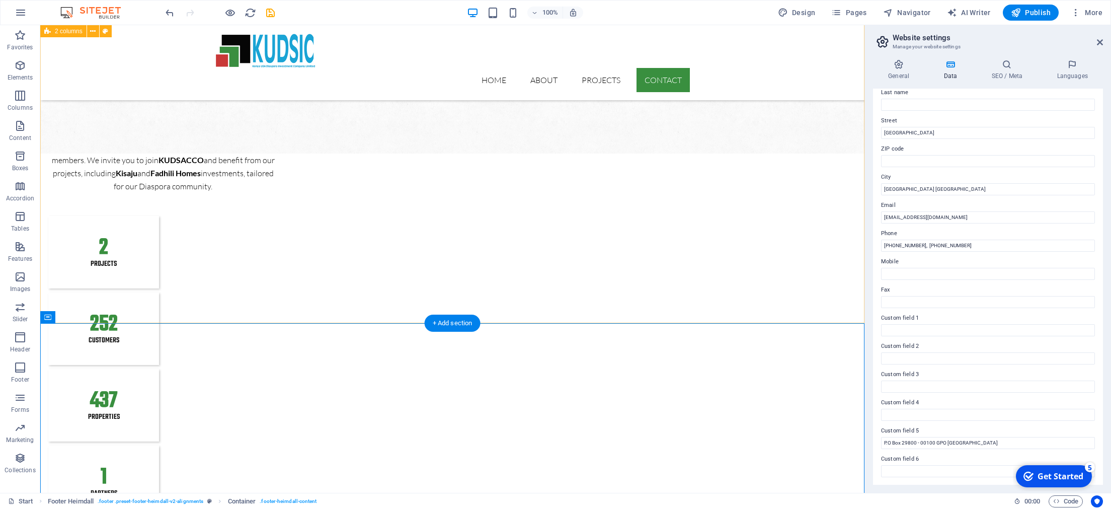
scroll to position [1422, 0]
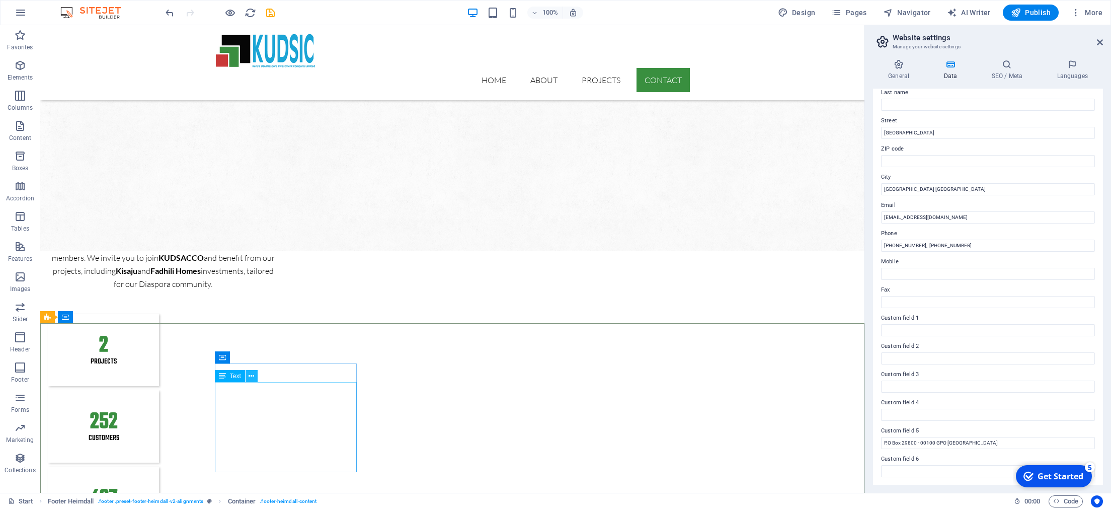
click at [252, 374] on icon at bounding box center [252, 376] width 6 height 11
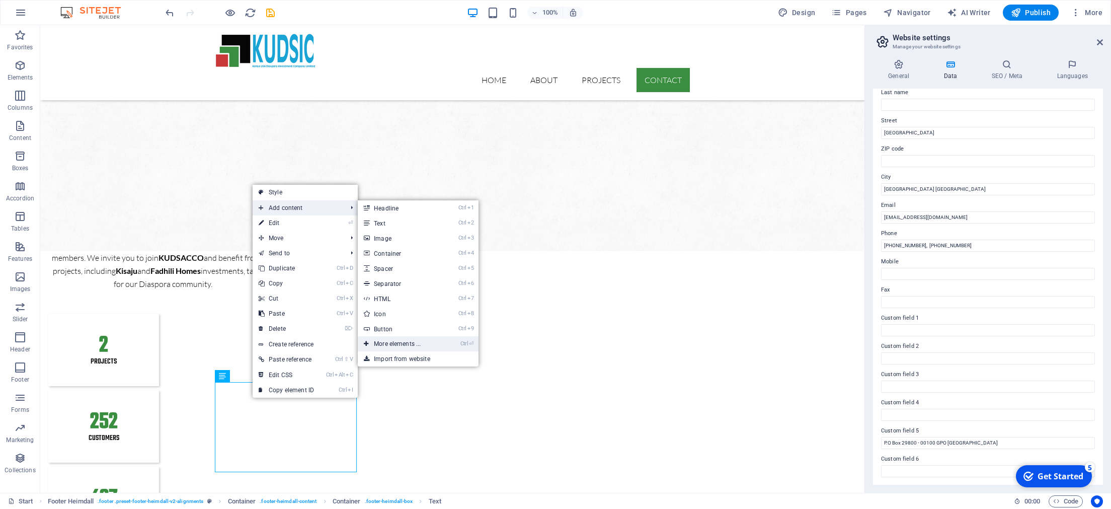
click at [413, 348] on link "Ctrl ⏎ More elements ..." at bounding box center [399, 343] width 83 height 15
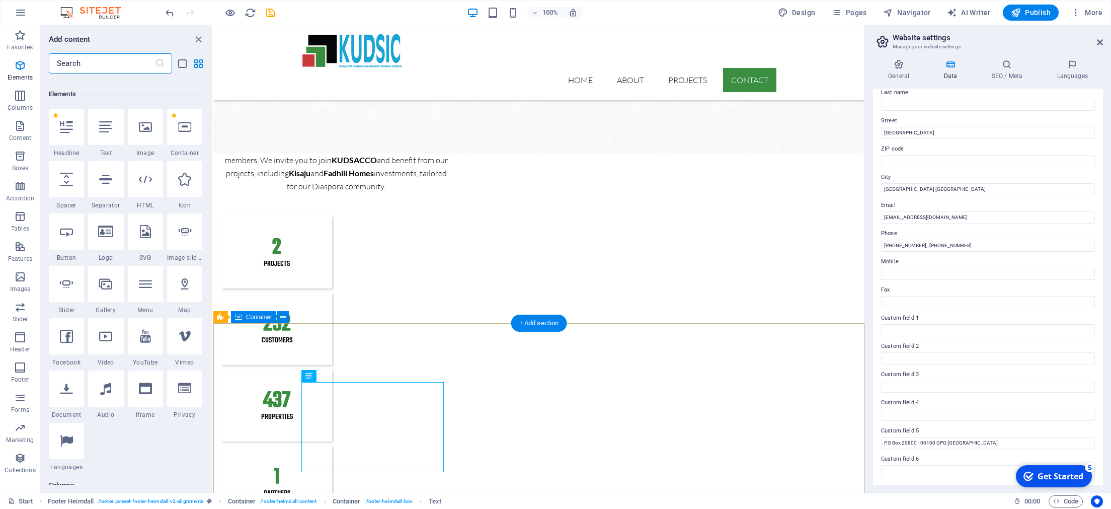
scroll to position [107, 0]
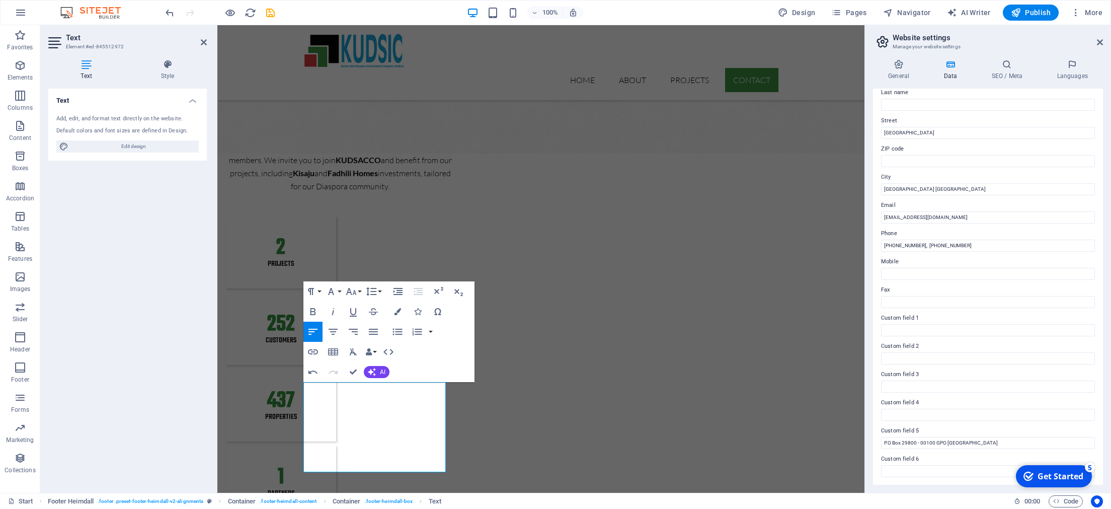
click at [950, 72] on h4 "Data" at bounding box center [952, 69] width 48 height 21
click at [901, 74] on h4 "General" at bounding box center [900, 69] width 55 height 21
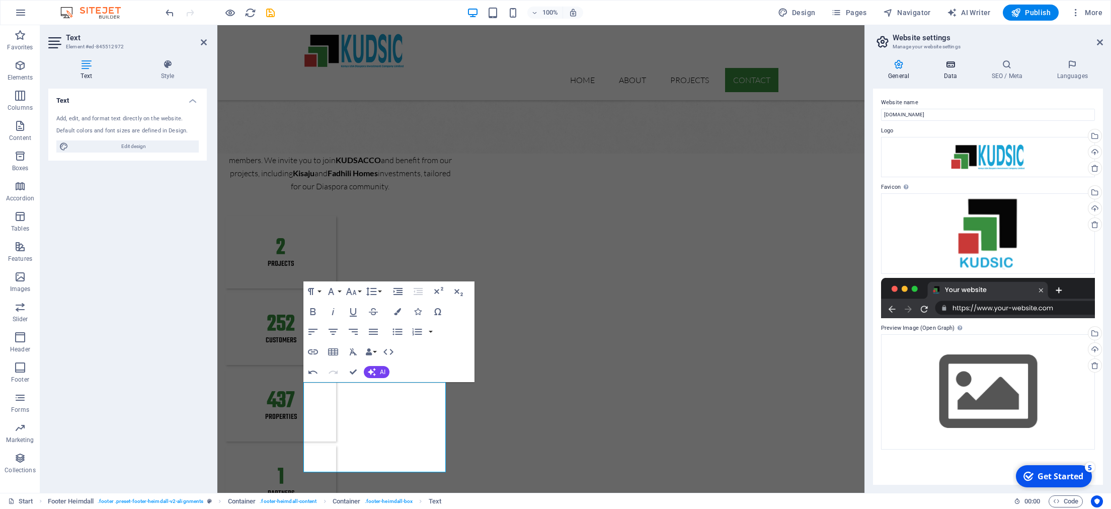
click at [950, 69] on h4 "Data" at bounding box center [952, 69] width 48 height 21
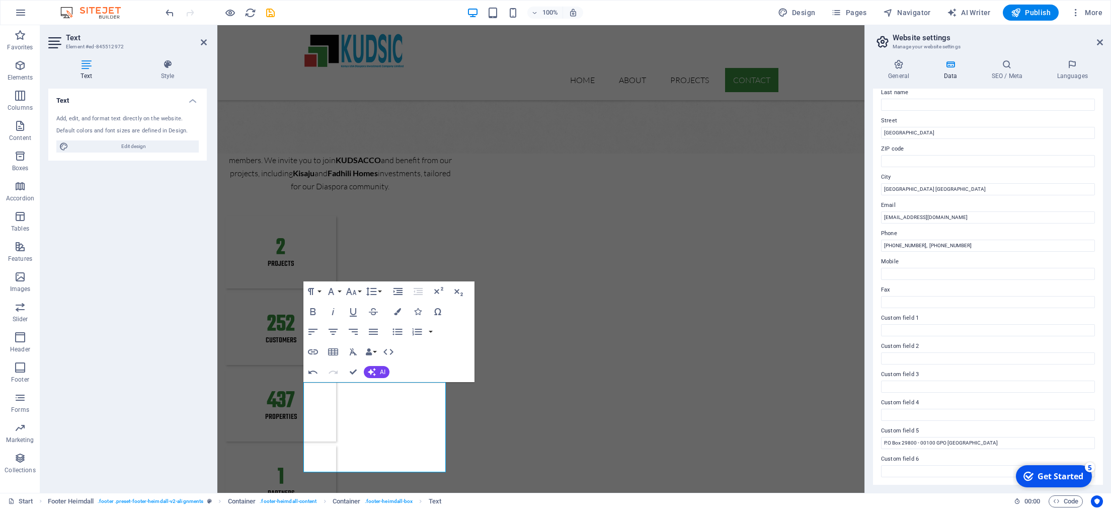
scroll to position [87, 0]
click at [140, 145] on span "Edit design" at bounding box center [133, 146] width 124 height 12
select select "ease-in-out"
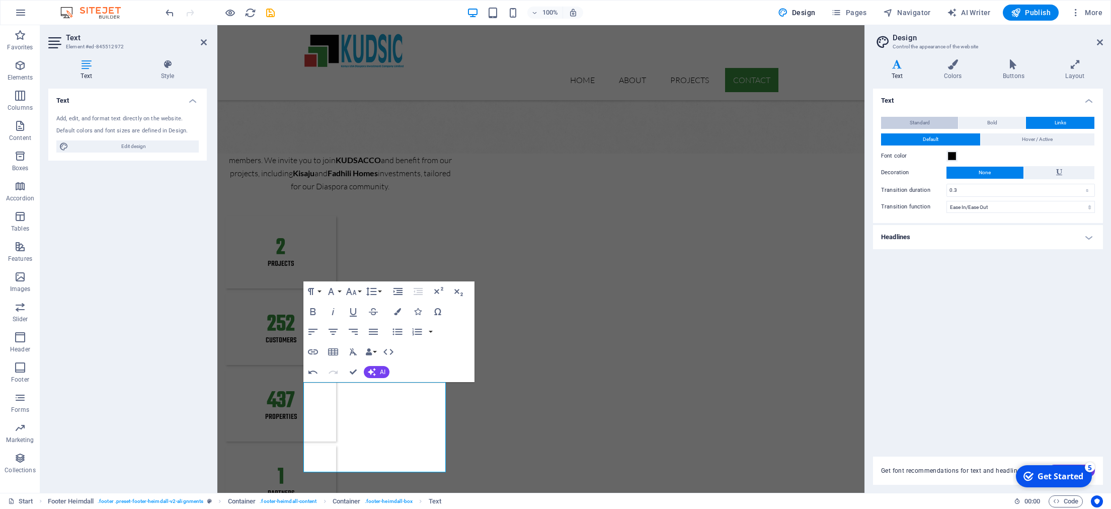
click at [919, 120] on span "Standard" at bounding box center [920, 123] width 20 height 12
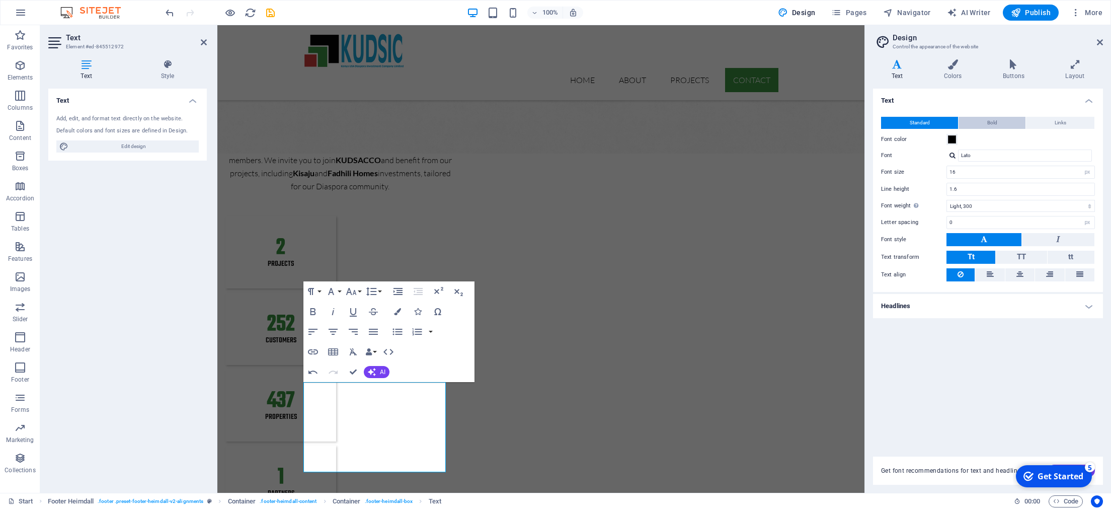
click at [965, 119] on span "Bold" at bounding box center [992, 123] width 10 height 12
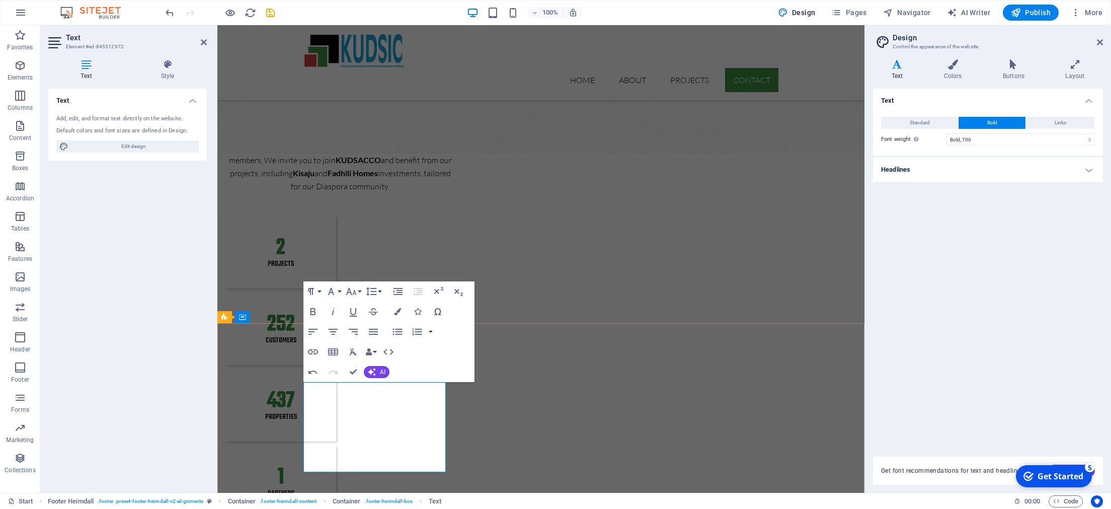
click at [83, 68] on icon at bounding box center [86, 64] width 76 height 10
click at [166, 70] on h4 "Style" at bounding box center [167, 69] width 78 height 21
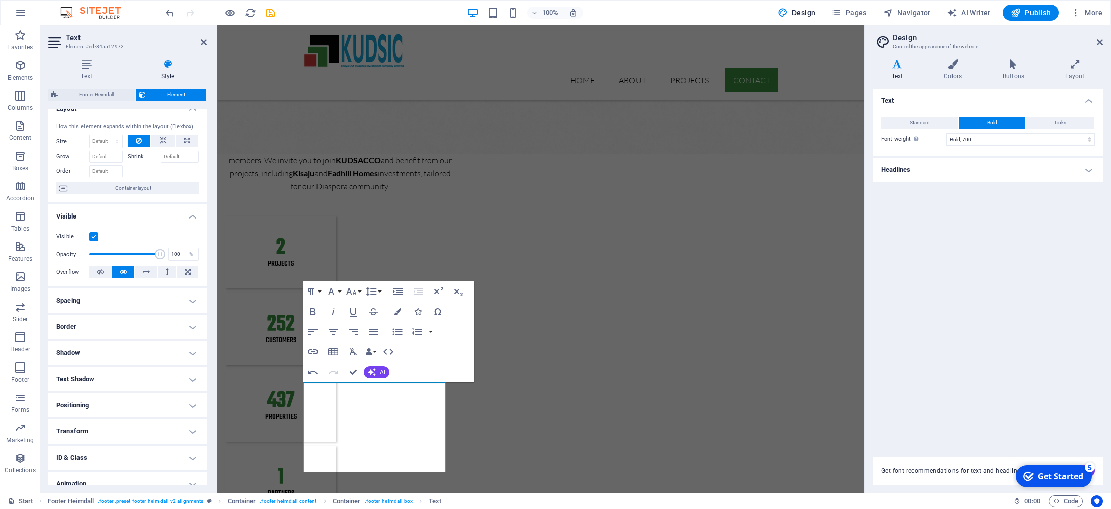
scroll to position [0, 0]
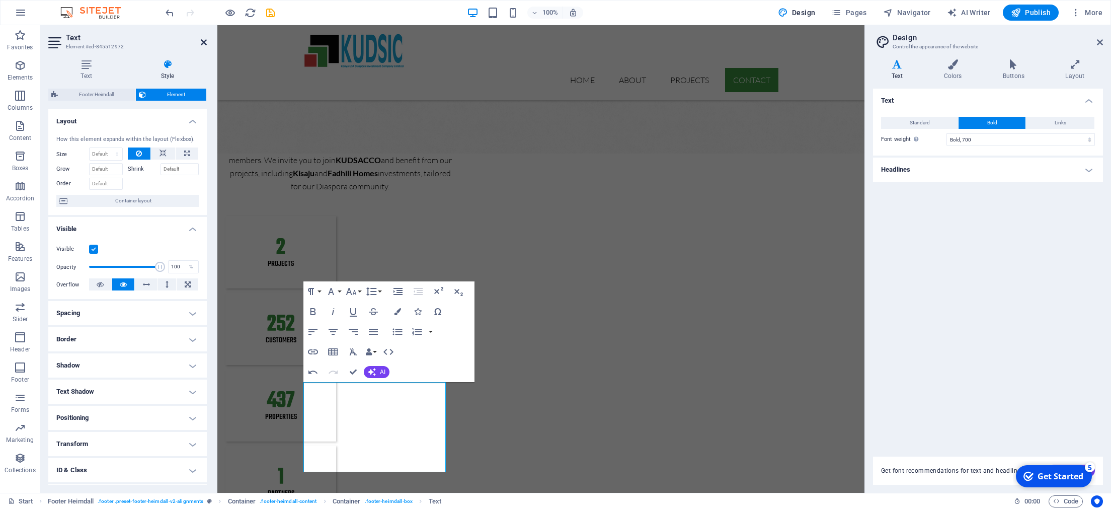
click at [202, 41] on icon at bounding box center [204, 42] width 6 height 8
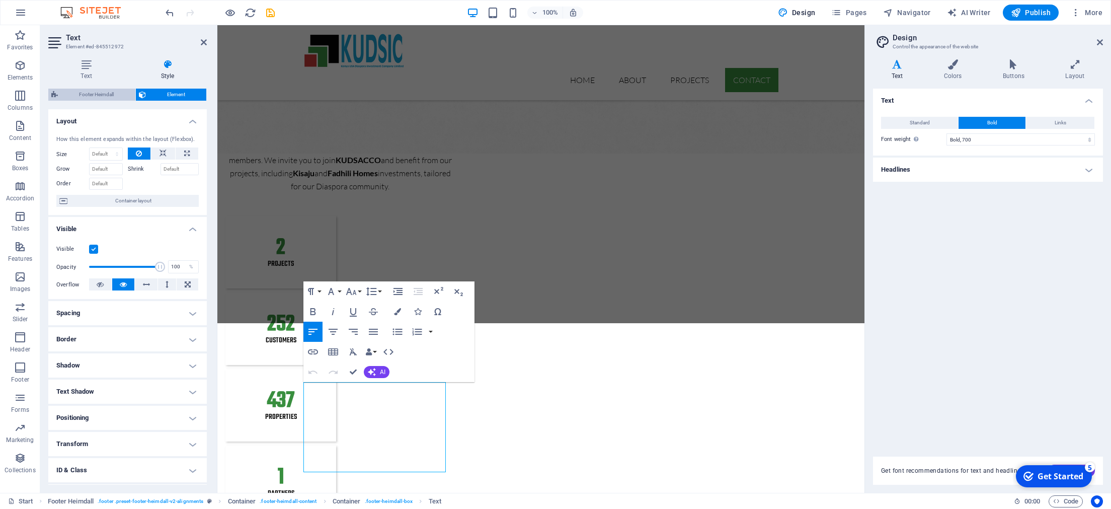
click at [107, 94] on span "Footer Heimdall" at bounding box center [96, 95] width 71 height 12
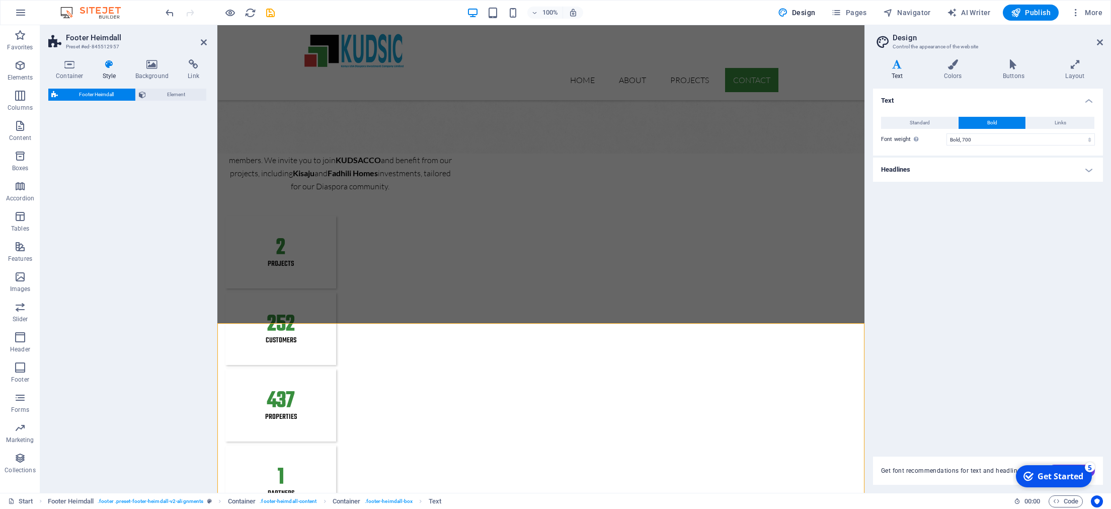
select select "rem"
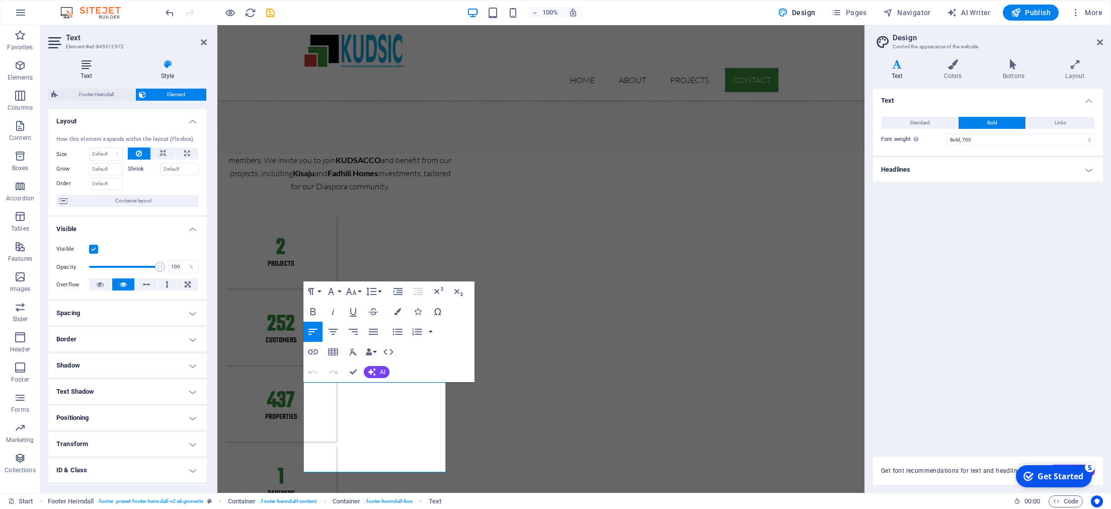
click at [84, 71] on h4 "Text" at bounding box center [88, 69] width 80 height 21
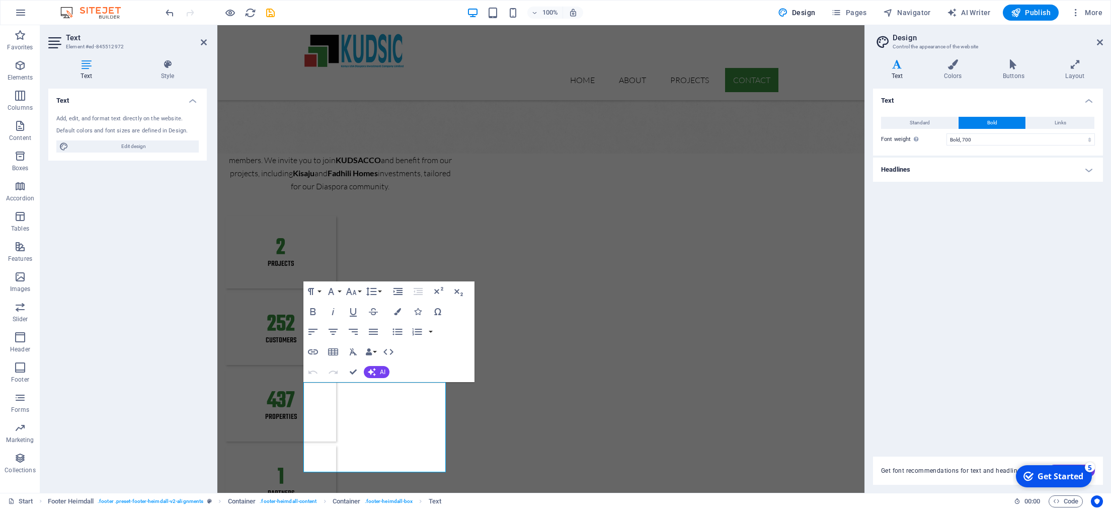
click at [84, 71] on h4 "Text" at bounding box center [88, 69] width 80 height 21
click at [119, 144] on span "Edit design" at bounding box center [133, 146] width 124 height 12
click at [94, 76] on h4 "Text" at bounding box center [88, 69] width 80 height 21
click at [167, 76] on h4 "Style" at bounding box center [167, 69] width 78 height 21
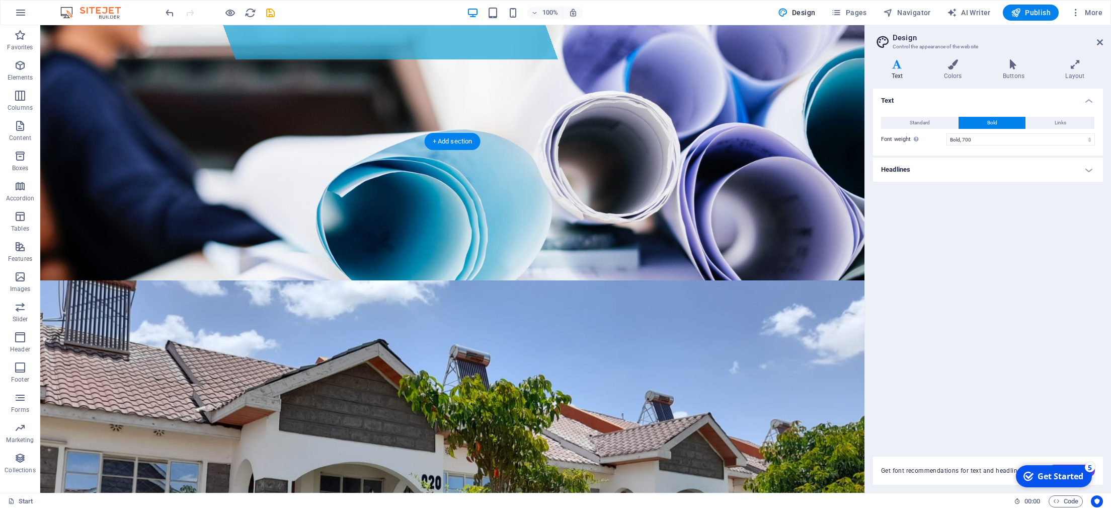
scroll to position [225, 0]
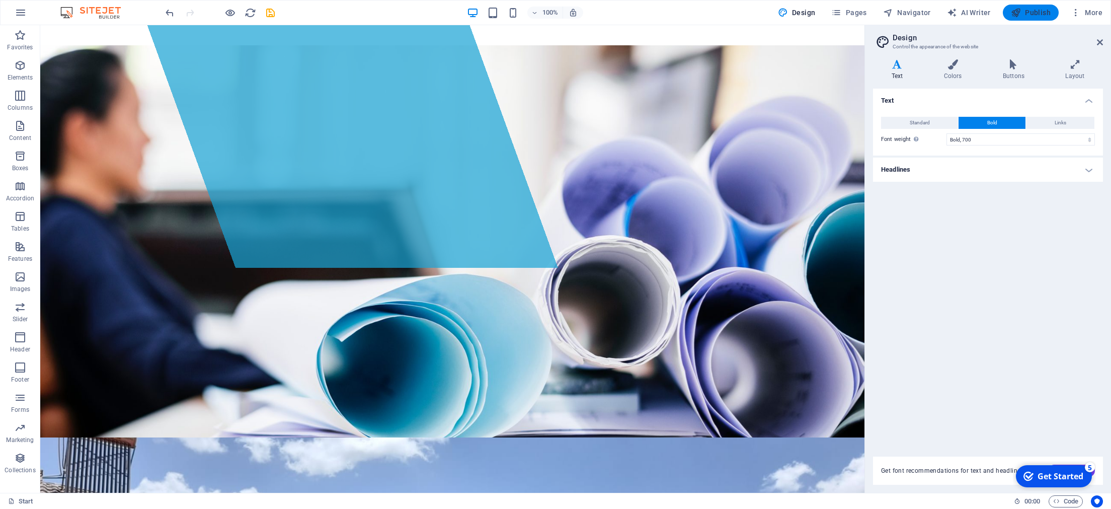
click at [965, 18] on span "Publish" at bounding box center [1031, 13] width 40 height 10
